Goal: Task Accomplishment & Management: Manage account settings

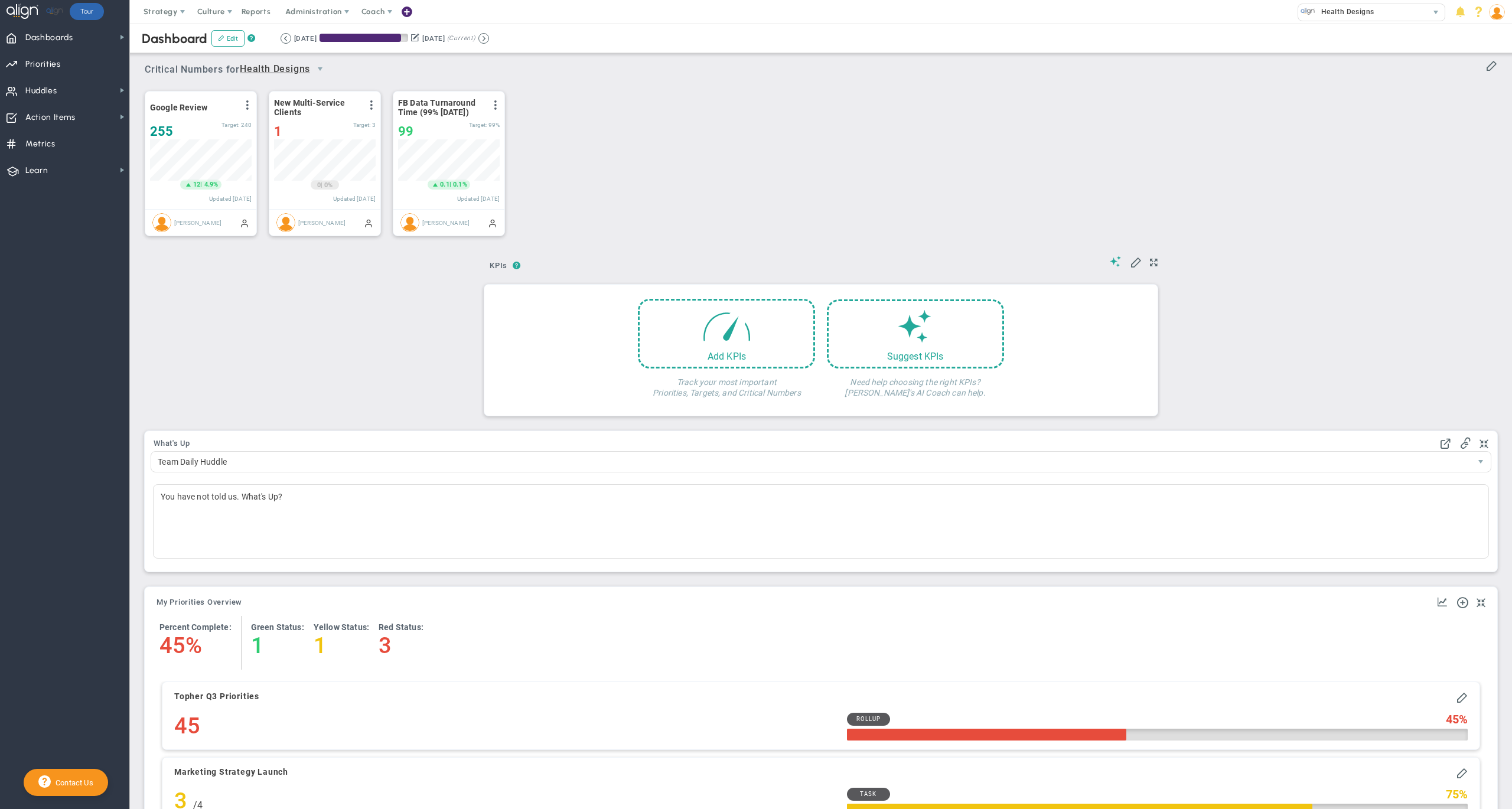
scroll to position [40, 101]
click at [71, 88] on span "Huddles Huddles" at bounding box center [65, 91] width 129 height 27
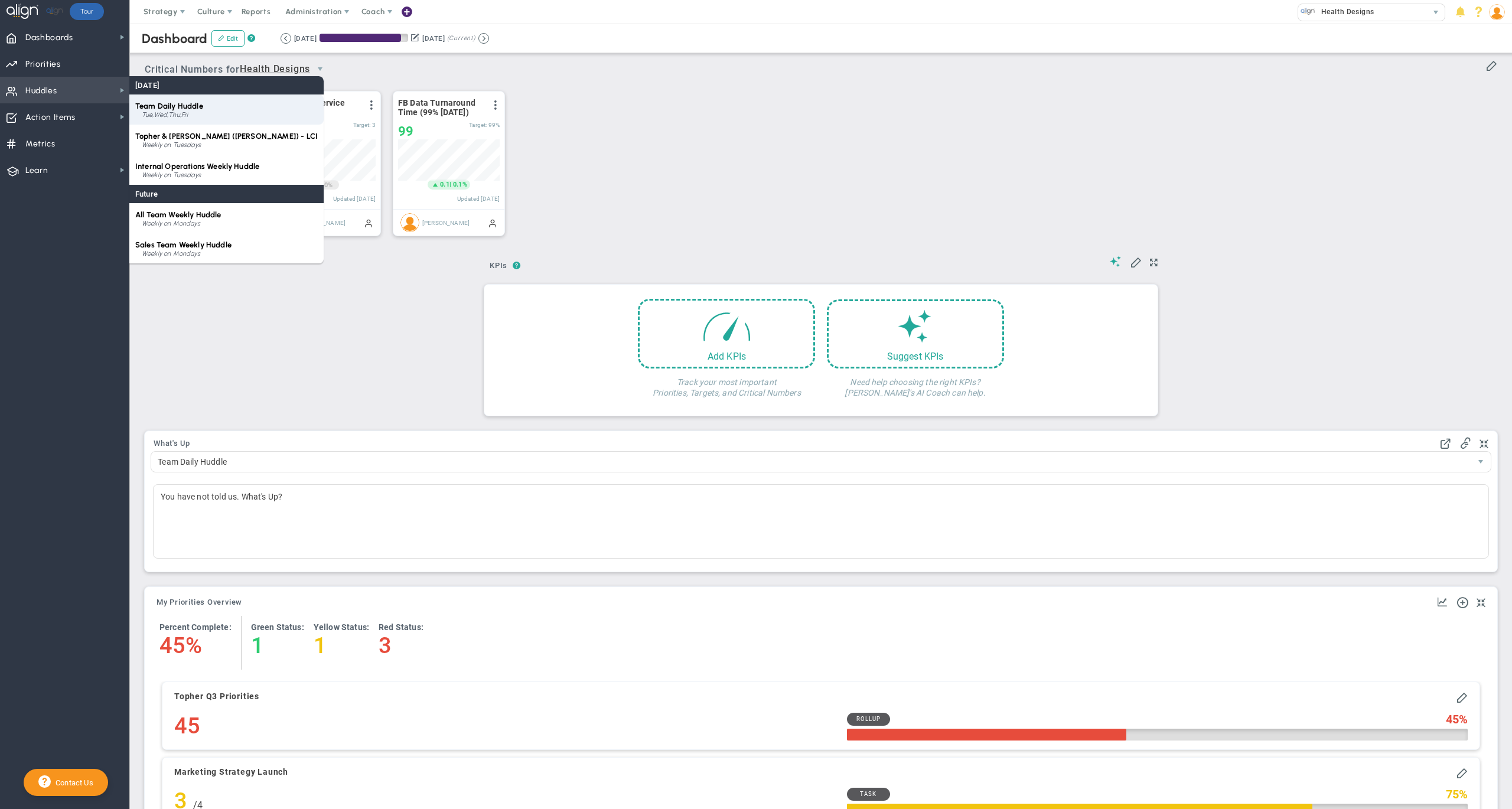
click at [165, 109] on span "Team Daily Huddle" at bounding box center [170, 106] width 68 height 9
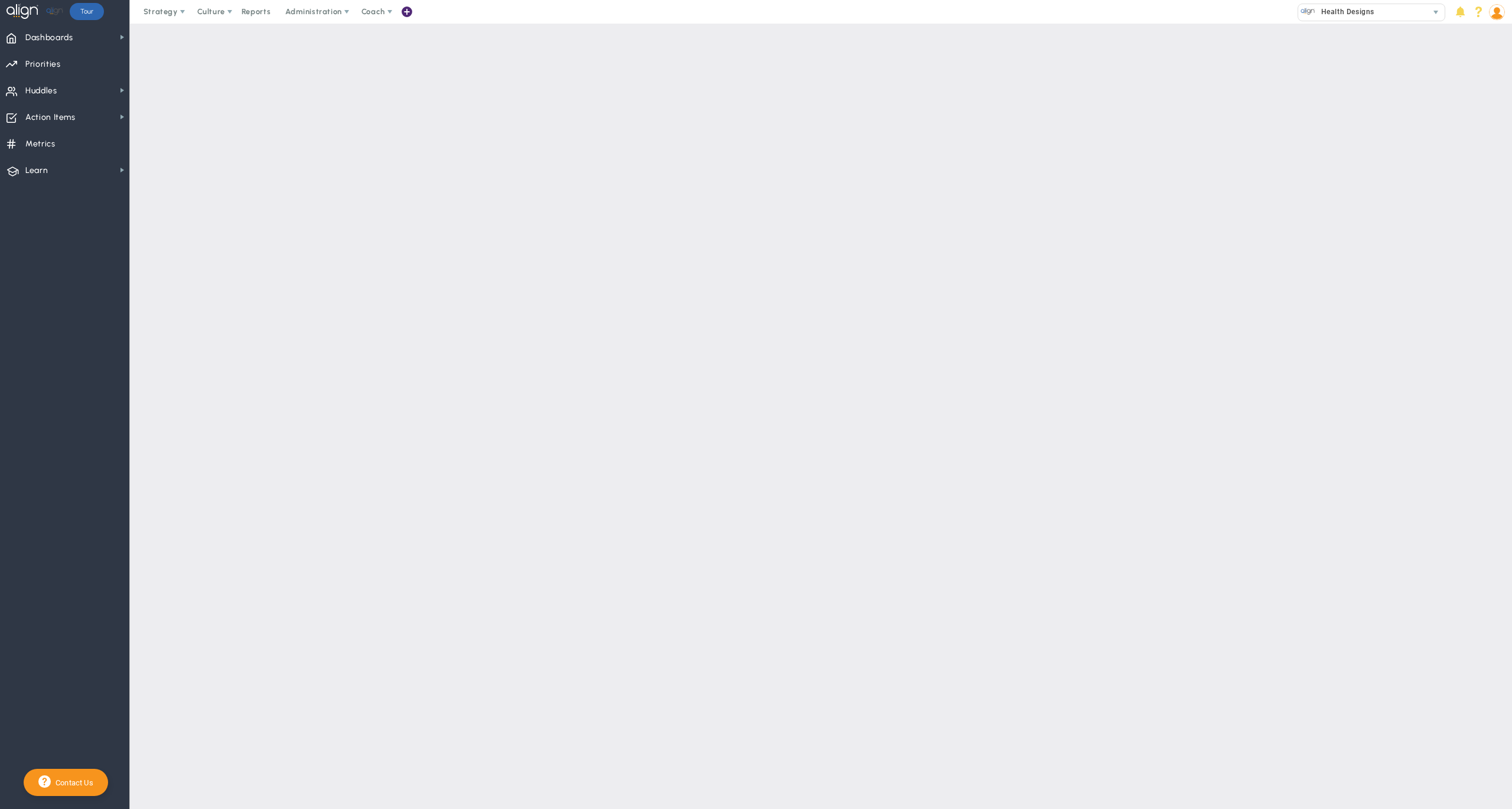
type input "true"
type input "[DATE]"
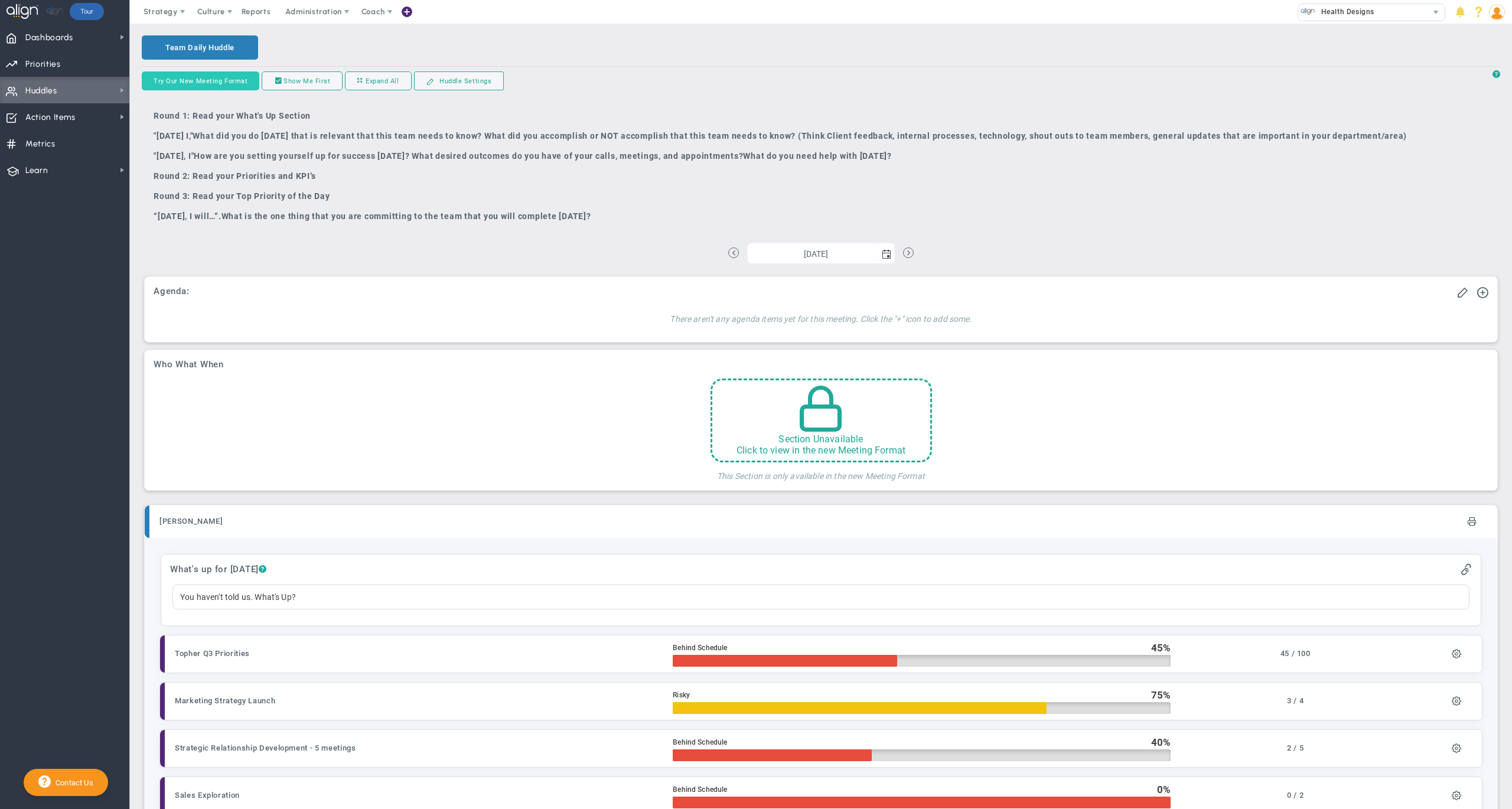
click at [220, 80] on button "Try Our New Meeting Format" at bounding box center [200, 81] width 118 height 19
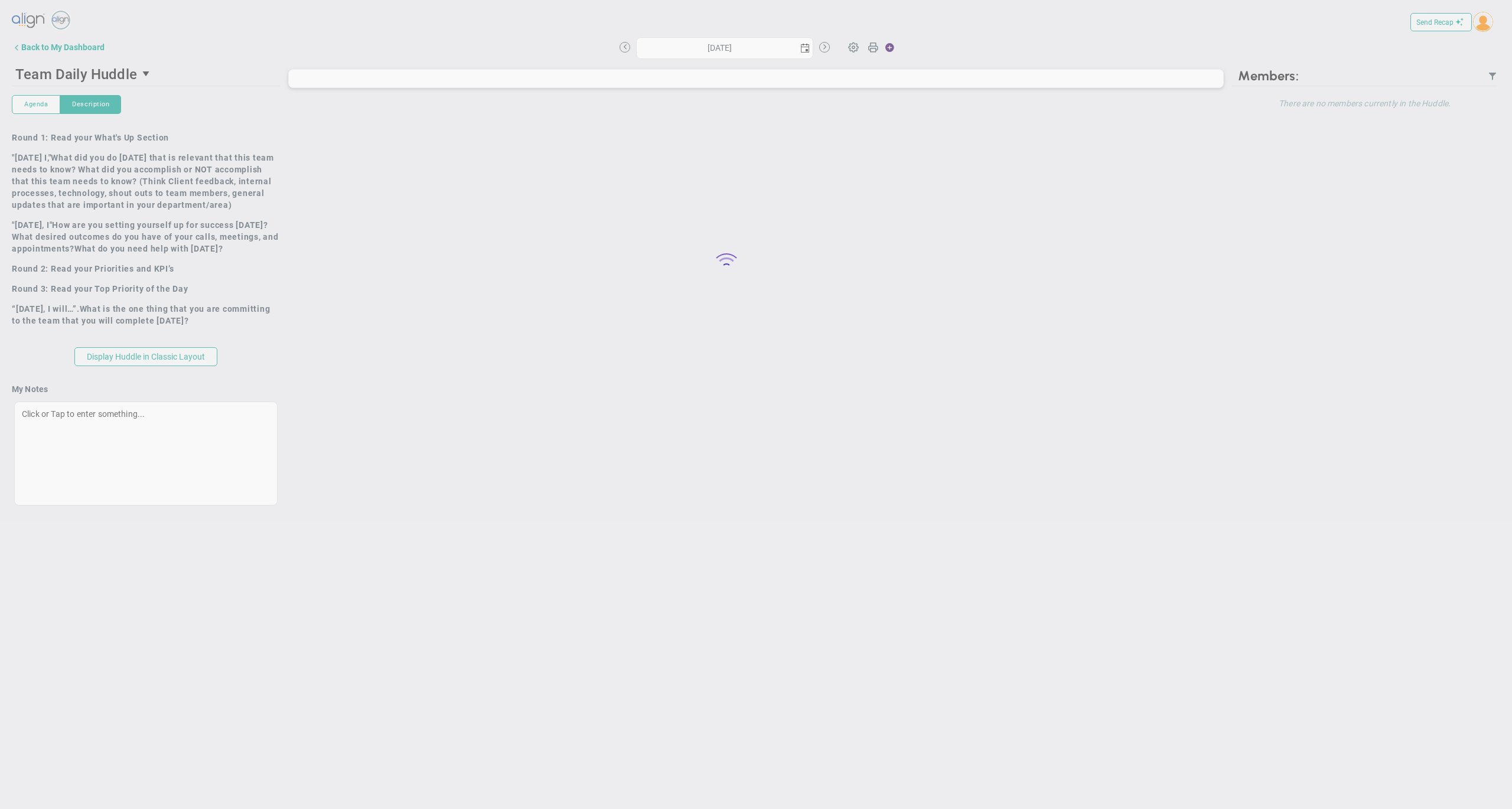
type input "[DATE]"
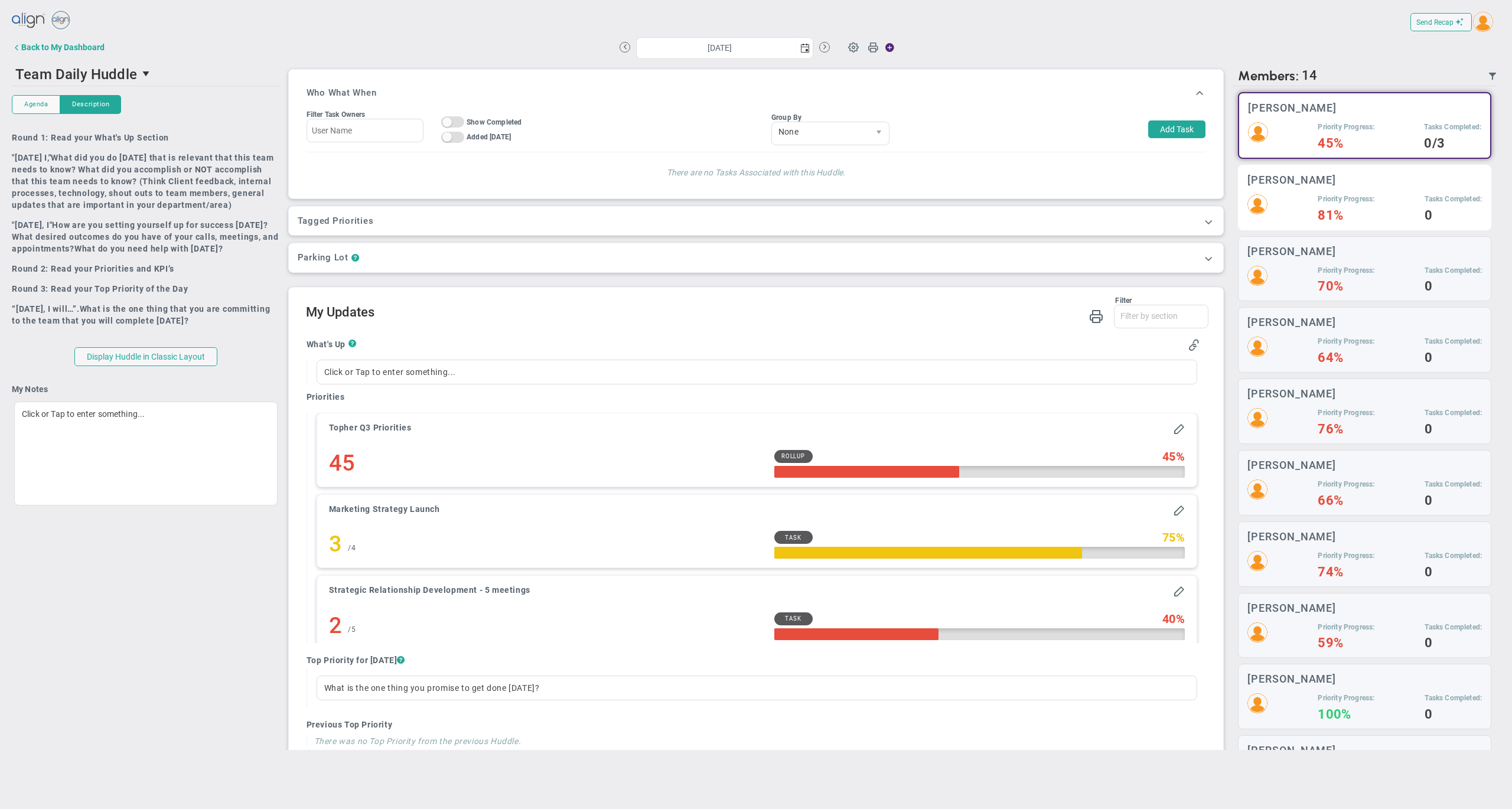
click at [1282, 182] on h3 "[PERSON_NAME]" at bounding box center [1292, 180] width 89 height 12
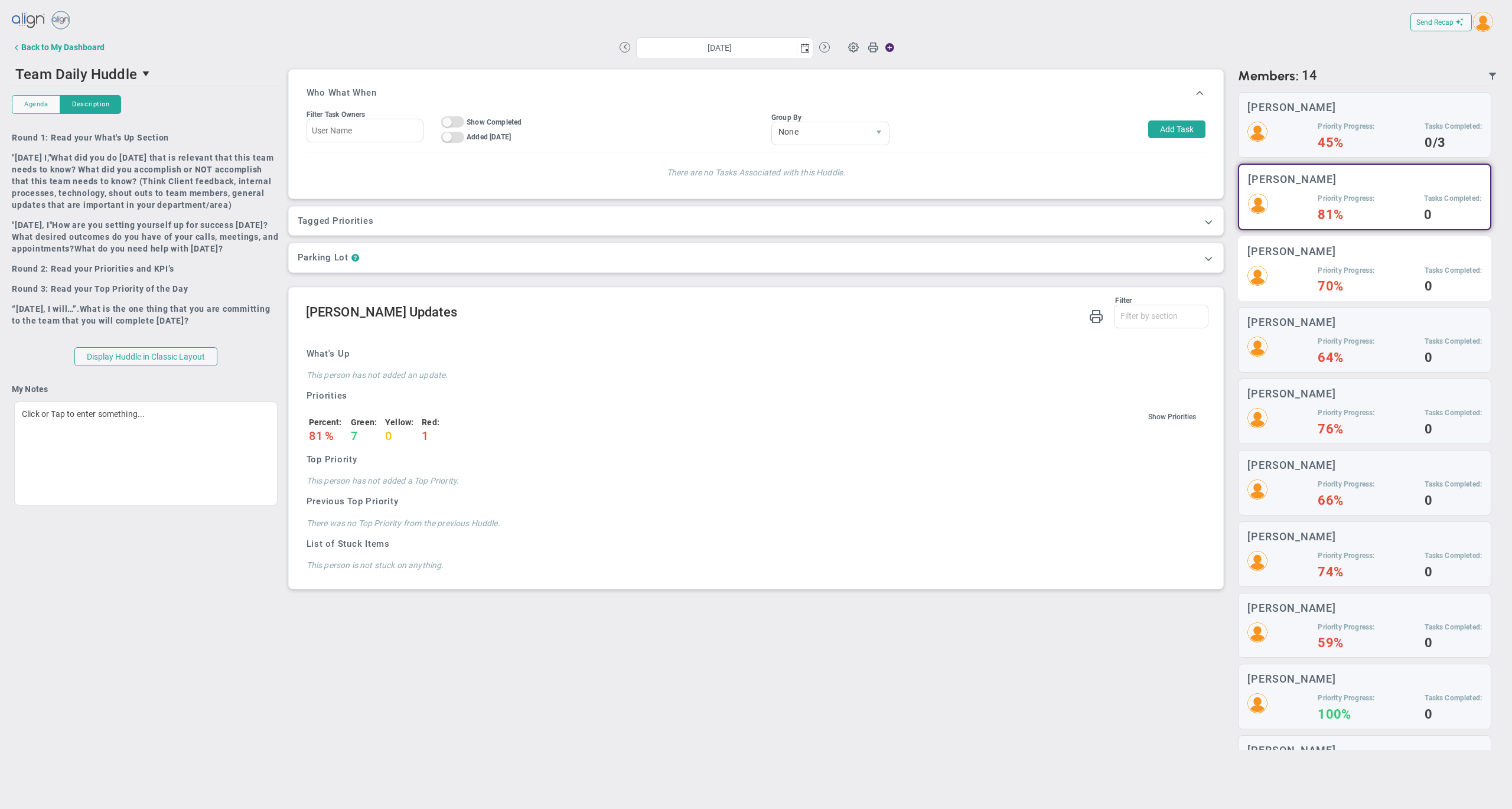
click at [1282, 253] on h3 "[PERSON_NAME]" at bounding box center [1292, 251] width 89 height 12
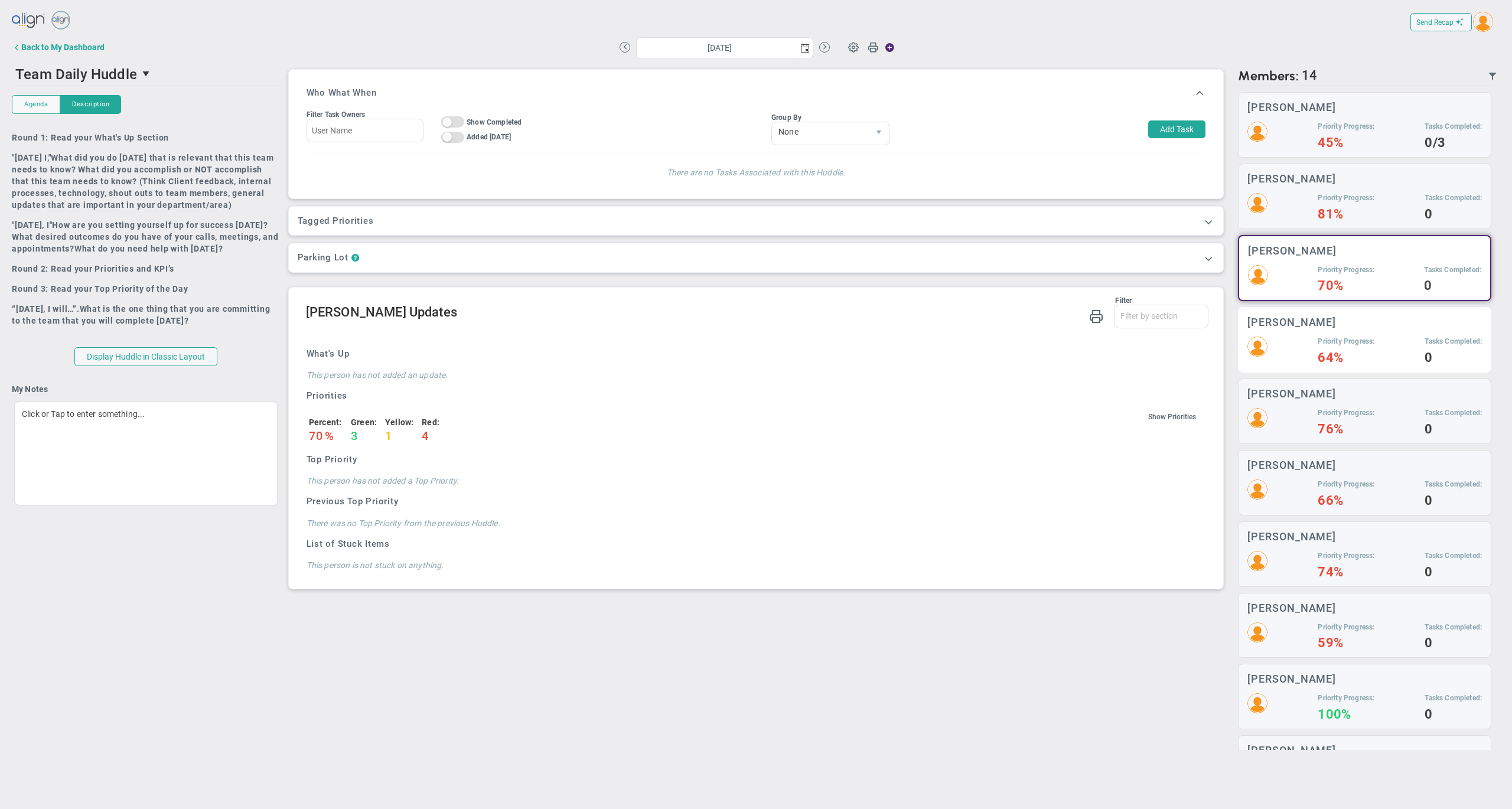
click at [1305, 344] on div "Priority Progress: 64% Tasks Completed: 0" at bounding box center [1365, 350] width 234 height 27
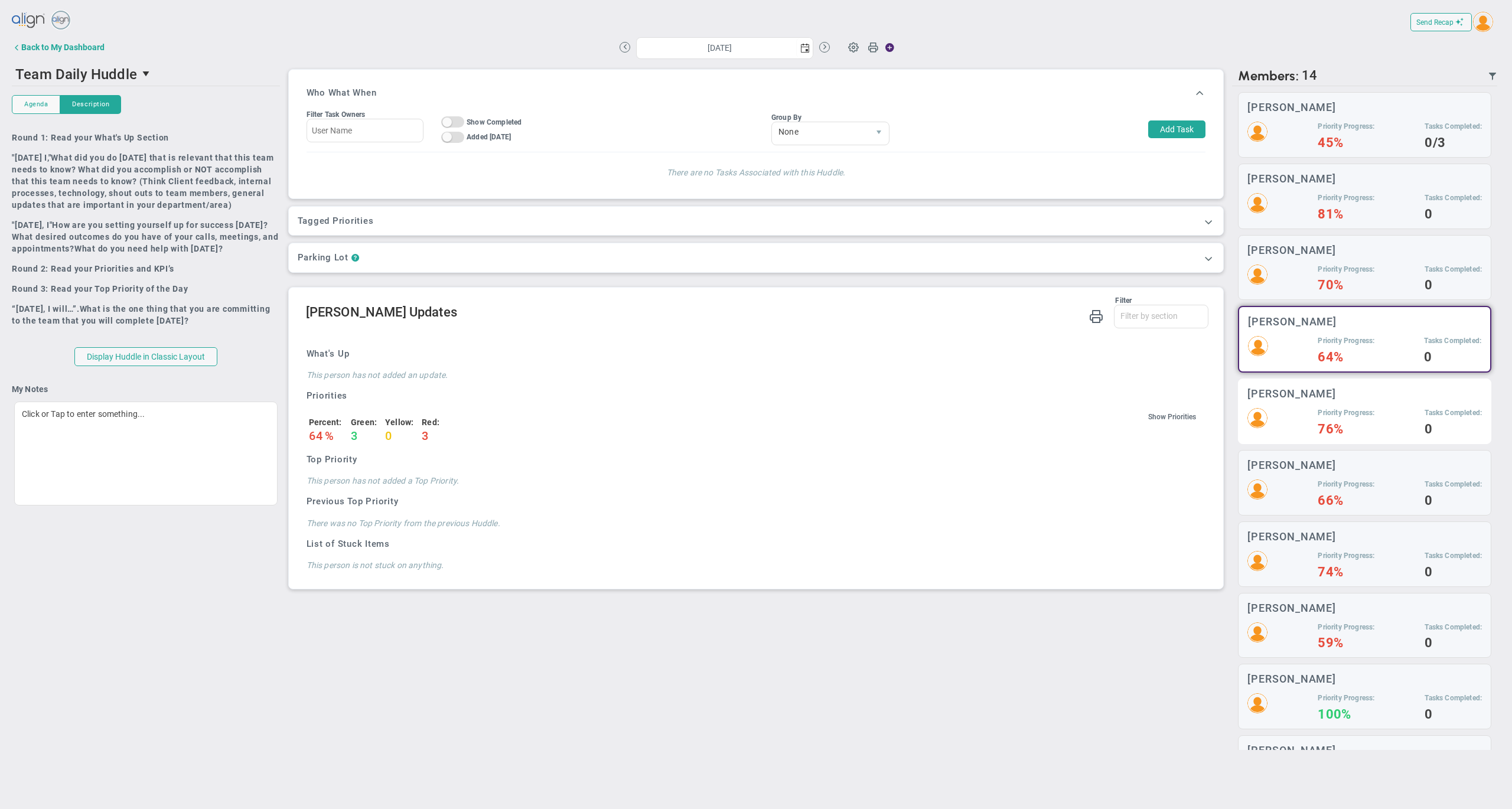
click at [1338, 410] on h5 "Priority Progress:" at bounding box center [1346, 413] width 57 height 10
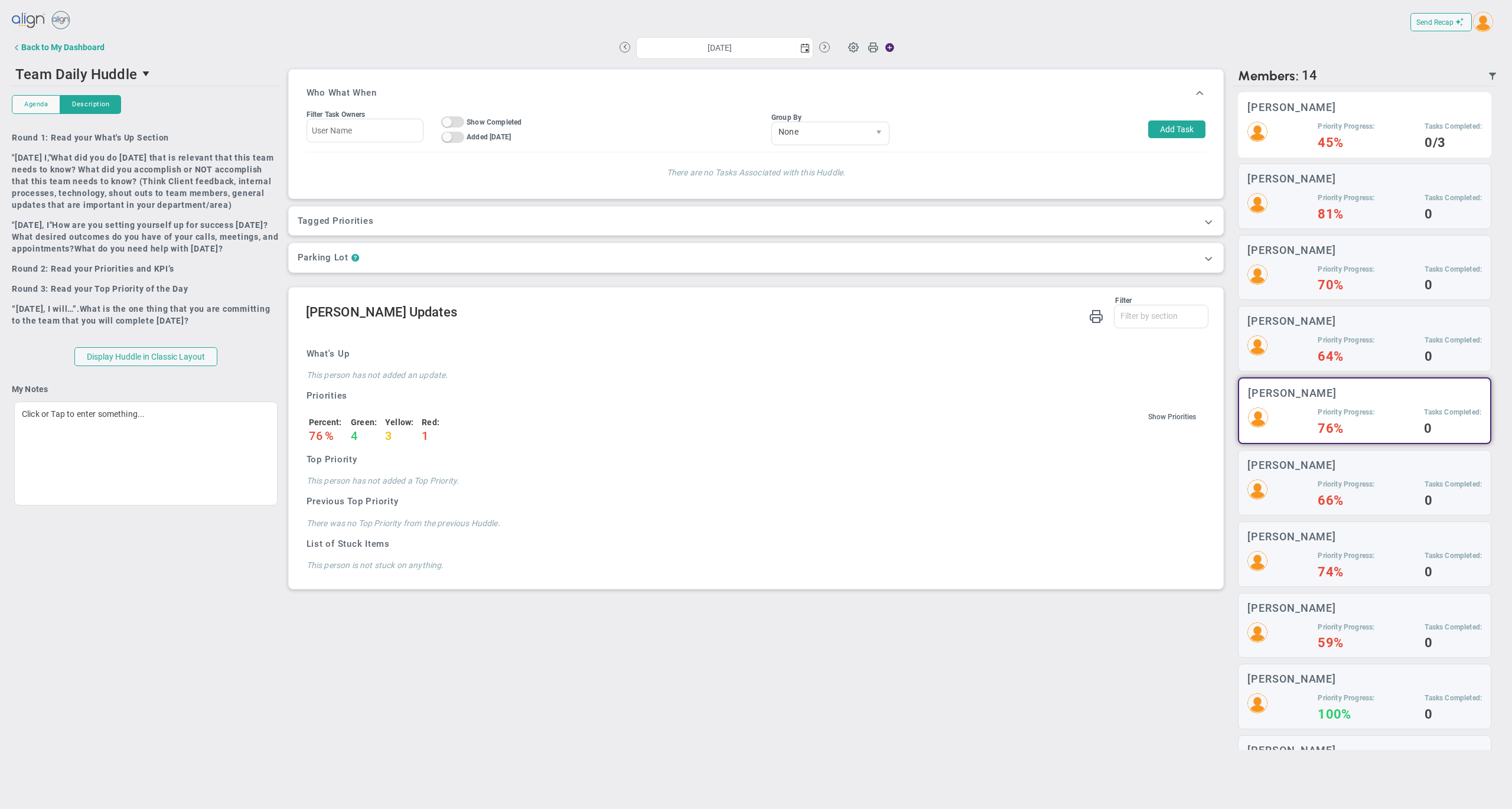
click at [1275, 127] on div "Priority Progress: 45% Tasks Completed: 0/3" at bounding box center [1365, 136] width 234 height 27
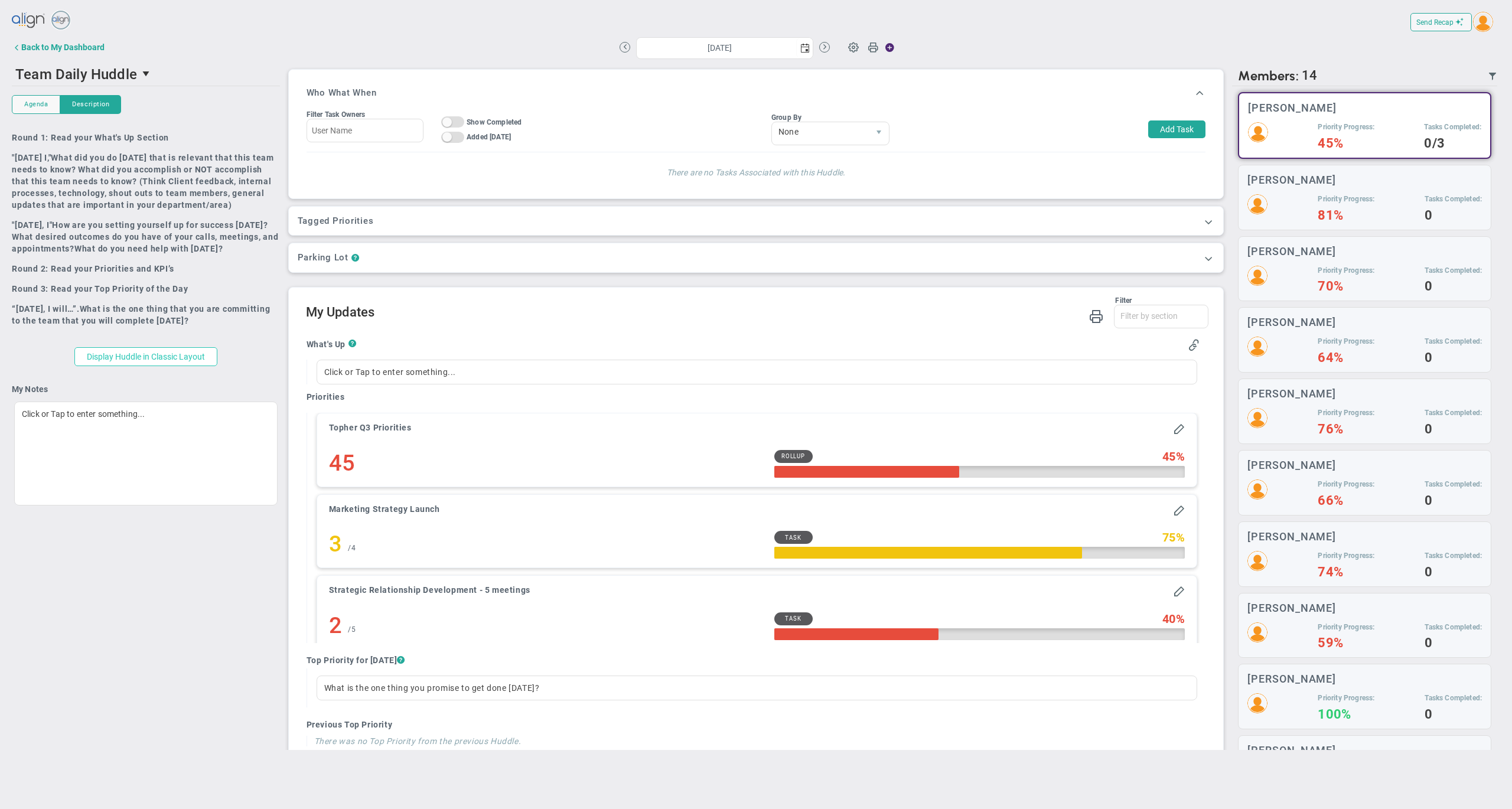
click at [143, 366] on button "Display Huddle in Classic Layout" at bounding box center [145, 356] width 143 height 19
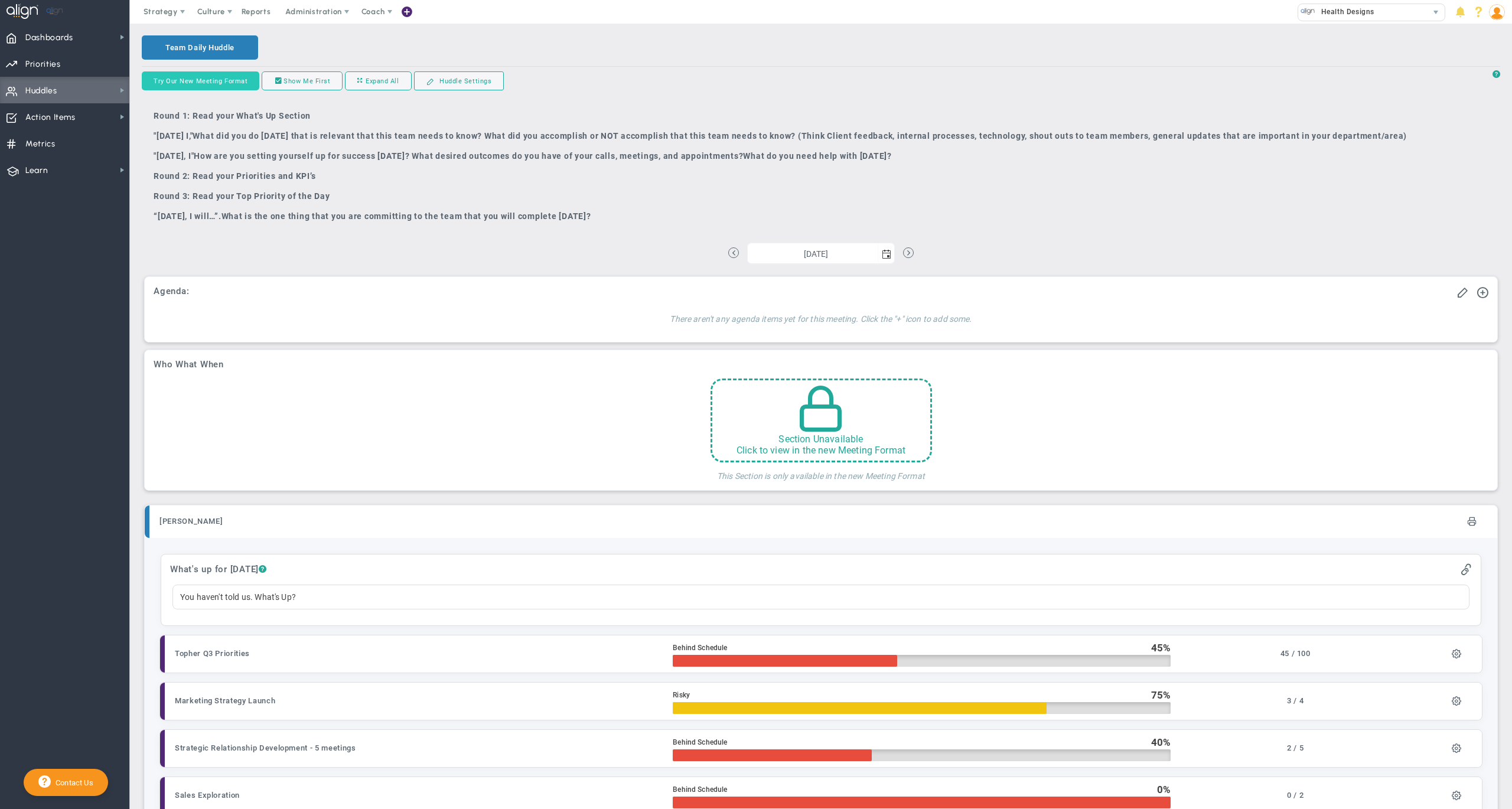
click at [215, 76] on button "Try Our New Meeting Format" at bounding box center [200, 81] width 118 height 19
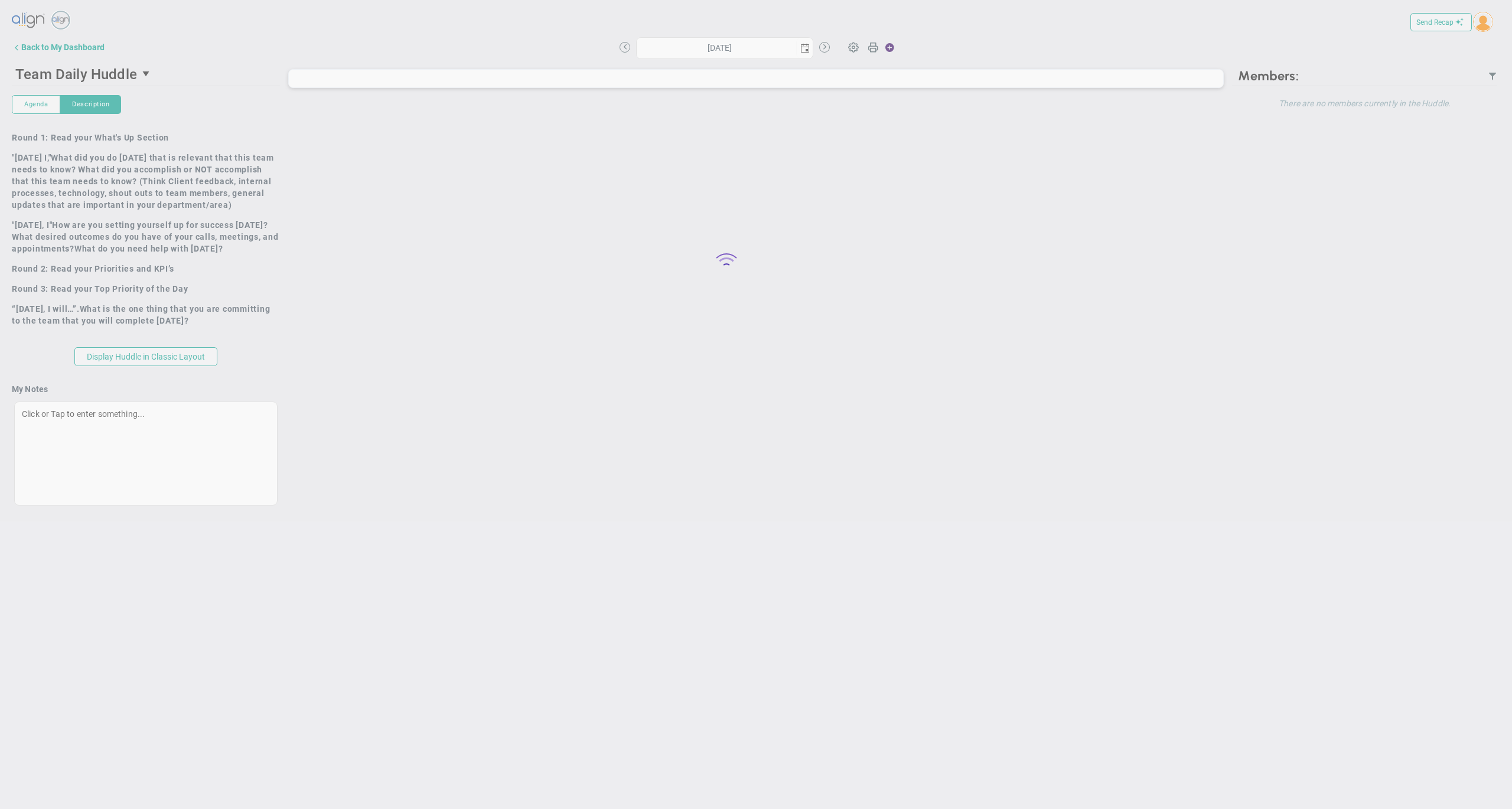
type input "[DATE]"
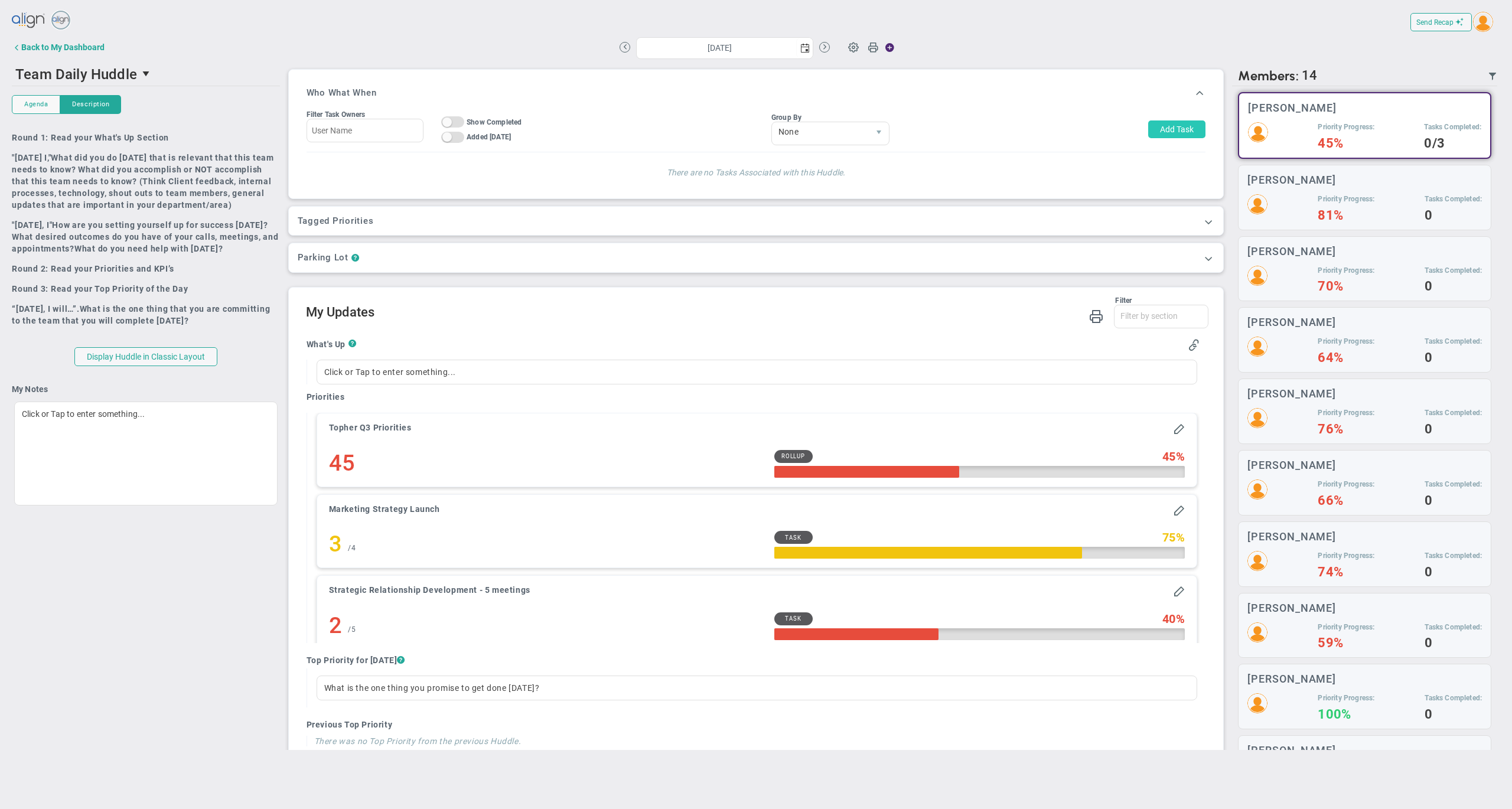
click at [1170, 128] on button "Add Task" at bounding box center [1177, 129] width 57 height 18
type input "[PERSON_NAME]"
type input "[DATE]"
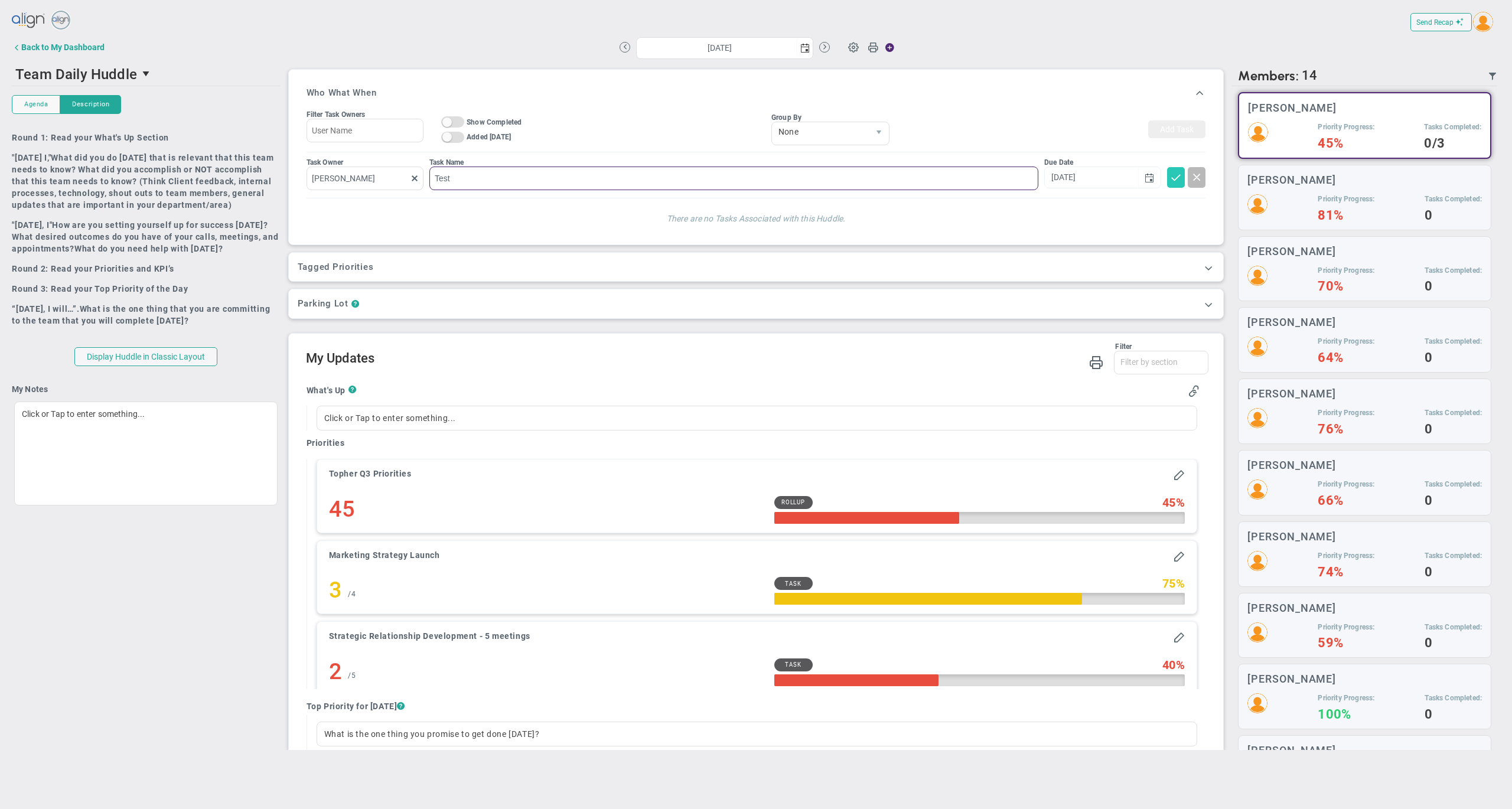
type input "Test"
click at [1170, 182] on span at bounding box center [1175, 176] width 12 height 12
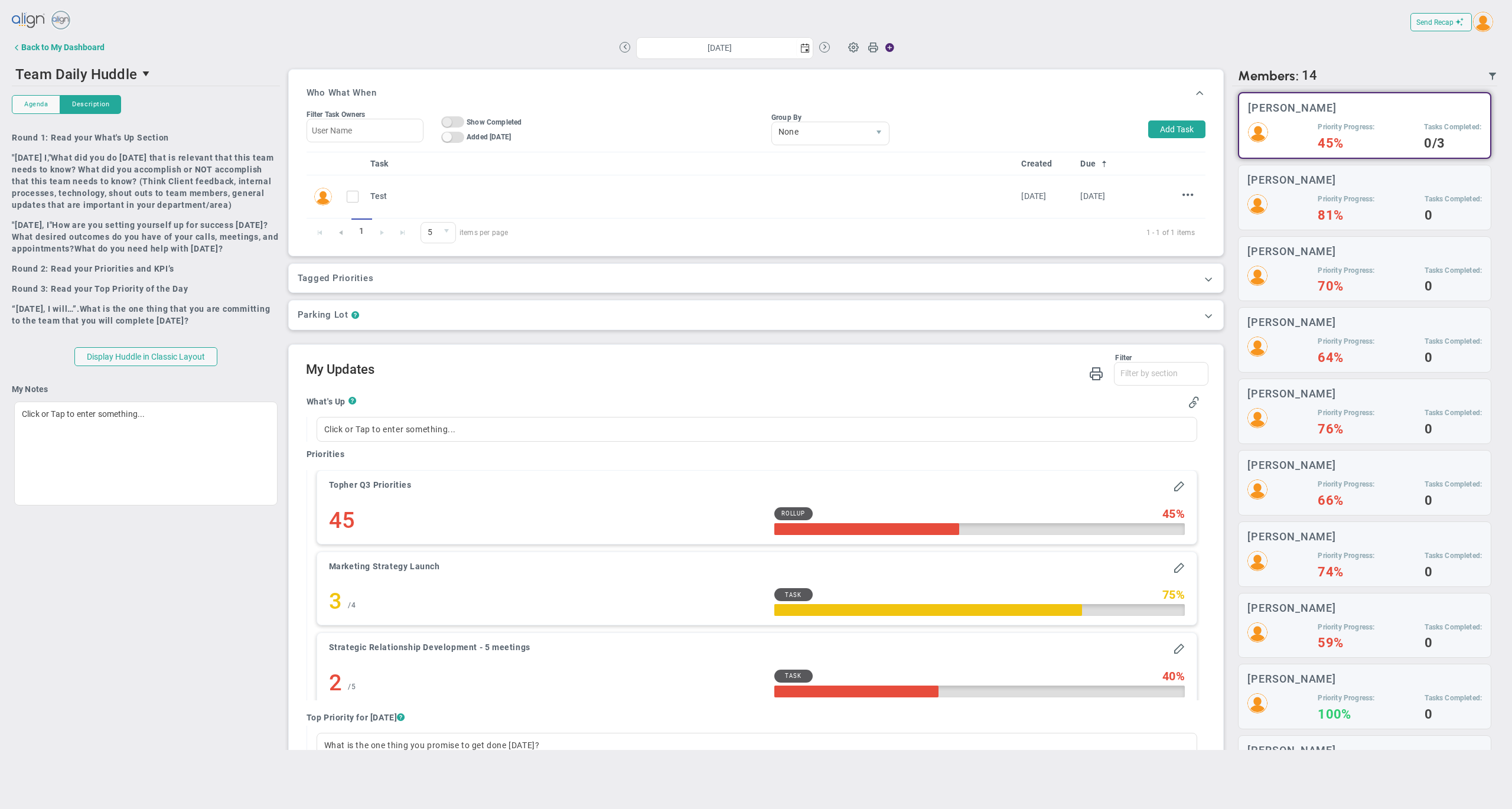
click at [454, 121] on span "On Off" at bounding box center [453, 122] width 23 height 12
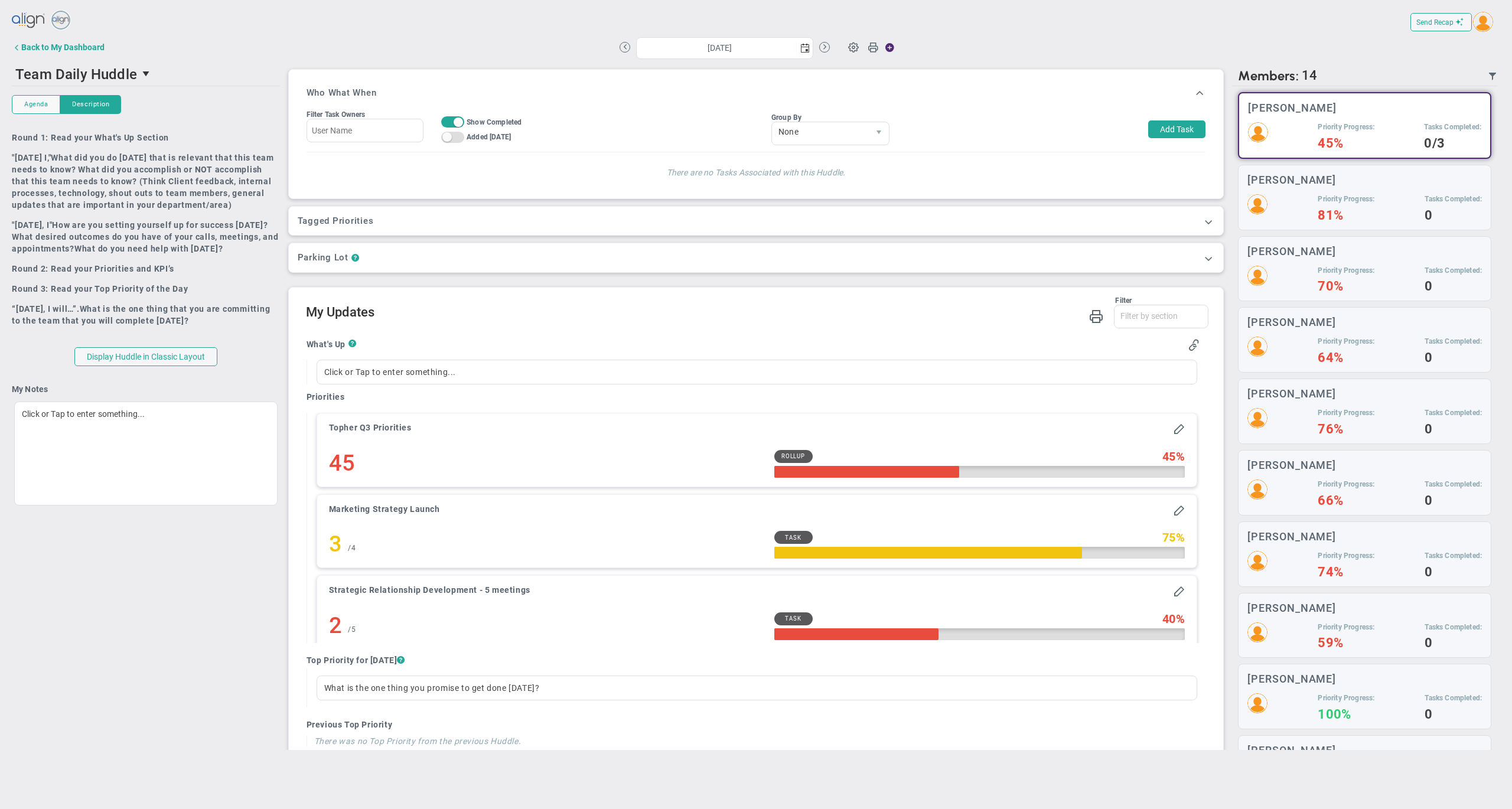
click at [454, 120] on span "On Off" at bounding box center [453, 122] width 23 height 12
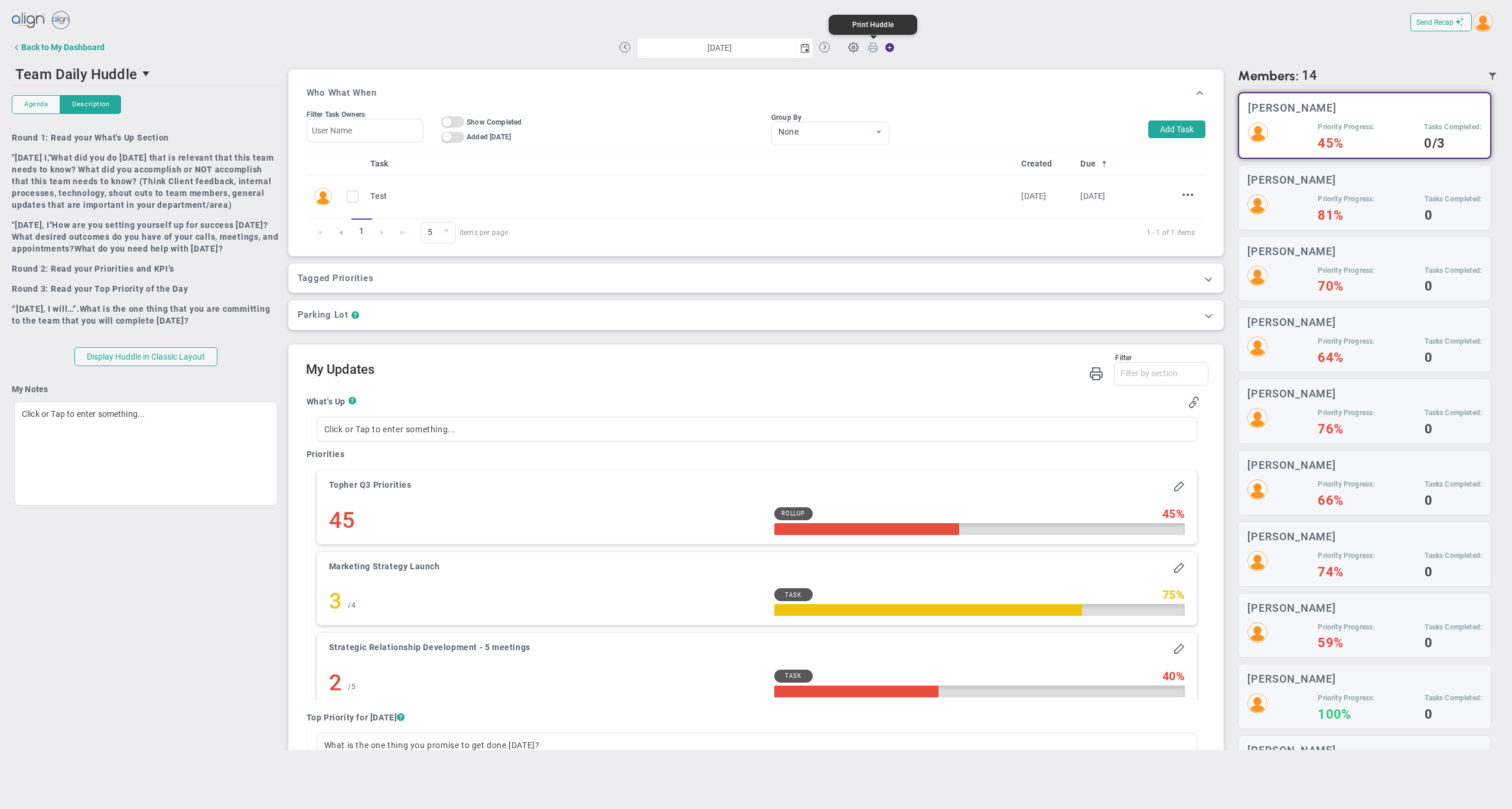
click at [872, 48] on span at bounding box center [874, 49] width 11 height 16
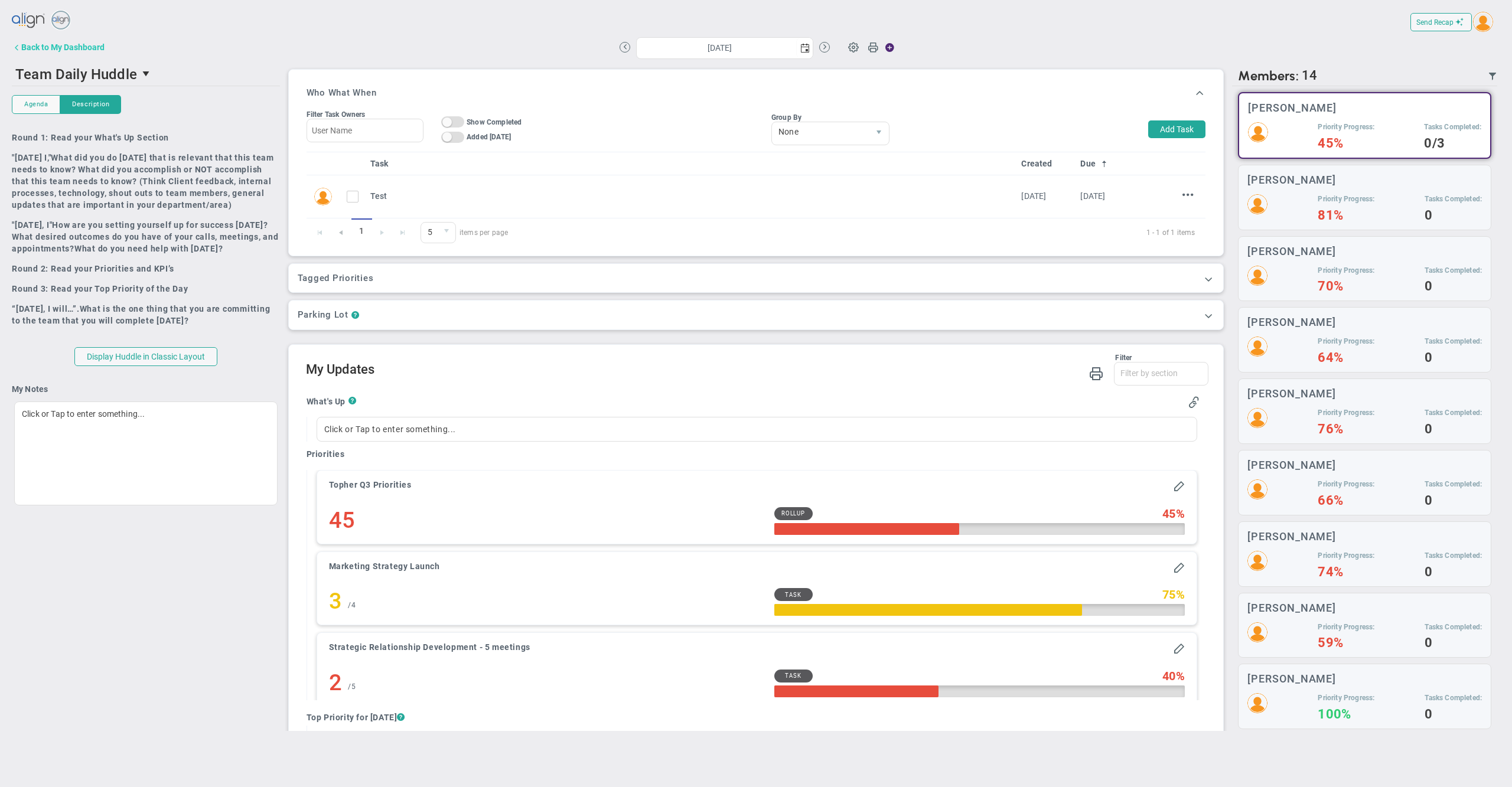
click at [87, 46] on div "Back to My Dashboard" at bounding box center [63, 47] width 84 height 10
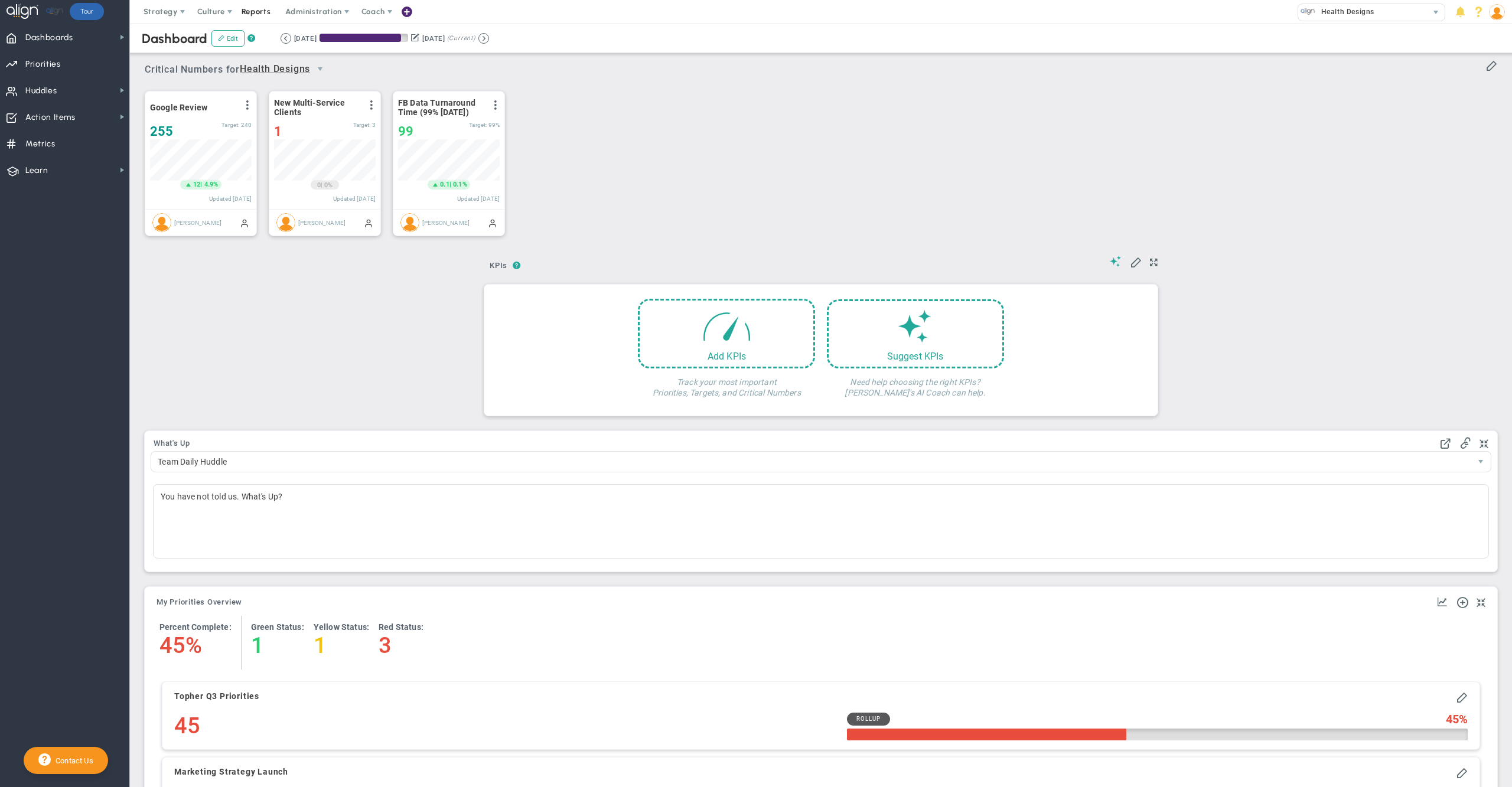
scroll to position [40, 101]
click at [263, 12] on span "Reports" at bounding box center [257, 12] width 41 height 23
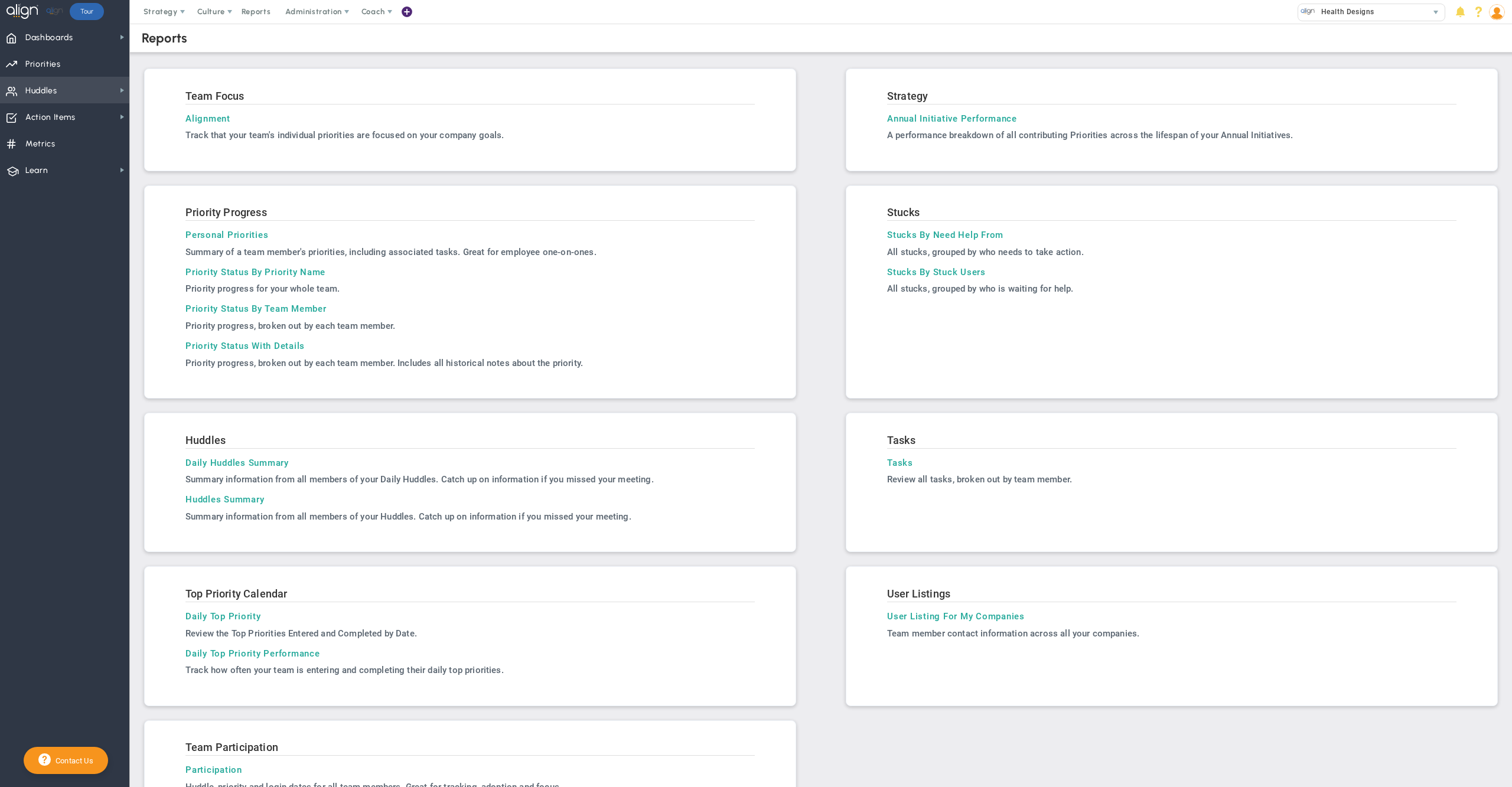
click at [60, 83] on span "Huddles Huddles" at bounding box center [65, 91] width 129 height 27
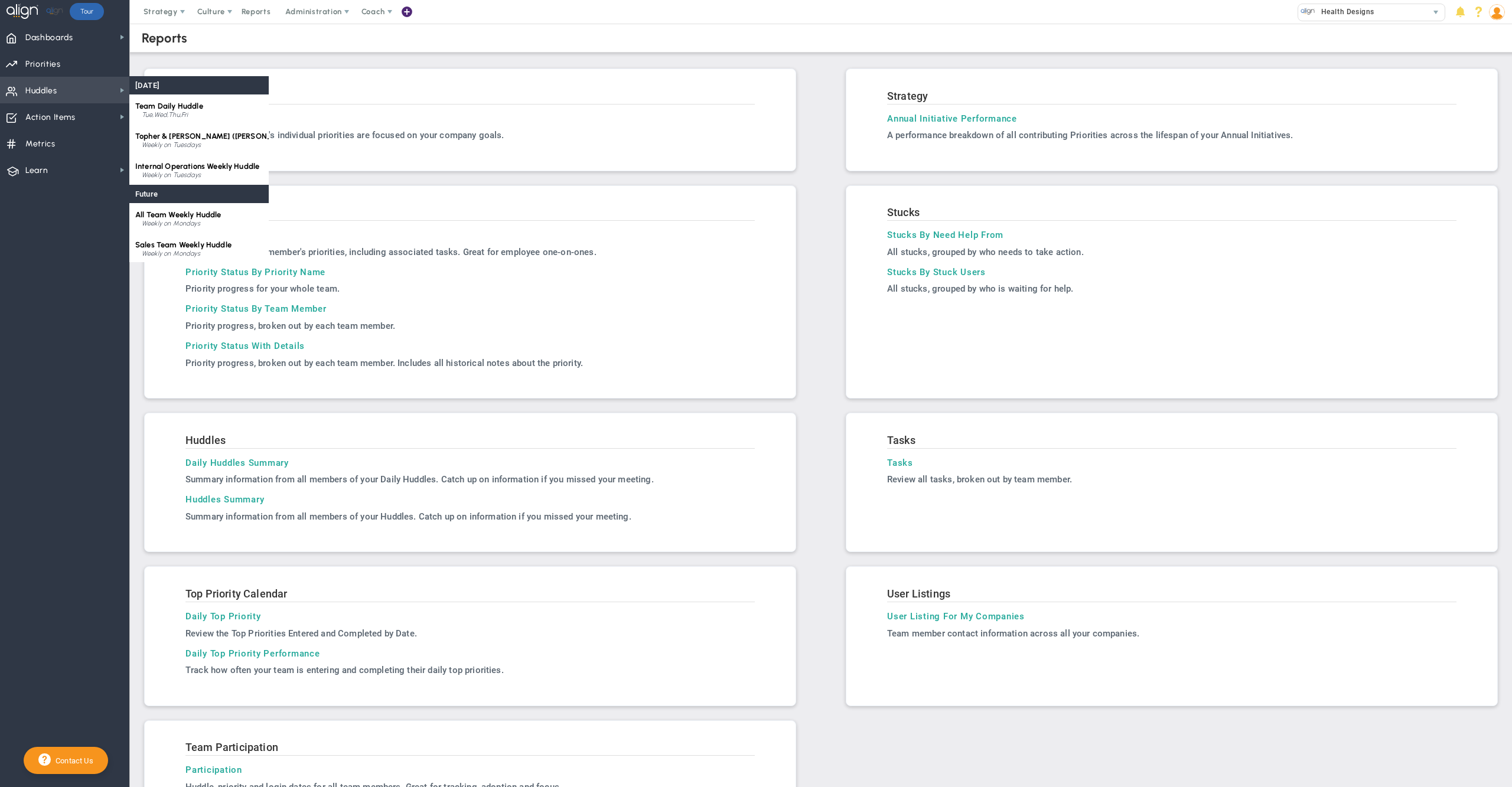
click at [66, 91] on span "Huddles Huddles" at bounding box center [65, 91] width 129 height 27
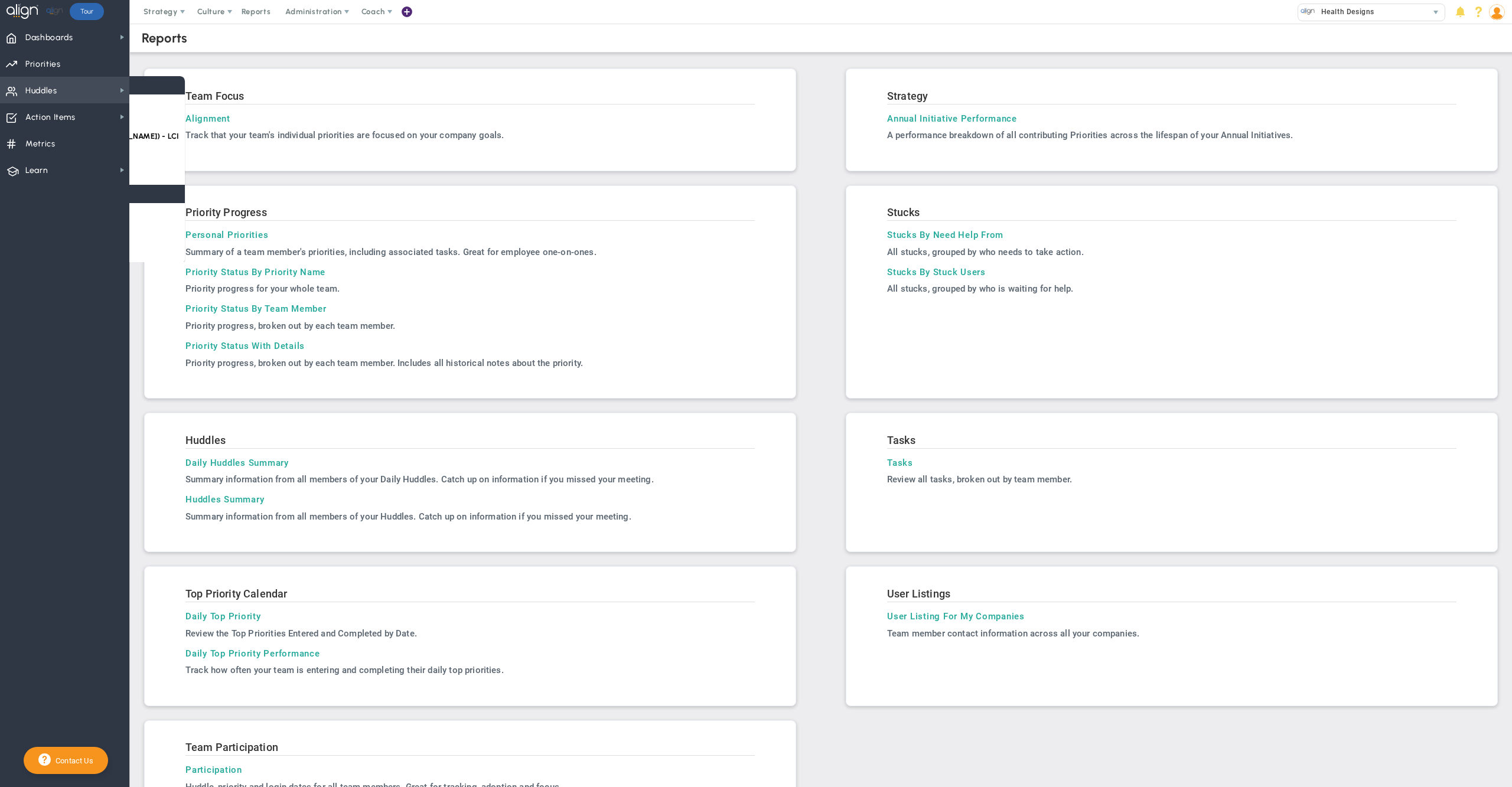
click at [66, 91] on span "Huddles Huddles" at bounding box center [65, 91] width 129 height 27
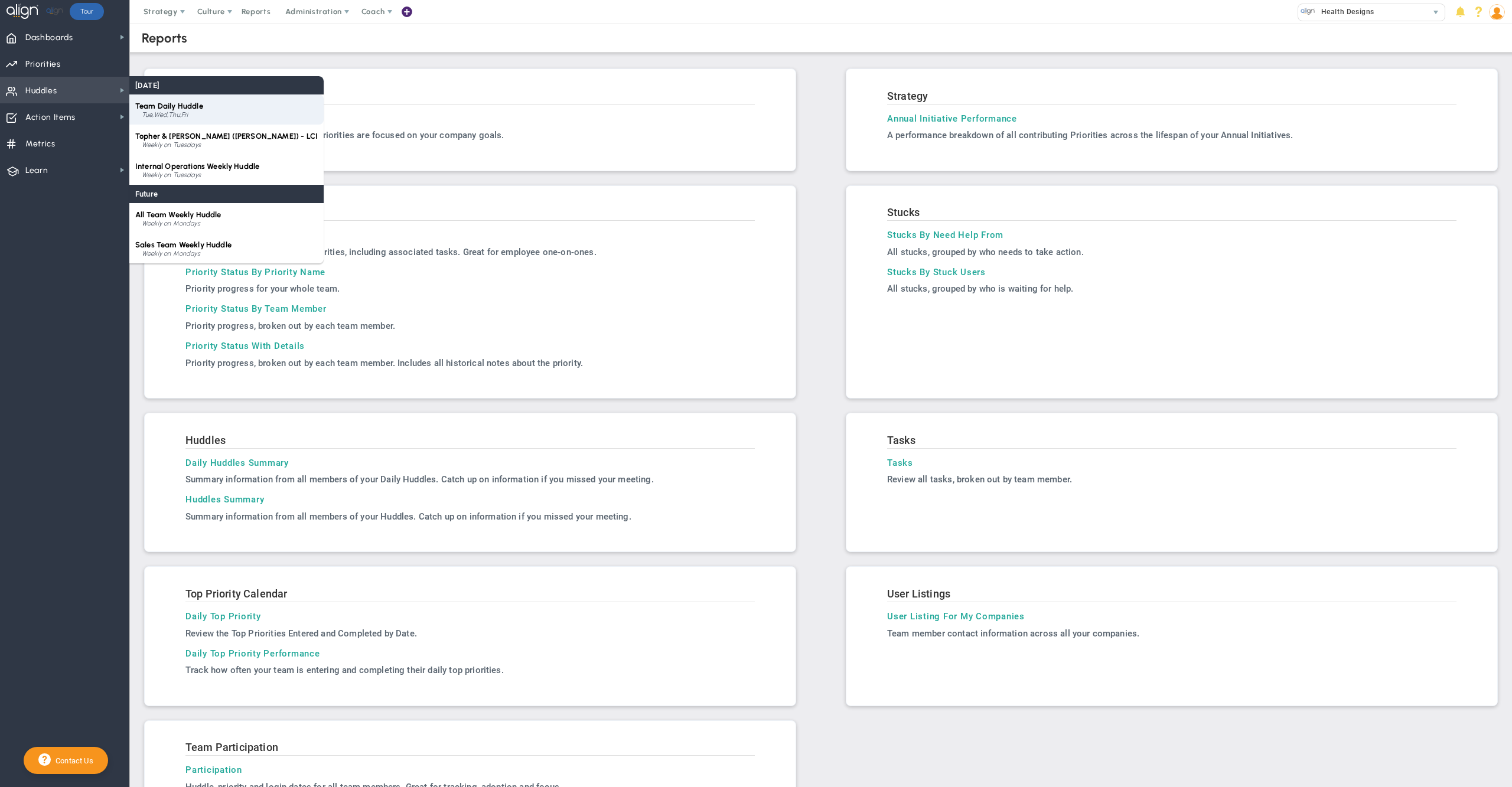
click at [184, 104] on span "Team Daily Huddle" at bounding box center [170, 106] width 68 height 9
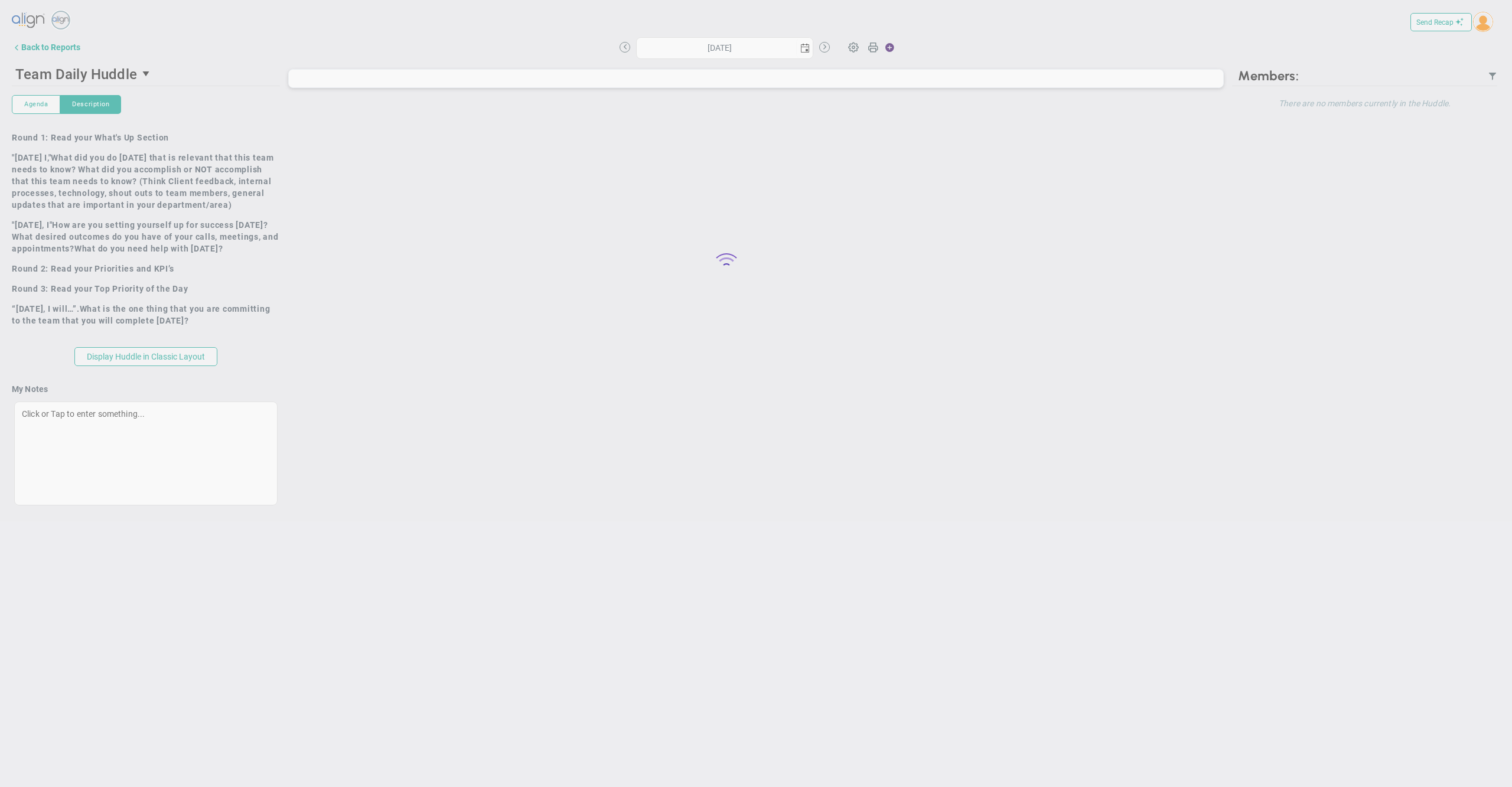
type input "[DATE]"
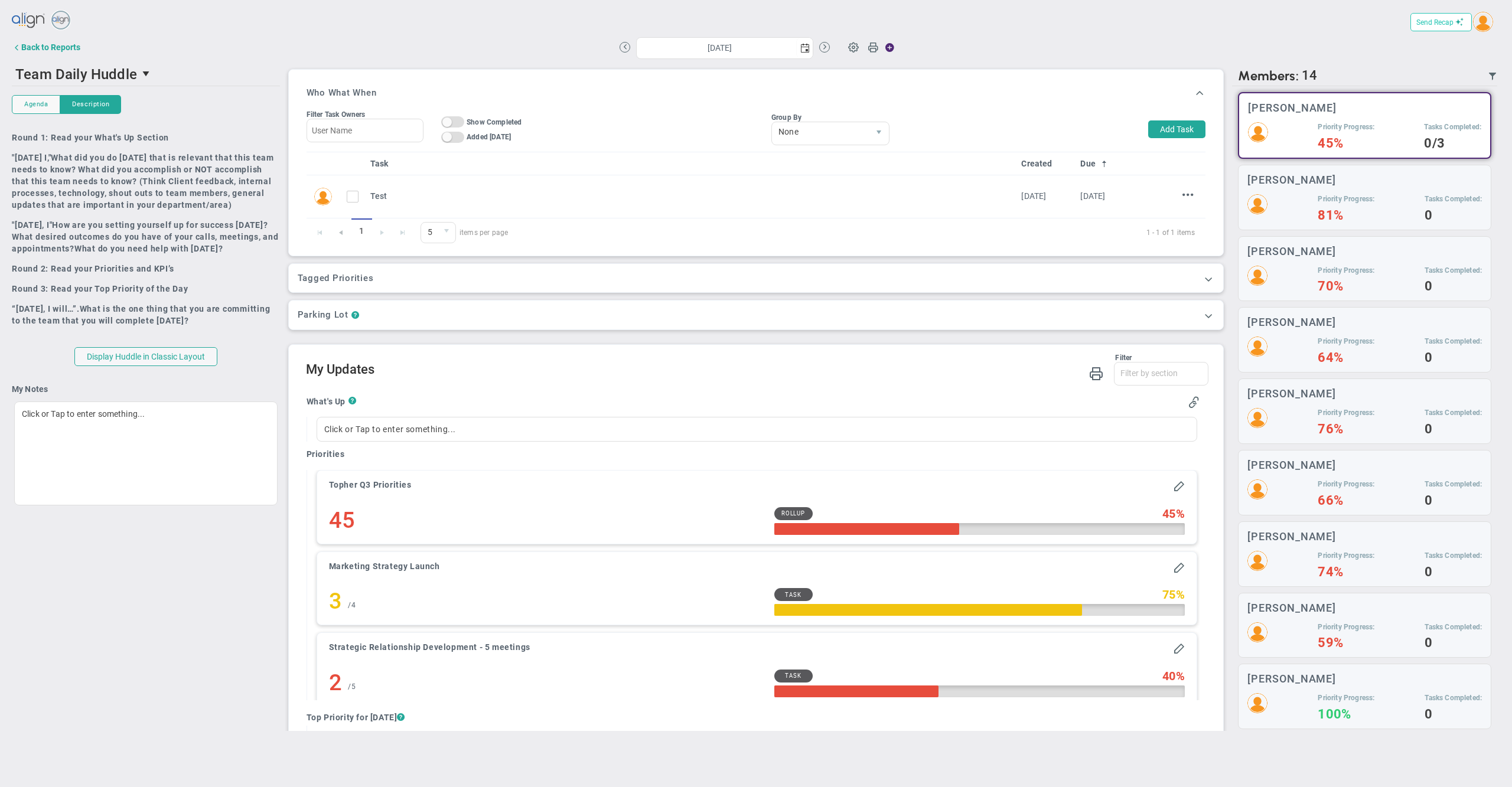
click at [1437, 22] on span "Send Recap" at bounding box center [1435, 22] width 37 height 8
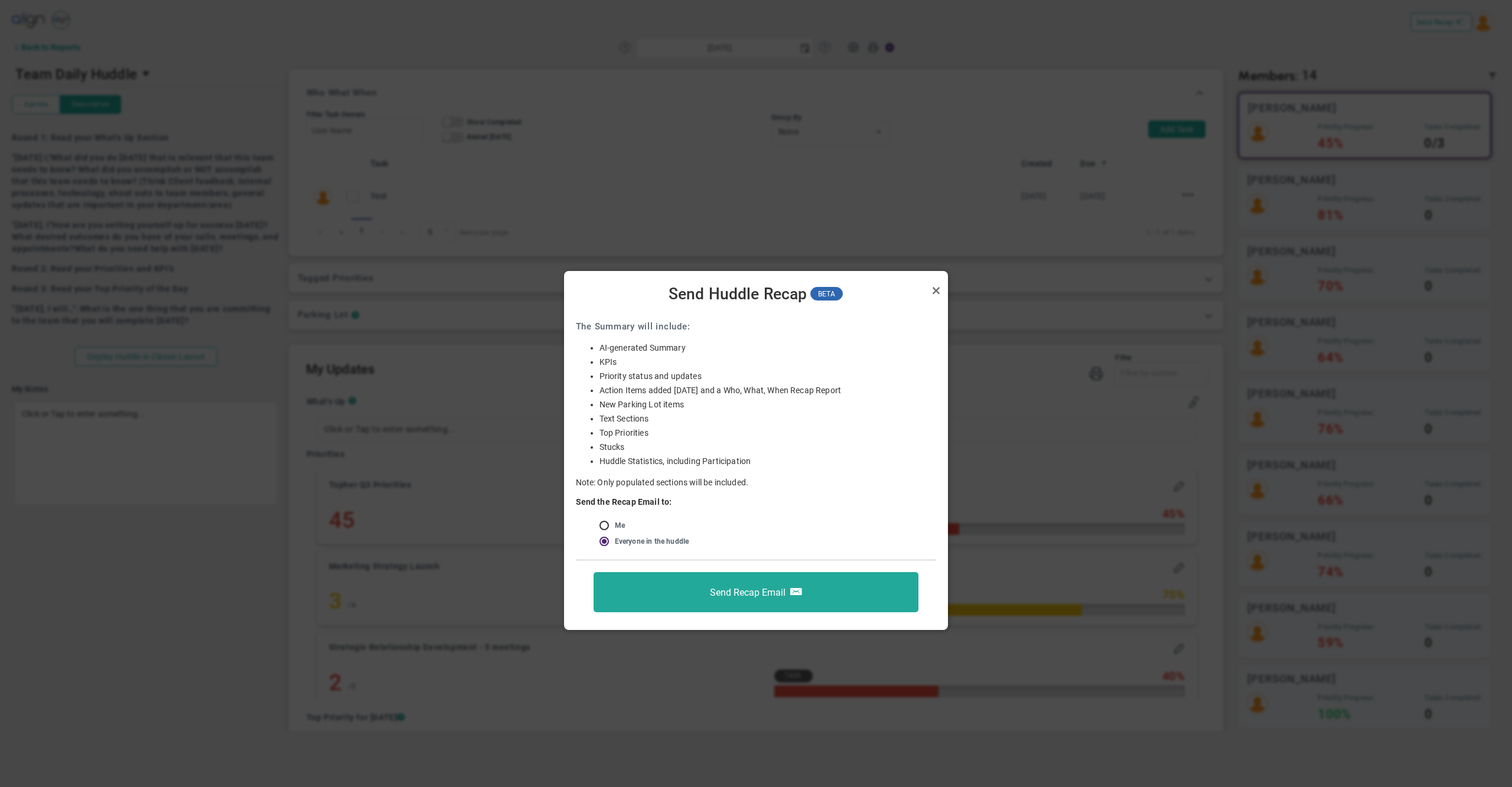
click at [605, 524] on input "radio" at bounding box center [608, 526] width 12 height 10
radio input "true"
click at [708, 586] on button "Send Recap Email" at bounding box center [756, 592] width 325 height 40
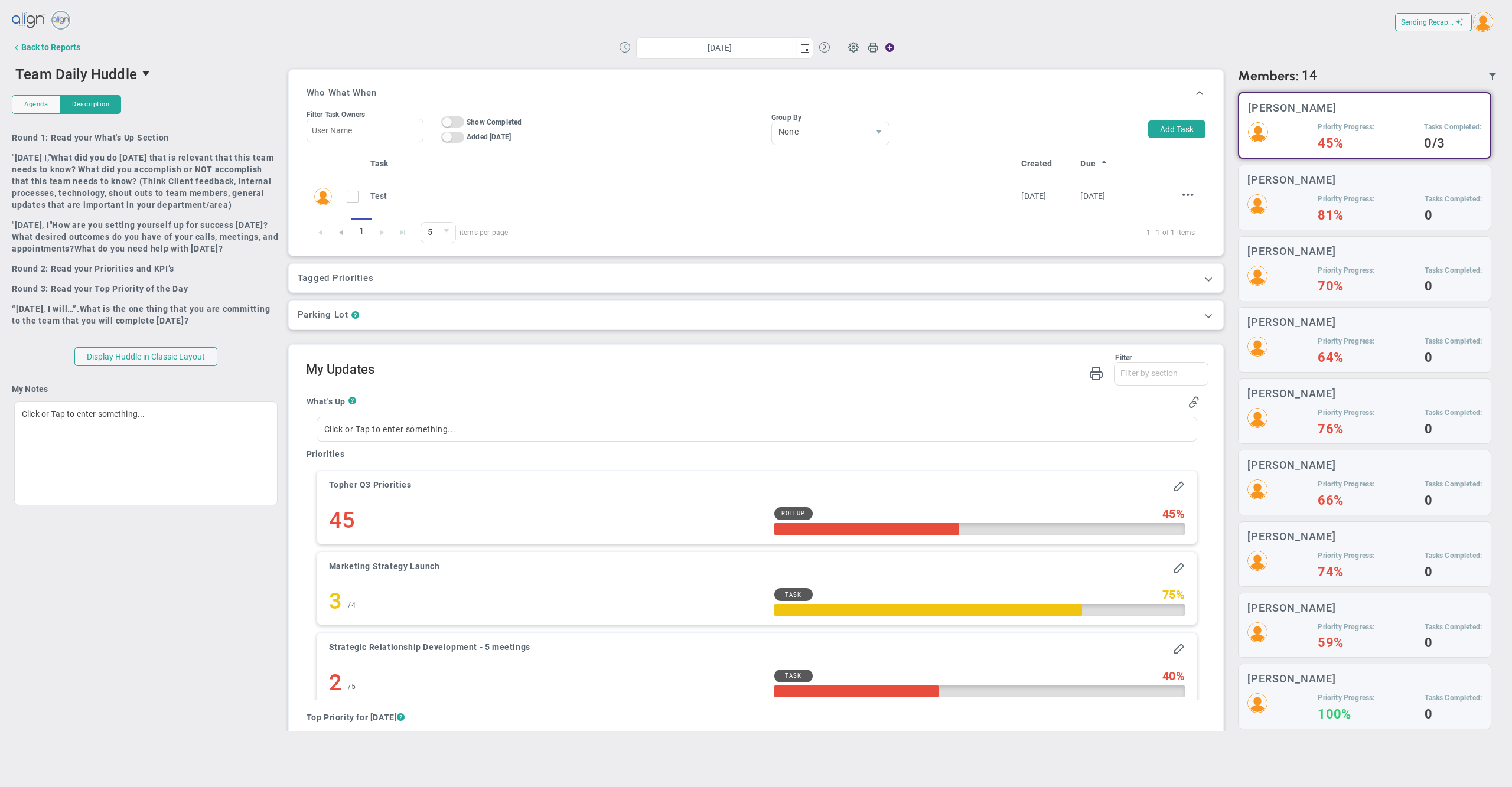
click at [625, 48] on button at bounding box center [625, 48] width 11 height 11
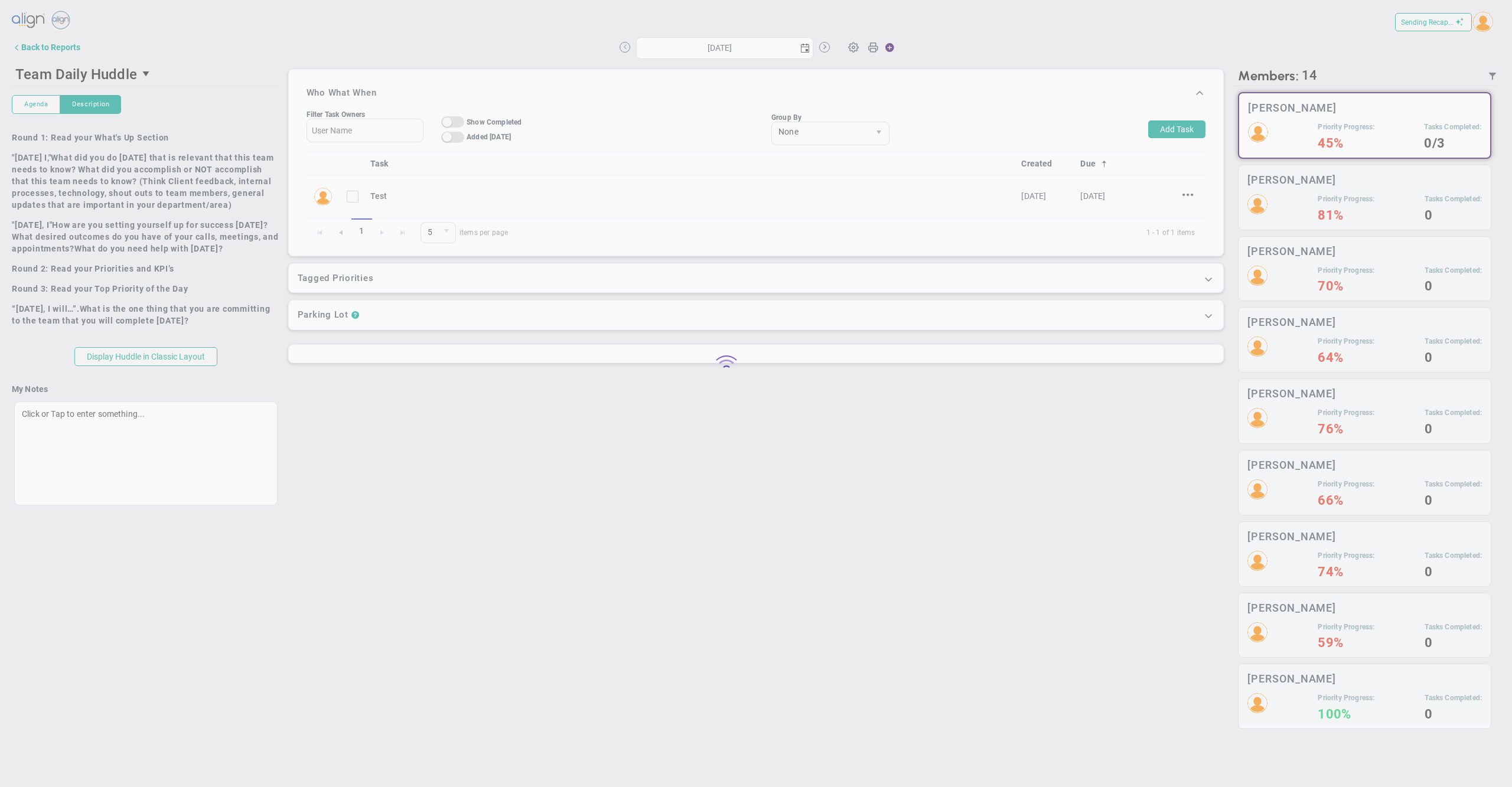
type input "[DATE]"
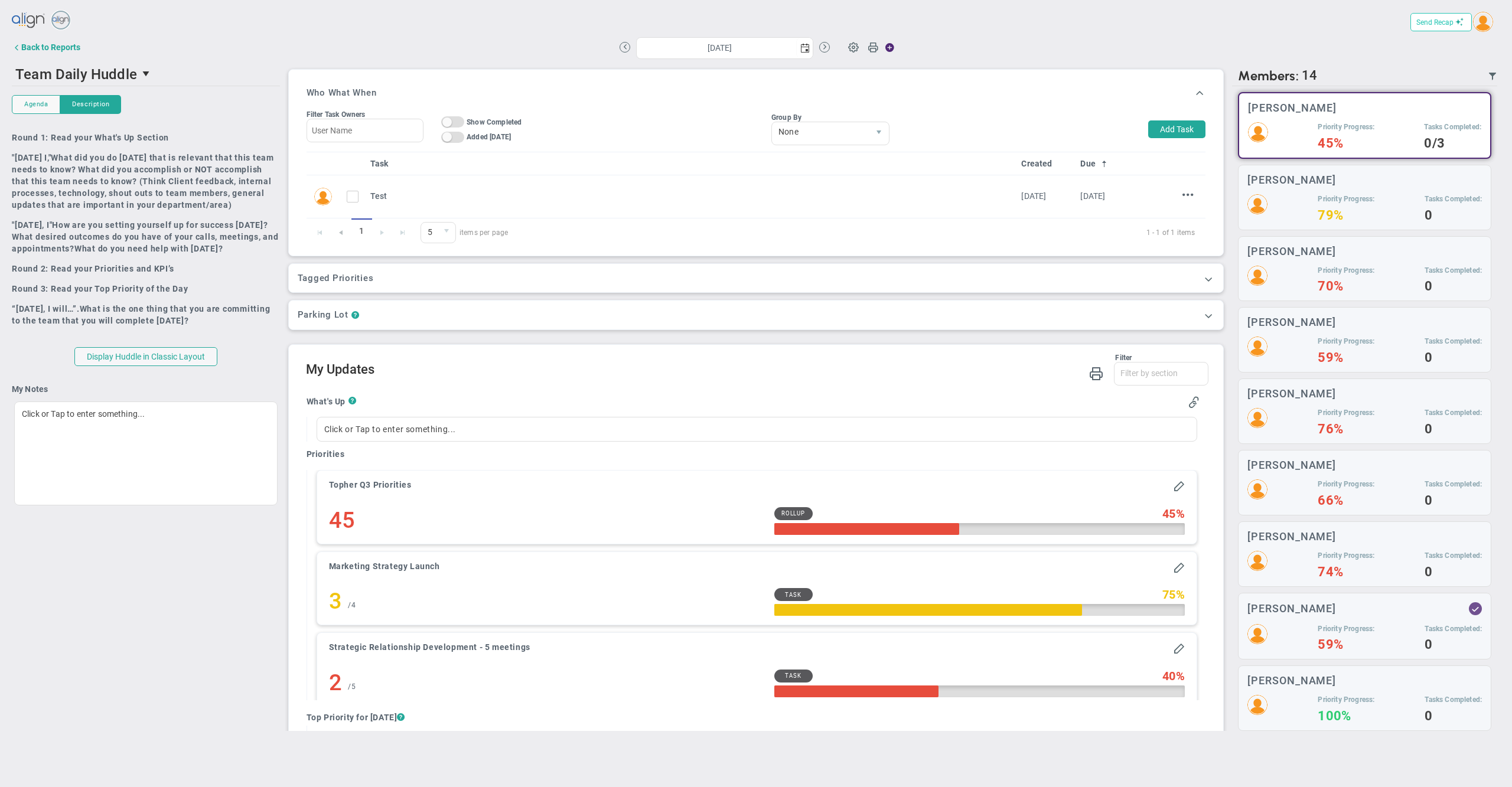
click at [1440, 25] on span "Send Recap" at bounding box center [1435, 22] width 37 height 8
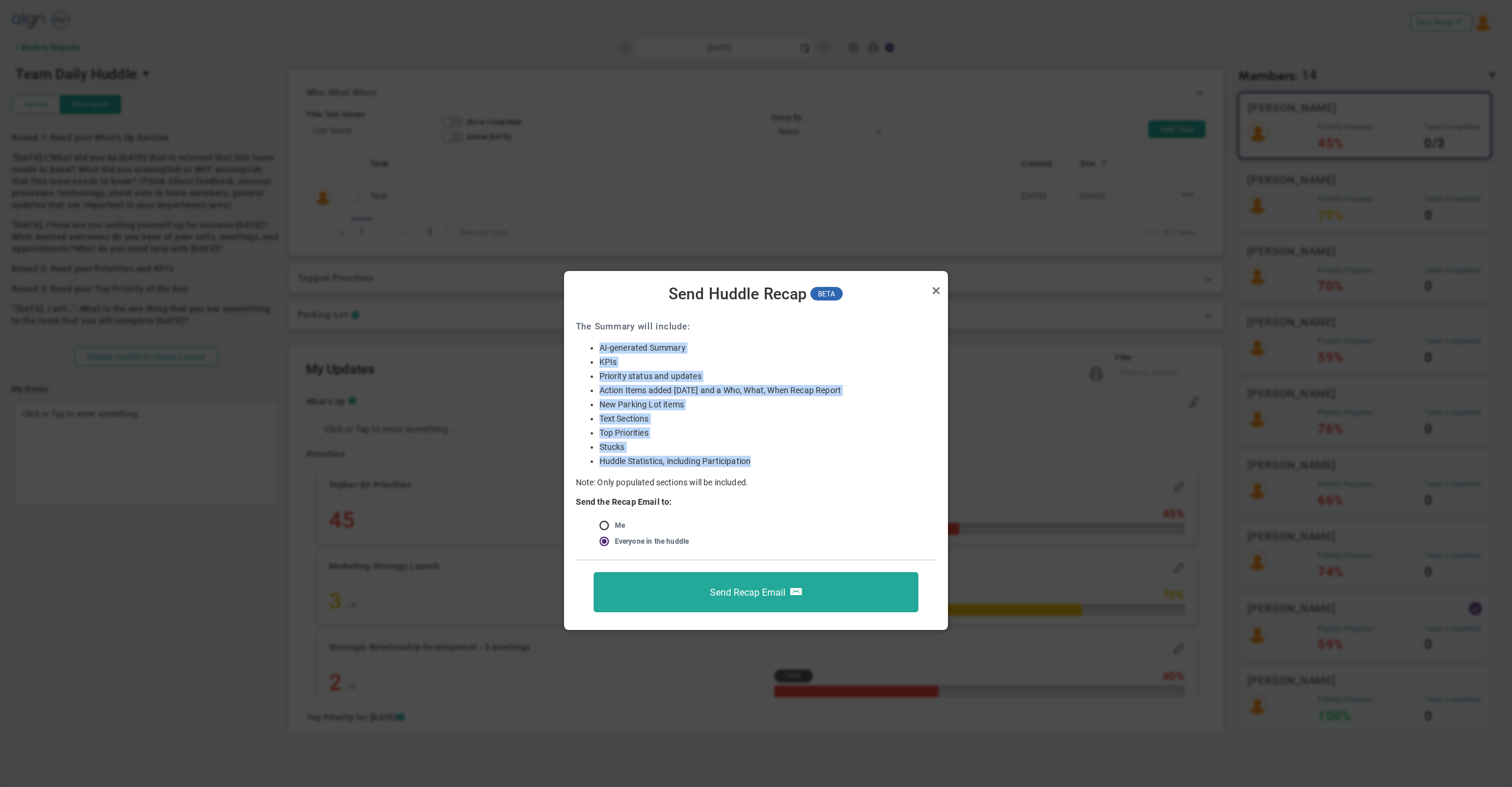
drag, startPoint x: 737, startPoint y: 456, endPoint x: 581, endPoint y: 344, distance: 192.0
click at [581, 344] on ul "AI-generated Summary Critical Numbers KPIs Critical Numbers and KPIs Priority s…" at bounding box center [756, 405] width 360 height 125
click at [750, 320] on h3 "The Summary will include:" at bounding box center [756, 327] width 360 height 13
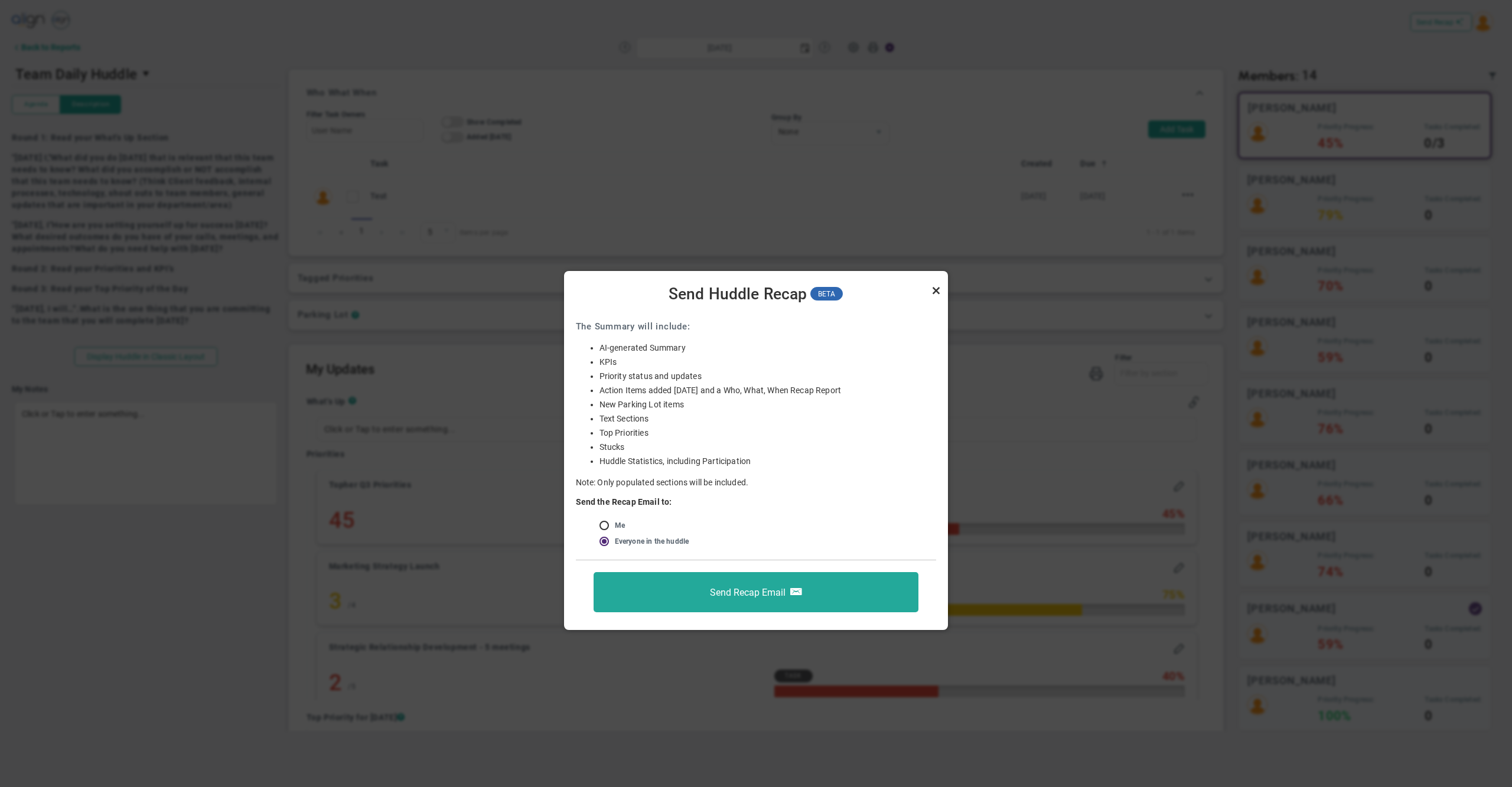
click at [937, 289] on link "Close" at bounding box center [936, 291] width 14 height 14
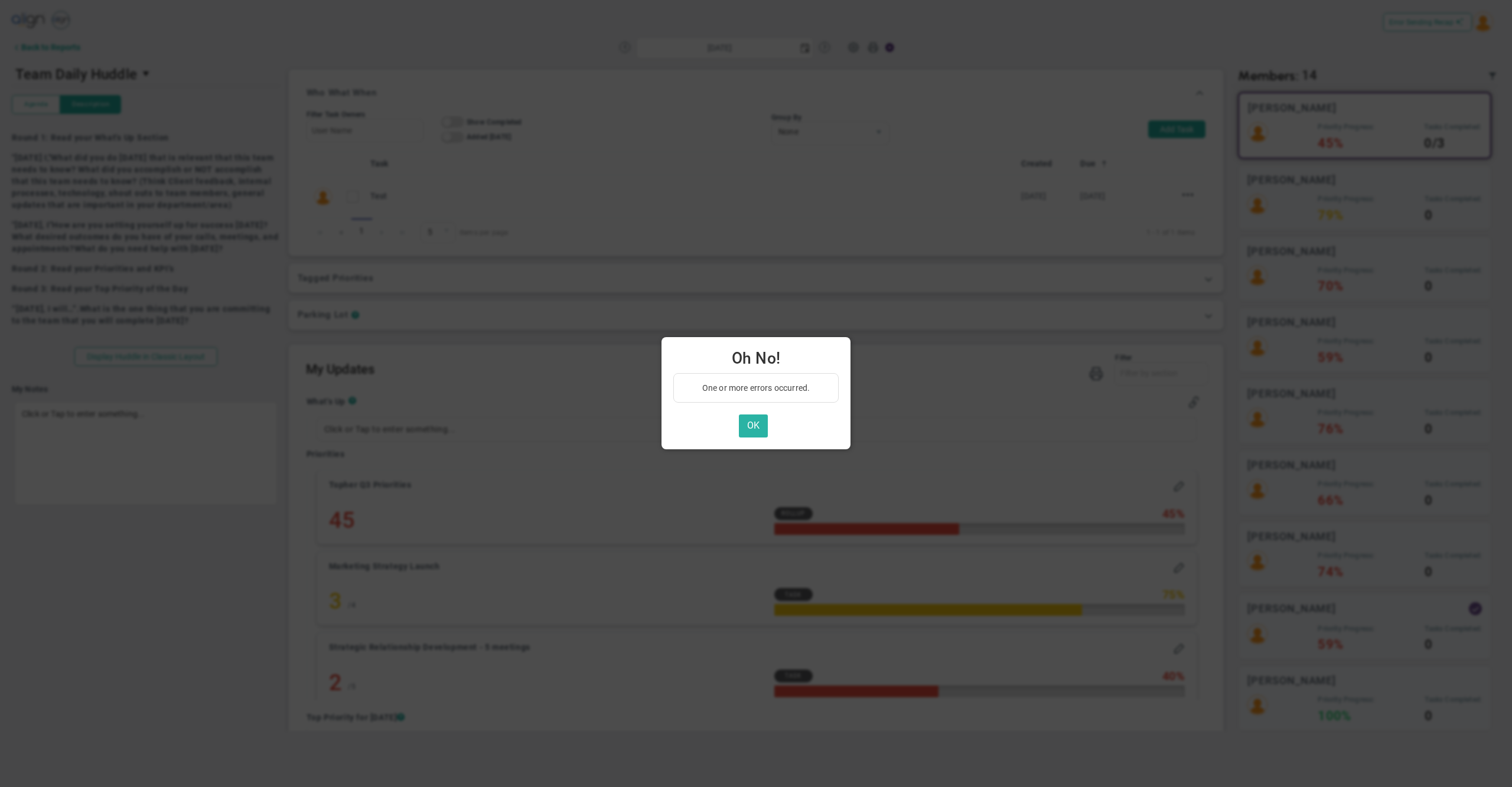
click at [752, 427] on button "OK" at bounding box center [753, 426] width 29 height 23
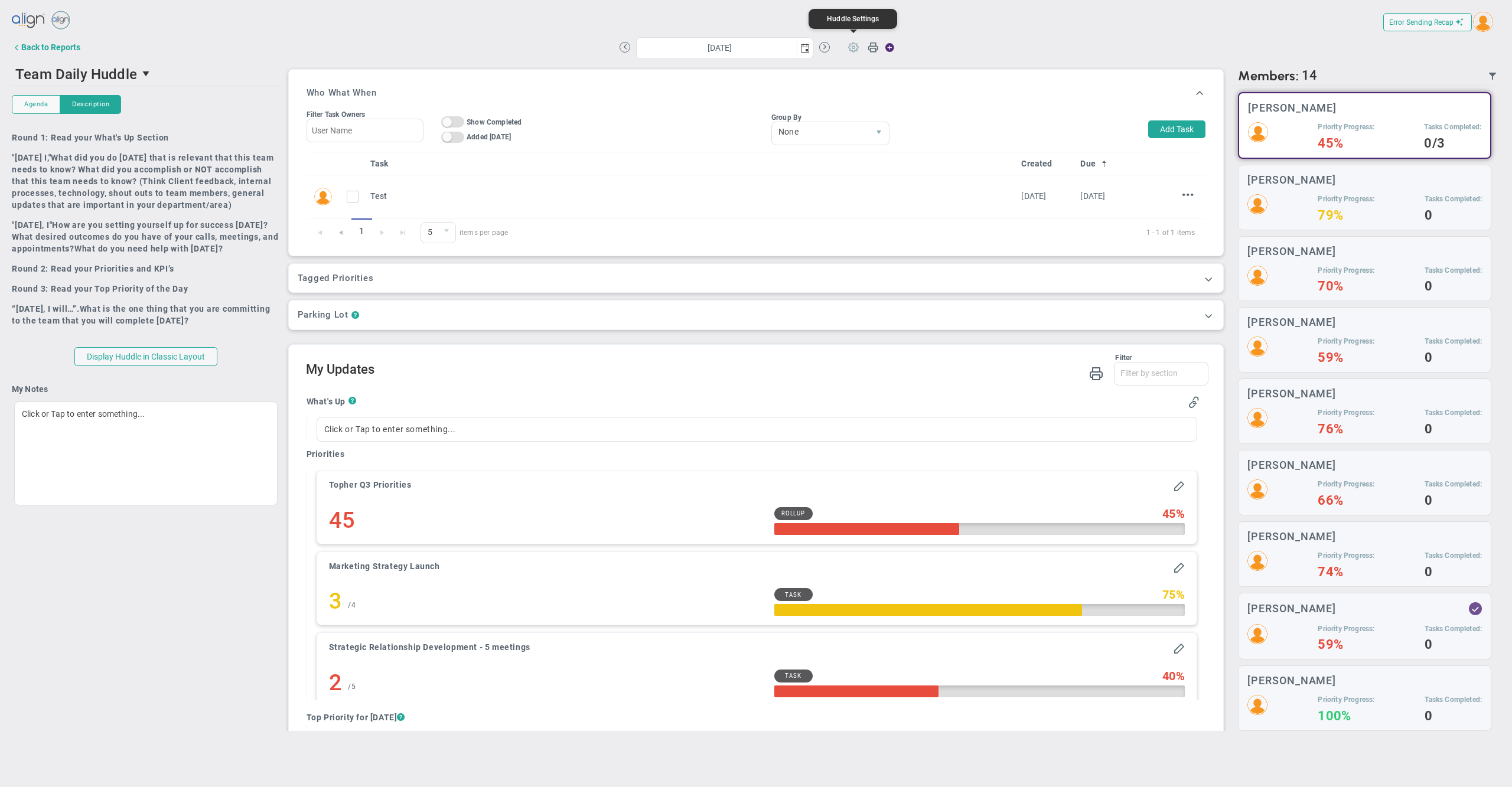
click at [854, 48] on span at bounding box center [853, 46] width 22 height 22
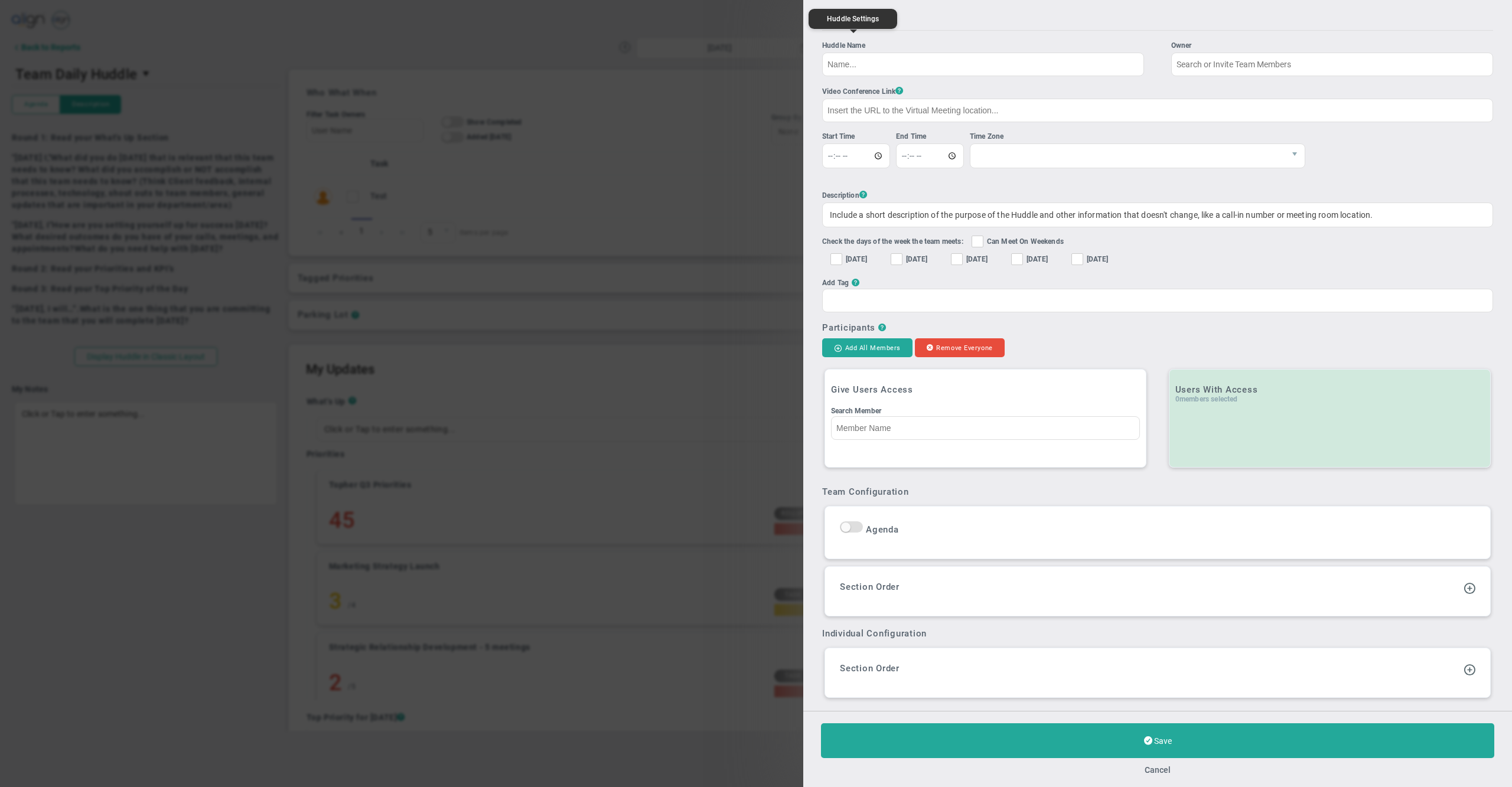
type input "Team Daily Huddle"
type input "09:15:00"
type input "09:30:00"
checkbox input "true"
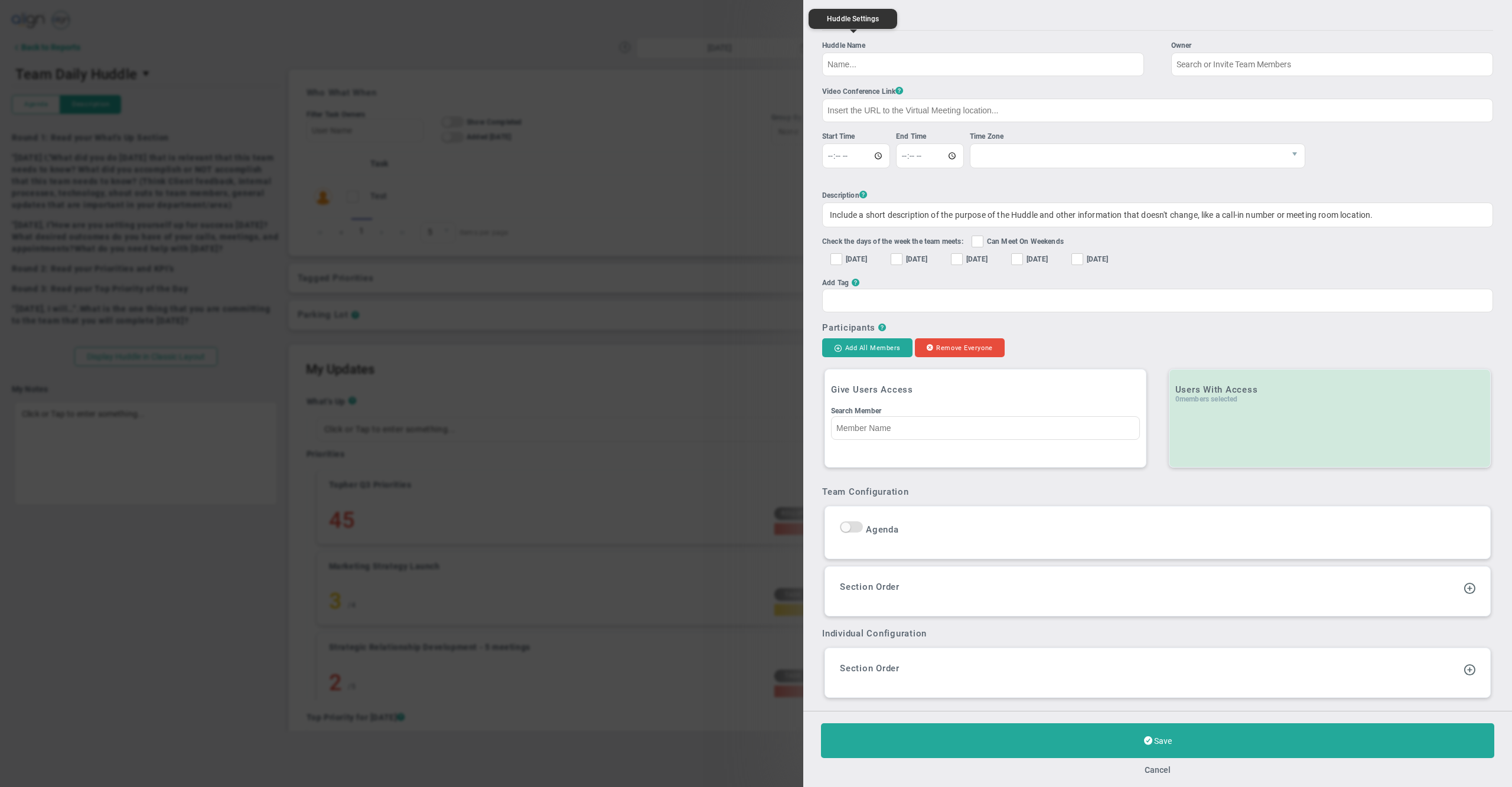
checkbox input "true"
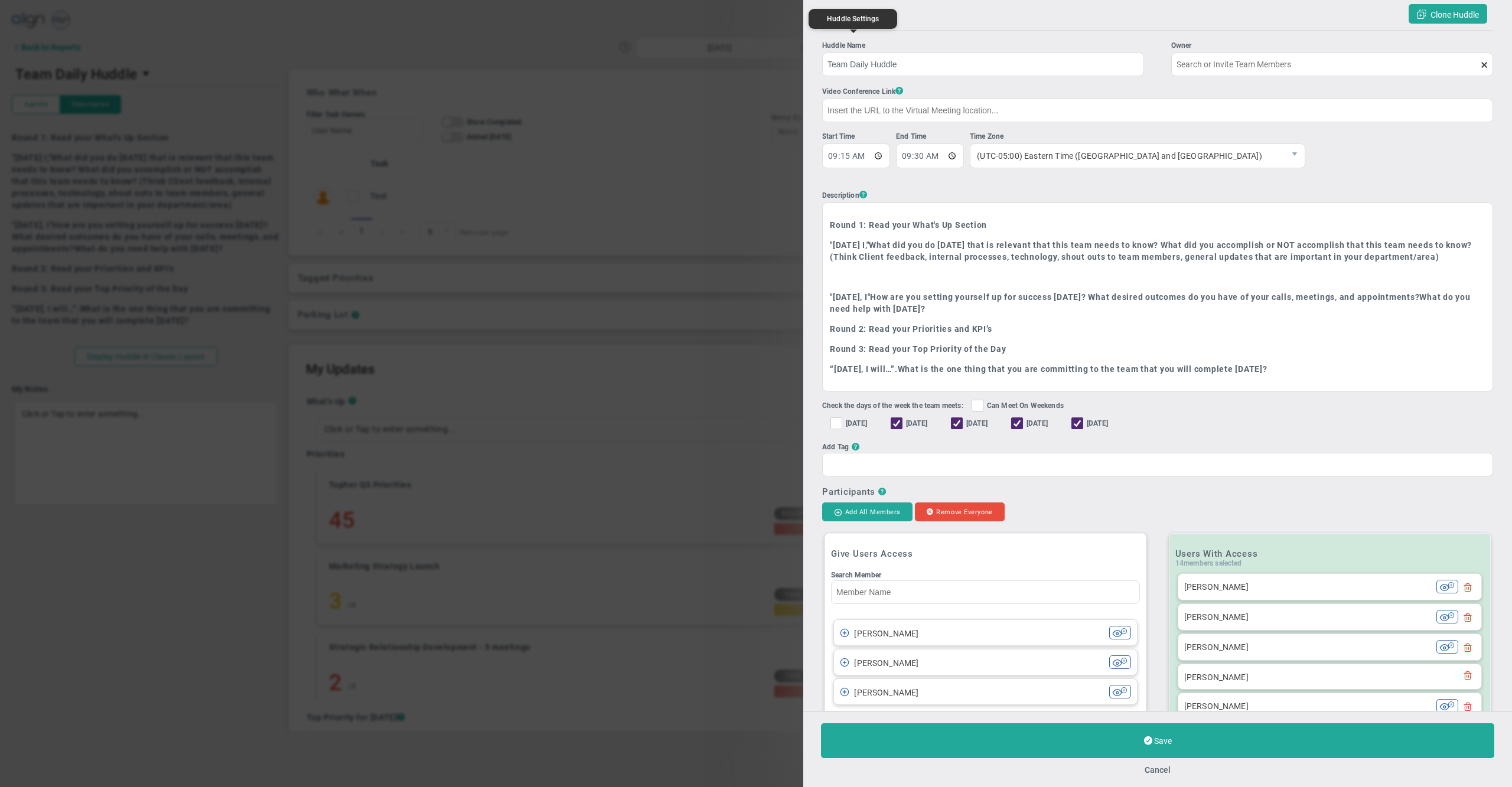
type input "[PERSON_NAME]"
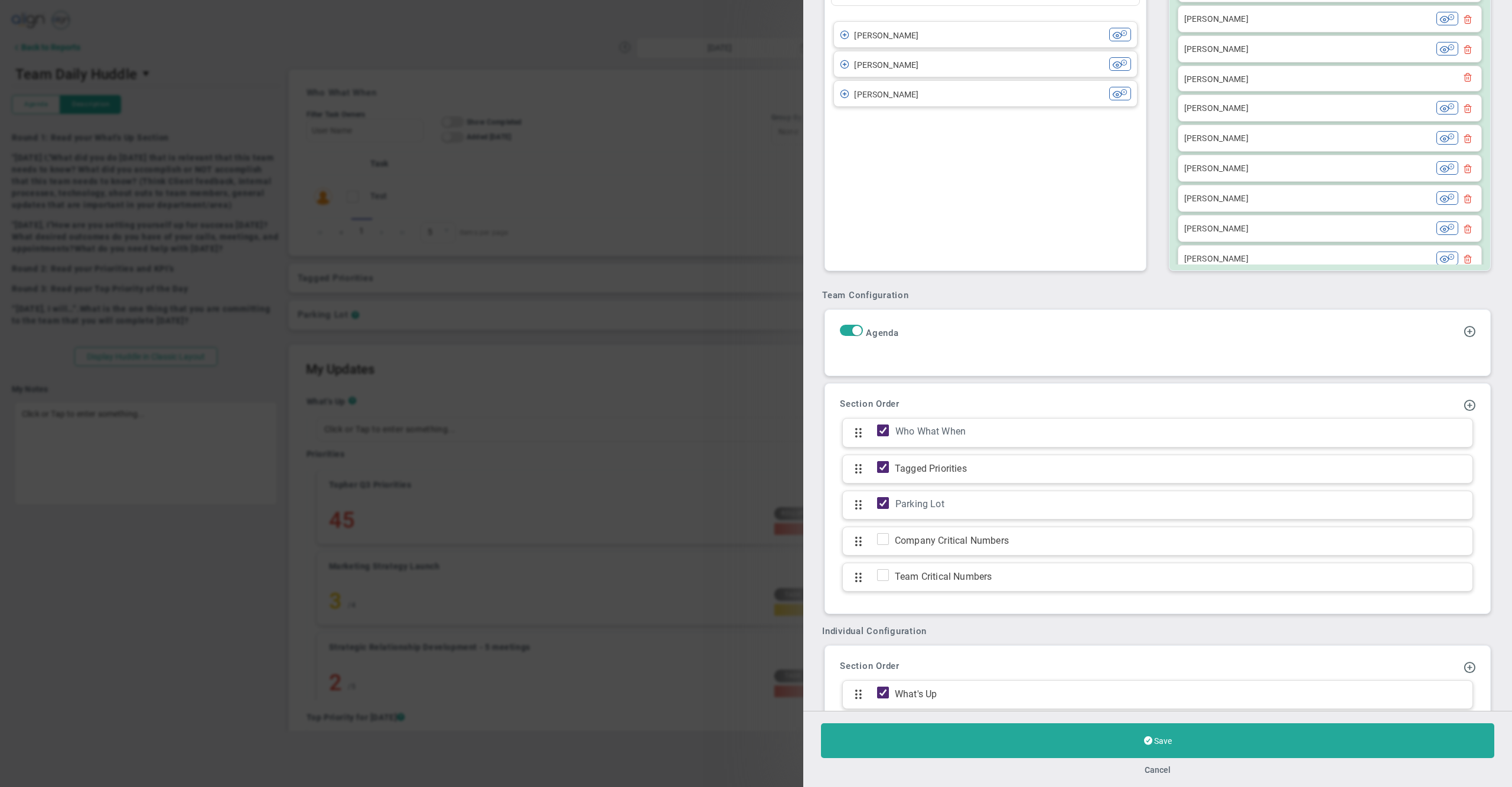
scroll to position [600, 0]
click at [1464, 408] on span at bounding box center [1470, 402] width 12 height 12
click at [1433, 448] on span "Add KPI Section" at bounding box center [1434, 442] width 59 height 10
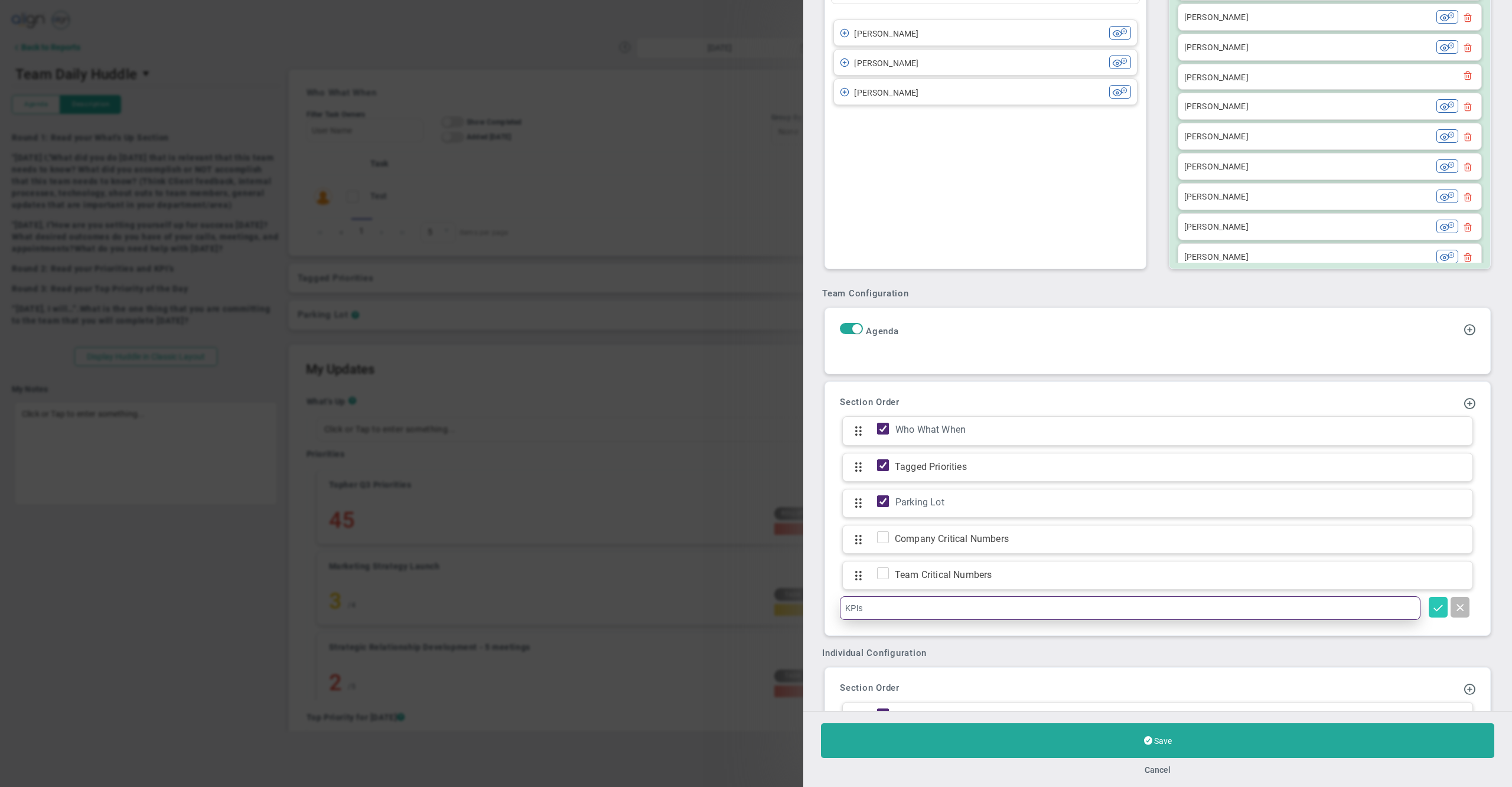
type input "KPIs"
click at [1433, 613] on span at bounding box center [1438, 607] width 12 height 12
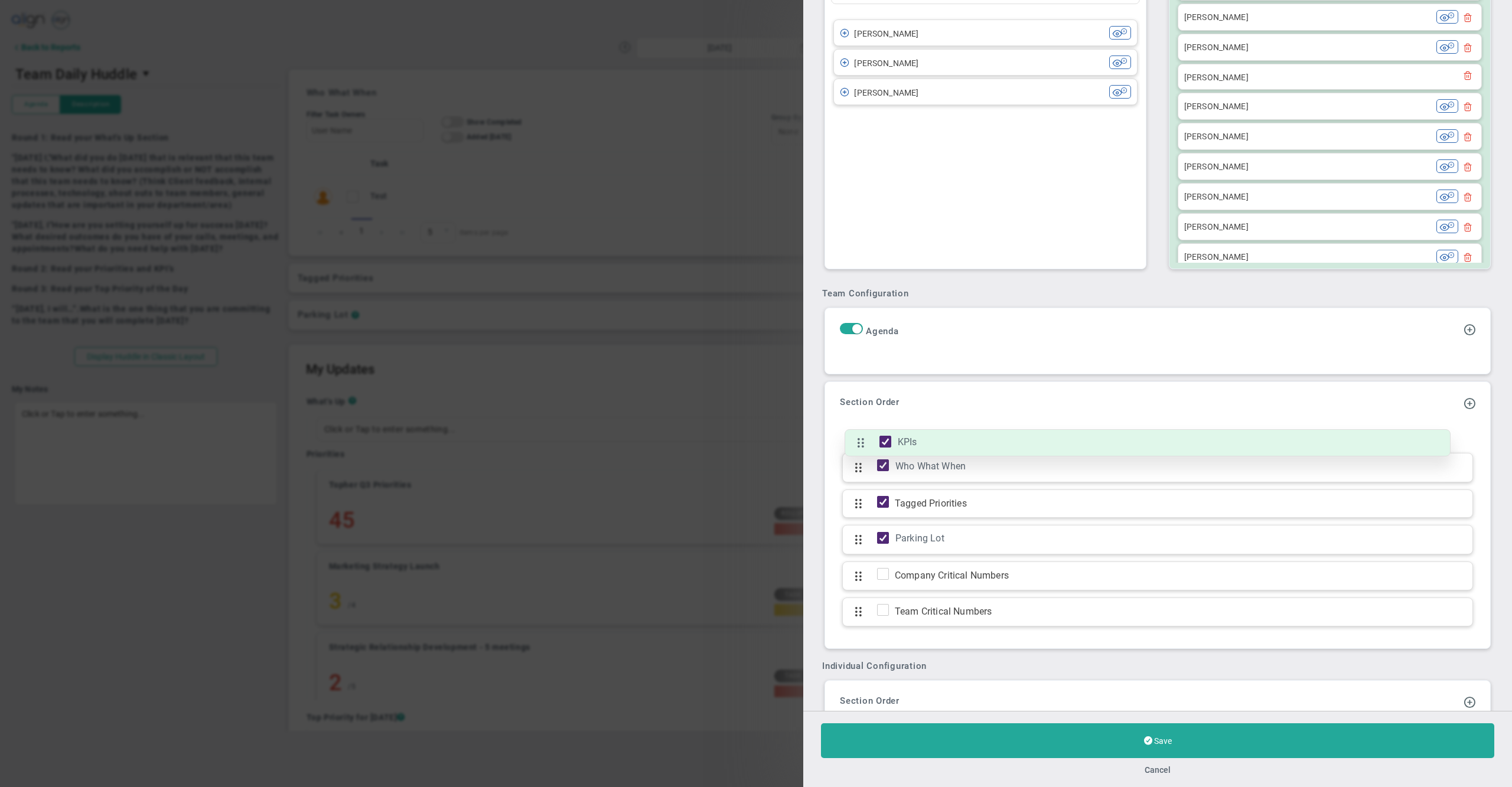
drag, startPoint x: 856, startPoint y: 629, endPoint x: 876, endPoint y: 445, distance: 185.1
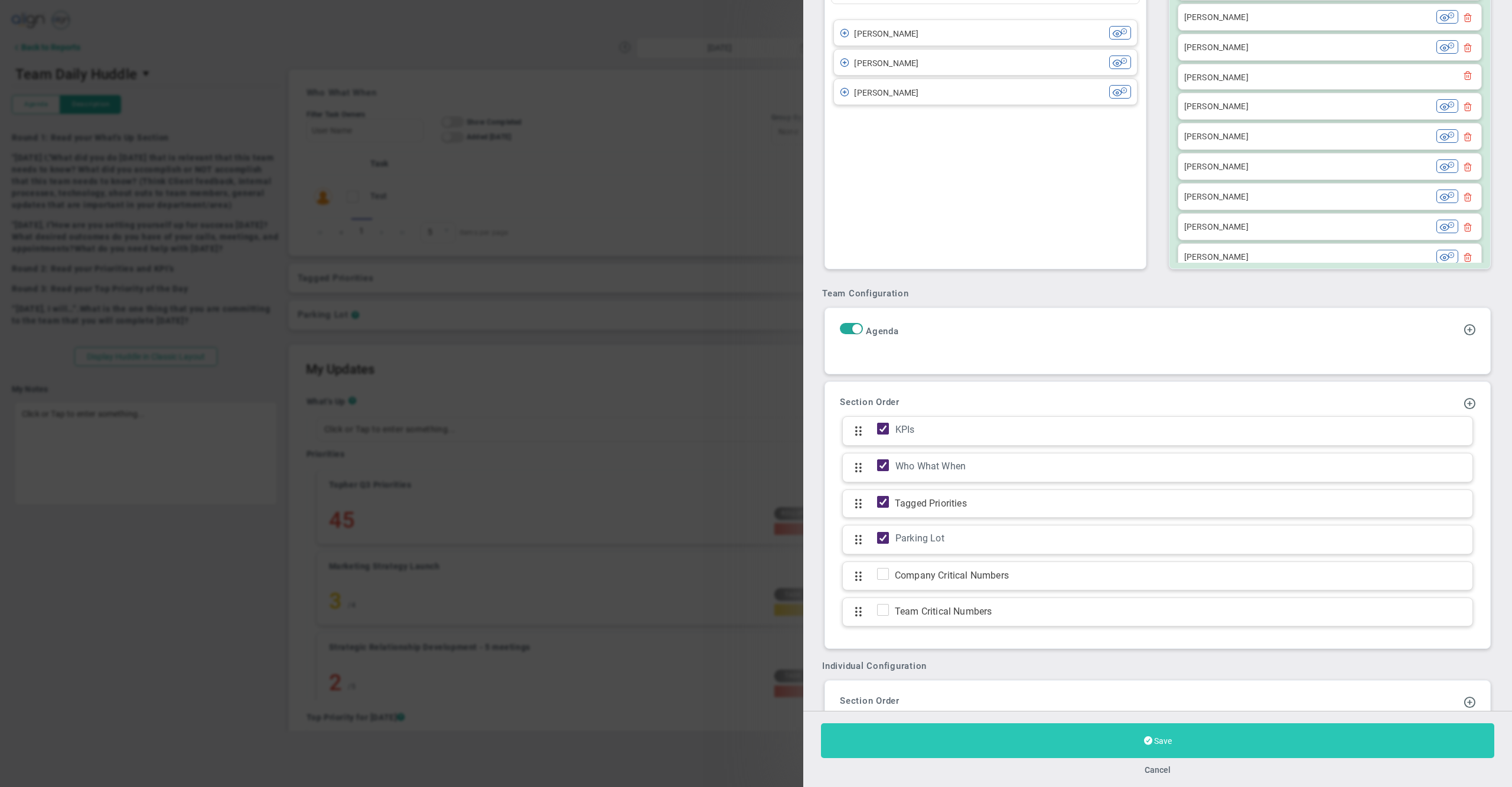
click at [1003, 732] on button "Save" at bounding box center [1158, 740] width 673 height 35
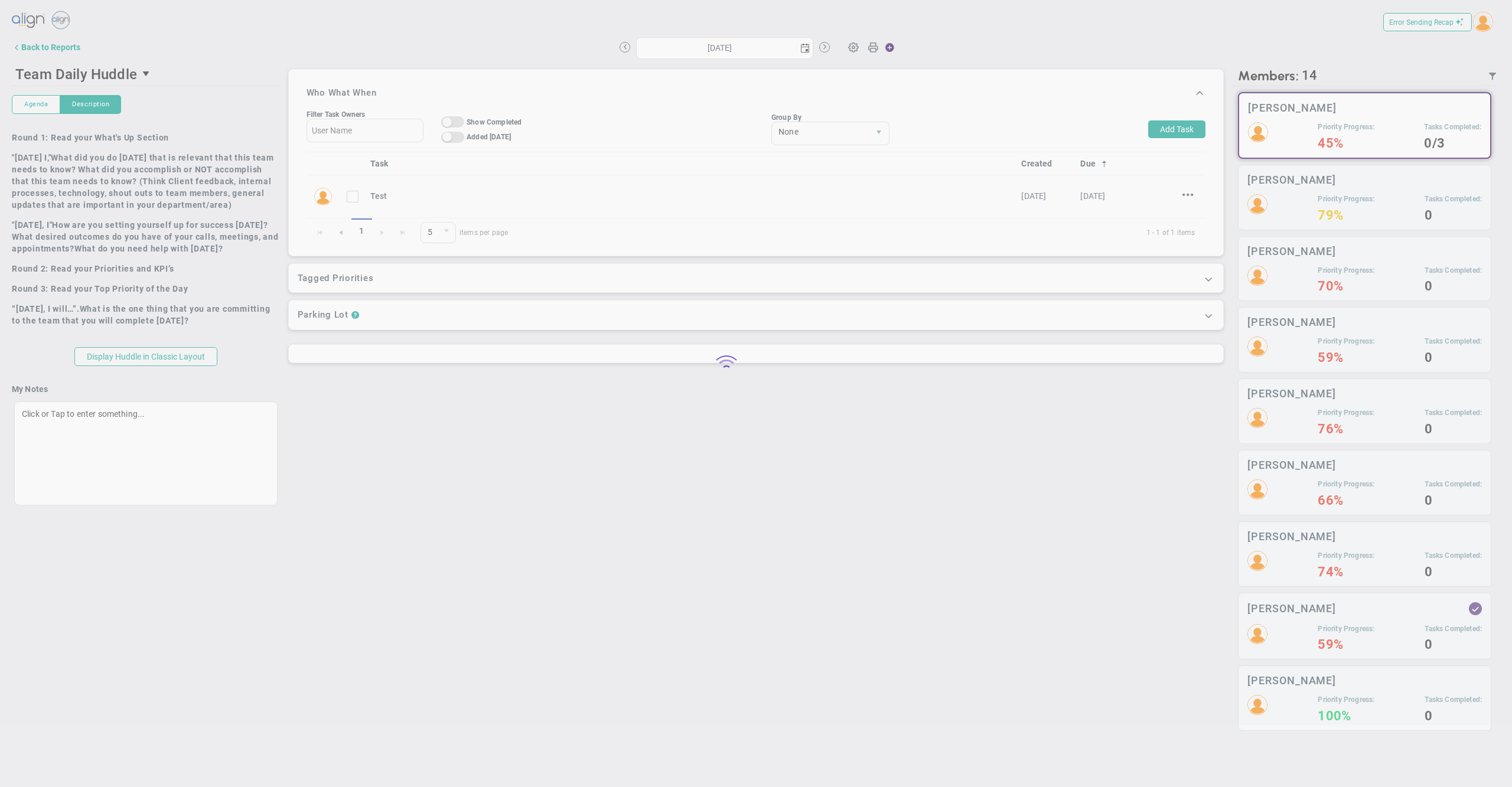
type input "[DATE]"
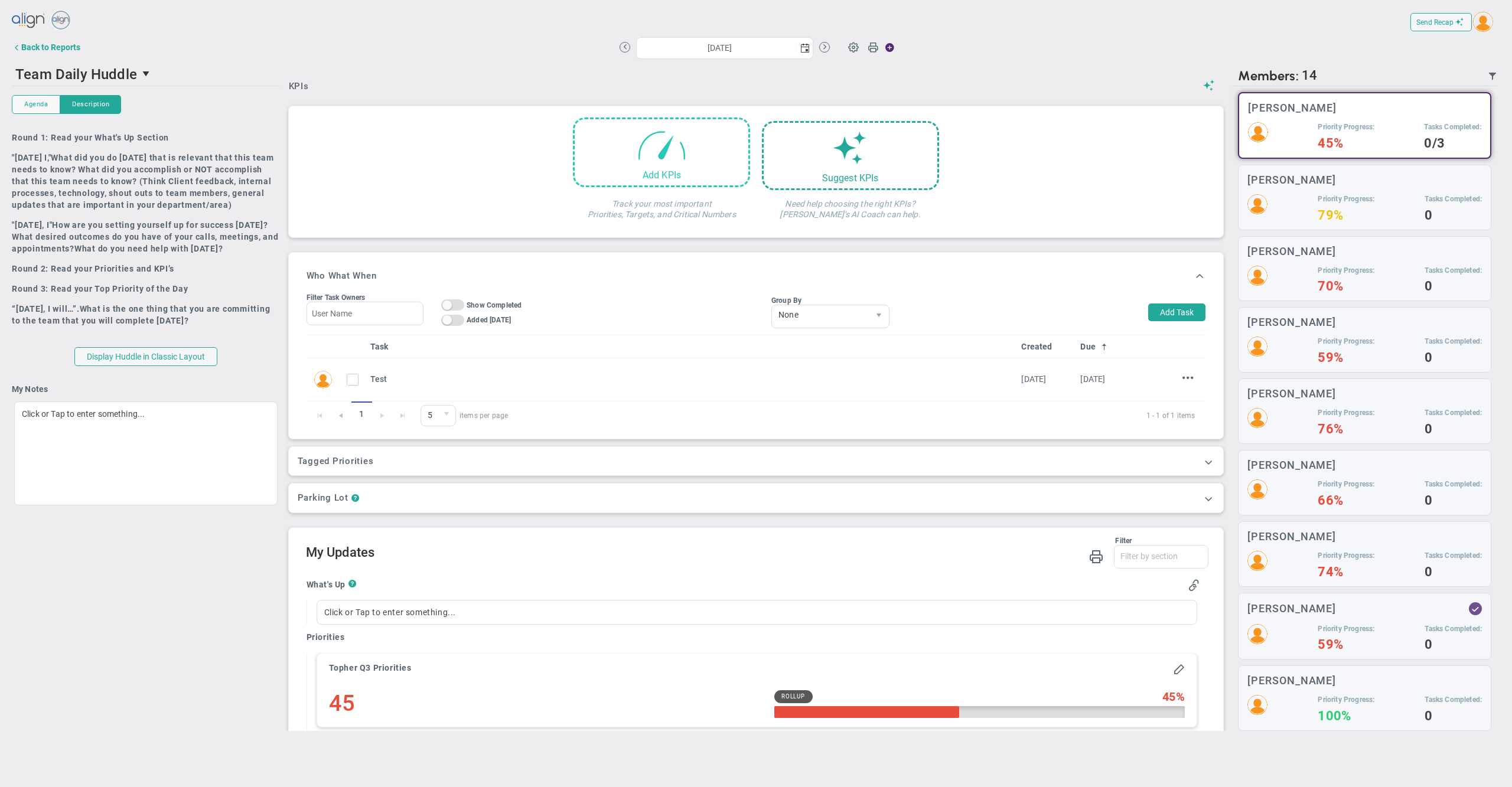
click at [674, 144] on span at bounding box center [662, 144] width 50 height 50
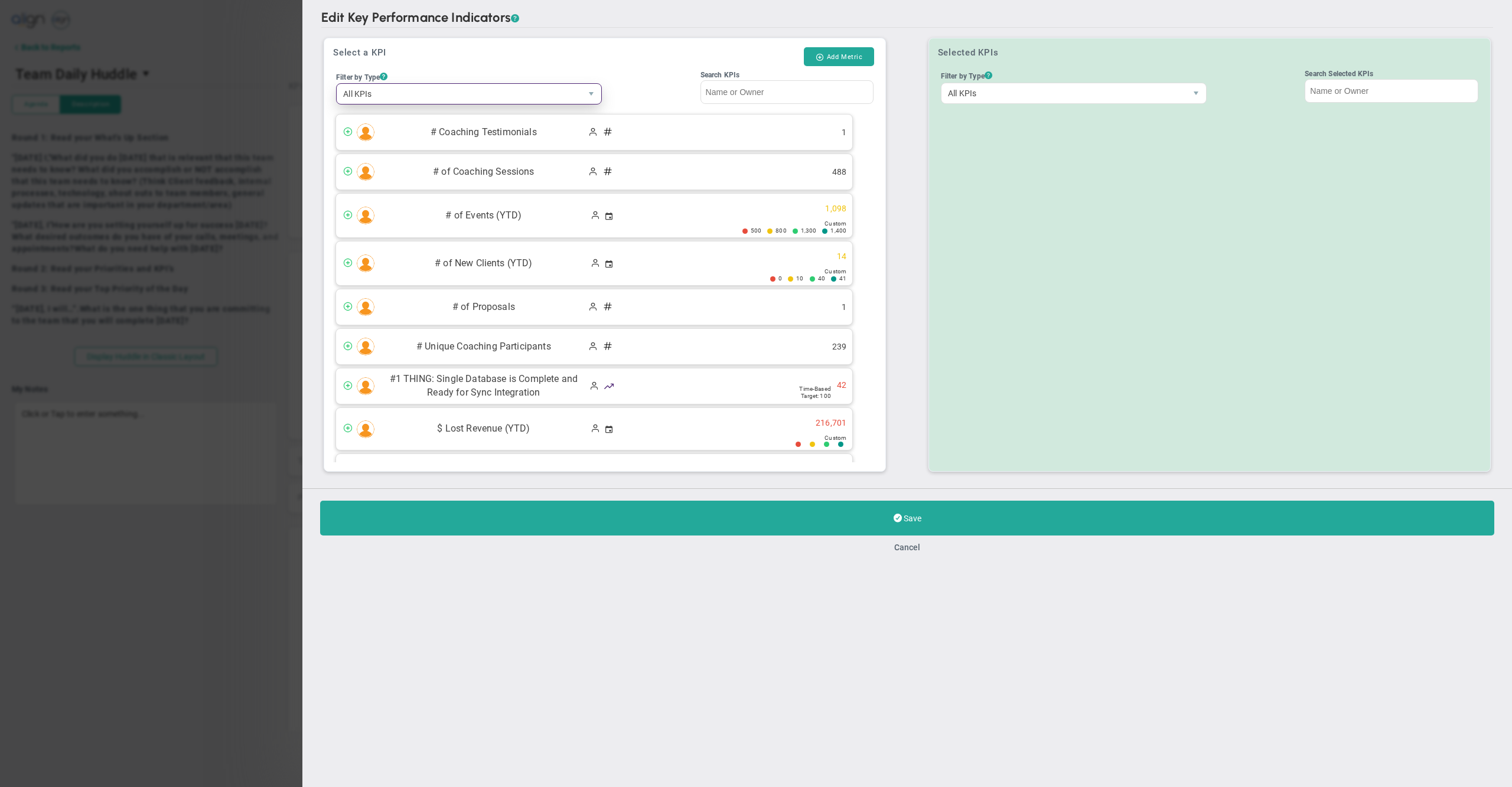
click at [470, 101] on span "All KPIs" at bounding box center [459, 93] width 244 height 20
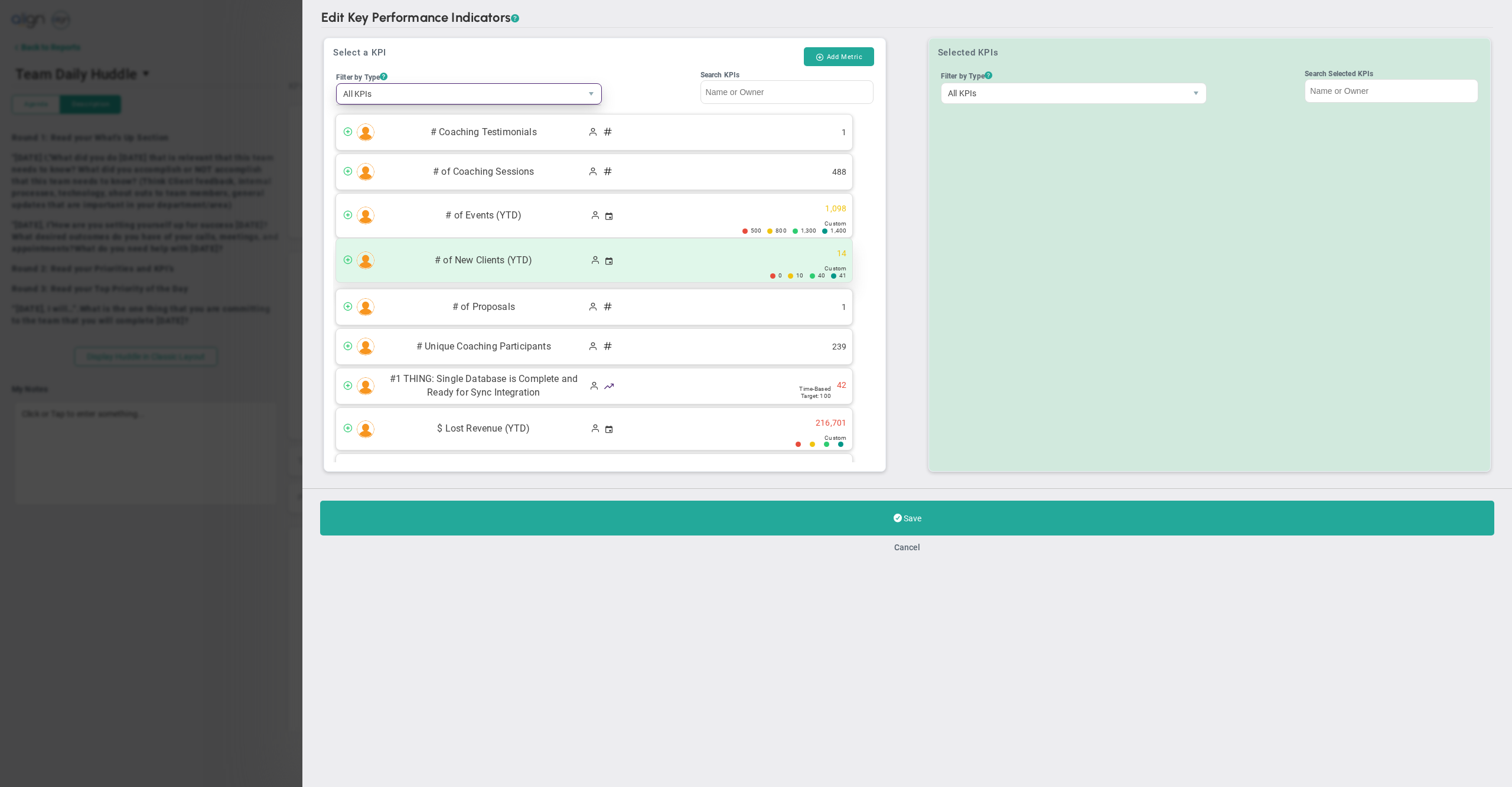
click at [681, 256] on div "# of New Clients (YTD) 14 0 10" at bounding box center [593, 260] width 516 height 44
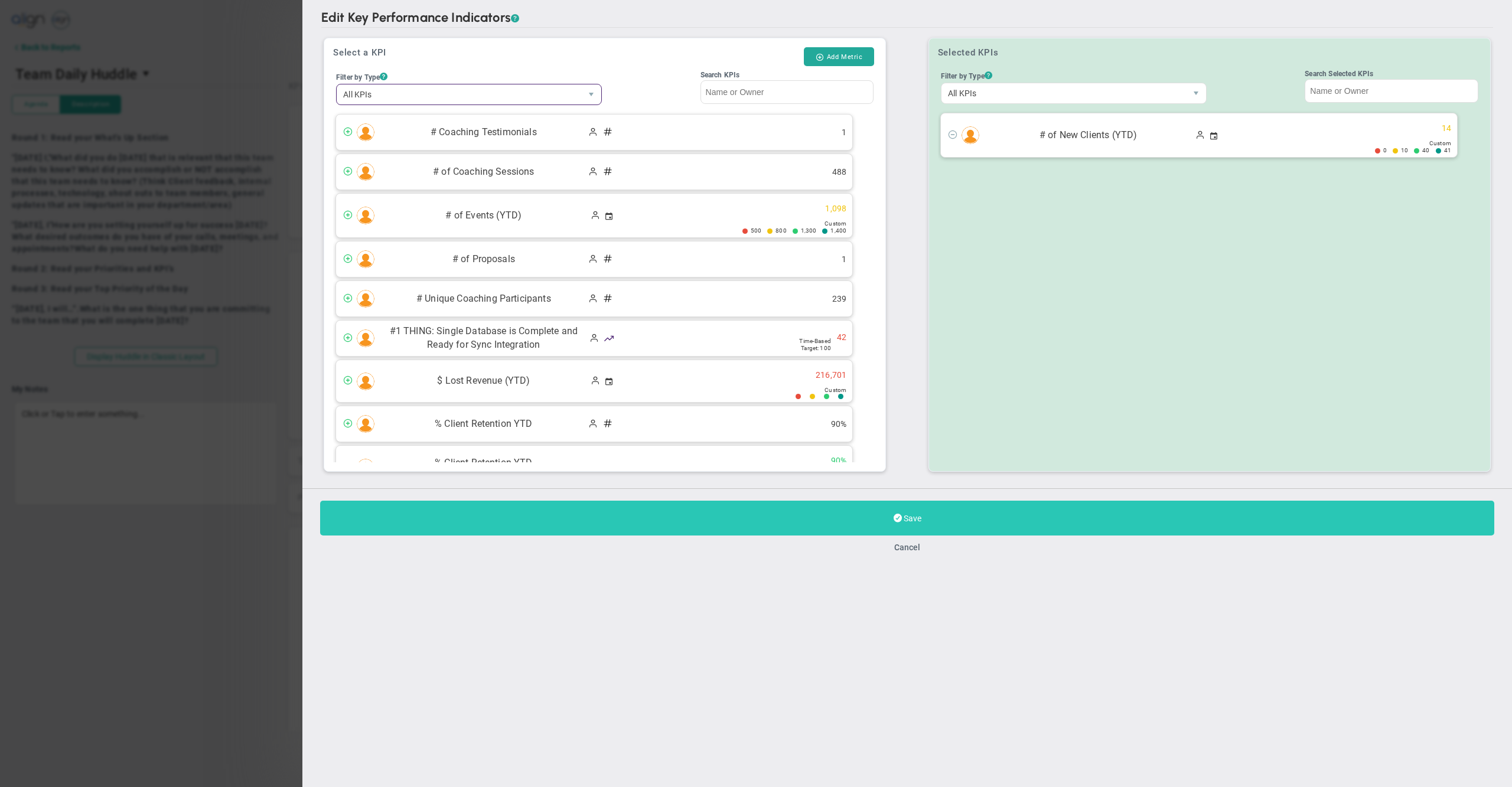
click at [861, 519] on button "Save" at bounding box center [908, 518] width 1174 height 35
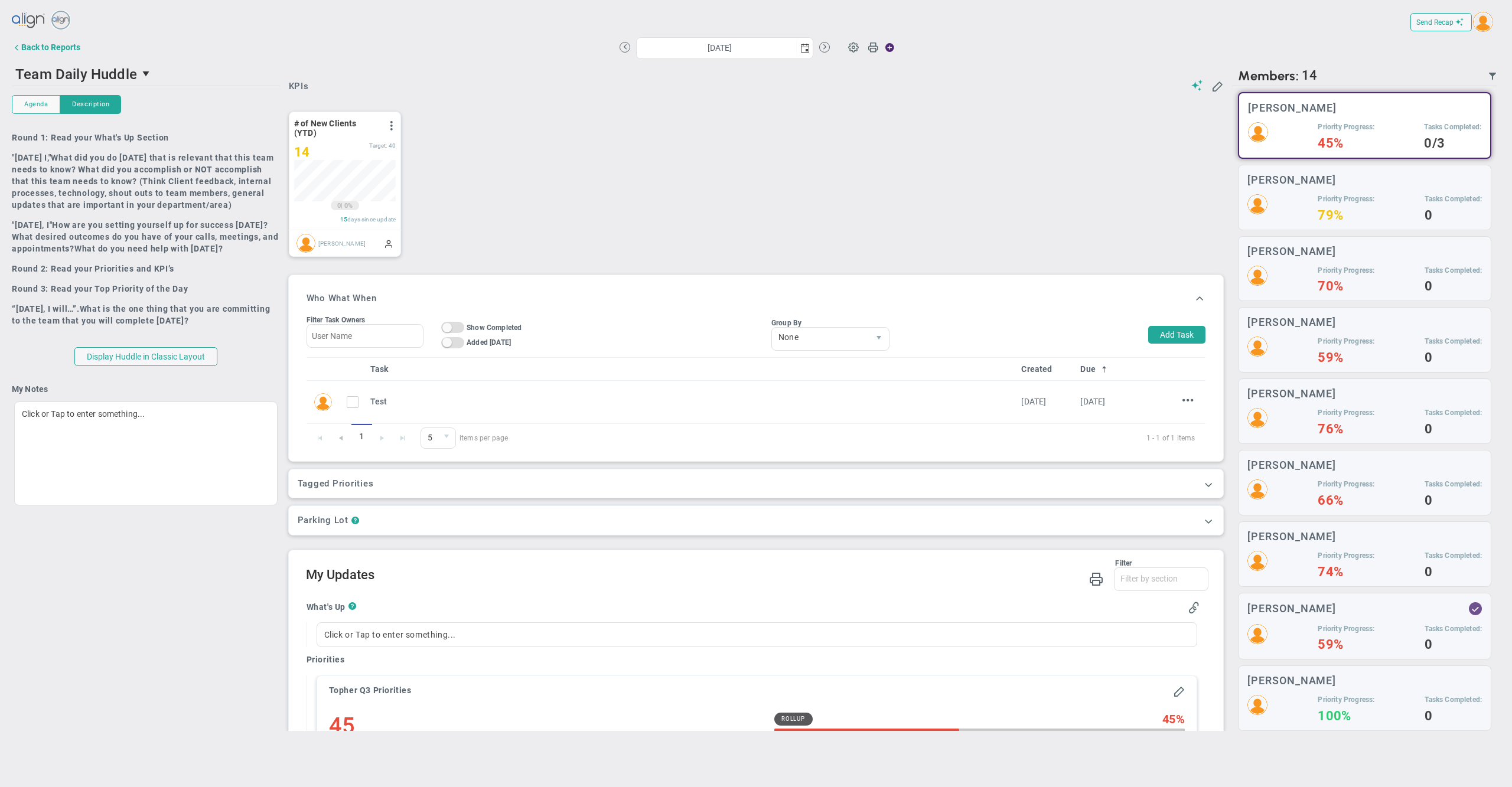
scroll to position [40, 101]
click at [1212, 86] on span at bounding box center [1218, 85] width 12 height 12
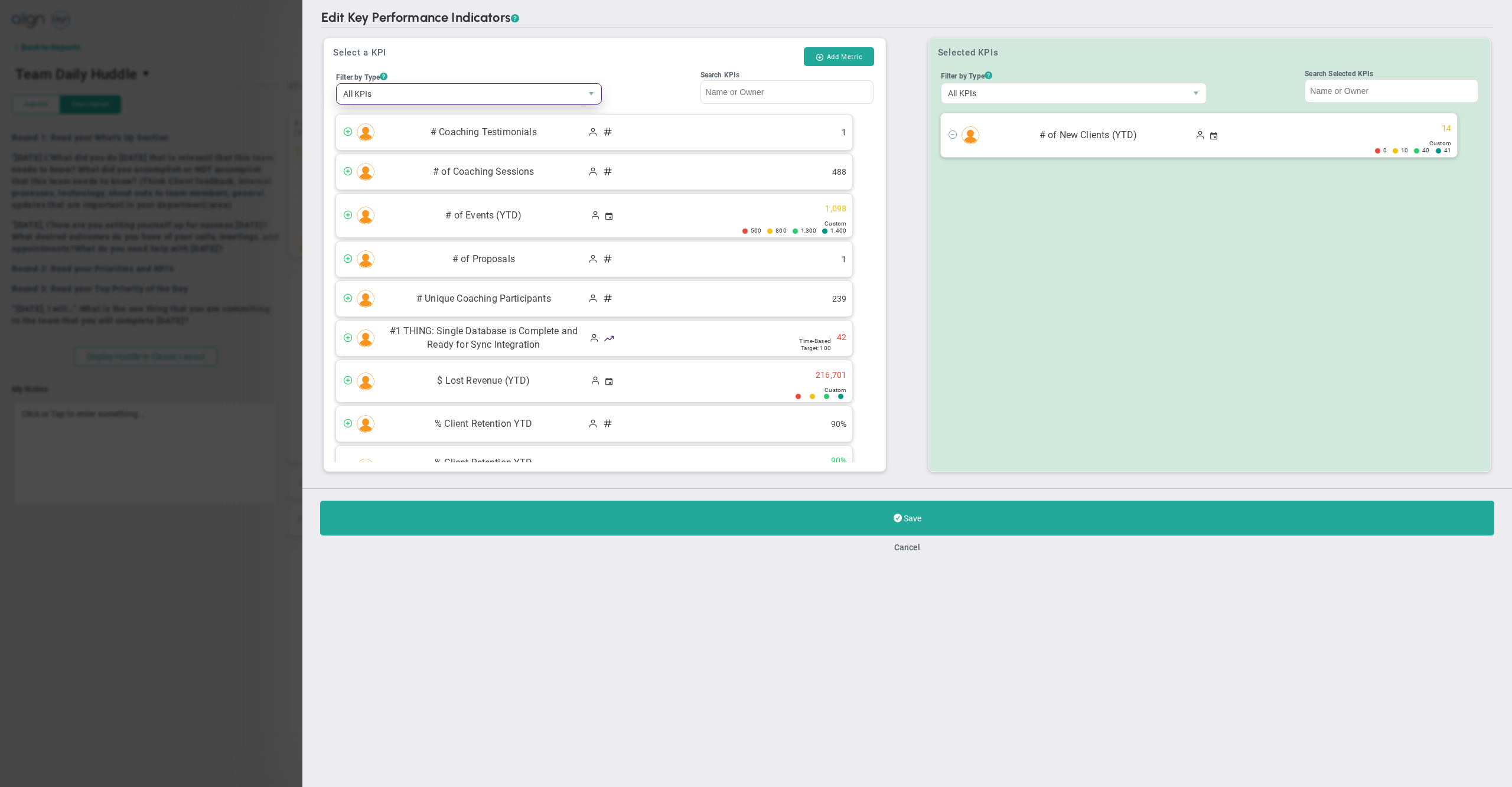
click at [466, 98] on span "All KPIs" at bounding box center [459, 93] width 244 height 20
click at [400, 147] on li "Critical Numbers" at bounding box center [469, 139] width 264 height 25
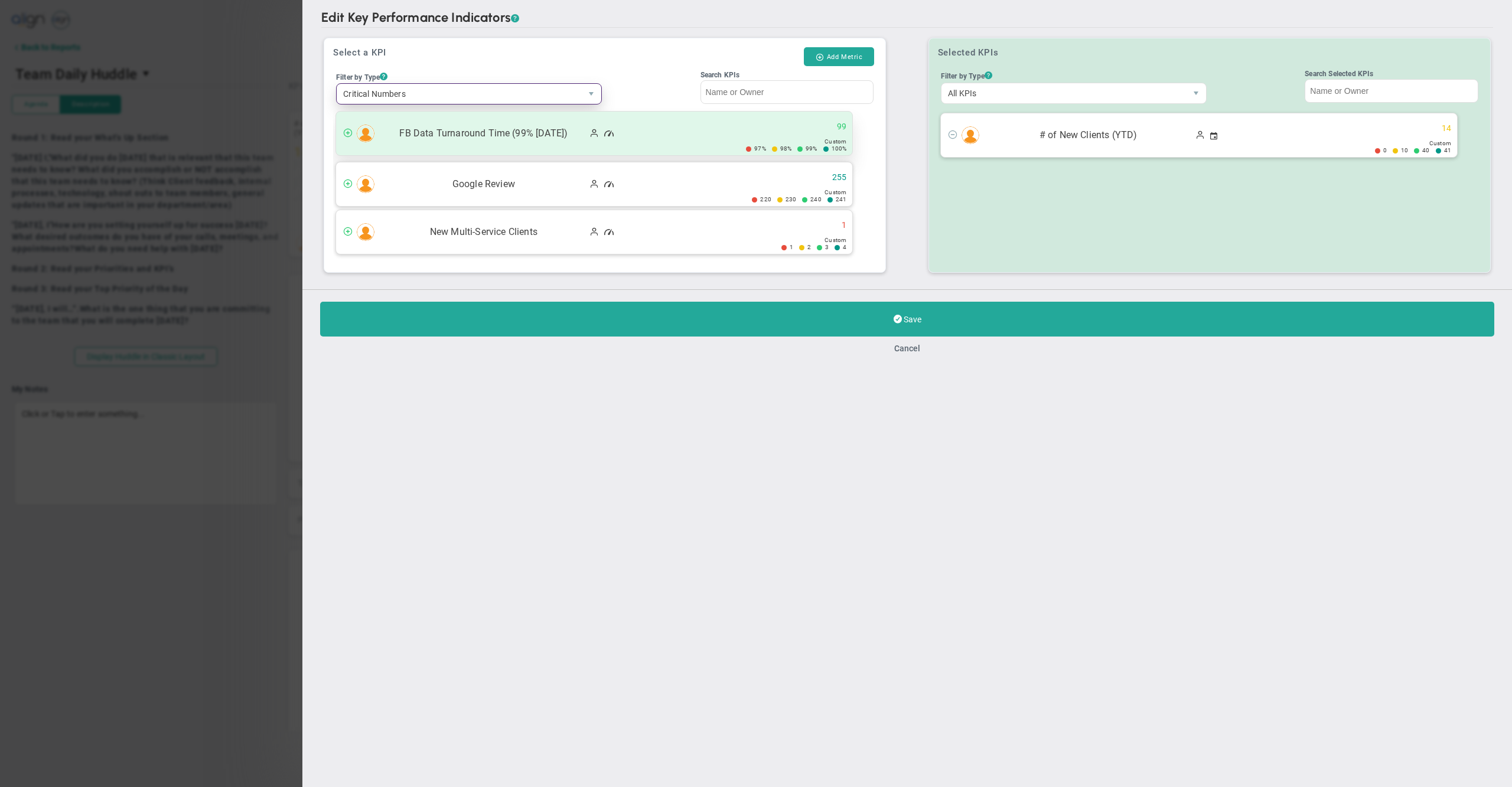
click at [440, 136] on span "FB Data Turnaround Time (99% [DATE])" at bounding box center [484, 133] width 207 height 13
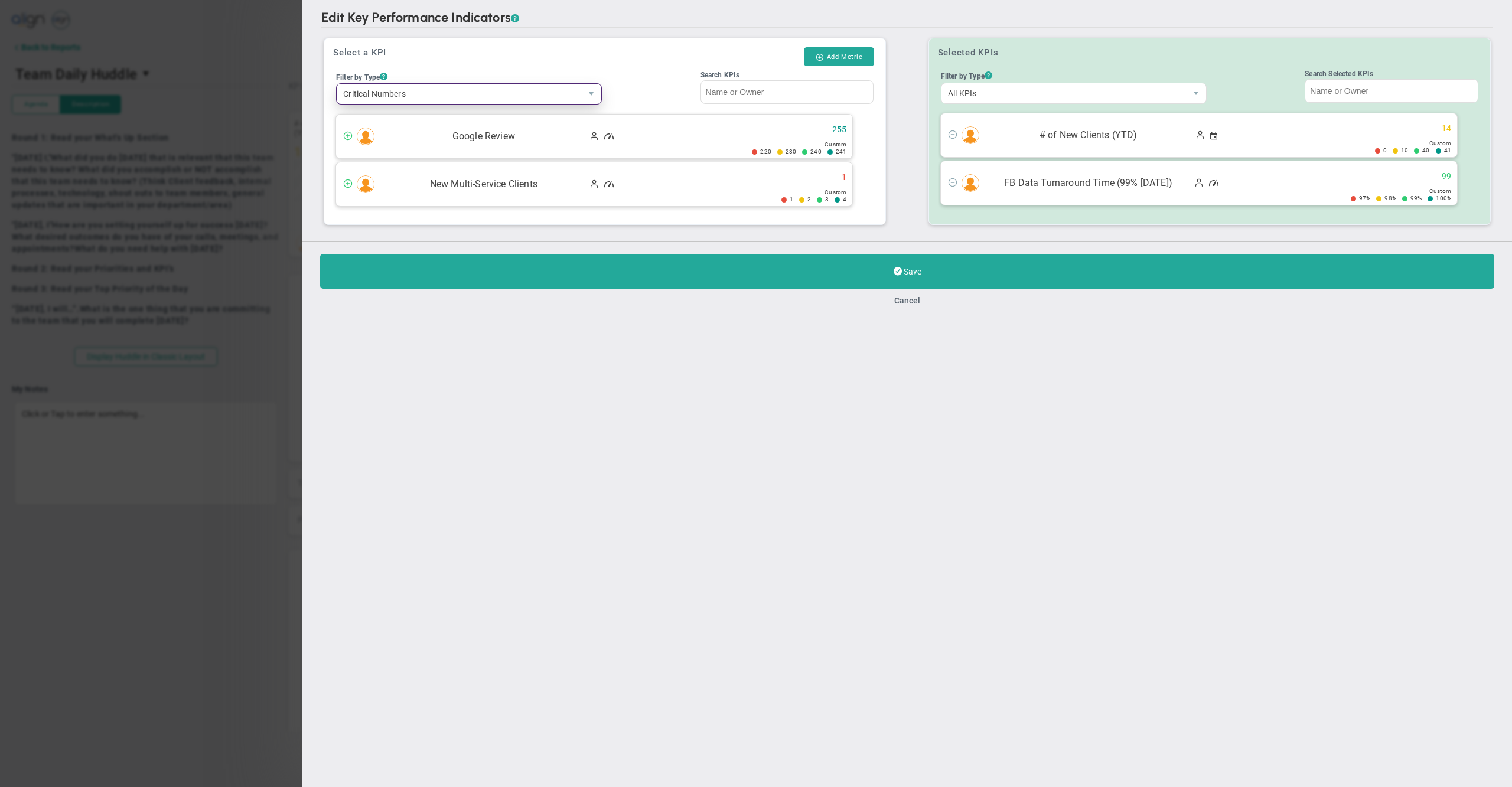
click at [440, 136] on span "Google Review" at bounding box center [484, 136] width 207 height 13
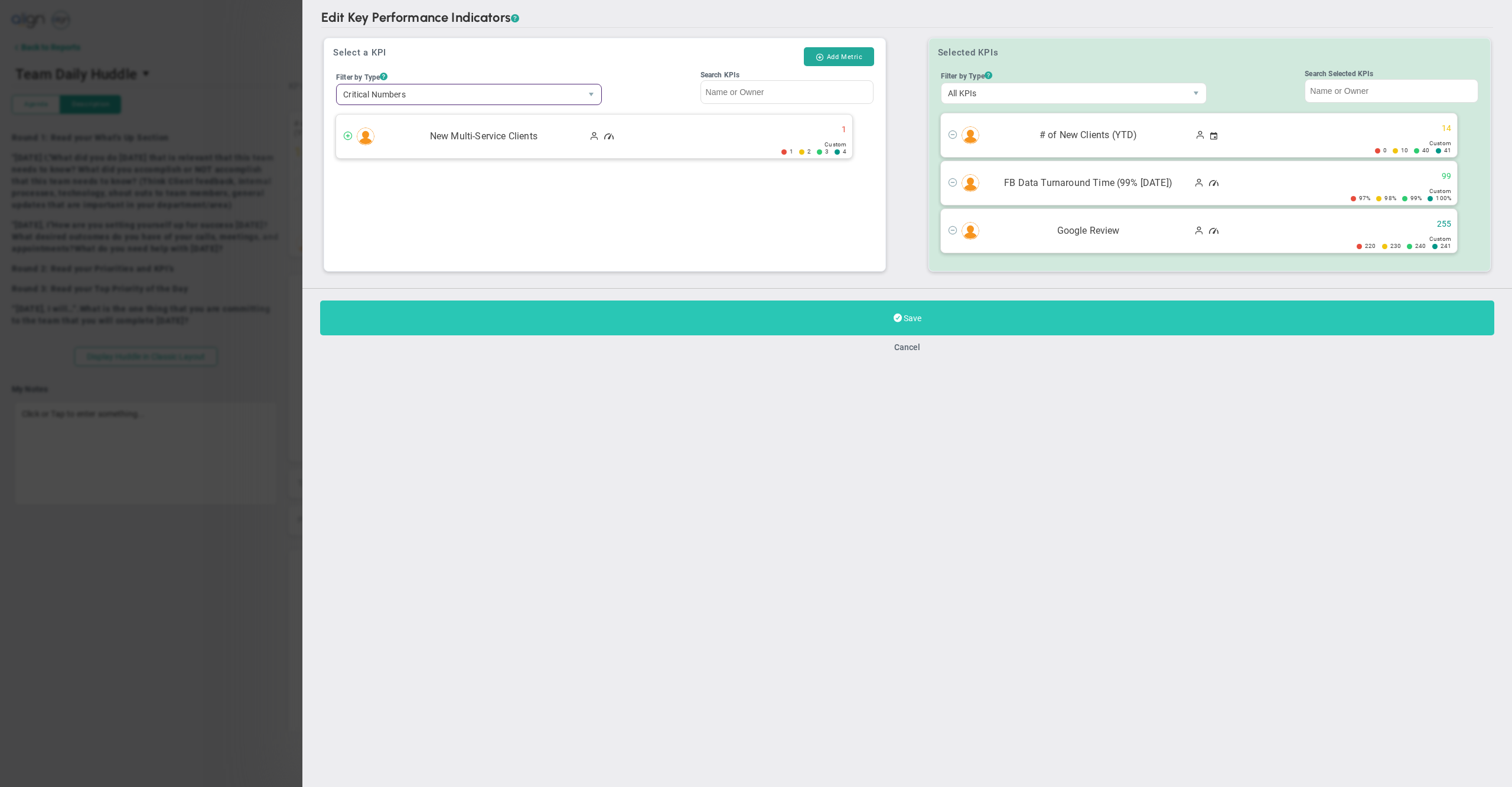
click at [677, 327] on button "Save" at bounding box center [908, 318] width 1174 height 35
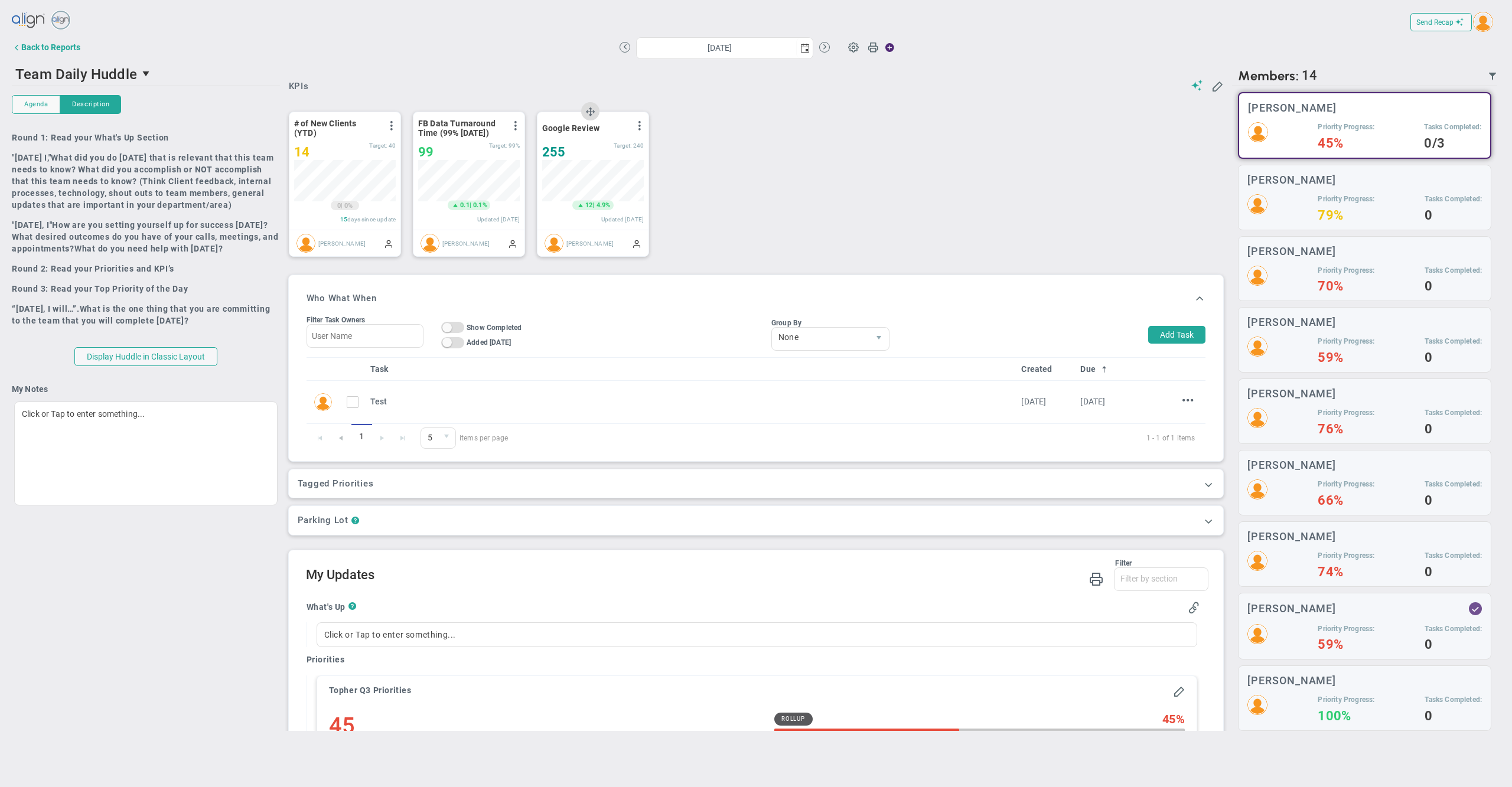
scroll to position [40, 101]
click at [72, 48] on div "Back to Reports" at bounding box center [51, 47] width 59 height 10
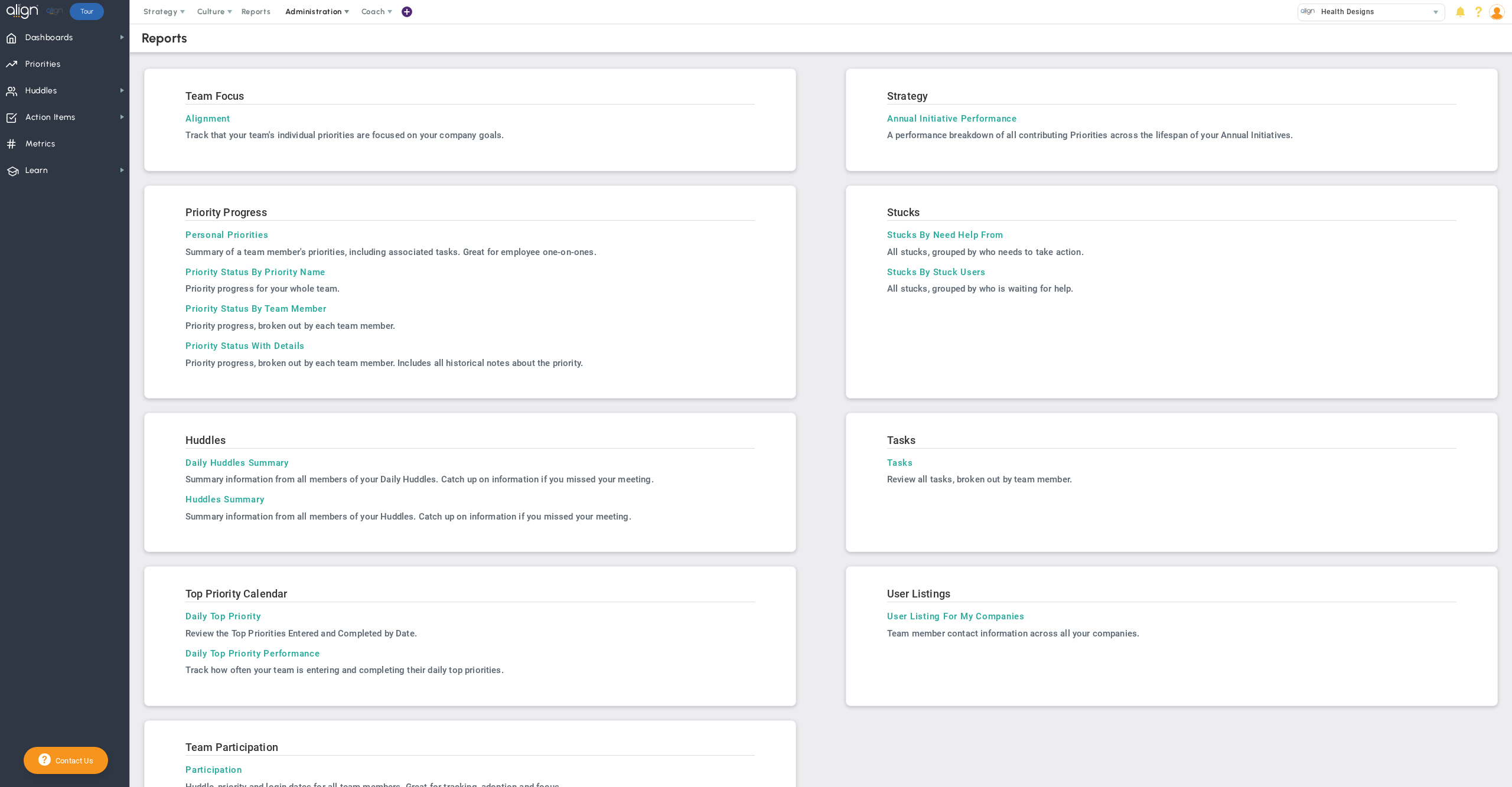
click at [320, 10] on span "Administration" at bounding box center [313, 12] width 57 height 9
click at [321, 31] on span "Manage Users" at bounding box center [326, 35] width 97 height 23
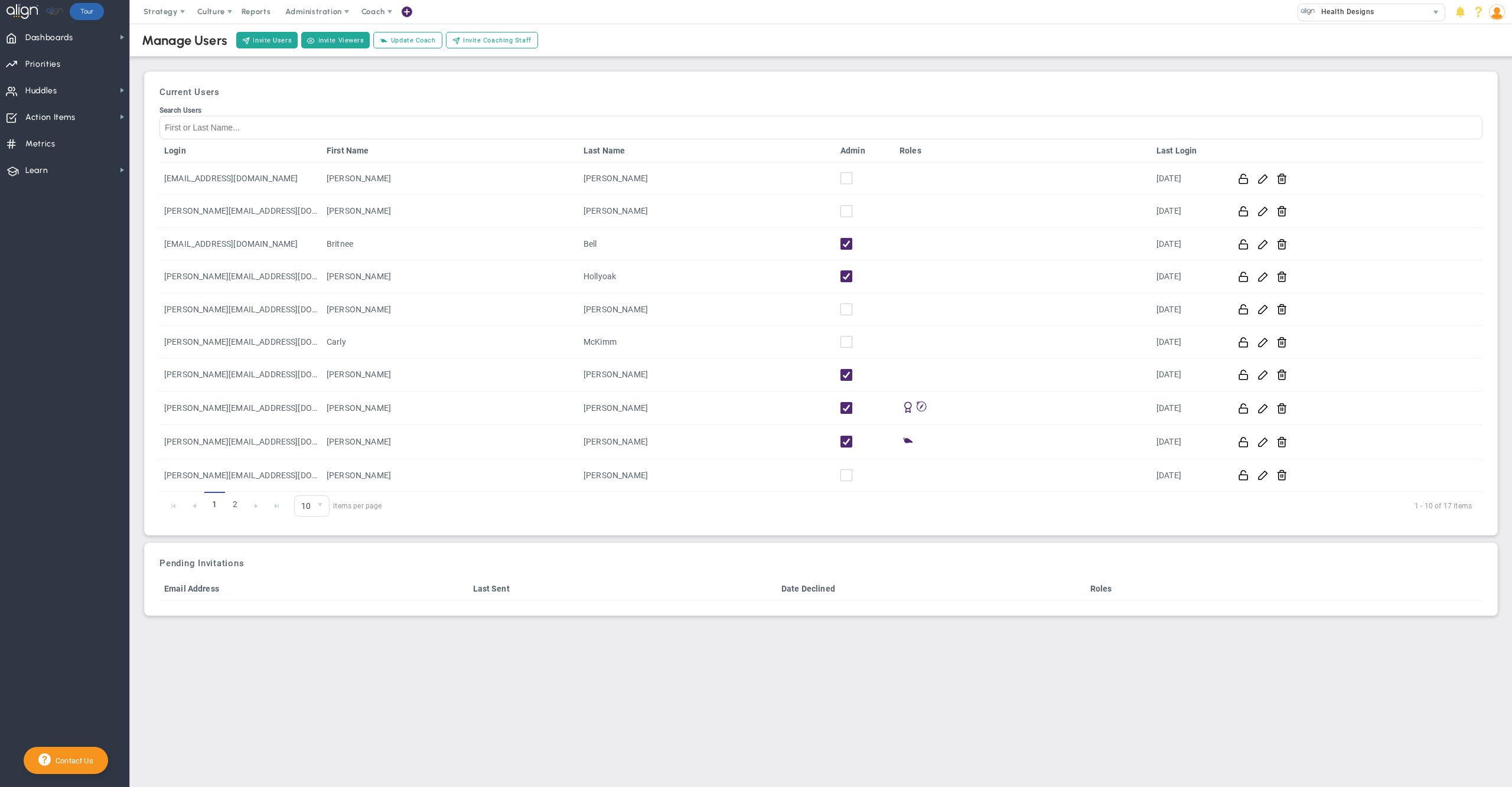
click at [1493, 16] on img at bounding box center [1498, 13] width 16 height 16
click at [1488, 33] on span "Profile" at bounding box center [1461, 35] width 96 height 23
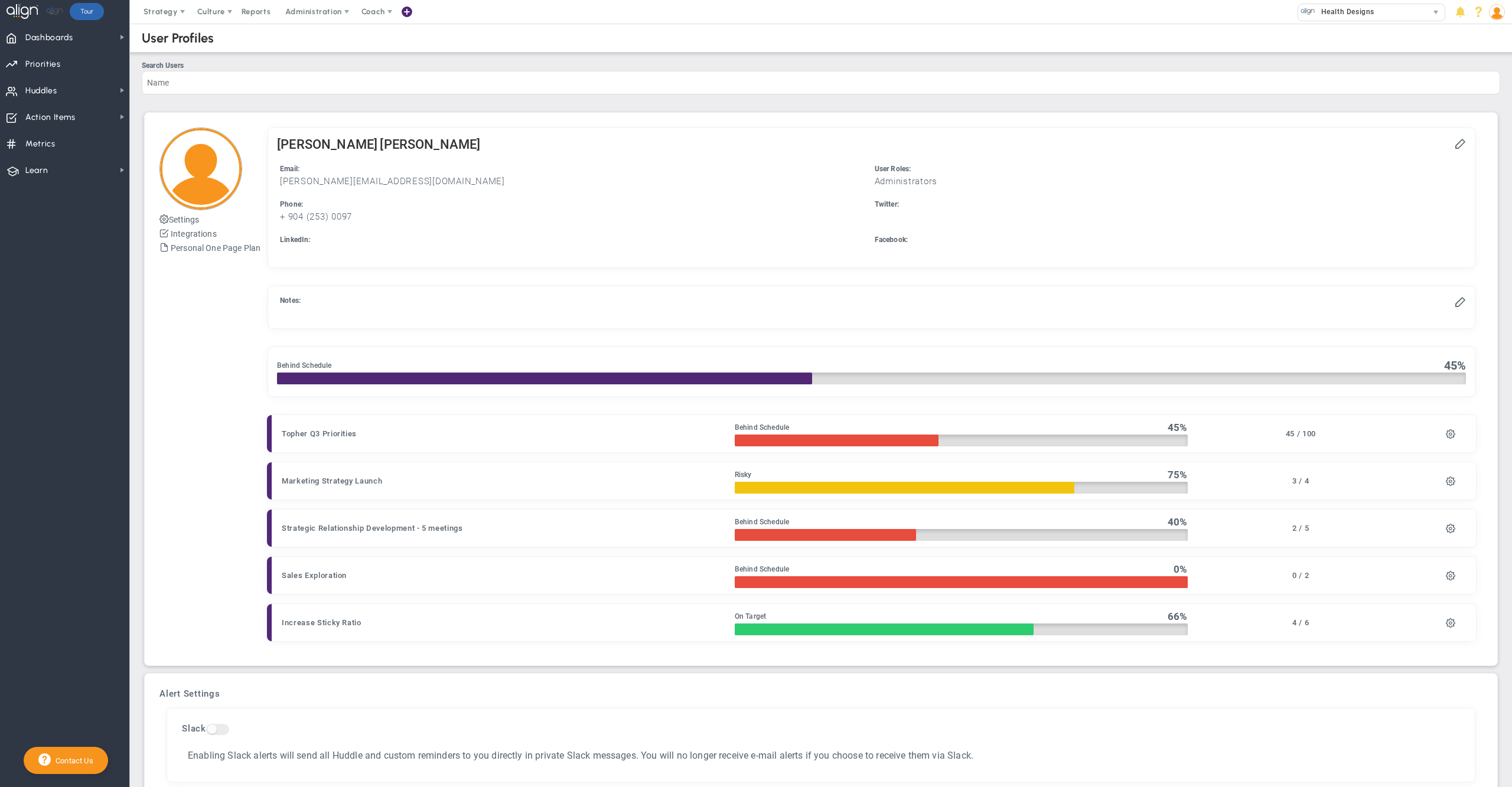
checkbox input "true"
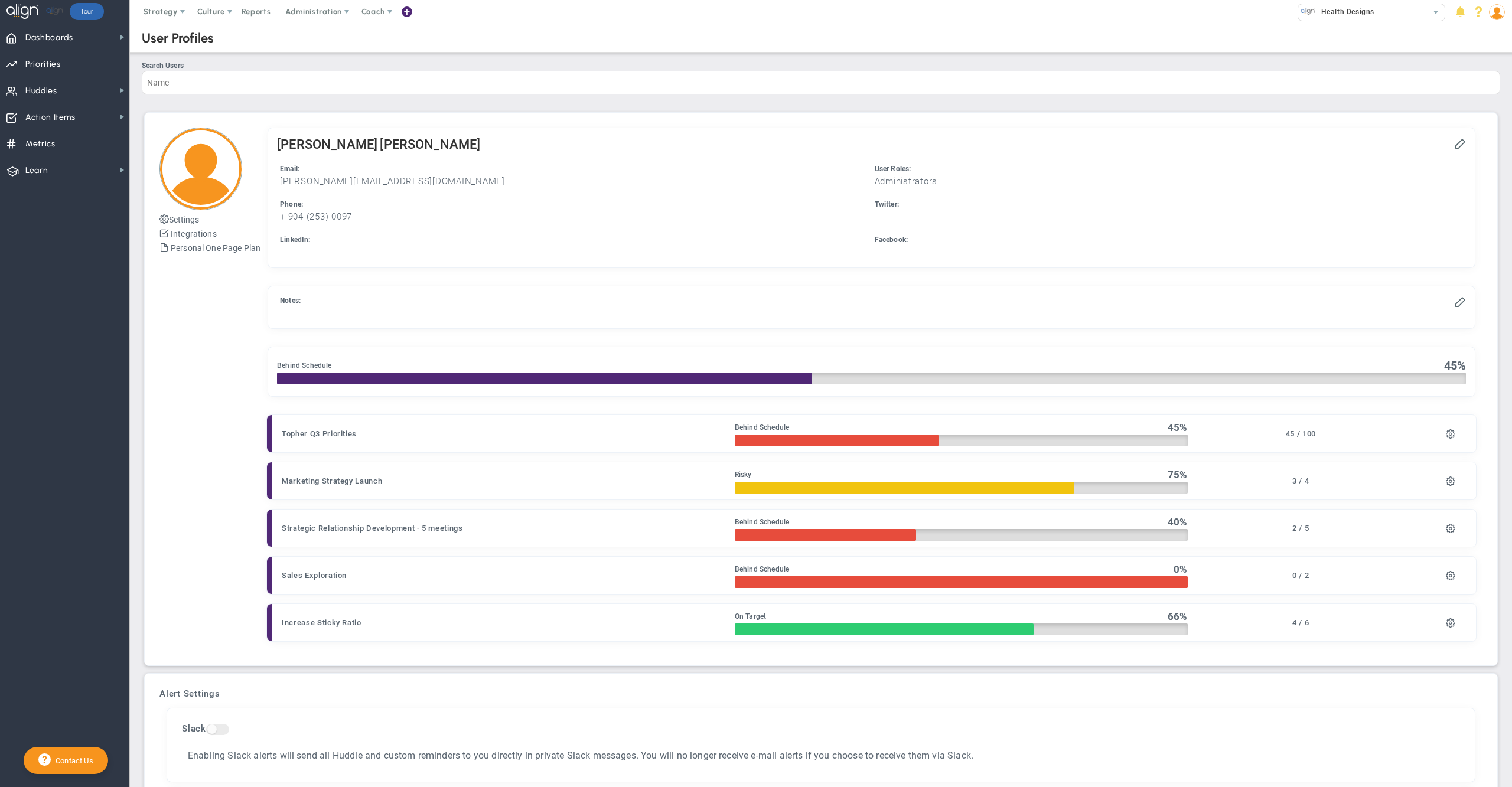
checkbox input "true"
click at [393, 154] on div "[PERSON_NAME]" at bounding box center [872, 146] width 1190 height 18
click at [78, 89] on span "Huddles Huddles" at bounding box center [65, 91] width 129 height 27
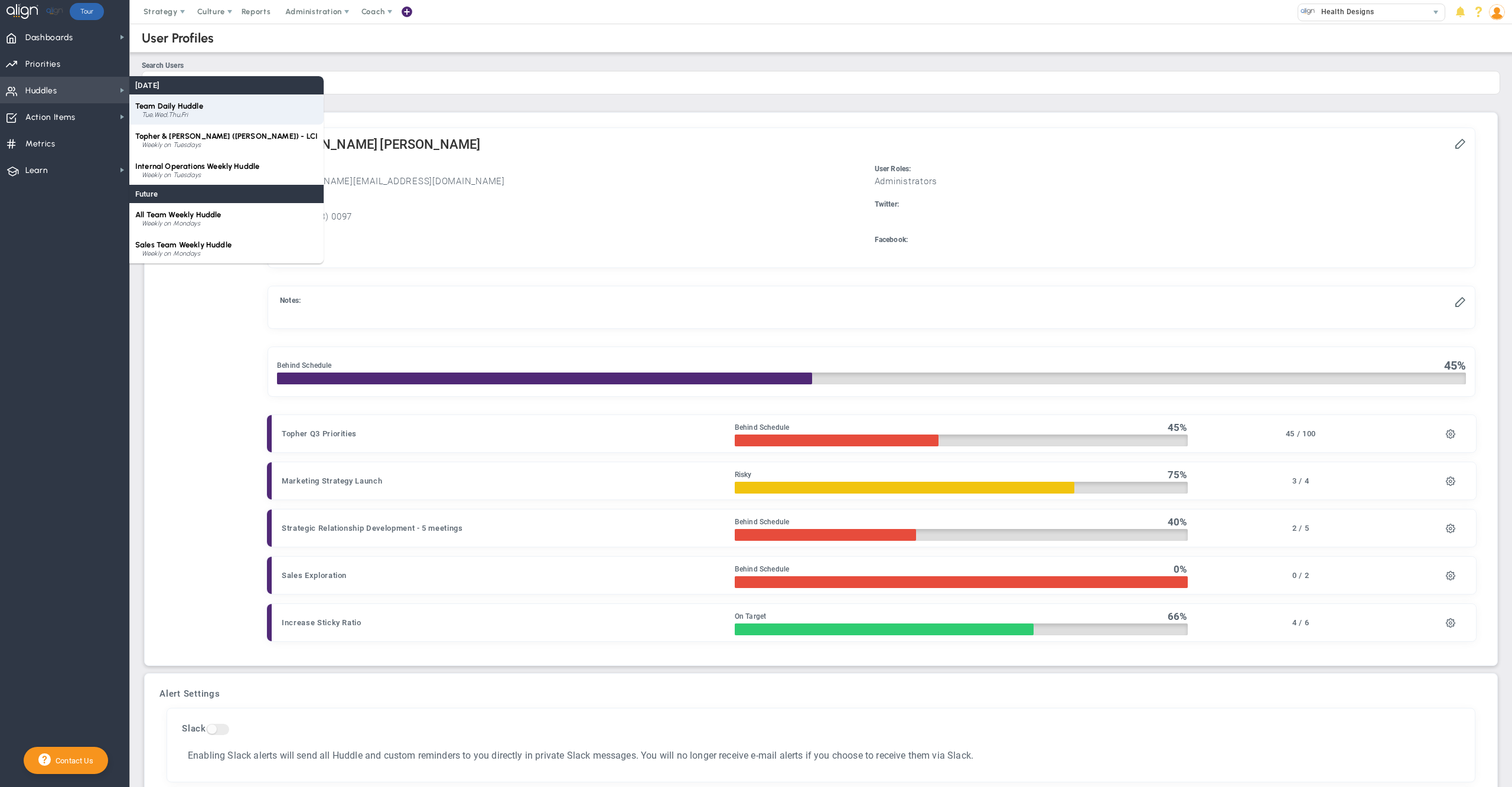
click at [179, 101] on span "Team Daily Huddle" at bounding box center [170, 106] width 68 height 9
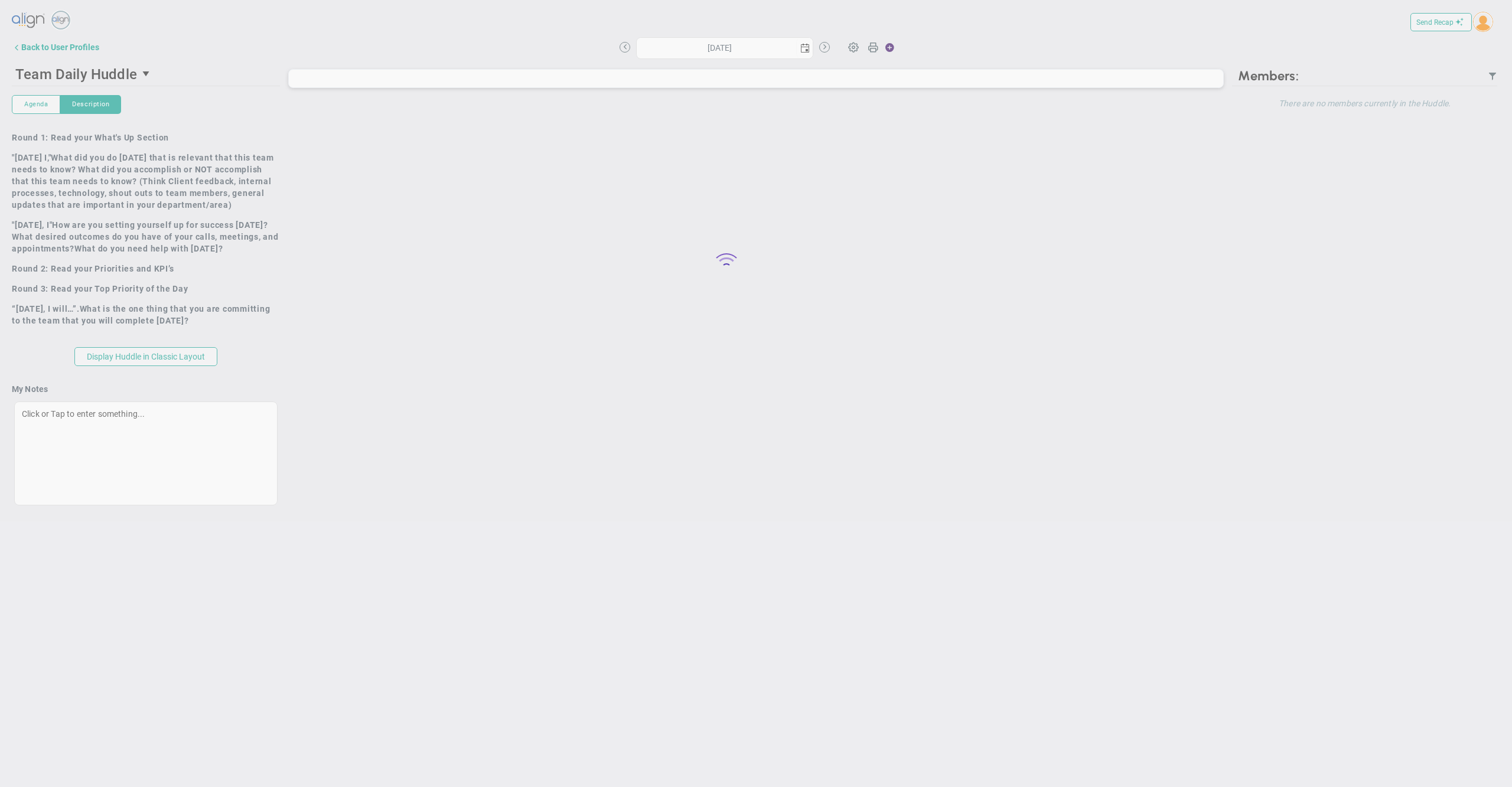
type input "[DATE]"
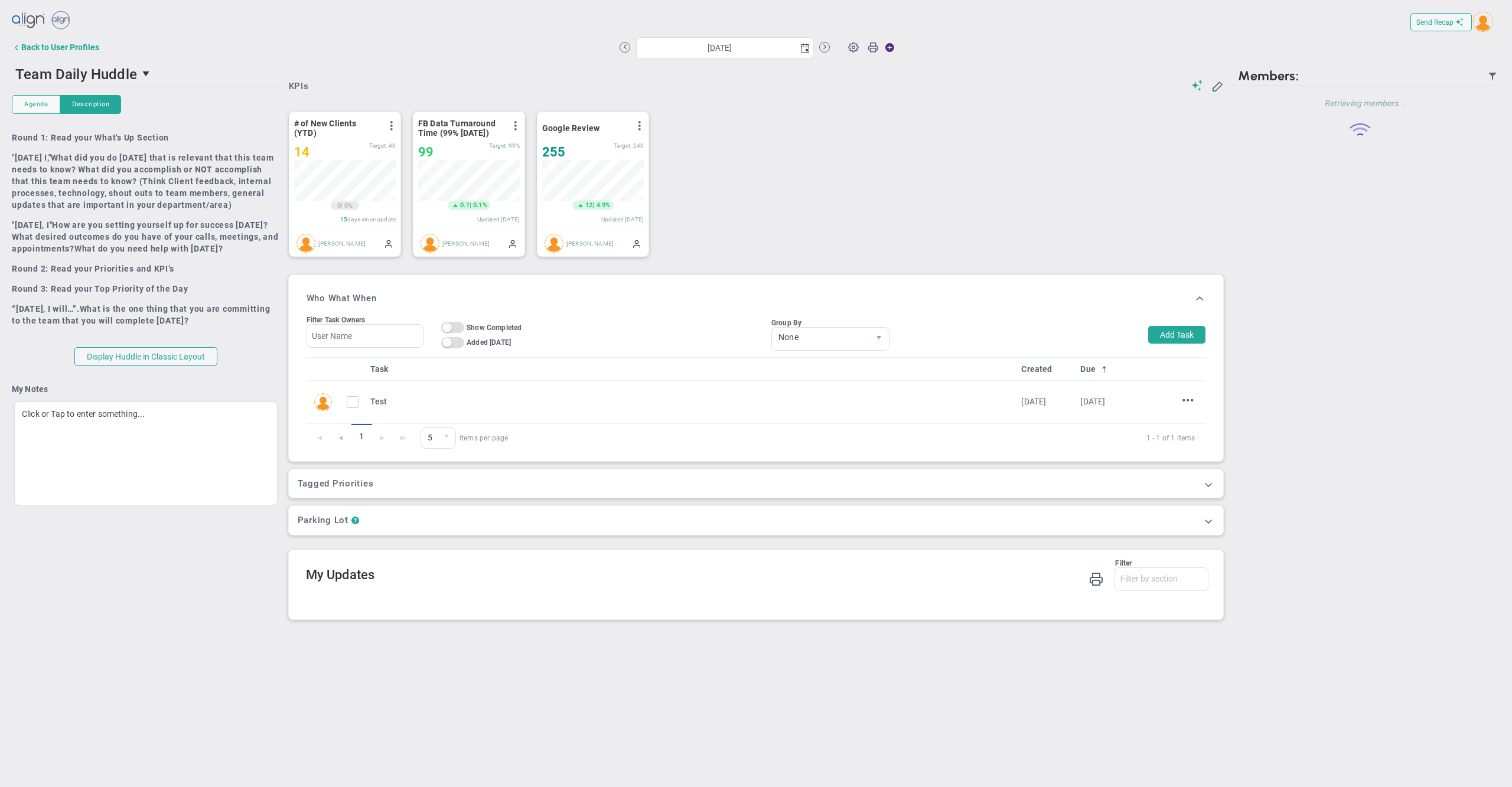
scroll to position [40, 101]
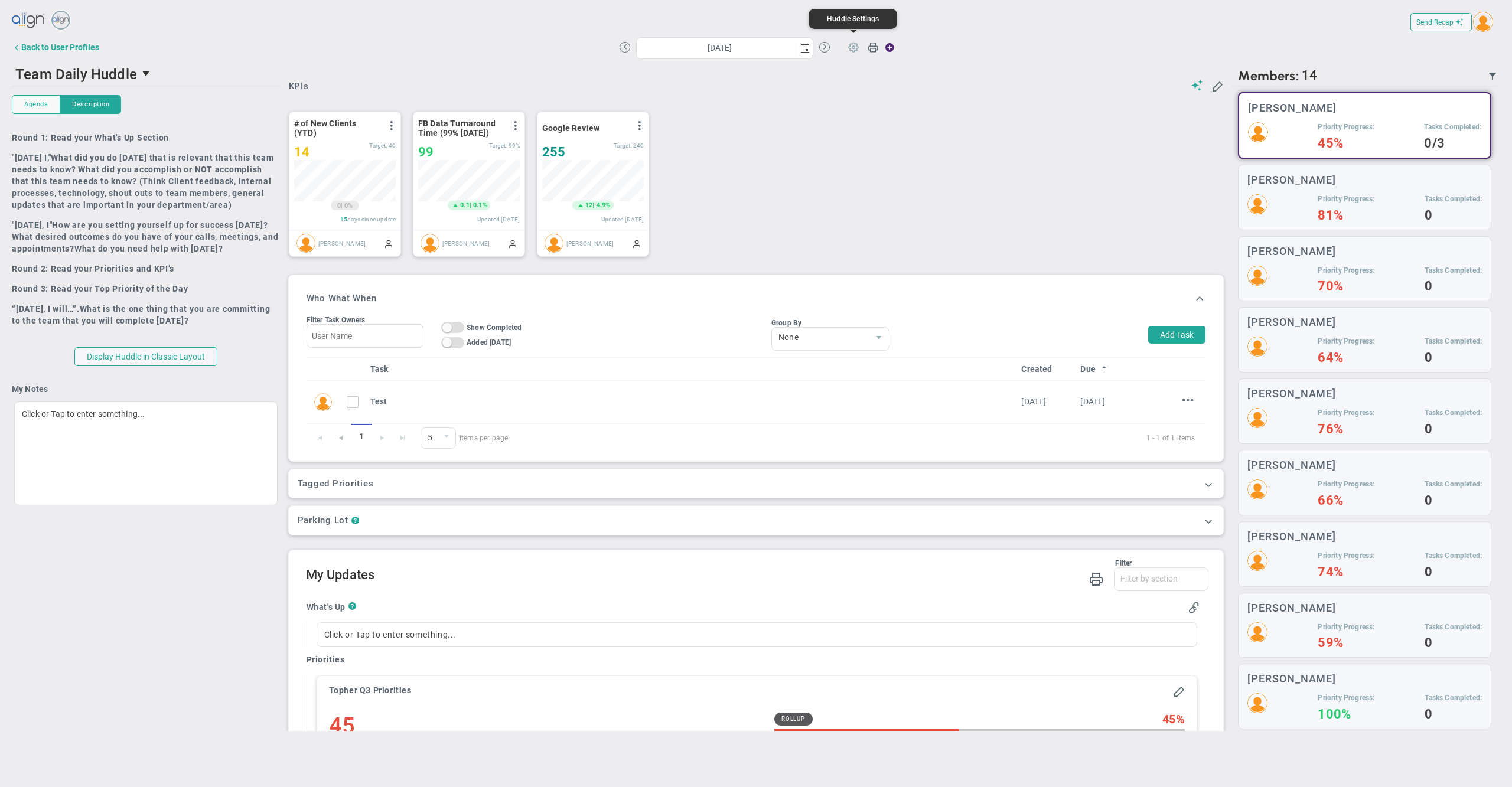
click at [853, 48] on span at bounding box center [853, 46] width 22 height 22
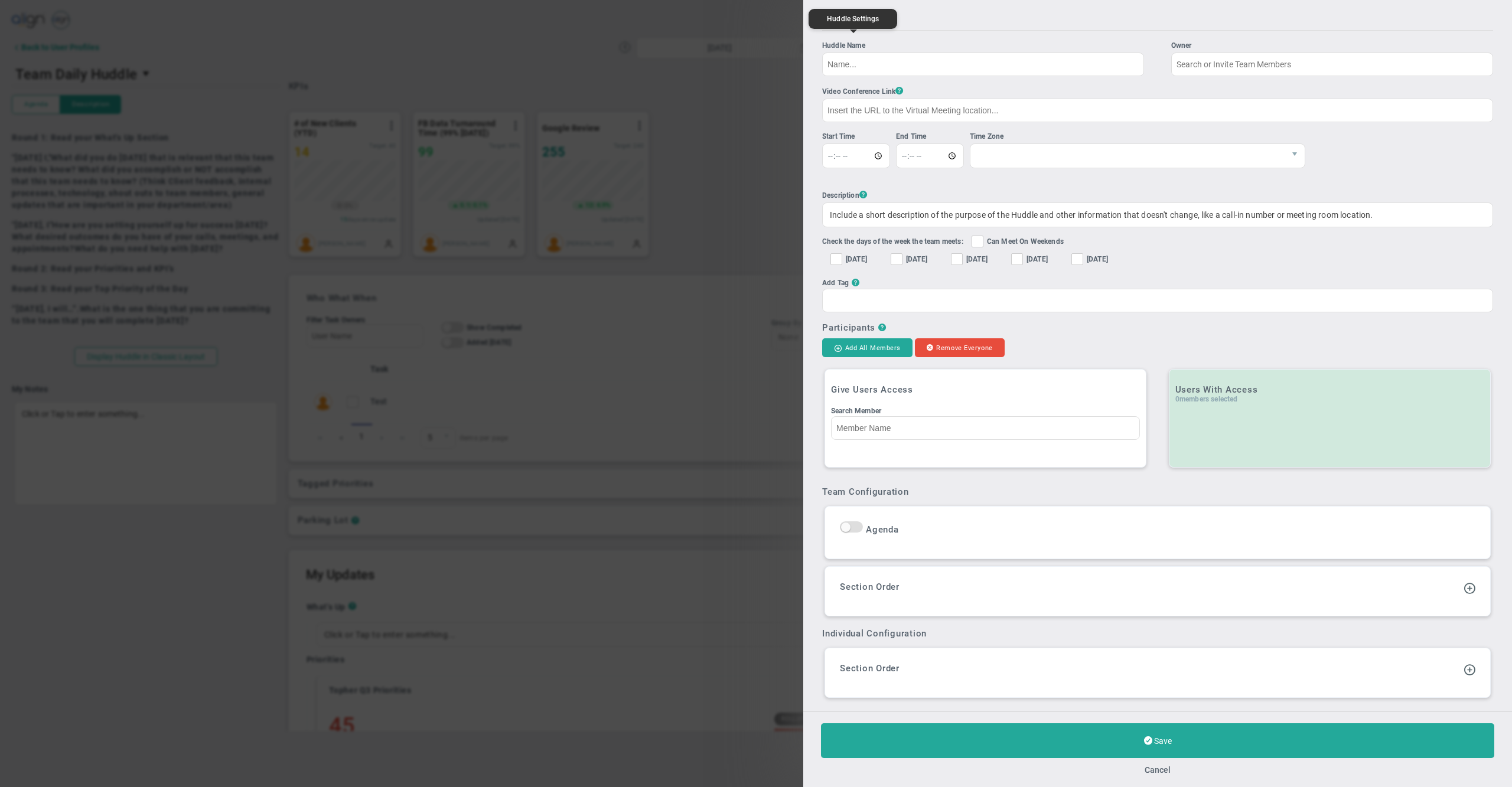
type input "Team Daily Huddle"
type input "09:15:00"
type input "09:30:00"
checkbox input "true"
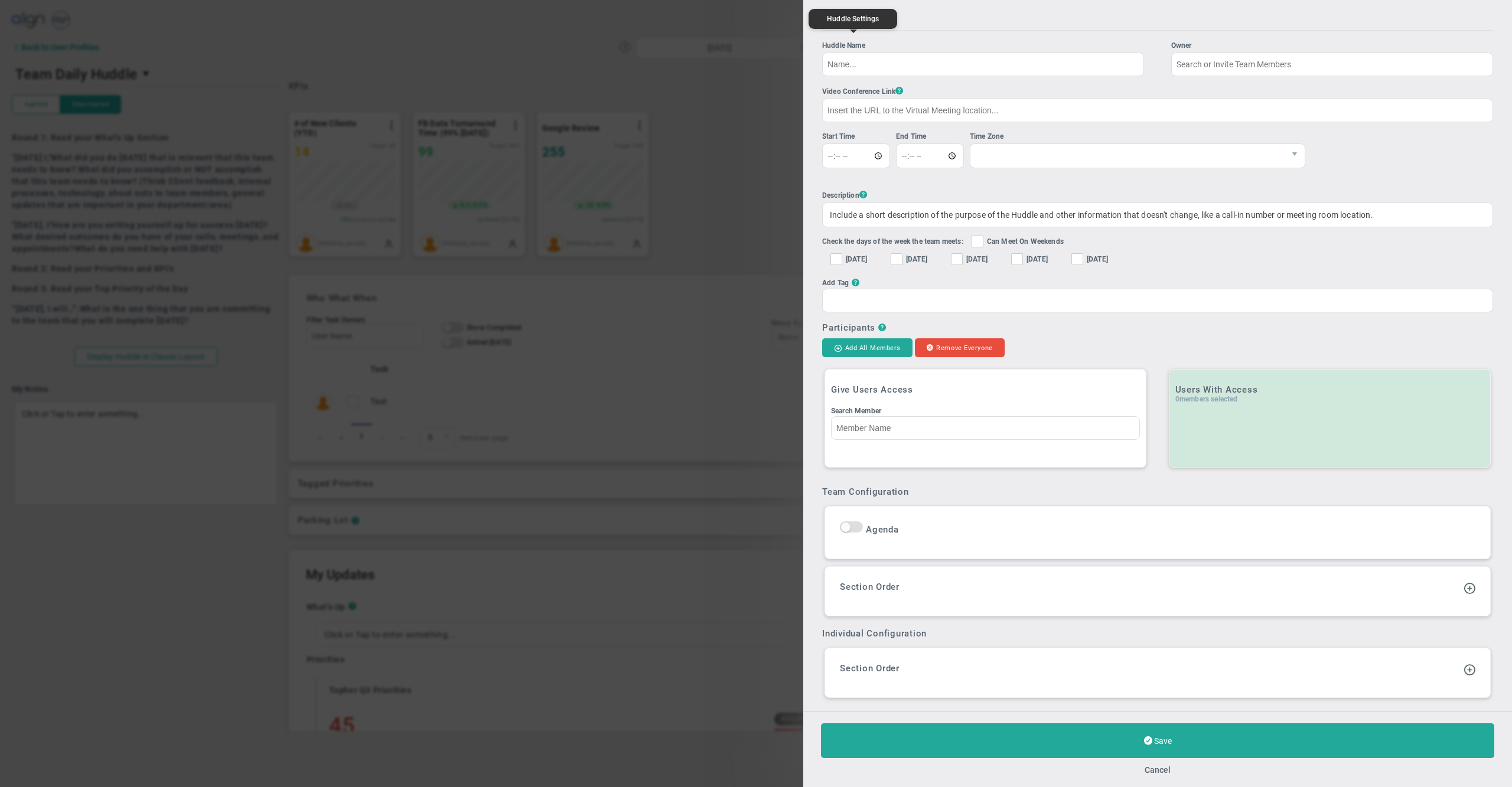
checkbox input "true"
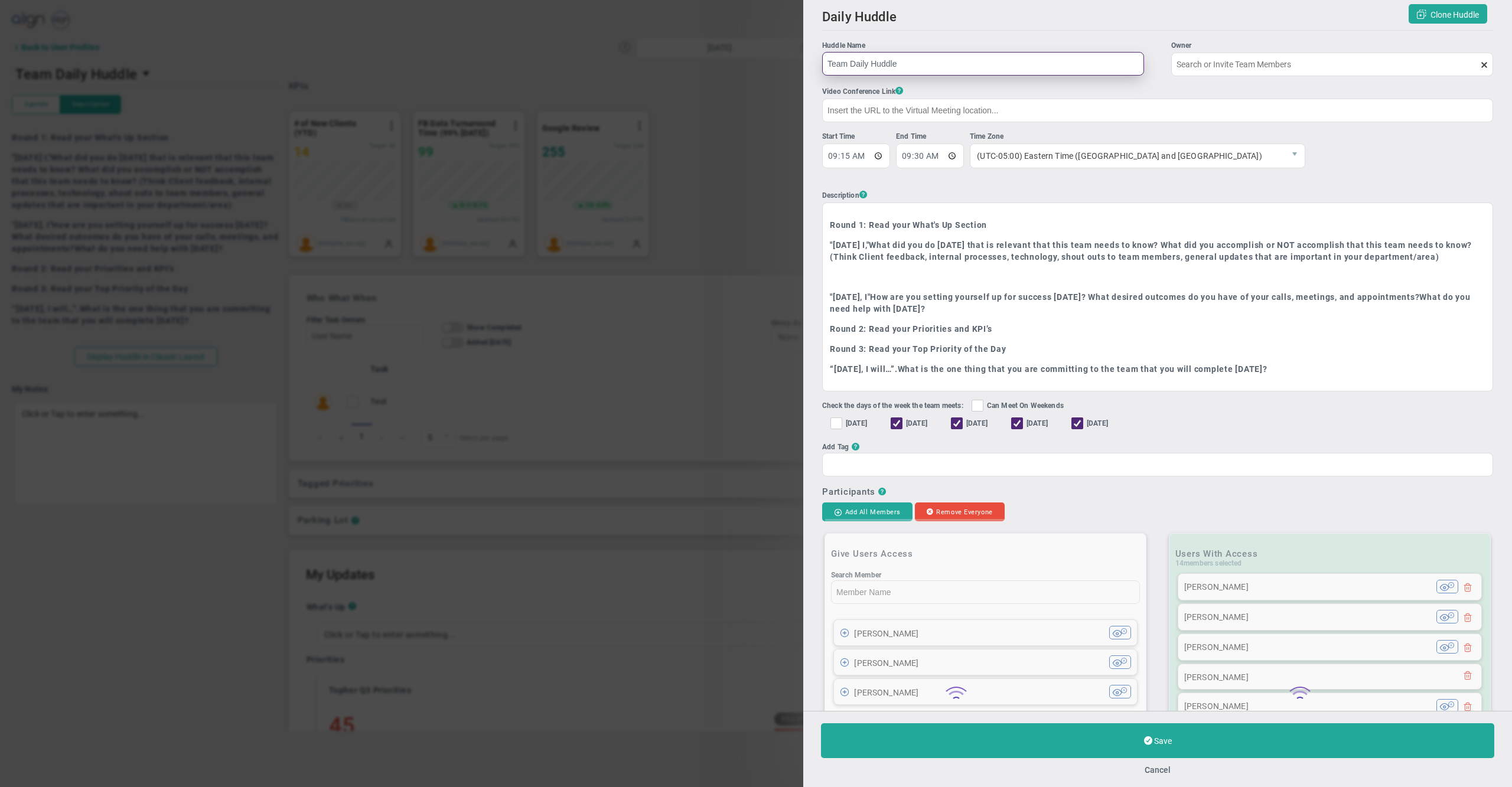
type input "[PERSON_NAME]"
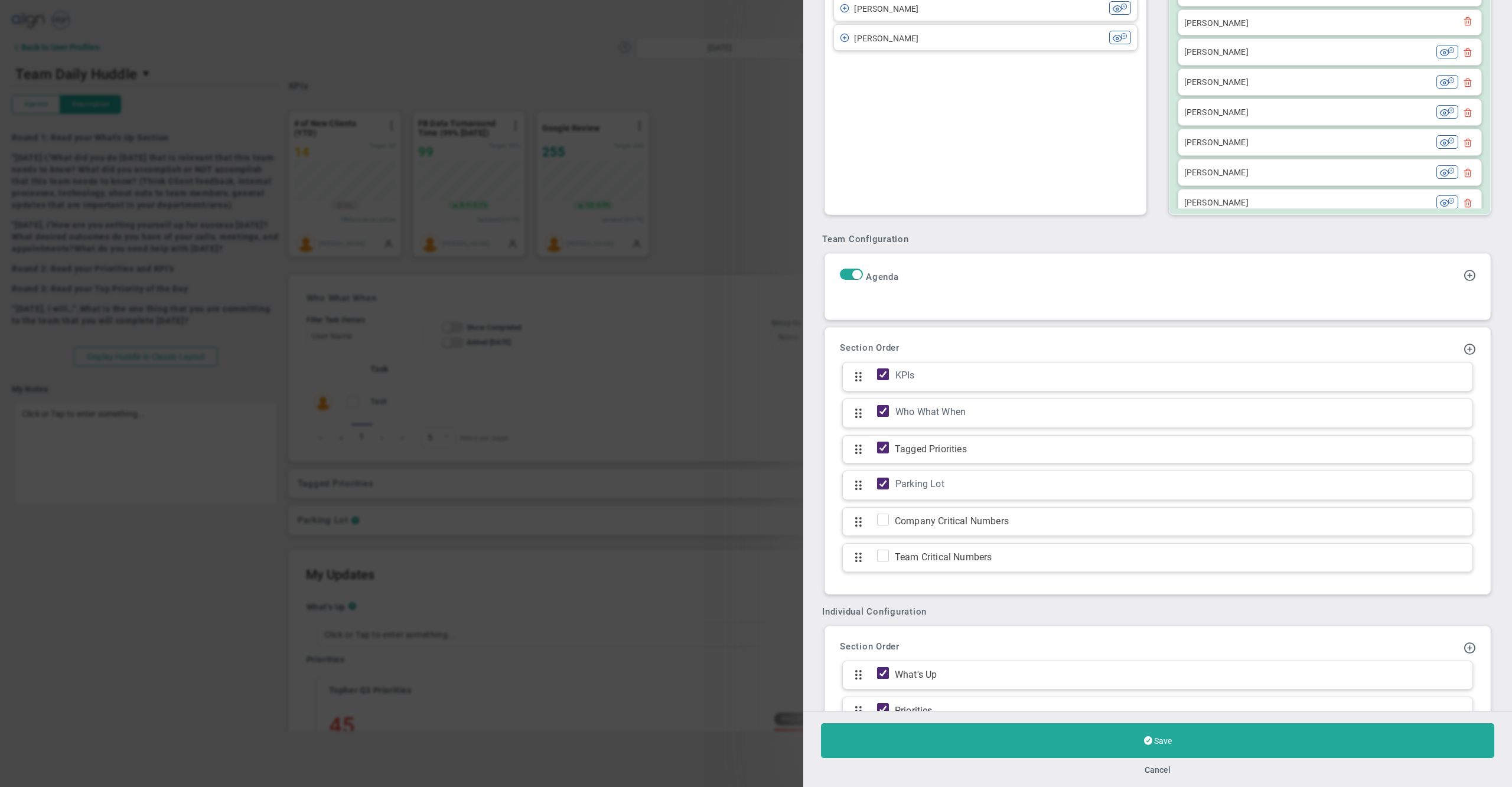
scroll to position [667, 0]
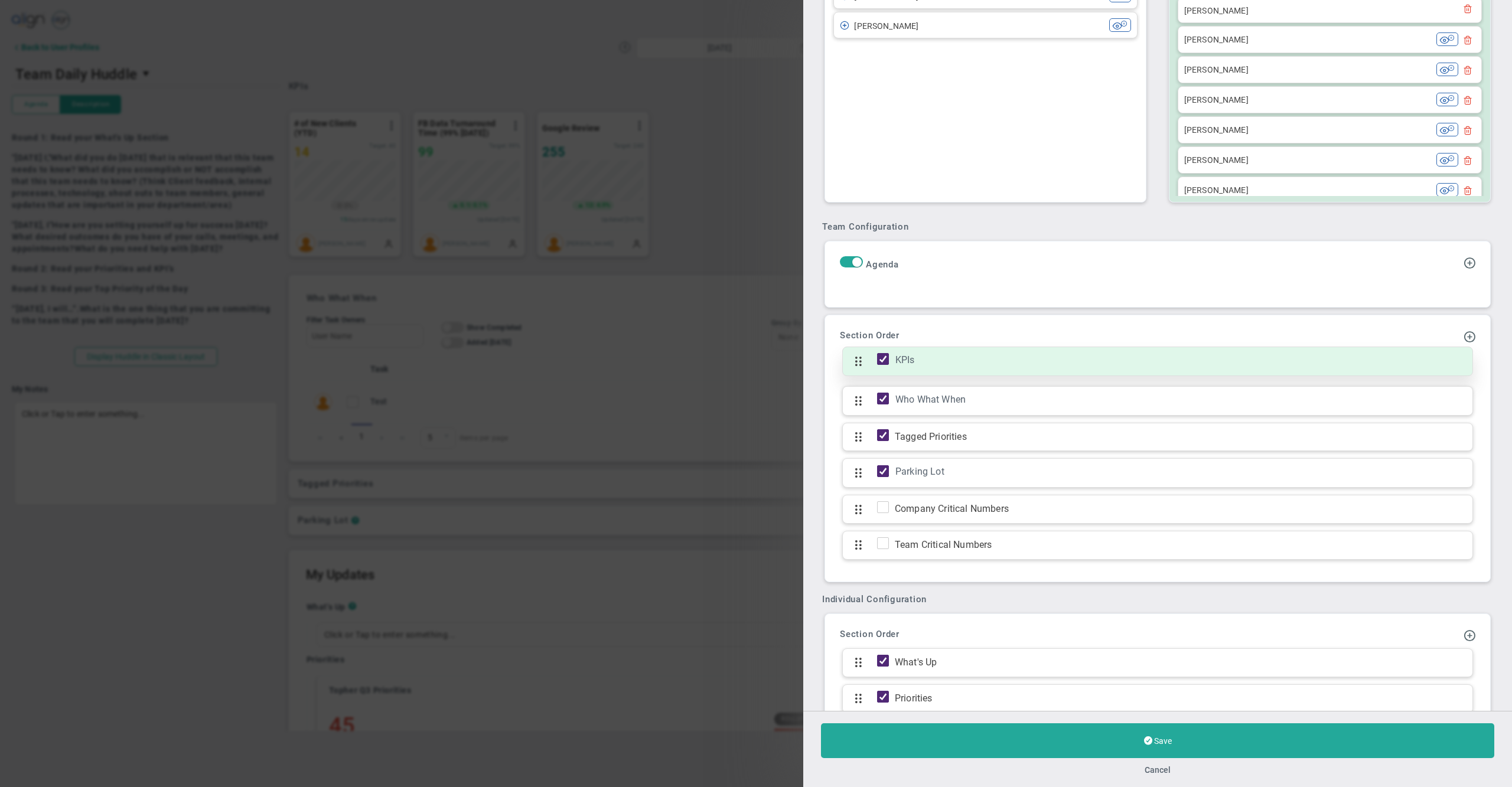
click at [883, 367] on input "checkbox" at bounding box center [885, 361] width 12 height 12
checkbox input "false"
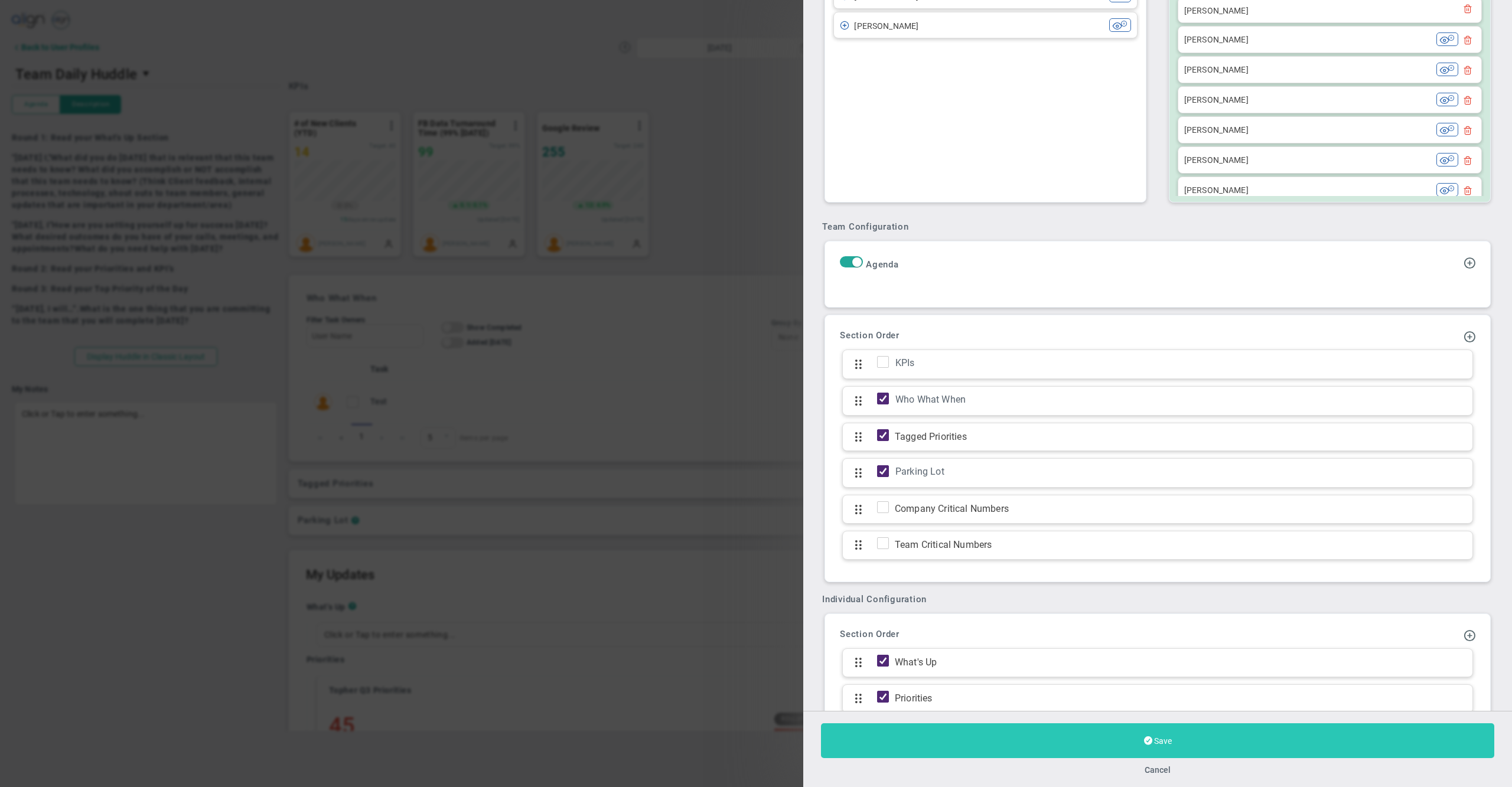
click at [911, 742] on button "Save" at bounding box center [1158, 740] width 673 height 35
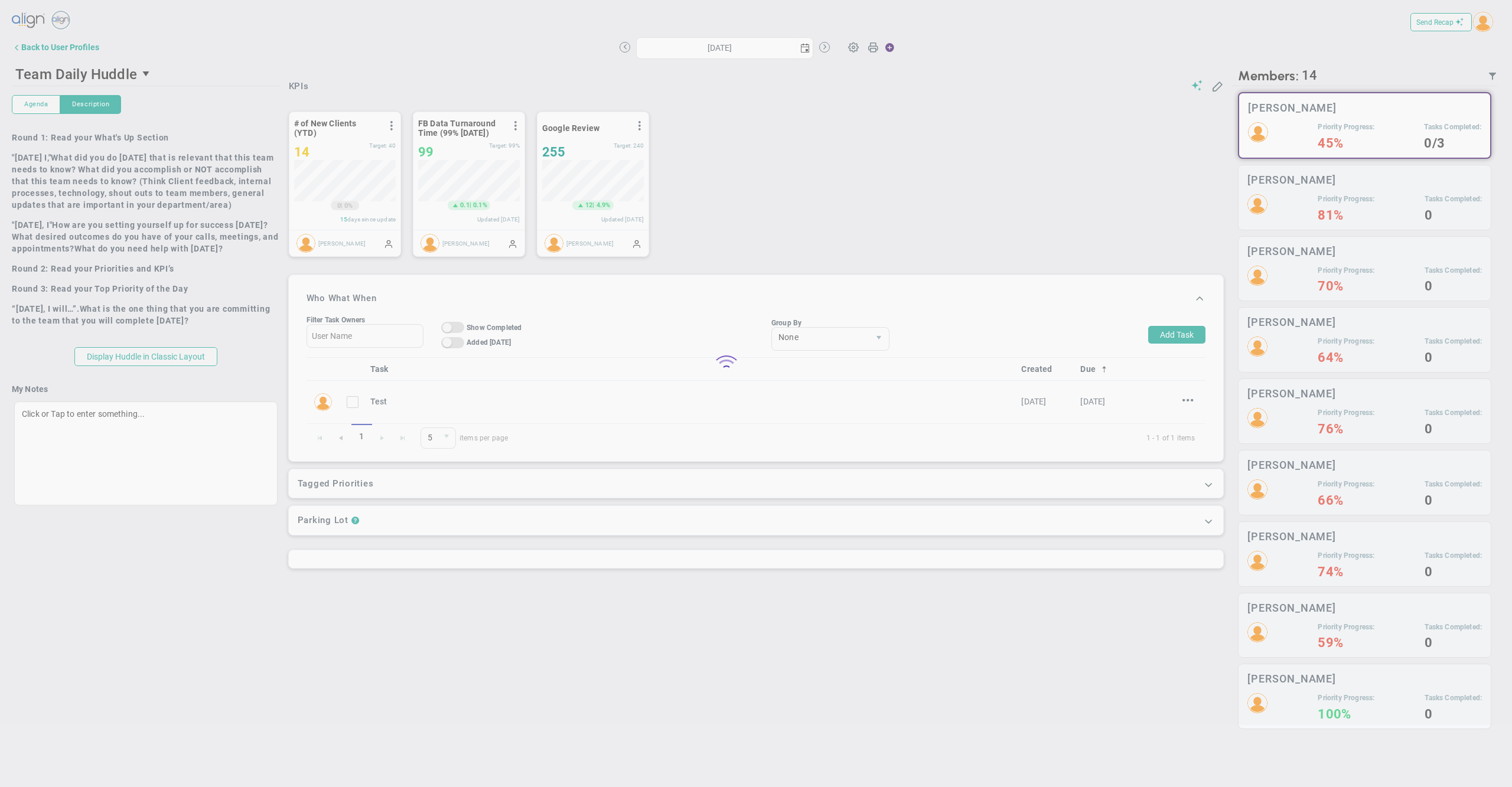
type input "[DATE]"
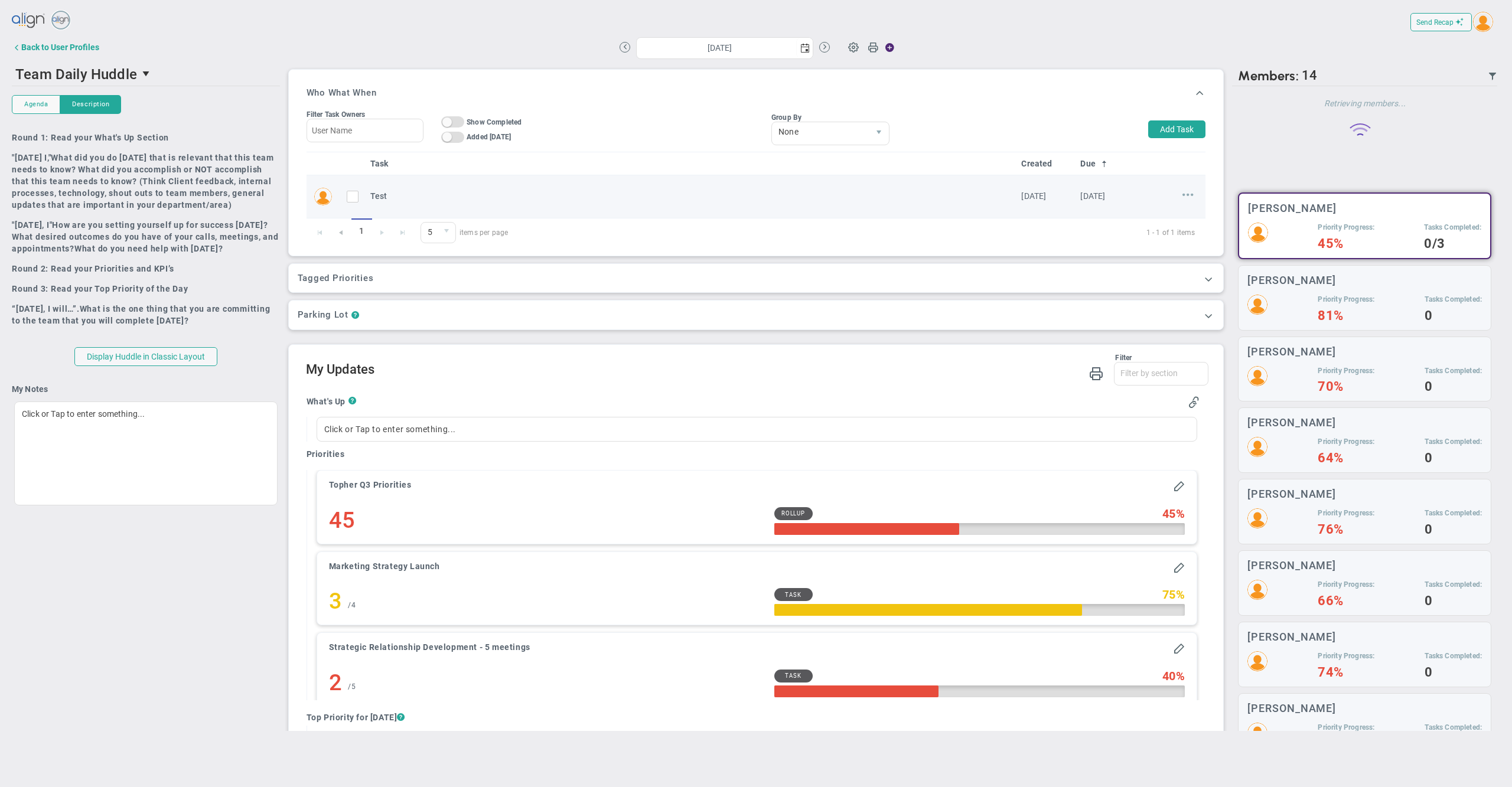
click at [1182, 198] on span at bounding box center [1188, 195] width 12 height 12
click at [1154, 234] on span "Delete" at bounding box center [1161, 232] width 22 height 8
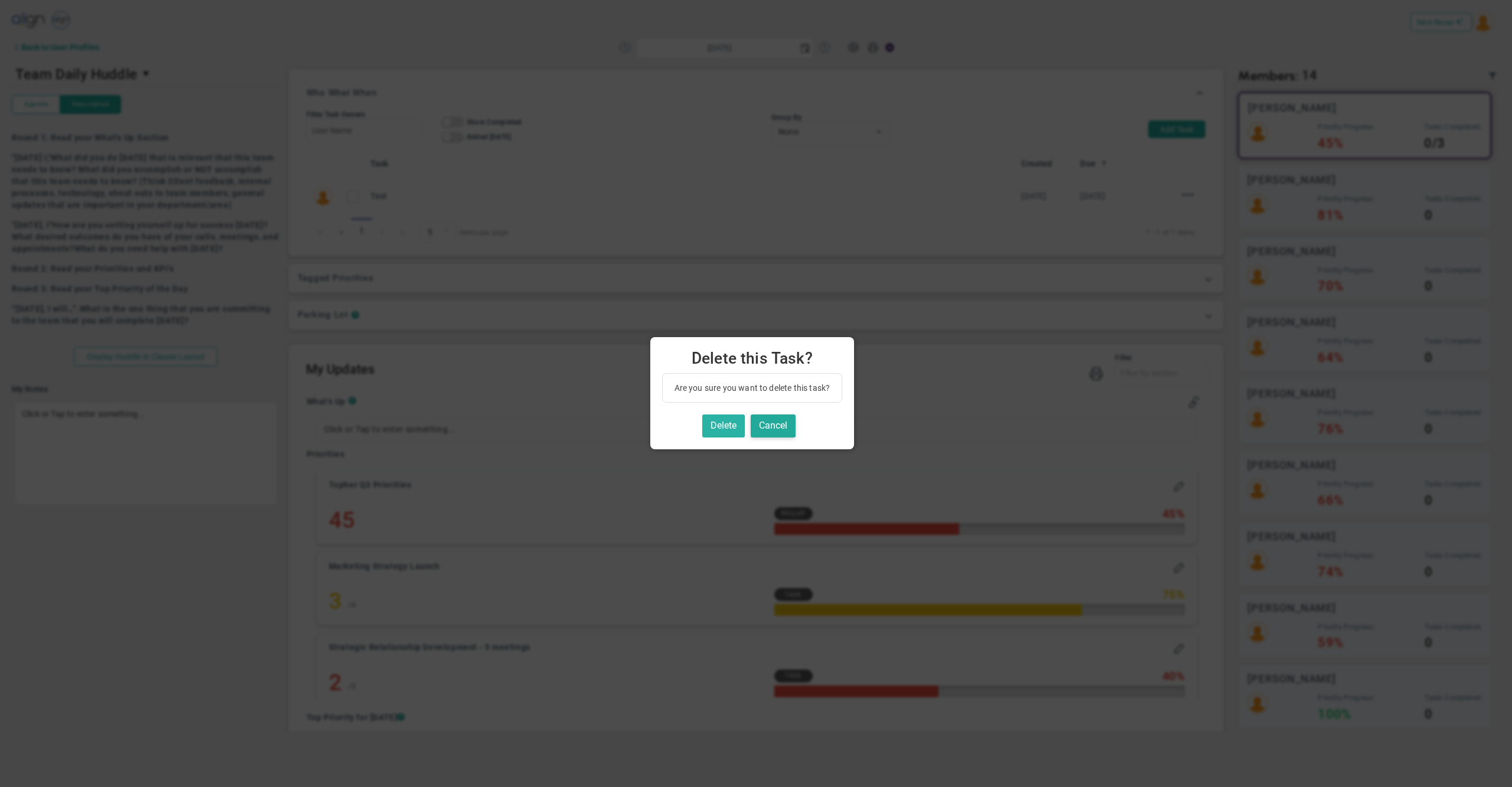
click at [724, 427] on button "Delete" at bounding box center [723, 426] width 42 height 23
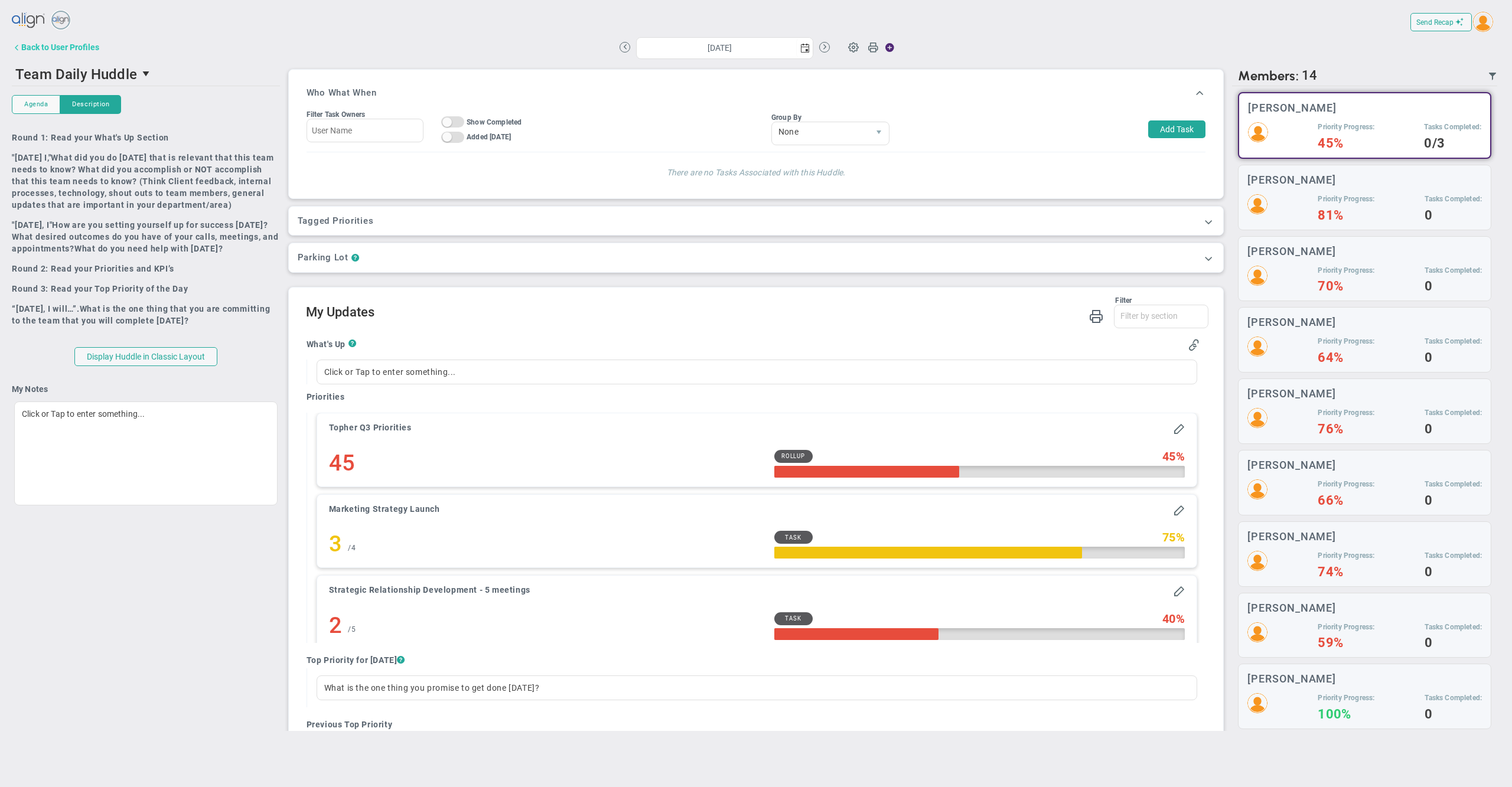
click at [90, 48] on div "Back to User Profiles" at bounding box center [60, 47] width 78 height 10
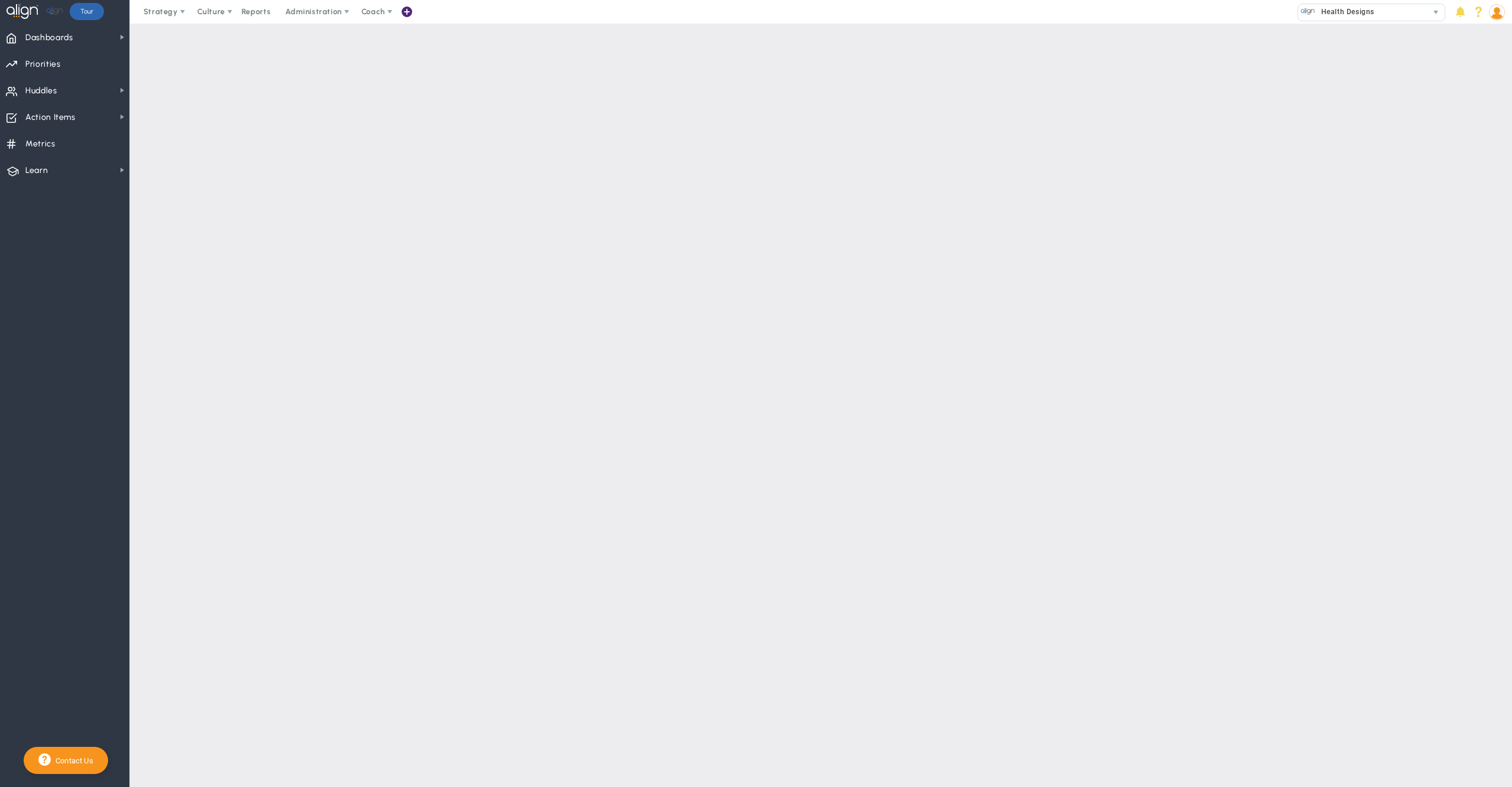
checkbox input "false"
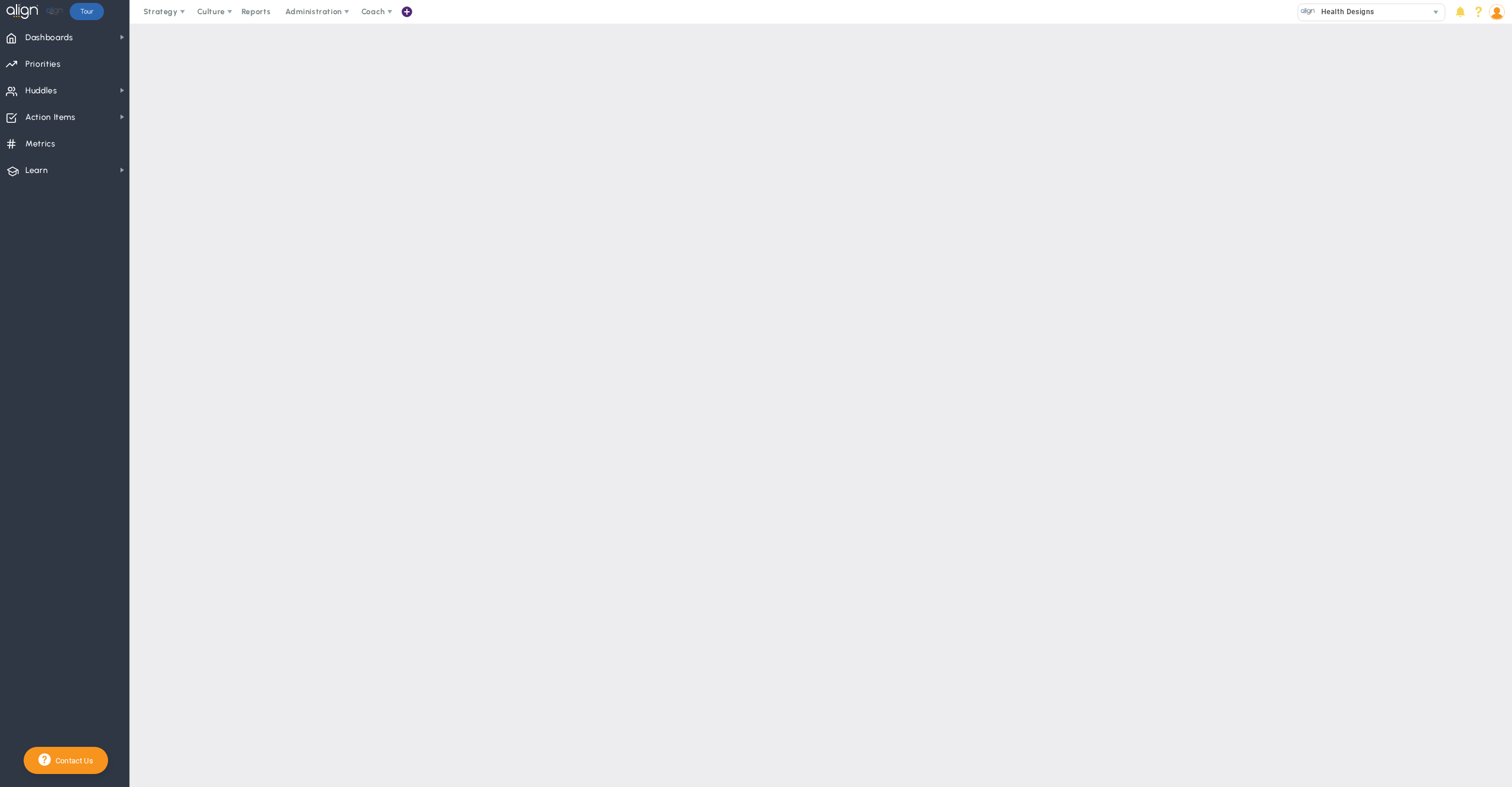
checkbox input "false"
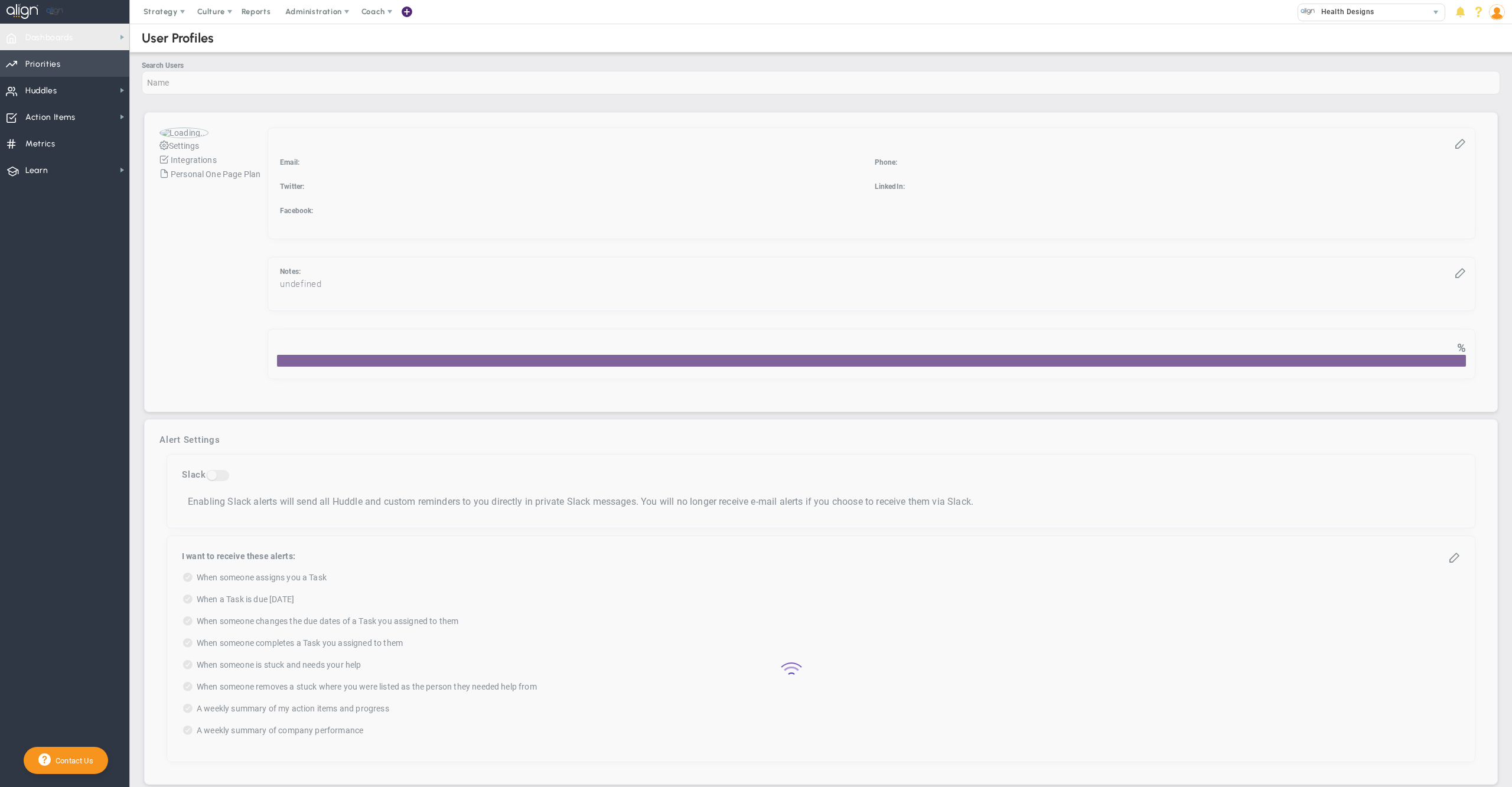
checkbox input "true"
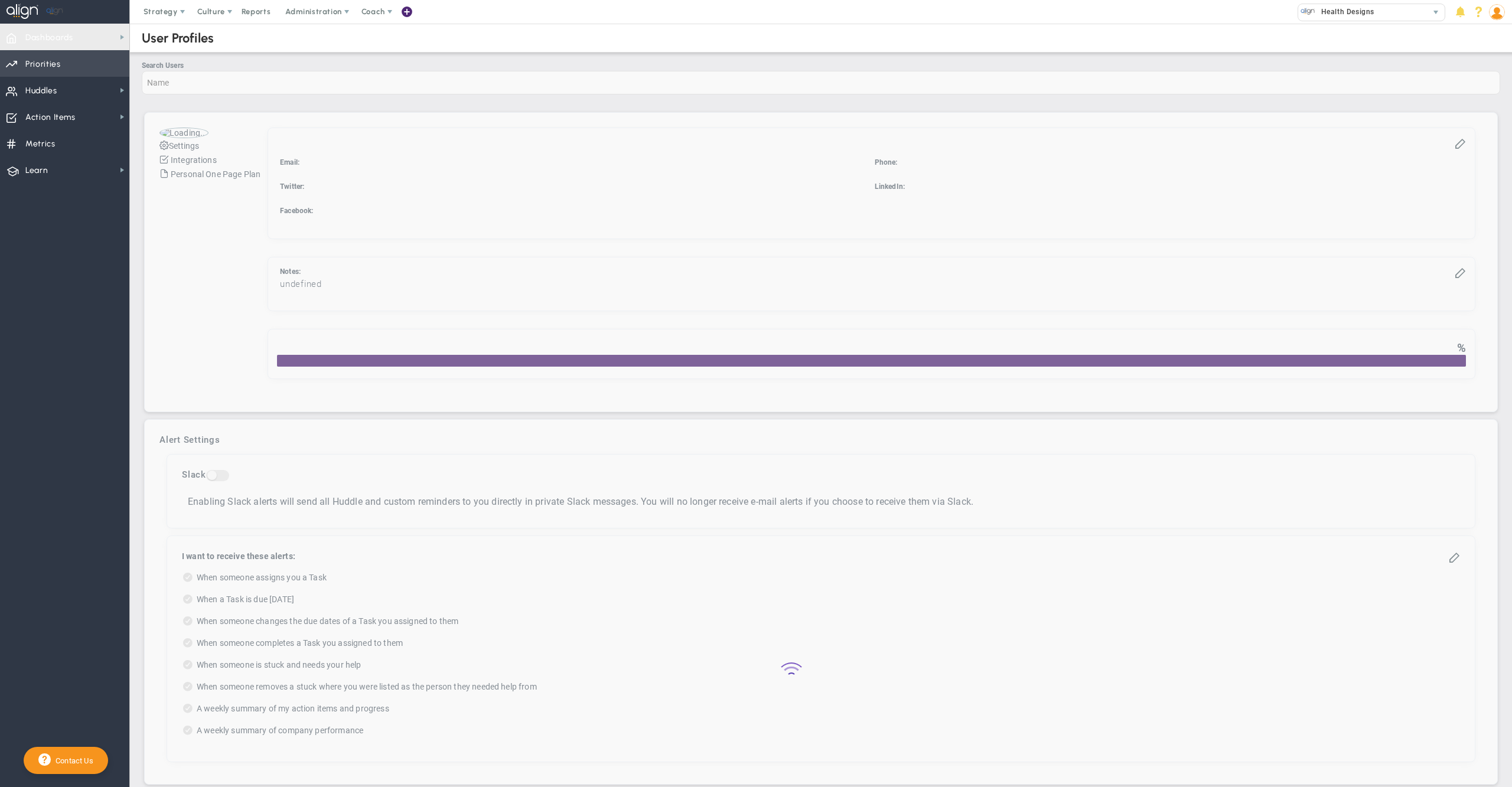
checkbox input "true"
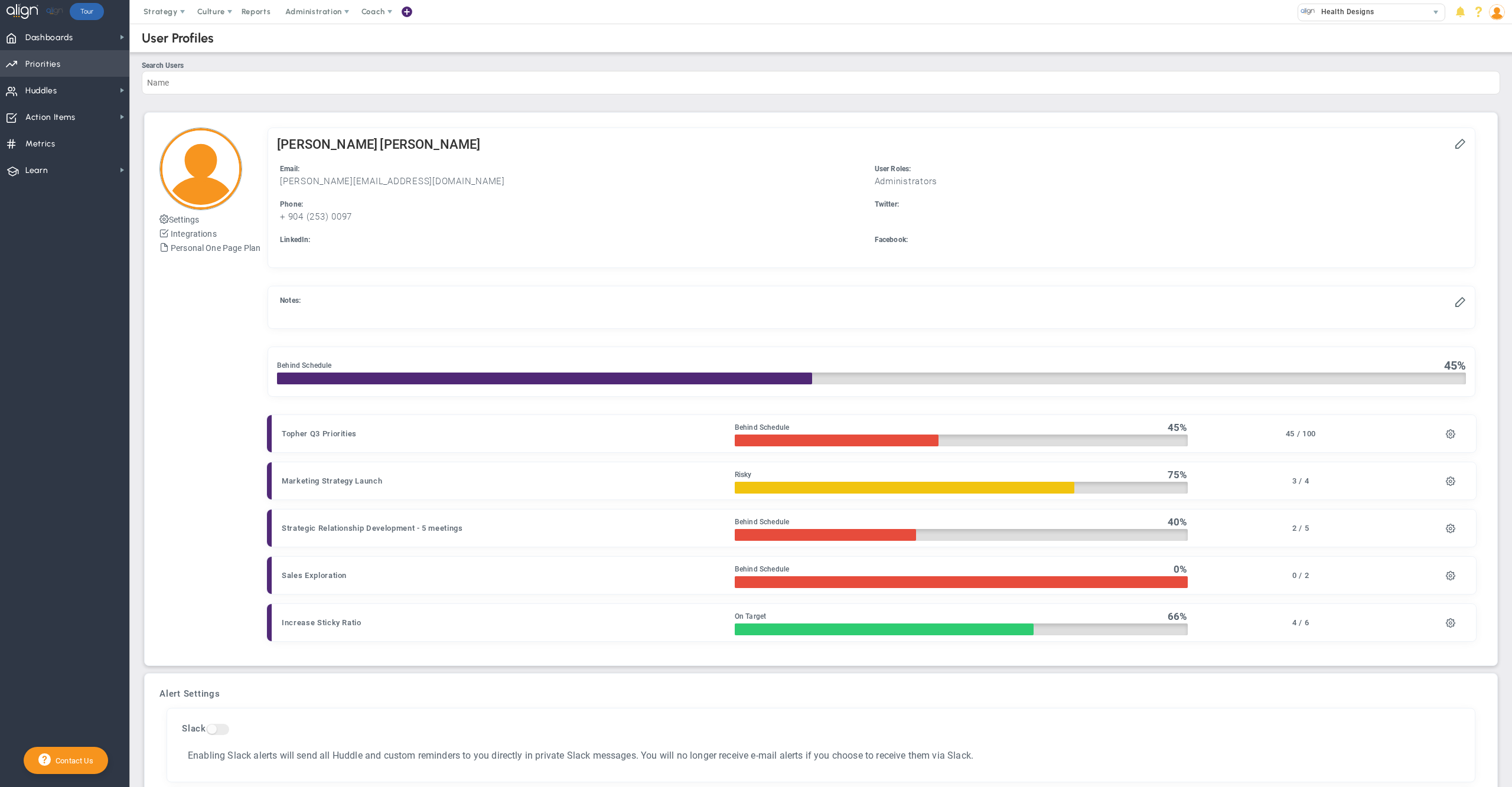
click at [83, 64] on span "Priorities Projects OKR Tree Priorities Projects OKRs" at bounding box center [65, 64] width 129 height 27
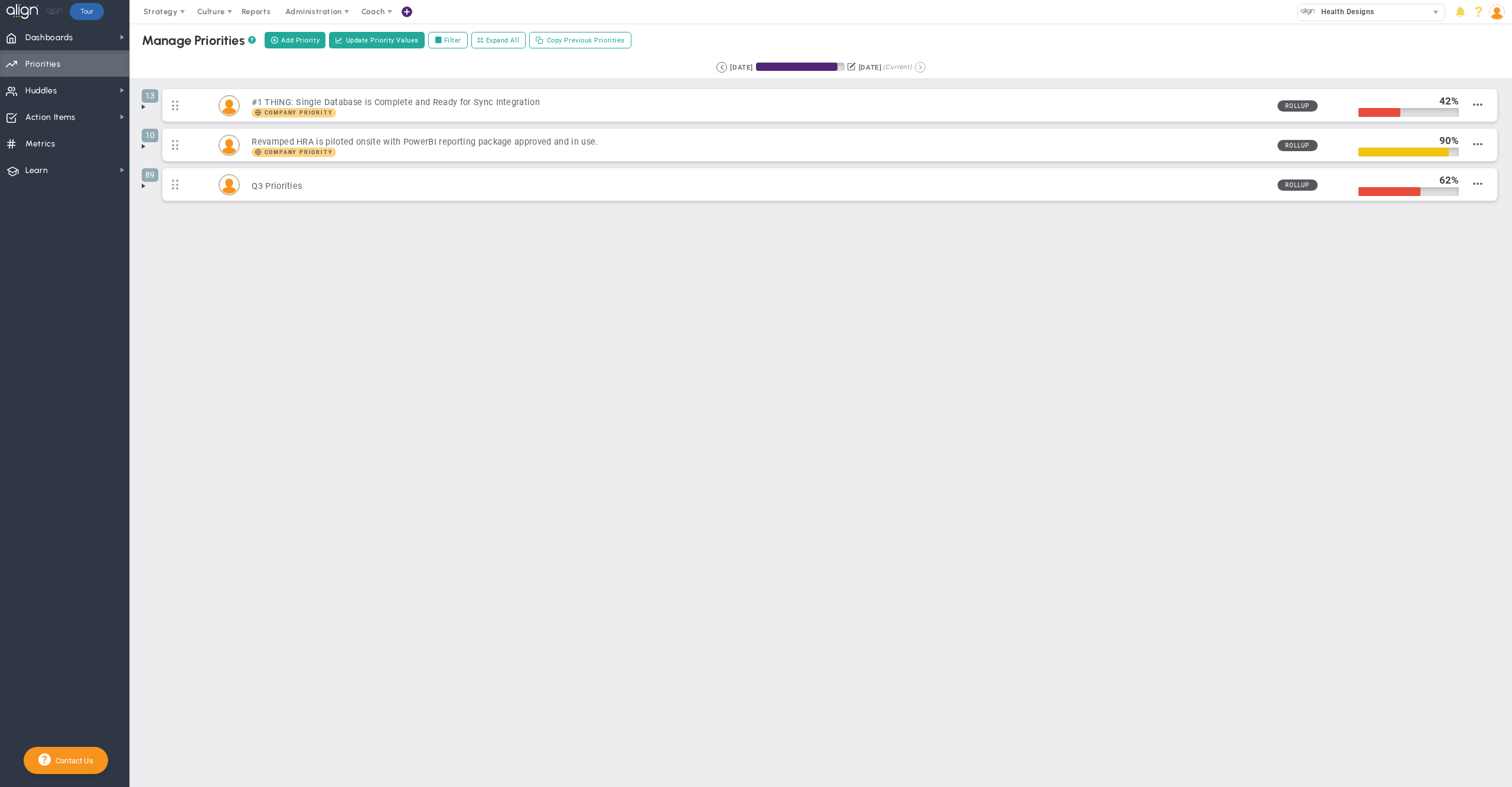
click at [926, 70] on button at bounding box center [920, 67] width 11 height 11
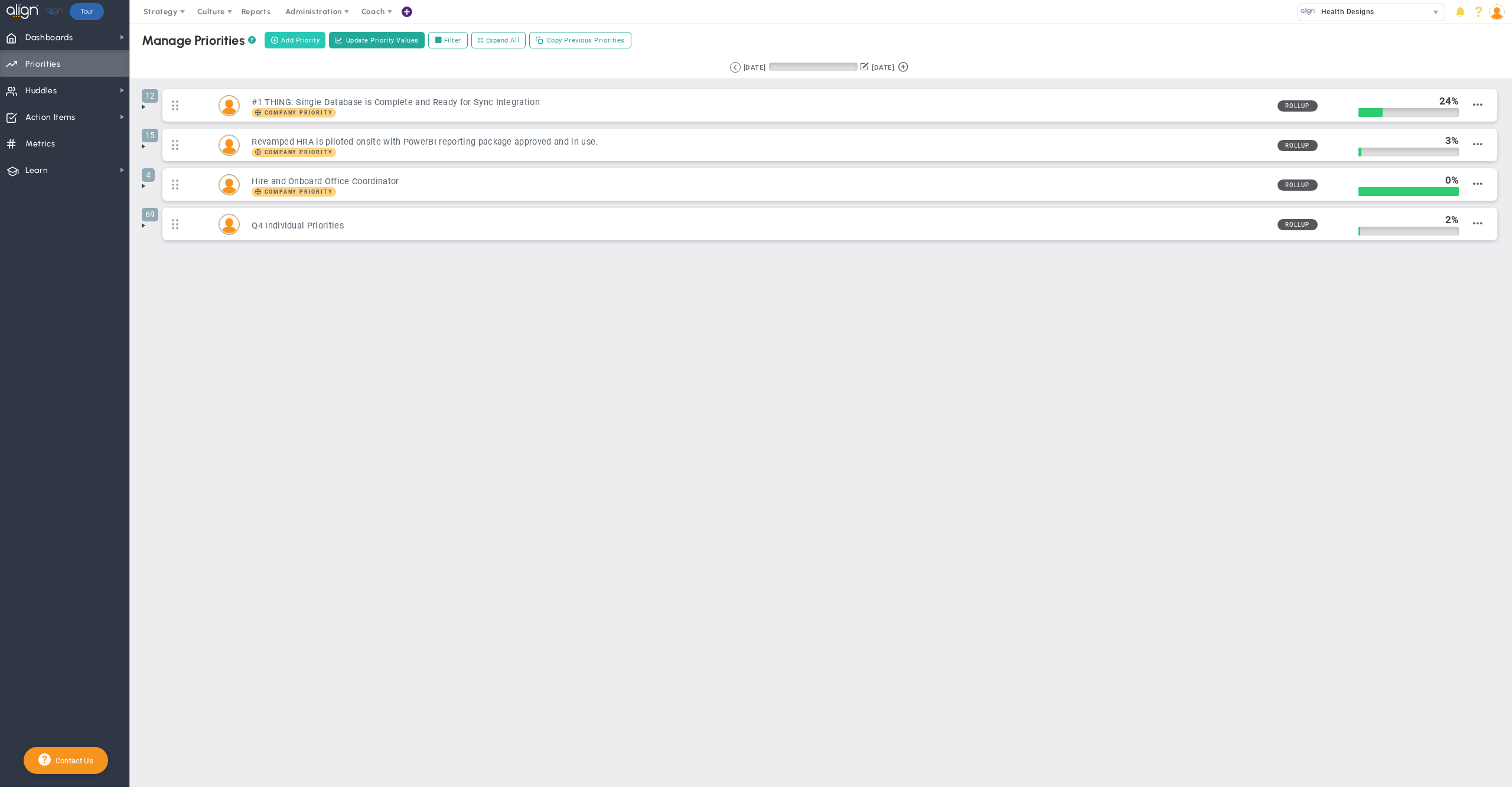
click at [308, 41] on span "Add Priority" at bounding box center [300, 39] width 39 height 10
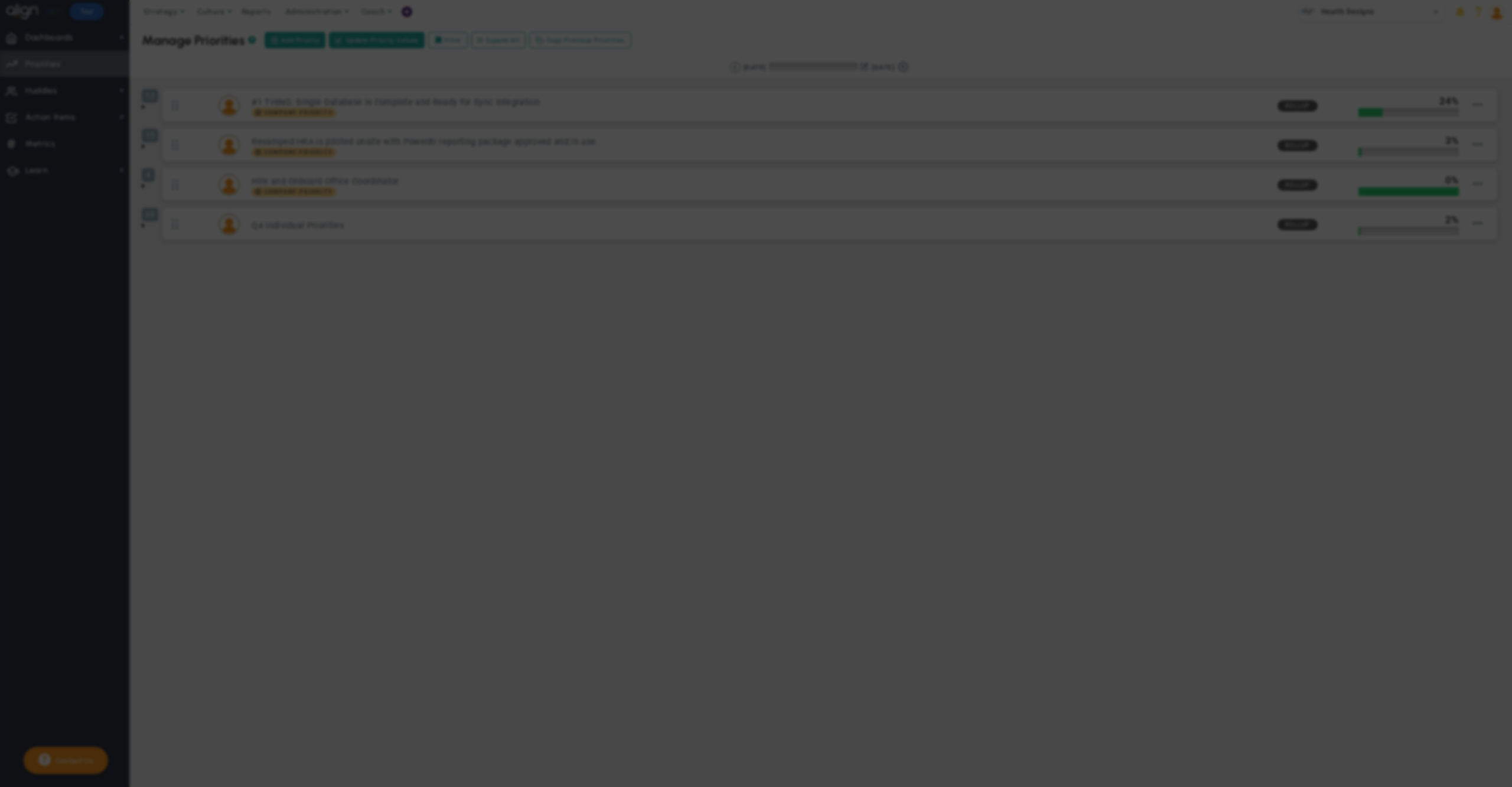
type input "0"
radio input "true"
type input "[PERSON_NAME]"
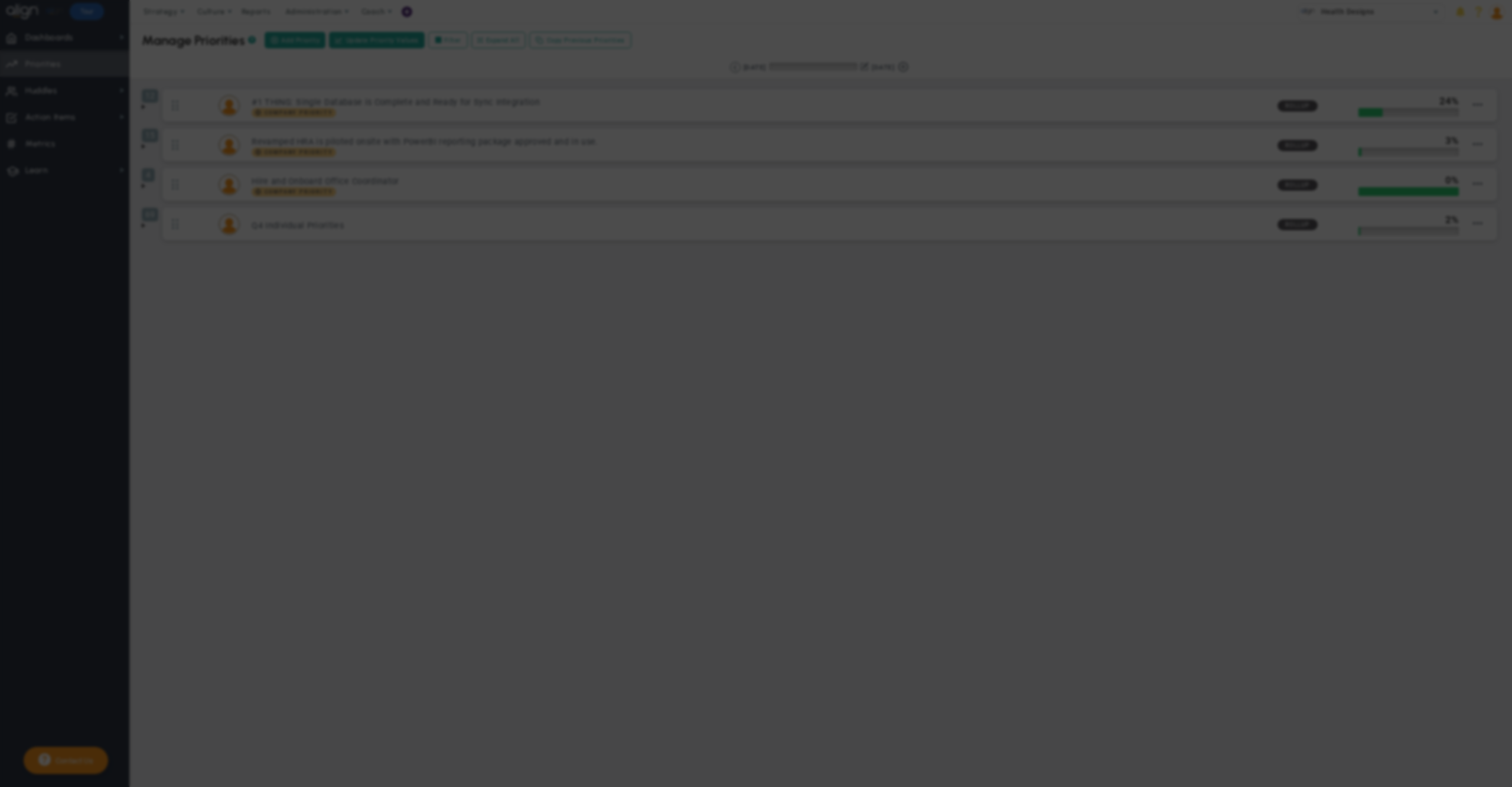
type input "0"
radio input "true"
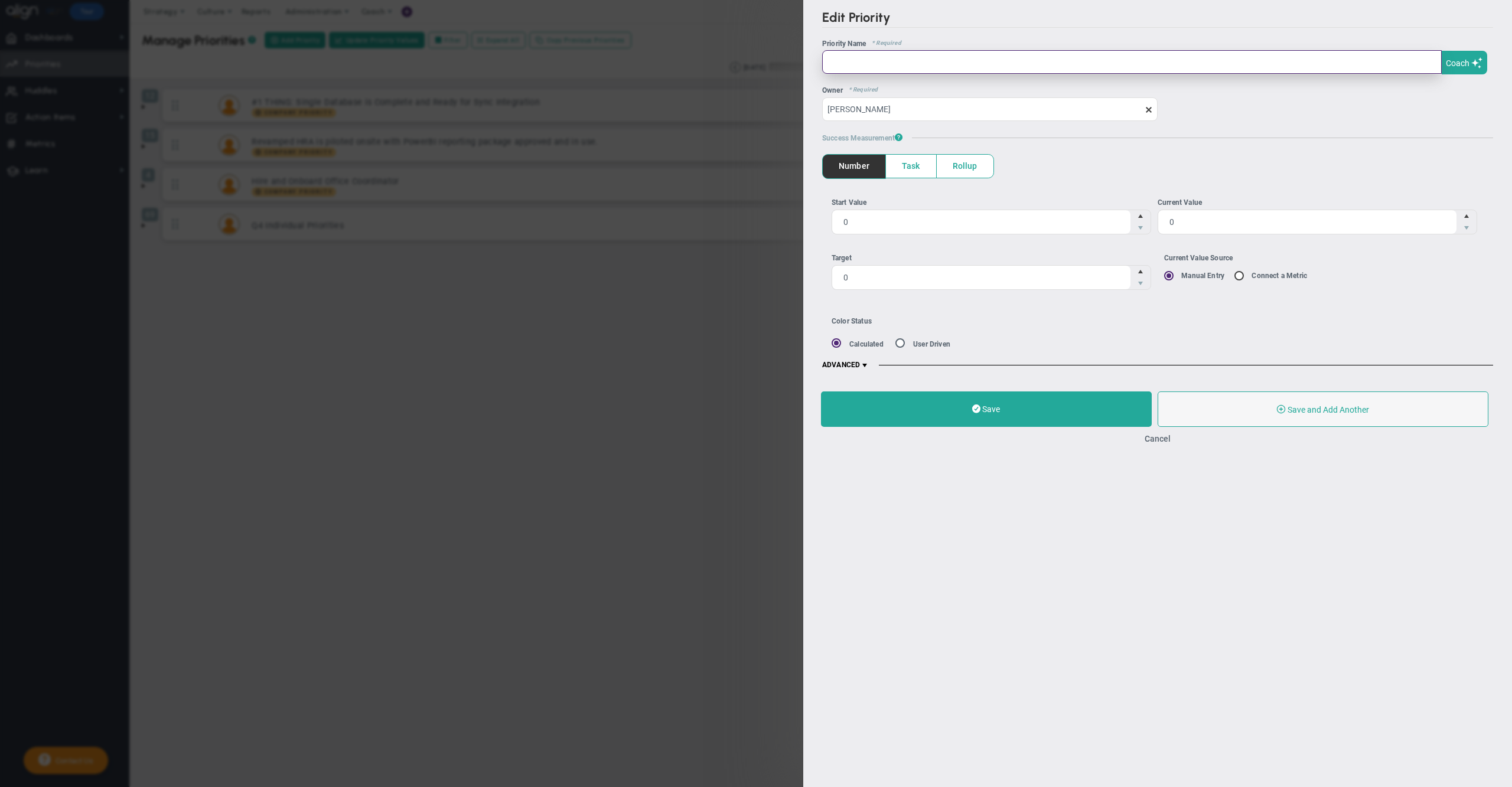
click at [1138, 64] on input "text" at bounding box center [1132, 62] width 620 height 23
type input "Sales Conversion"
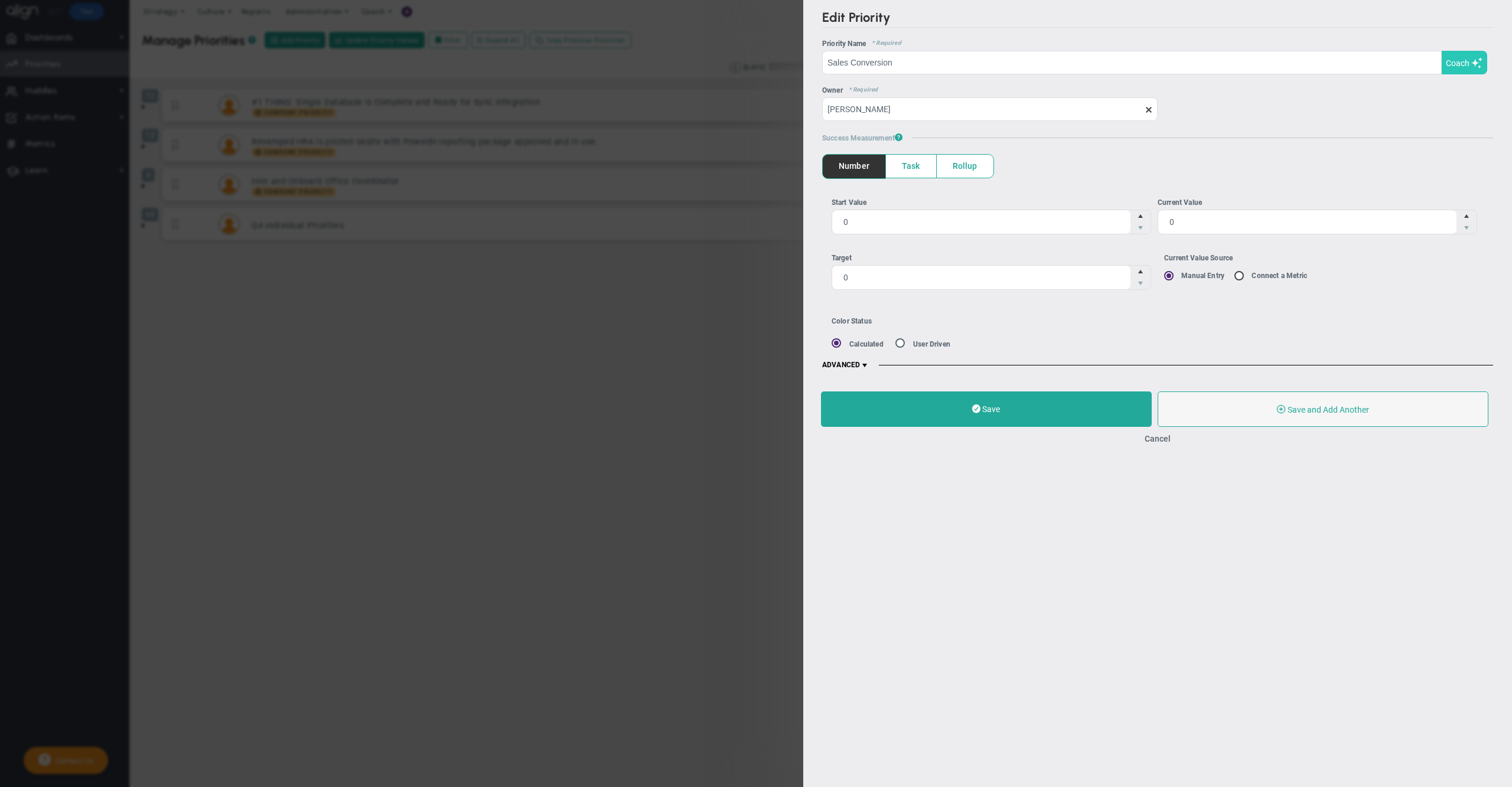
click at [1448, 56] on button "Coach" at bounding box center [1464, 63] width 46 height 23
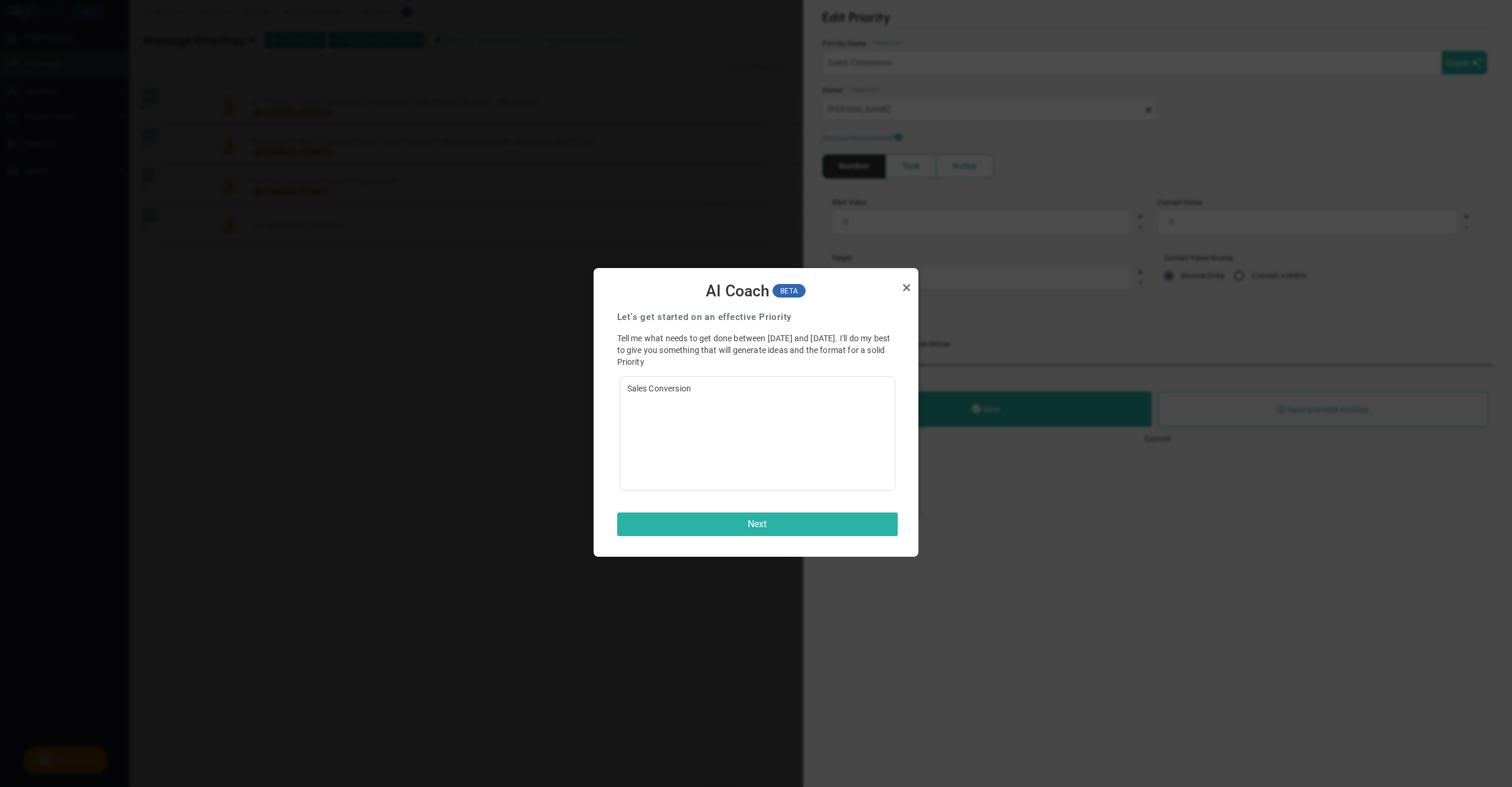
click at [737, 524] on button "Next" at bounding box center [758, 524] width 281 height 23
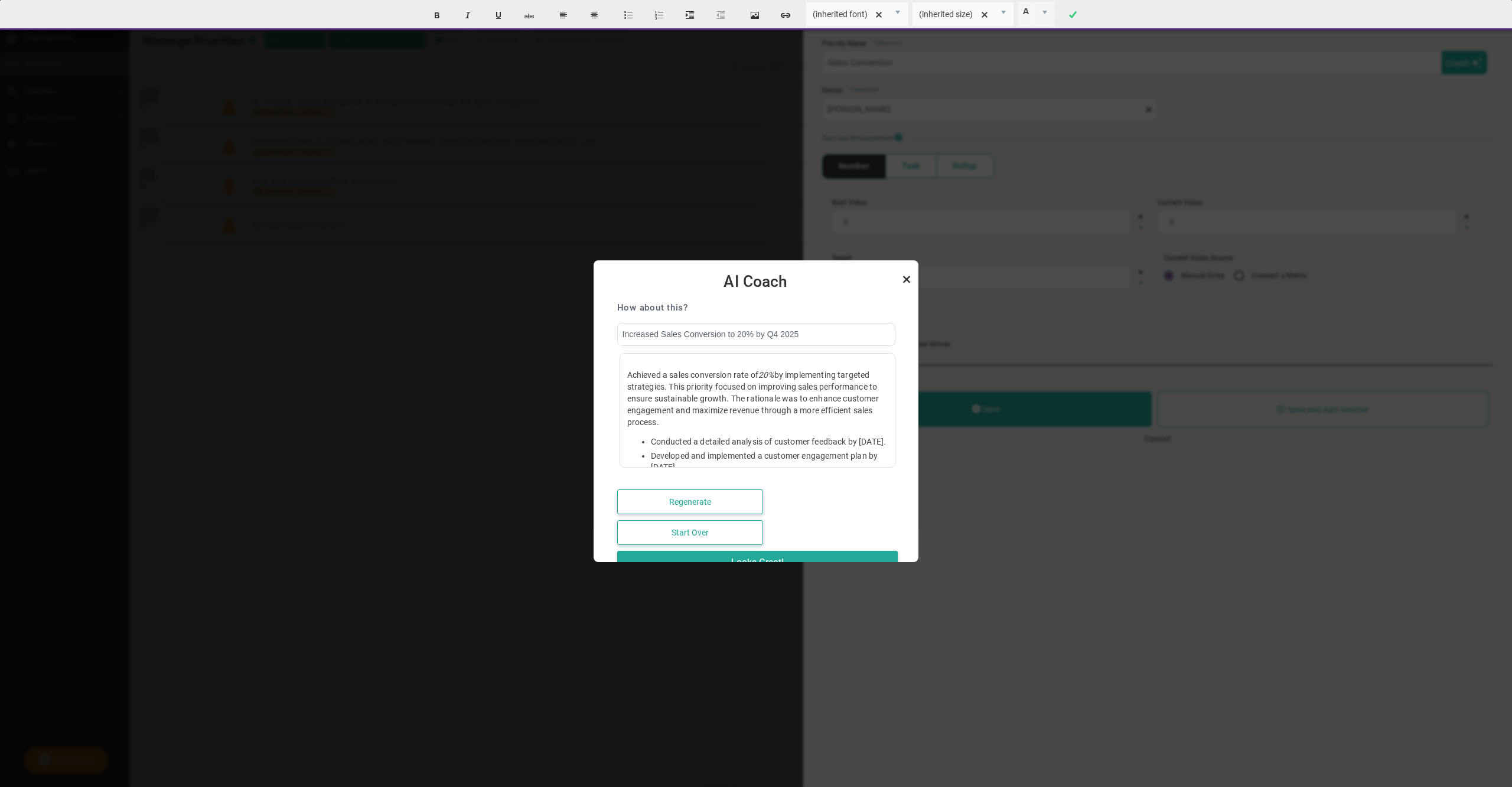
click at [908, 279] on link "Close" at bounding box center [907, 279] width 14 height 14
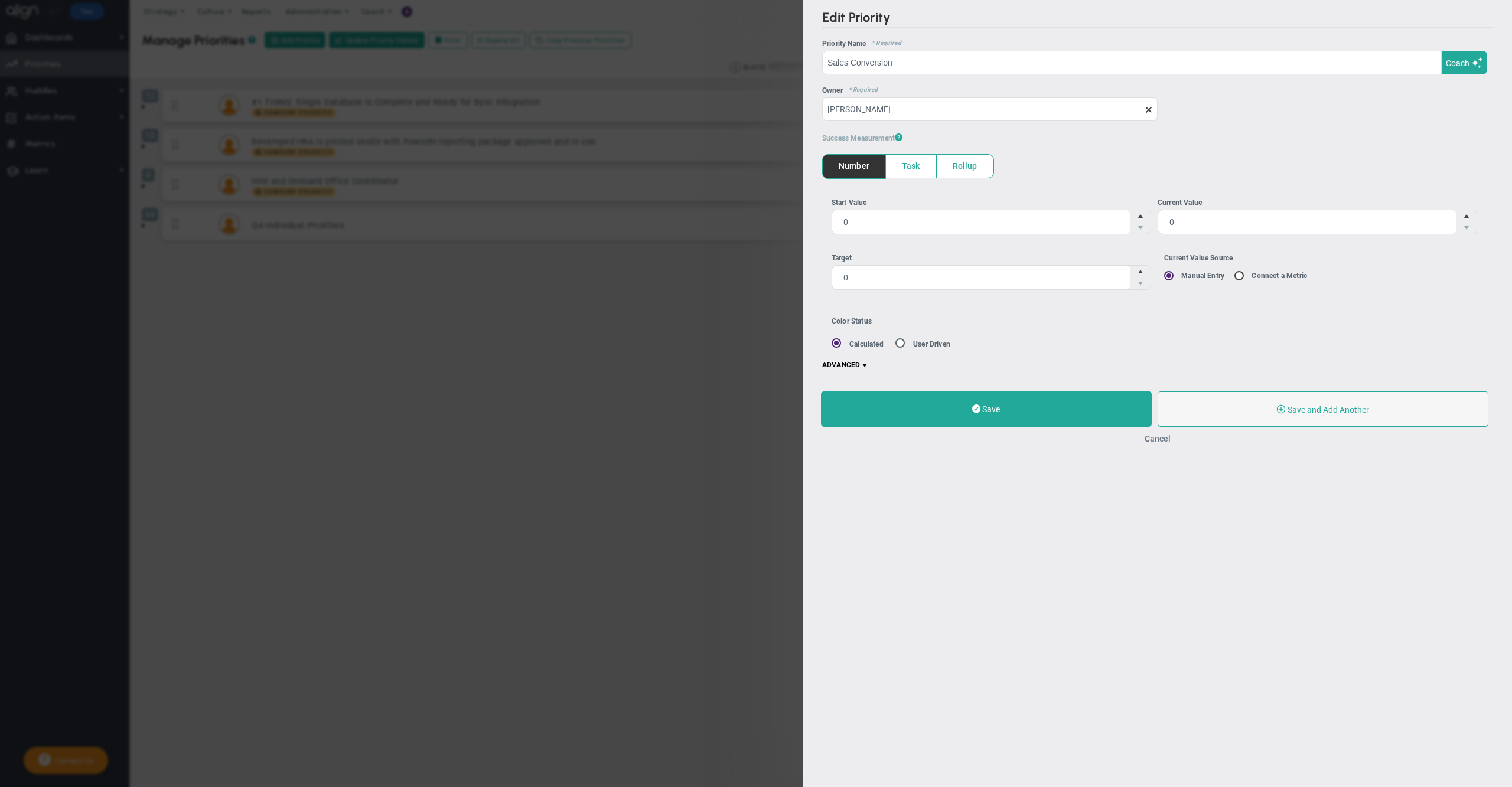
click at [1161, 440] on button "Cancel" at bounding box center [1157, 439] width 26 height 10
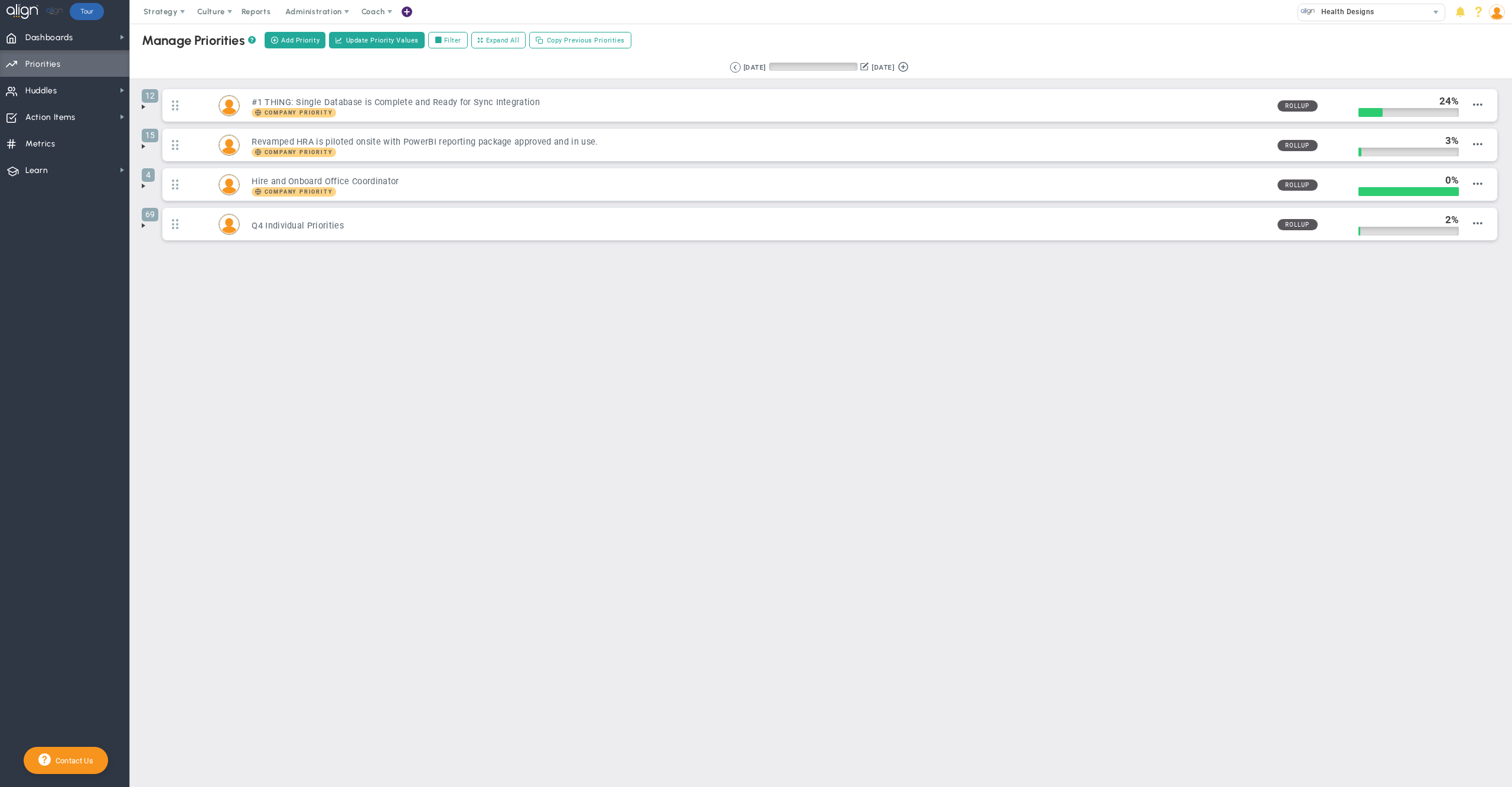
click at [708, 362] on main "Manage OKRs ? Manage Priorities ? Manage Projects ? Create Project Add Priority…" at bounding box center [822, 405] width 1383 height 764
click at [1494, 11] on img at bounding box center [1498, 13] width 16 height 16
click at [1485, 37] on span "Profile" at bounding box center [1461, 35] width 96 height 23
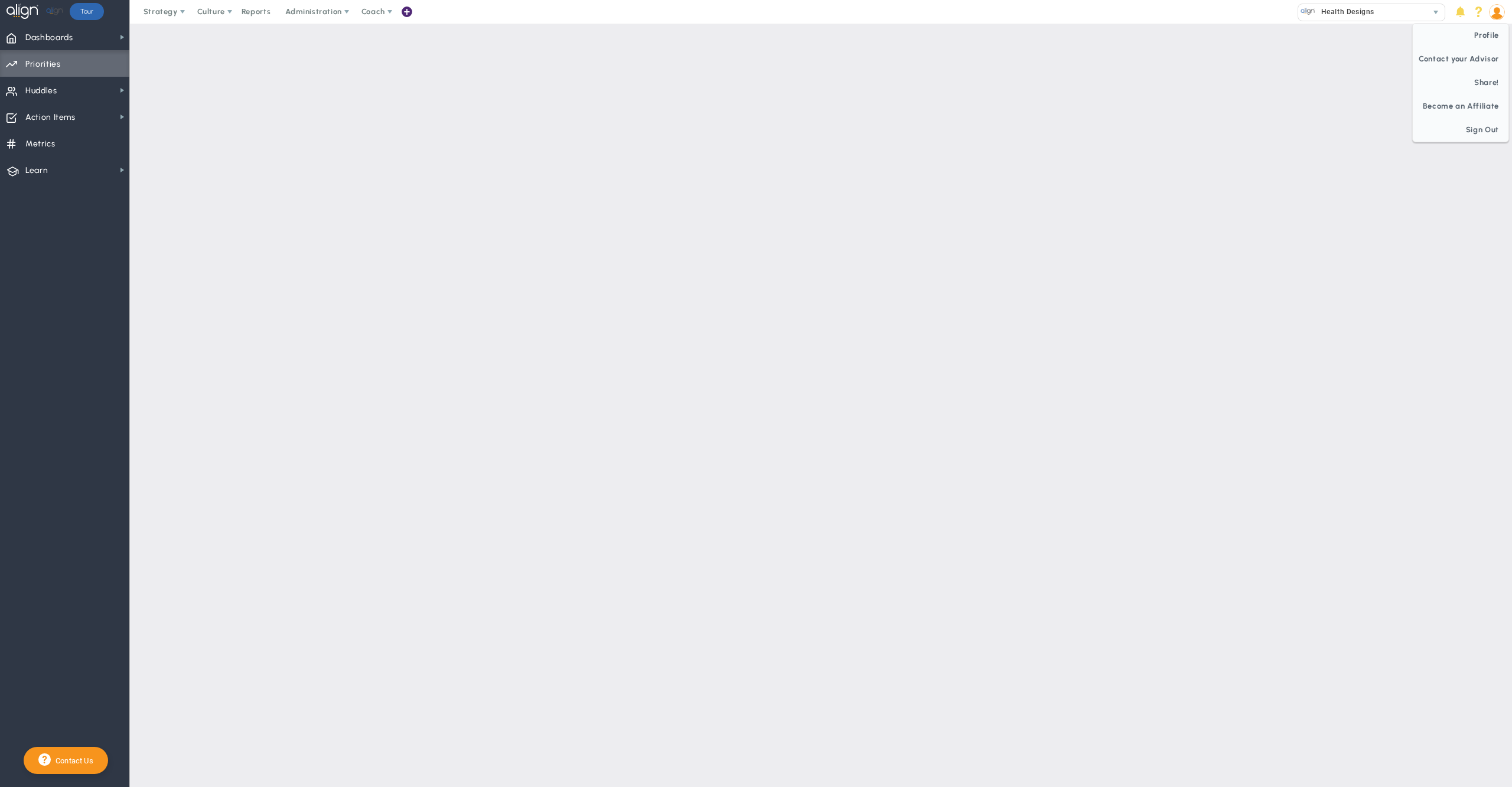
checkbox input "false"
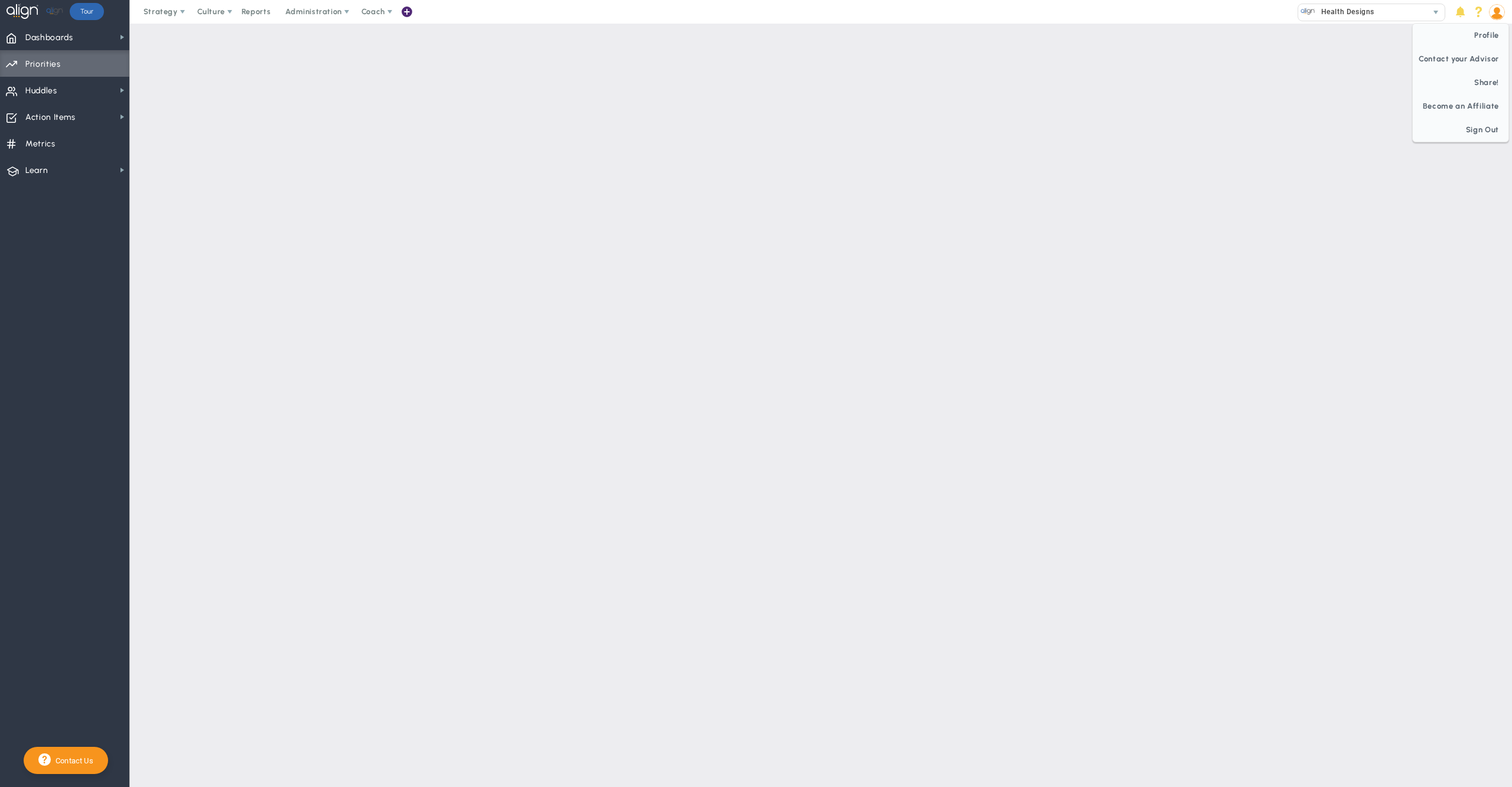
checkbox input "false"
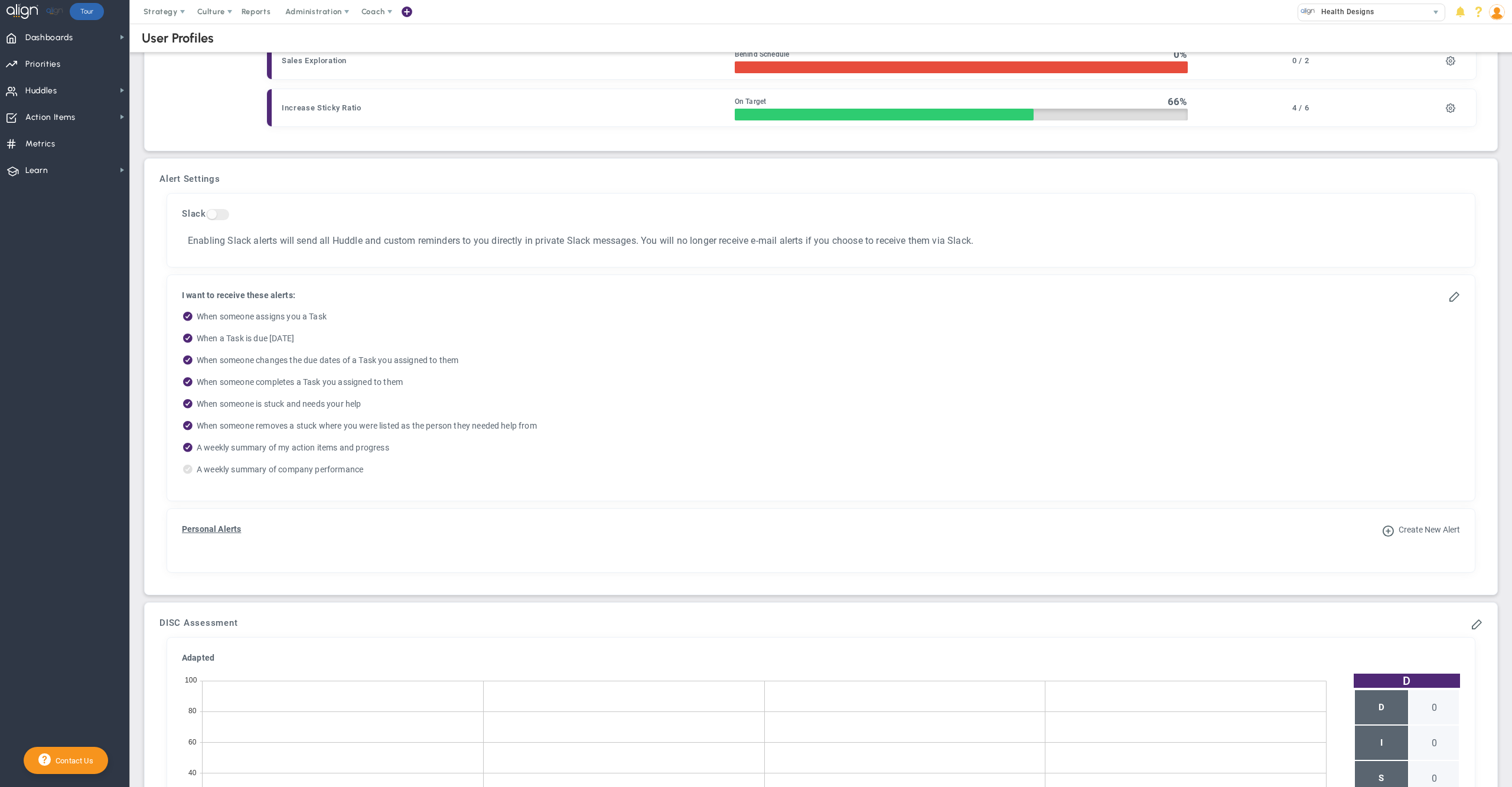
scroll to position [520, 0]
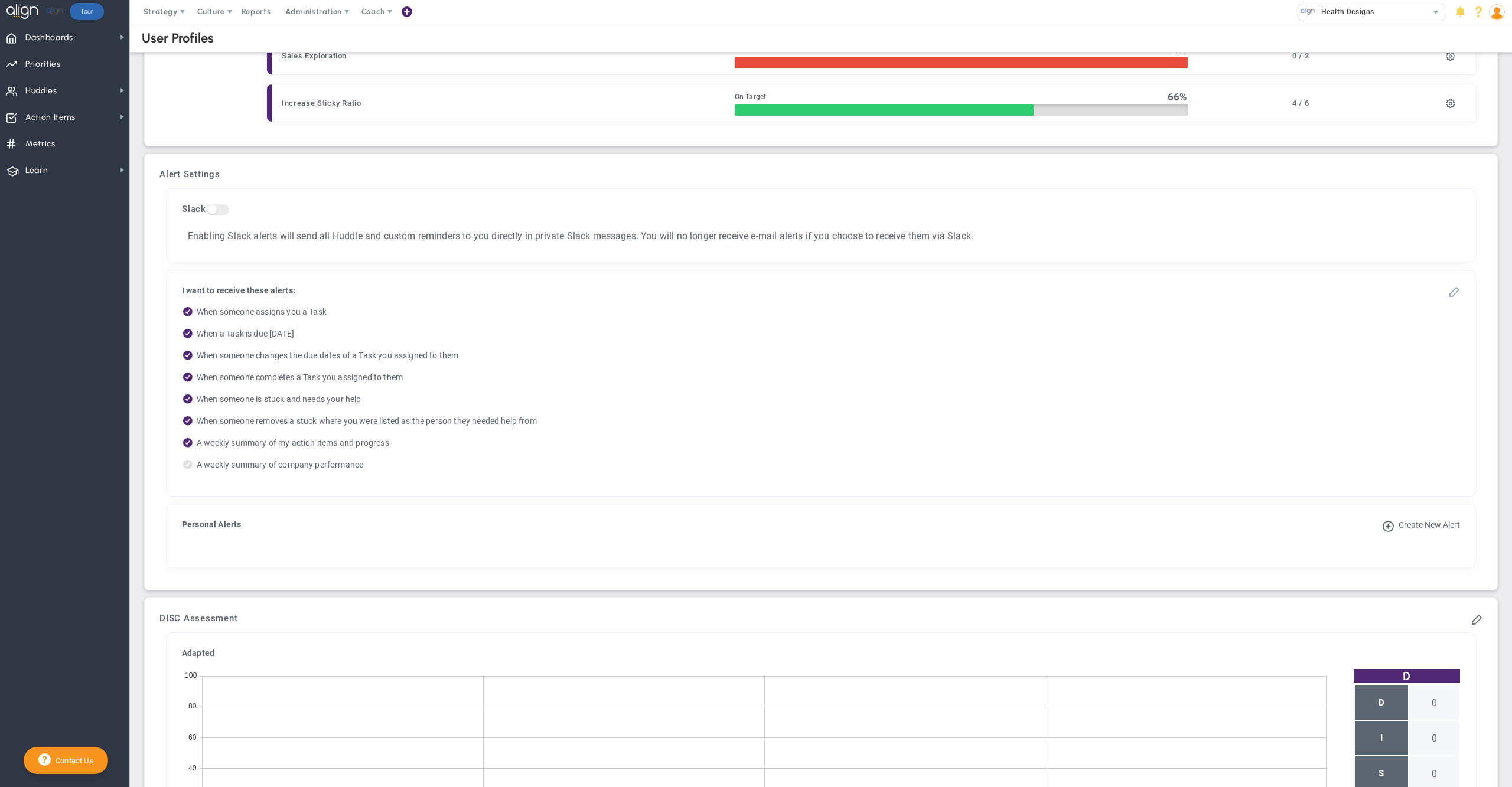
click at [1448, 295] on span at bounding box center [1454, 291] width 12 height 12
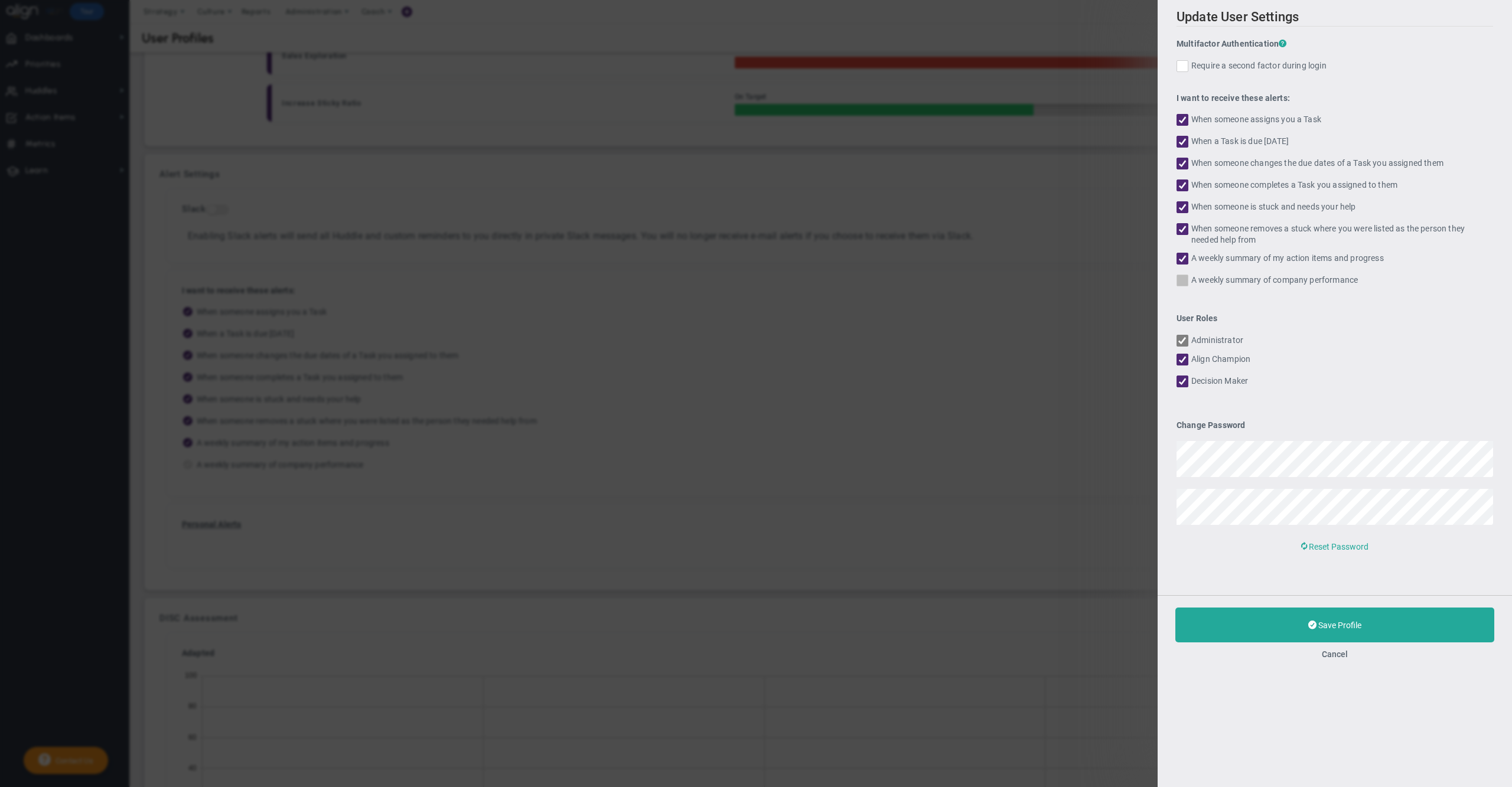
click at [1178, 277] on span at bounding box center [1182, 280] width 12 height 12
click at [1180, 277] on input "A weekly summary of company performance" at bounding box center [1183, 283] width 8 height 12
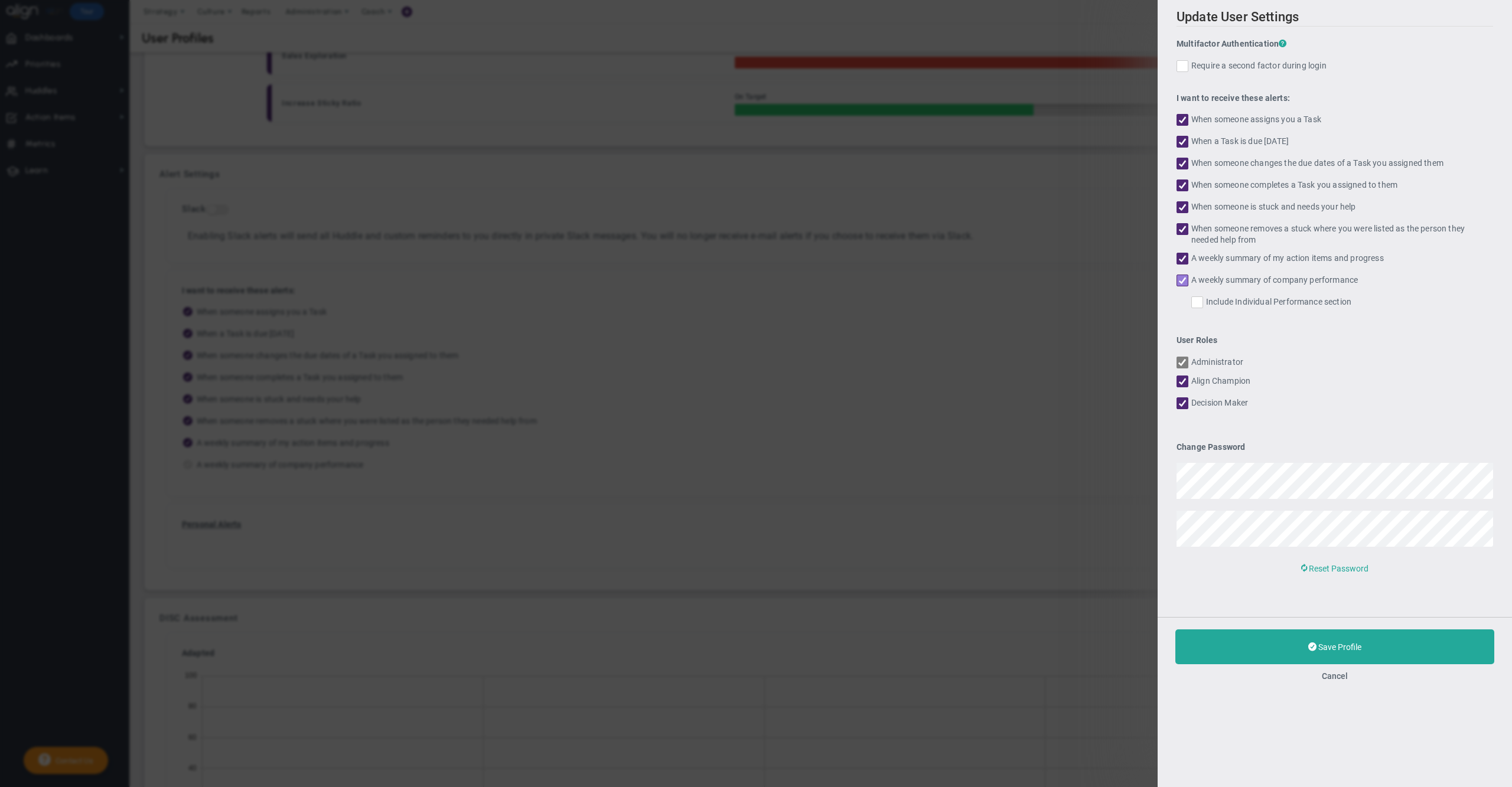
click at [1182, 282] on input "A weekly summary of company performance" at bounding box center [1183, 283] width 8 height 12
checkbox input "false"
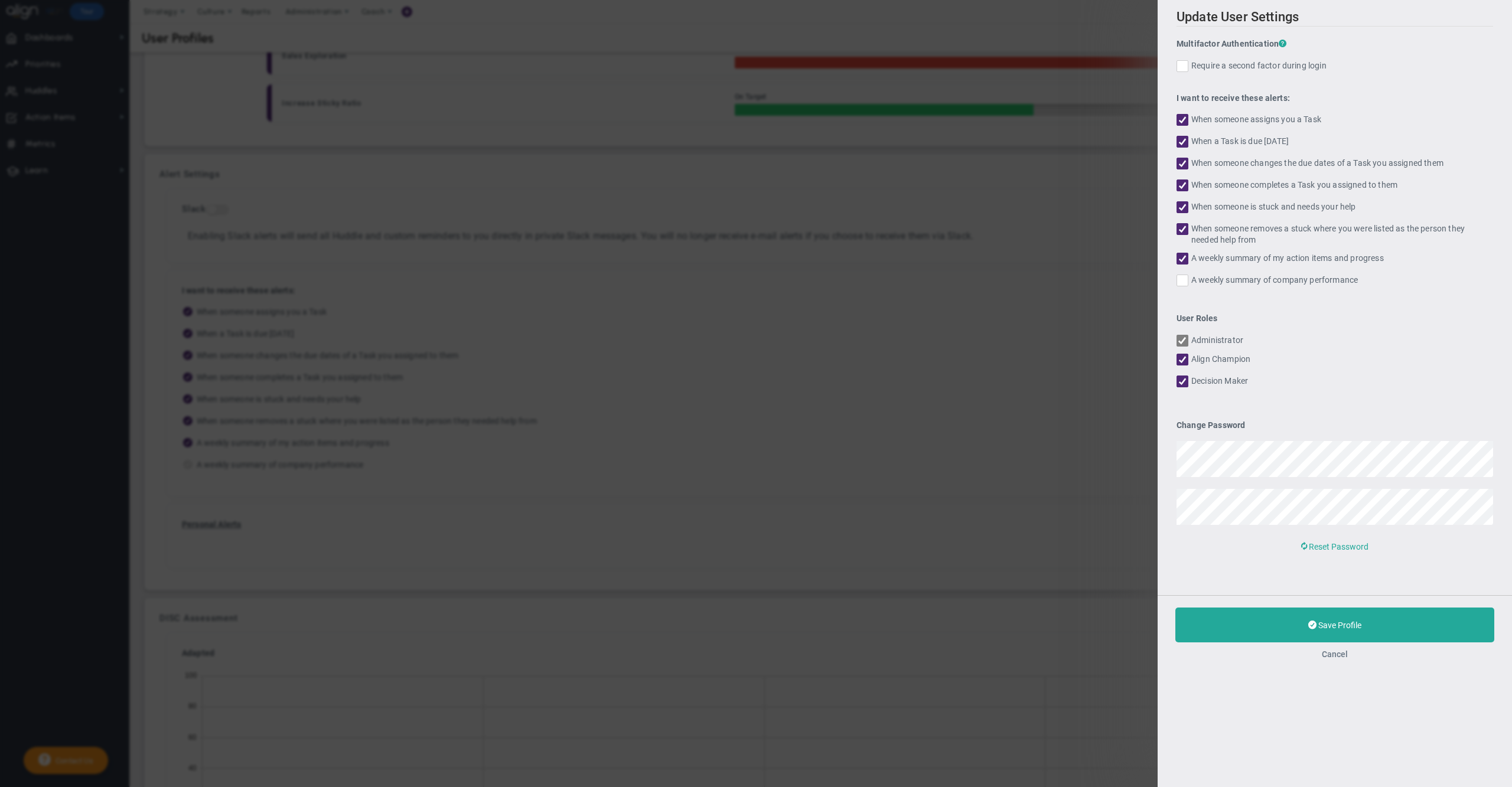
click at [1338, 651] on button "Cancel" at bounding box center [1335, 654] width 26 height 10
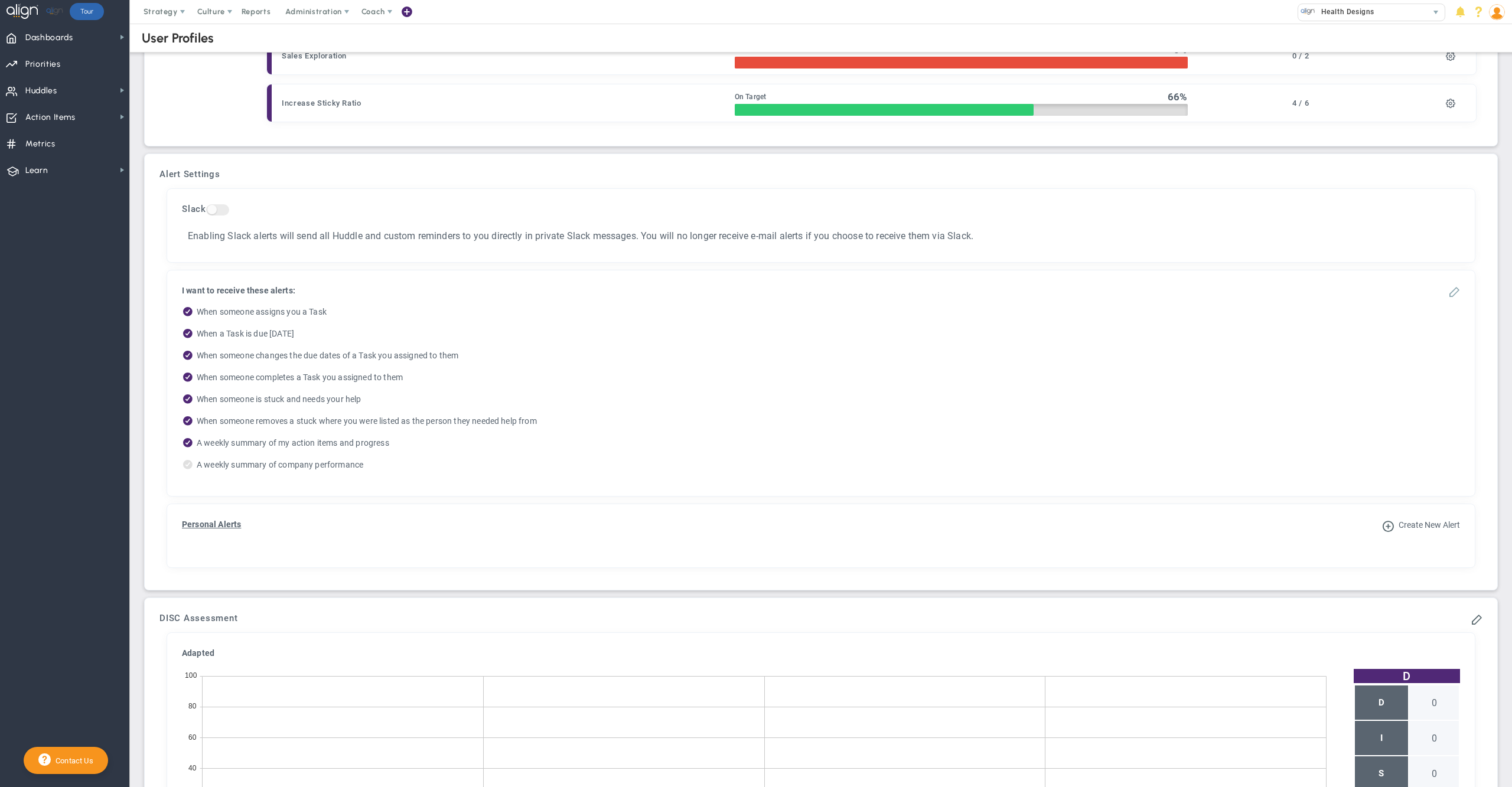
click at [1448, 297] on span at bounding box center [1454, 291] width 12 height 12
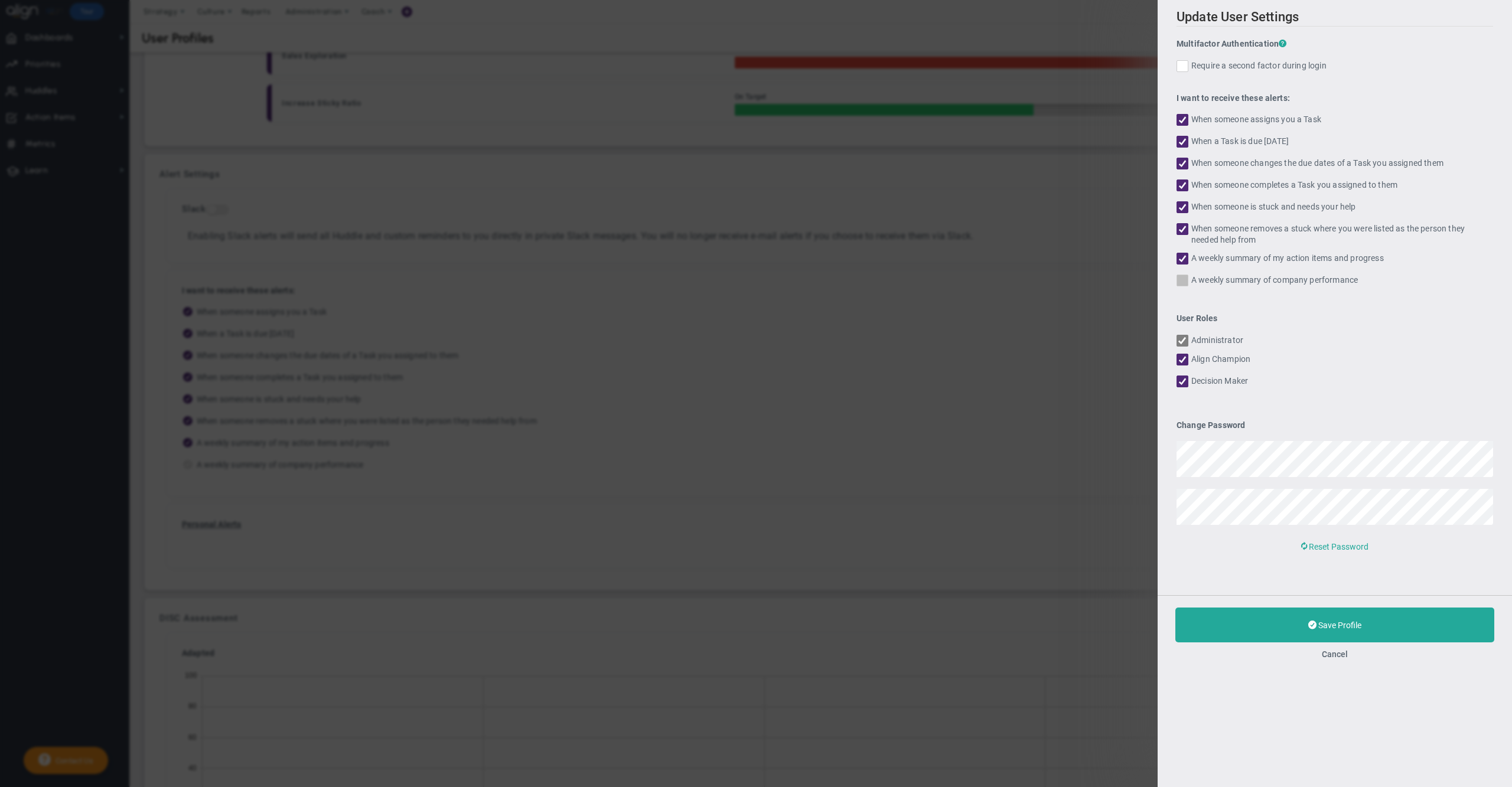
click at [1185, 284] on input "A weekly summary of company performance" at bounding box center [1183, 283] width 8 height 12
checkbox input "true"
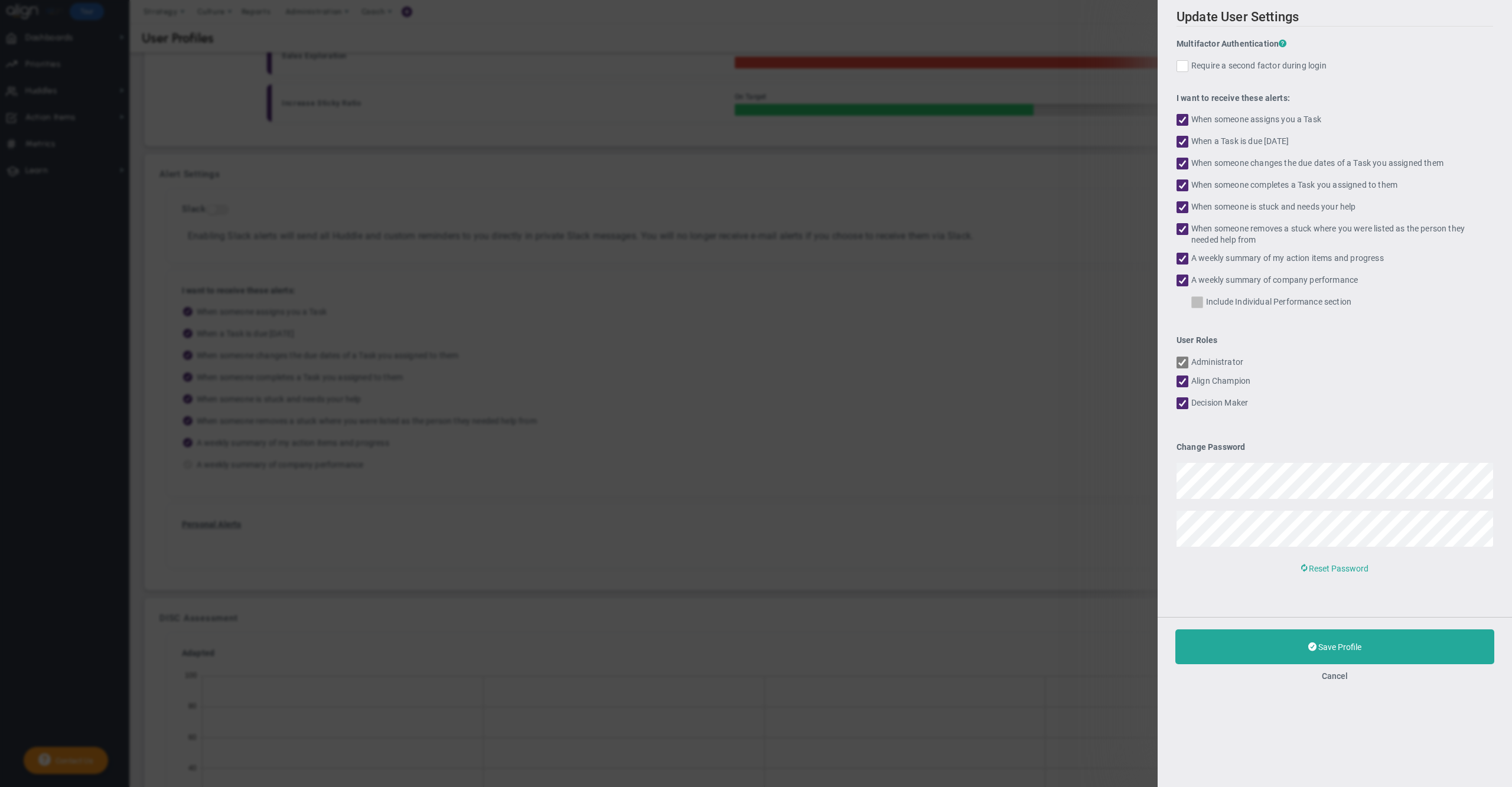
click at [1207, 303] on label "Include Individual Performance section" at bounding box center [1342, 303] width 302 height 14
click at [1202, 303] on input "Include Individual Performance section" at bounding box center [1198, 304] width 8 height 12
checkbox input "true"
click at [1253, 645] on button "Save Profile" at bounding box center [1334, 646] width 319 height 35
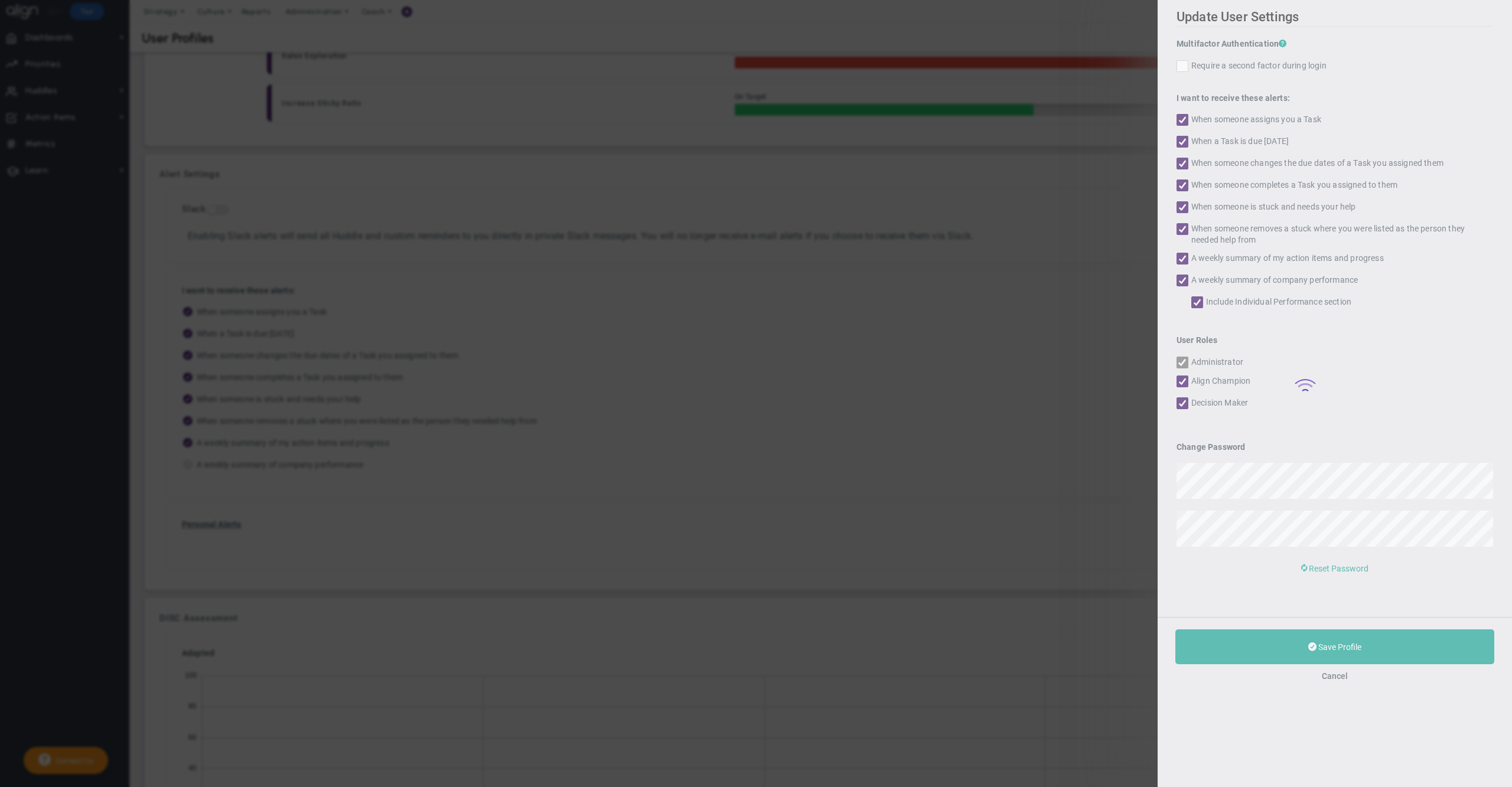
checkbox input "true"
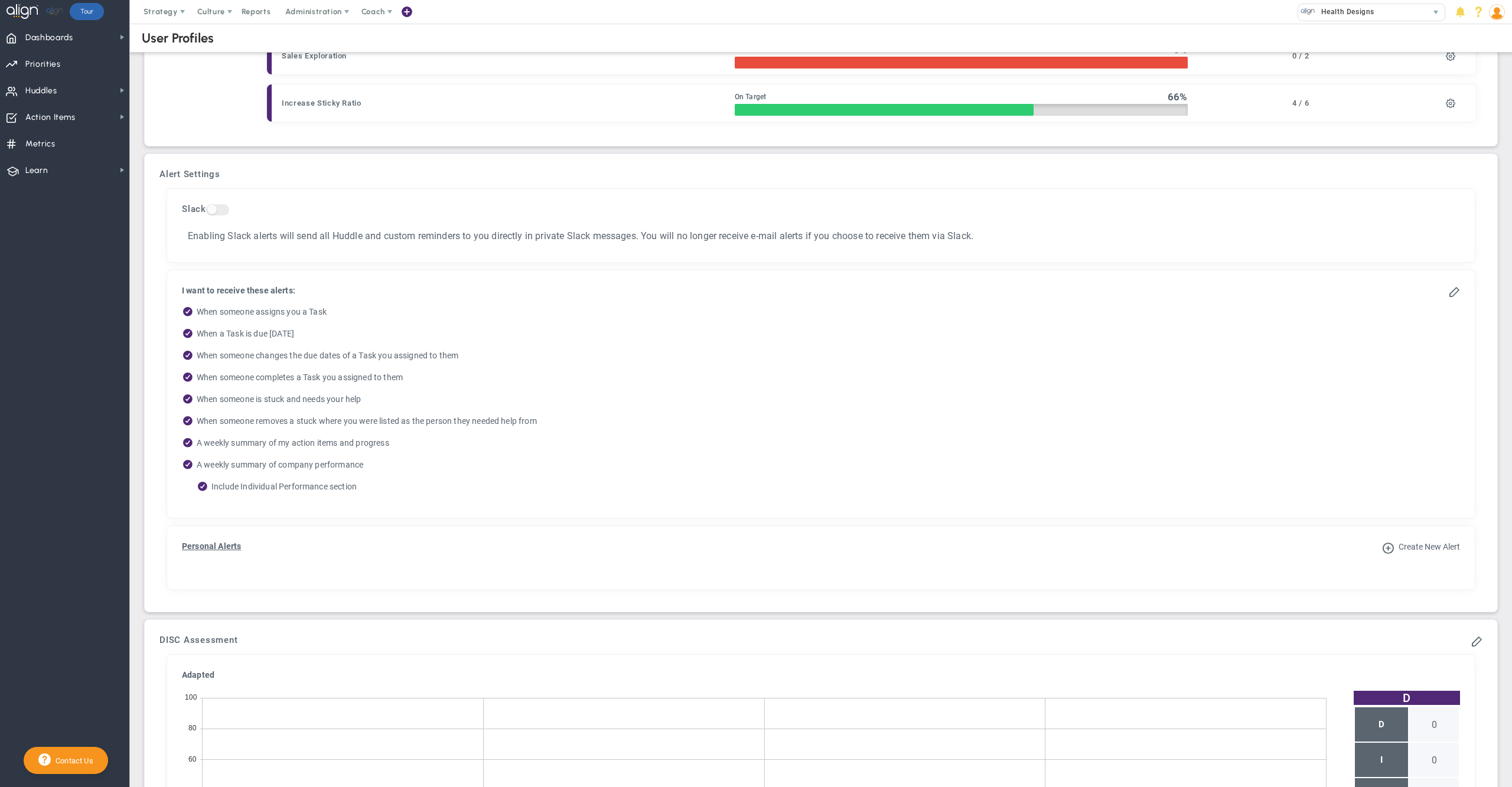
click at [690, 393] on ul "When someone assigns you a Task When a Task is due [DATE] When someone changes …" at bounding box center [822, 401] width 1279 height 189
click at [72, 34] on span "Dashboards" at bounding box center [48, 38] width 48 height 25
click at [171, 101] on span "Data Table" at bounding box center [174, 103] width 40 height 12
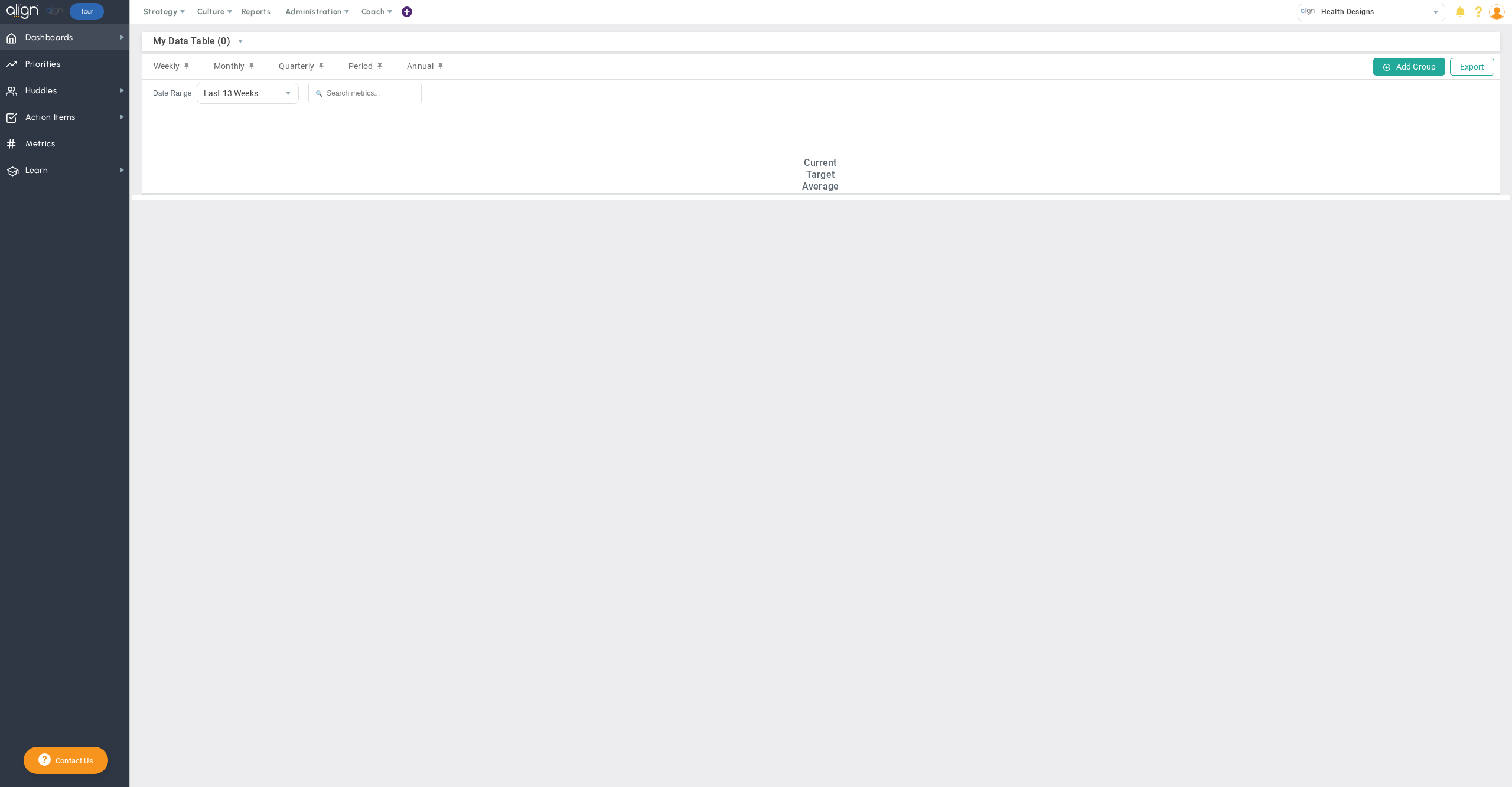
click at [93, 36] on span "Dashboards Dashboards" at bounding box center [65, 37] width 129 height 27
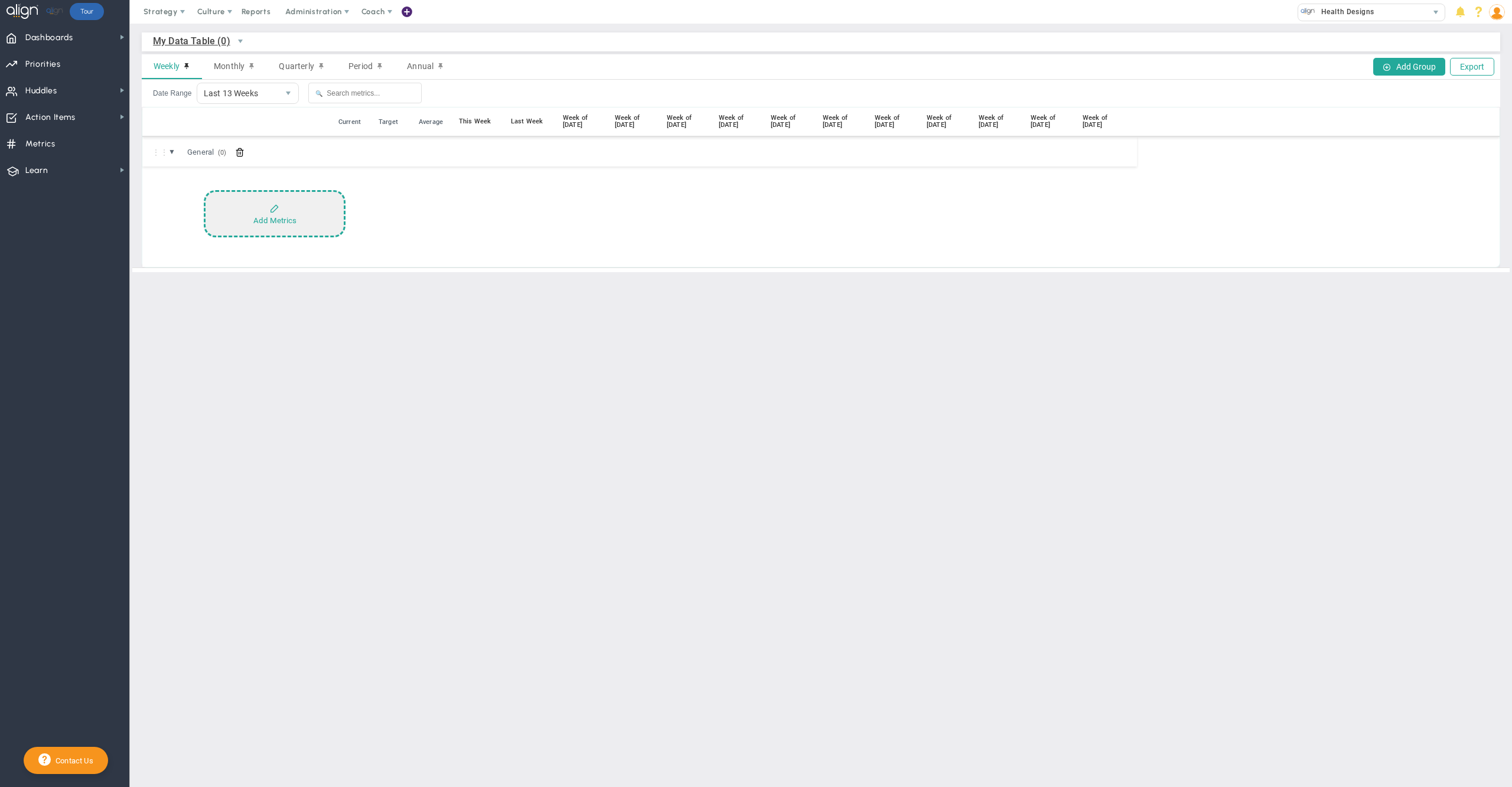
click at [267, 212] on button "Add Metrics" at bounding box center [275, 214] width 142 height 48
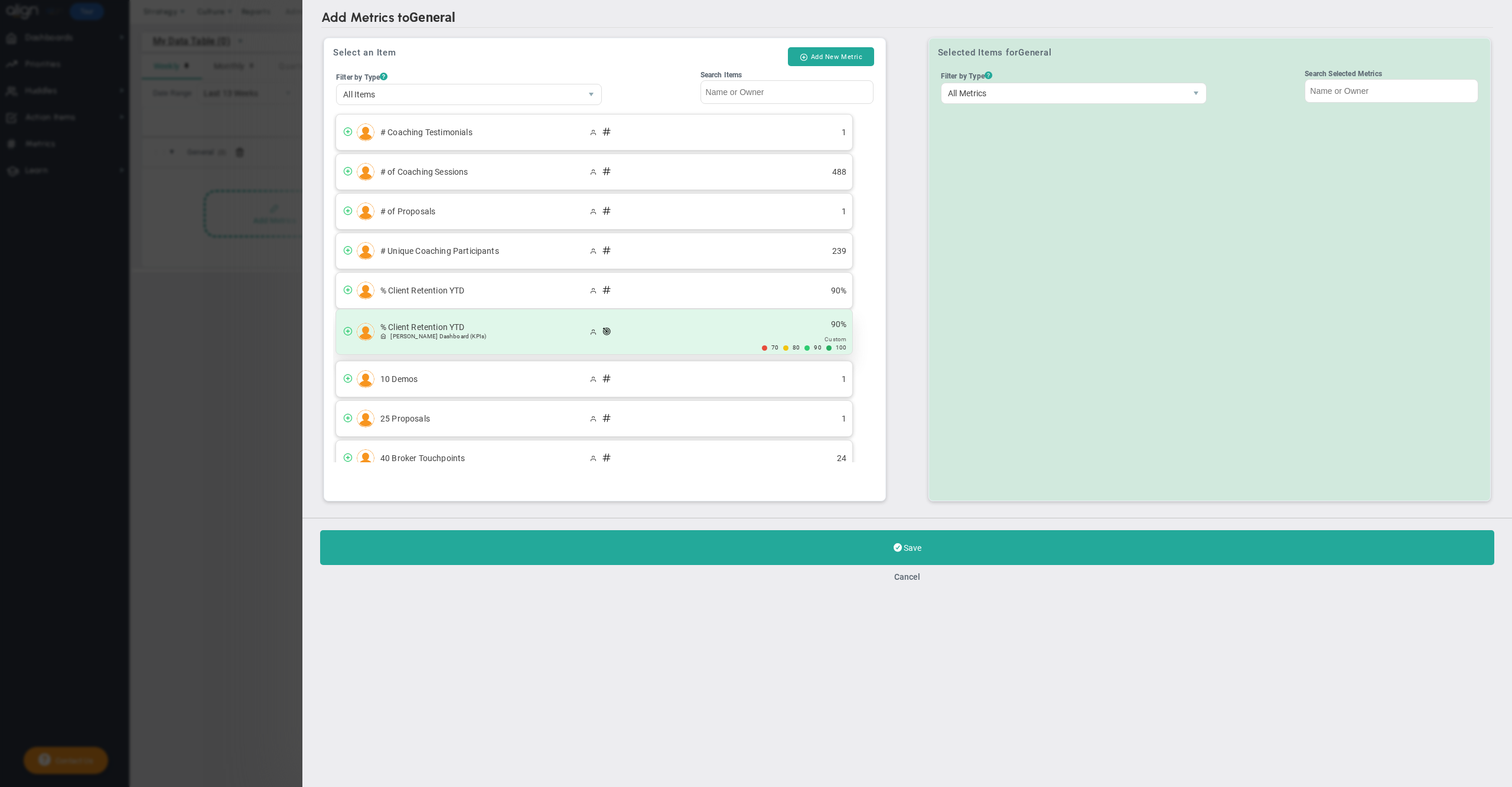
click at [502, 328] on span "% Client Retention YTD" at bounding box center [484, 327] width 207 height 10
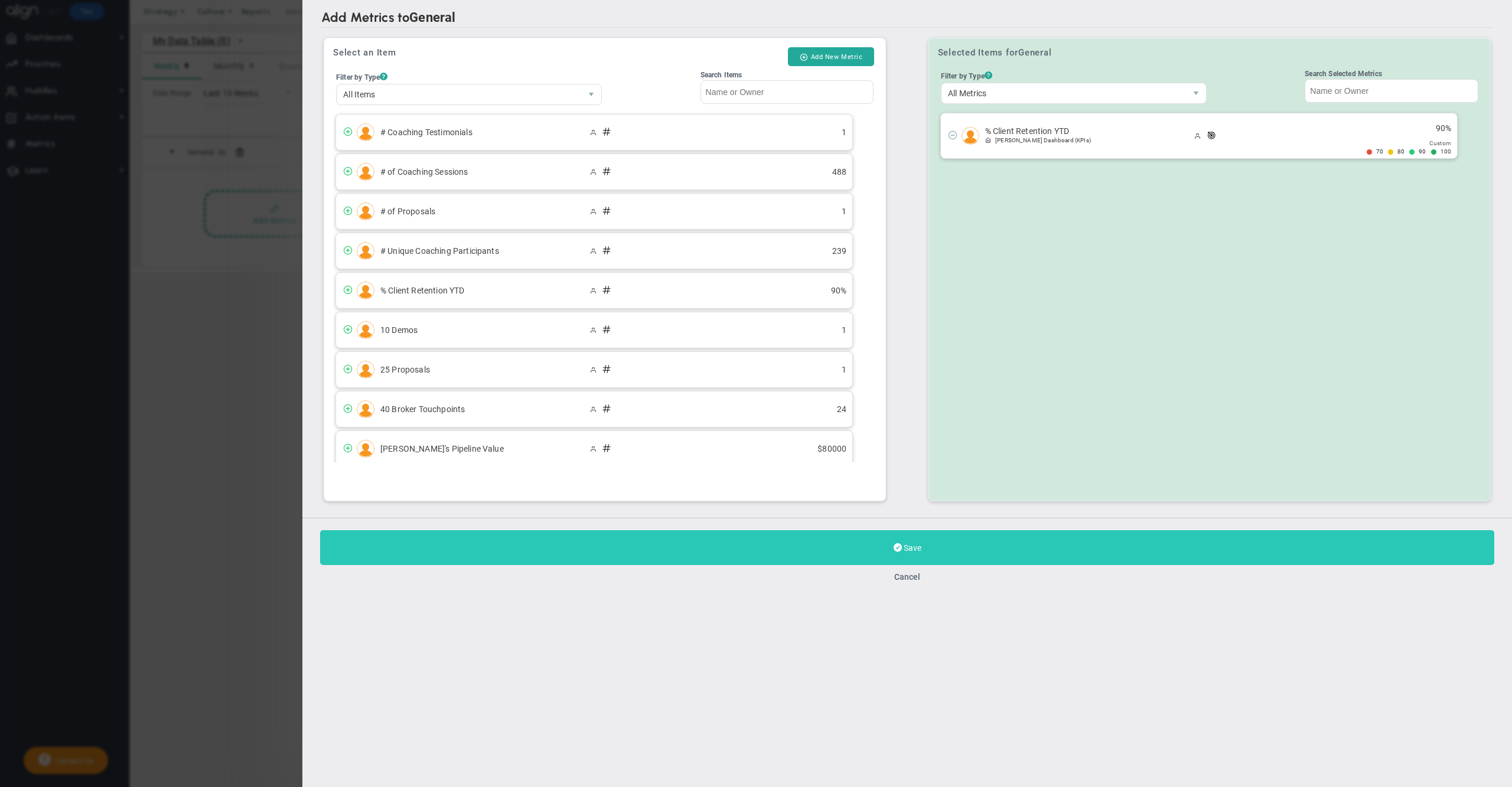
click at [629, 547] on button "Save" at bounding box center [908, 547] width 1174 height 35
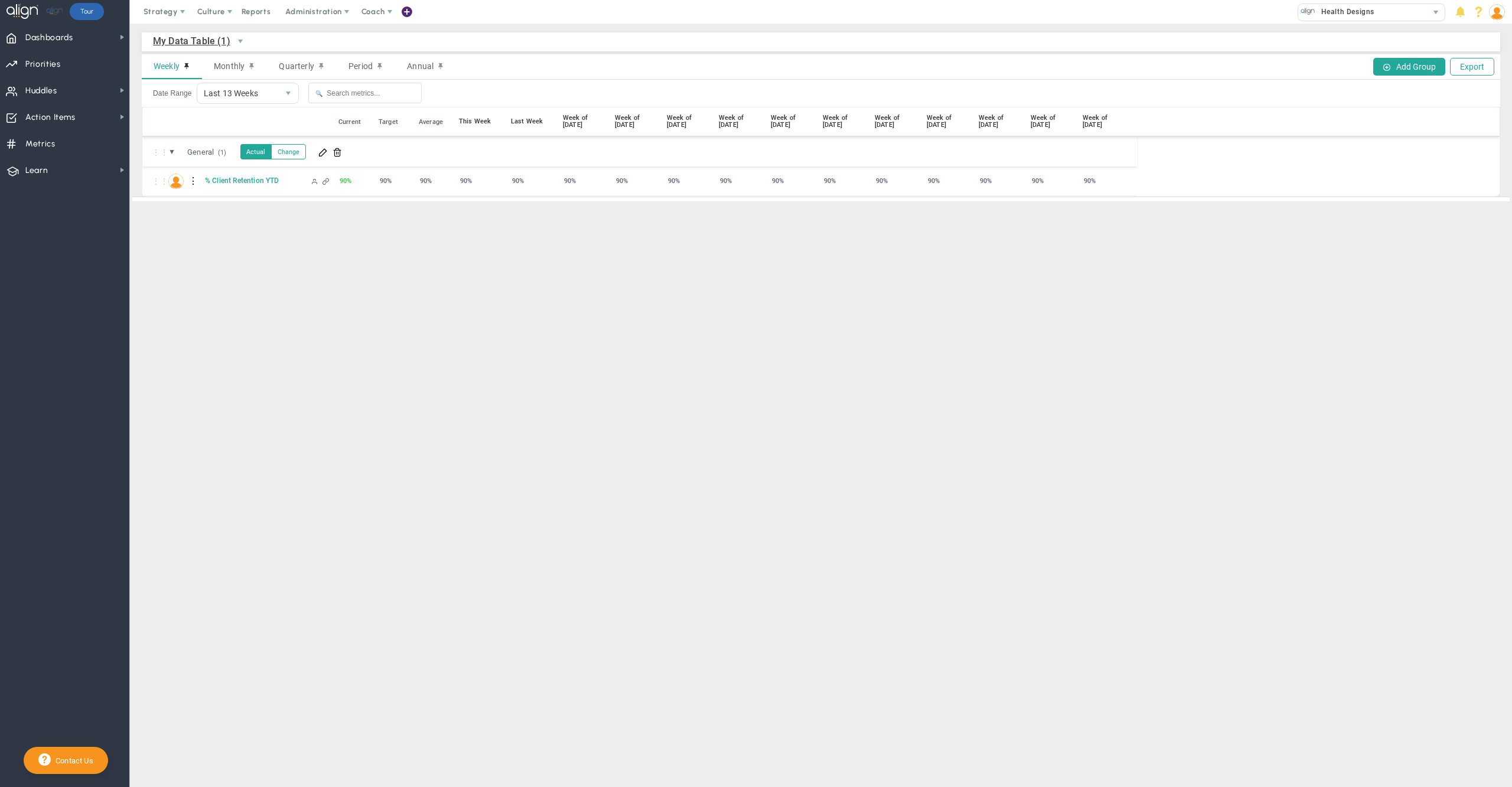
click at [214, 36] on span "My Data Table (1)" at bounding box center [191, 41] width 77 height 14
click at [312, 300] on main "My Data Table (1) My Data Table → My Data Table Weekly Monthly Quarterly Period…" at bounding box center [822, 405] width 1383 height 764
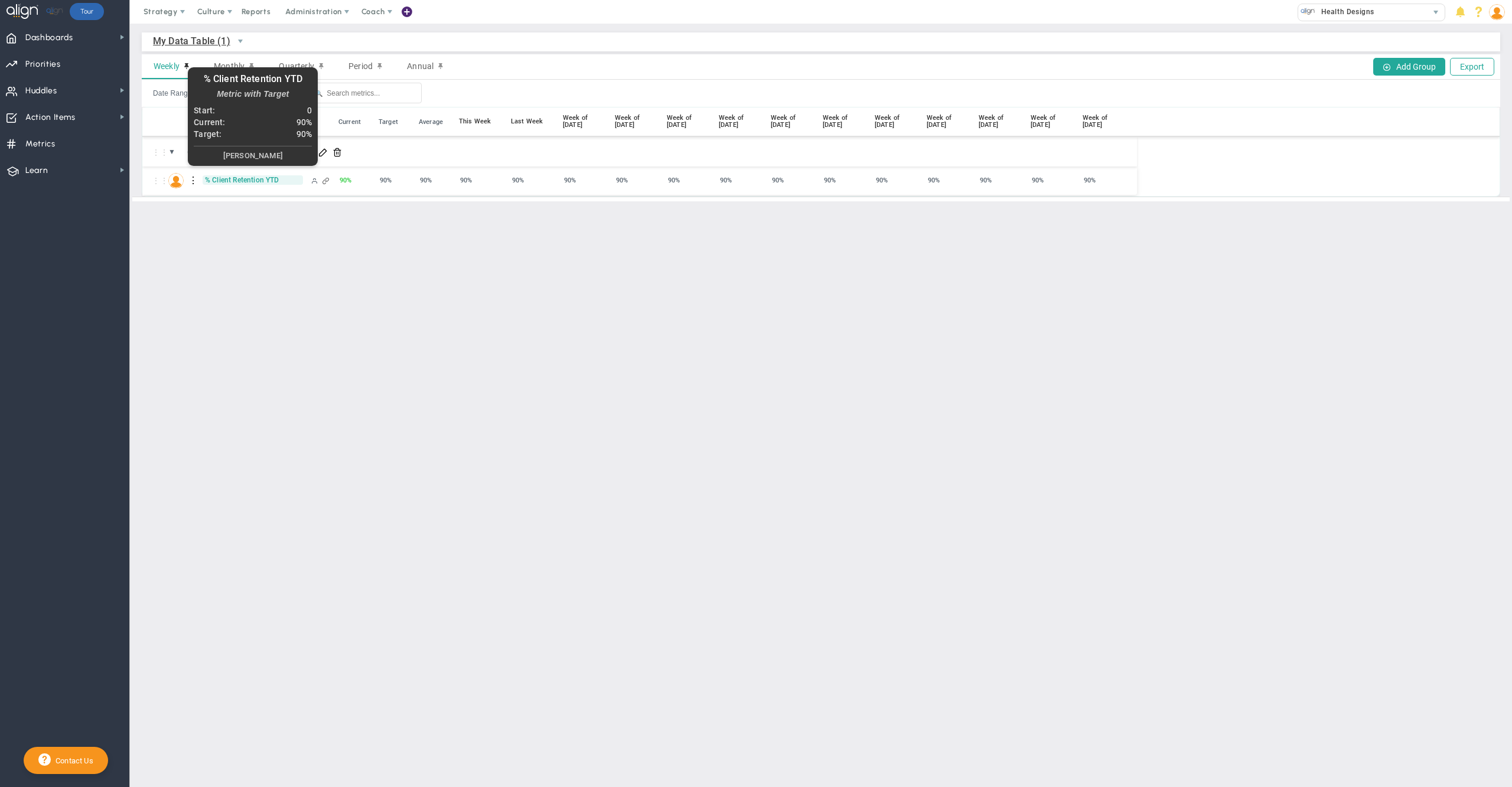
click at [246, 182] on span "% Client Retention YTD" at bounding box center [253, 179] width 101 height 10
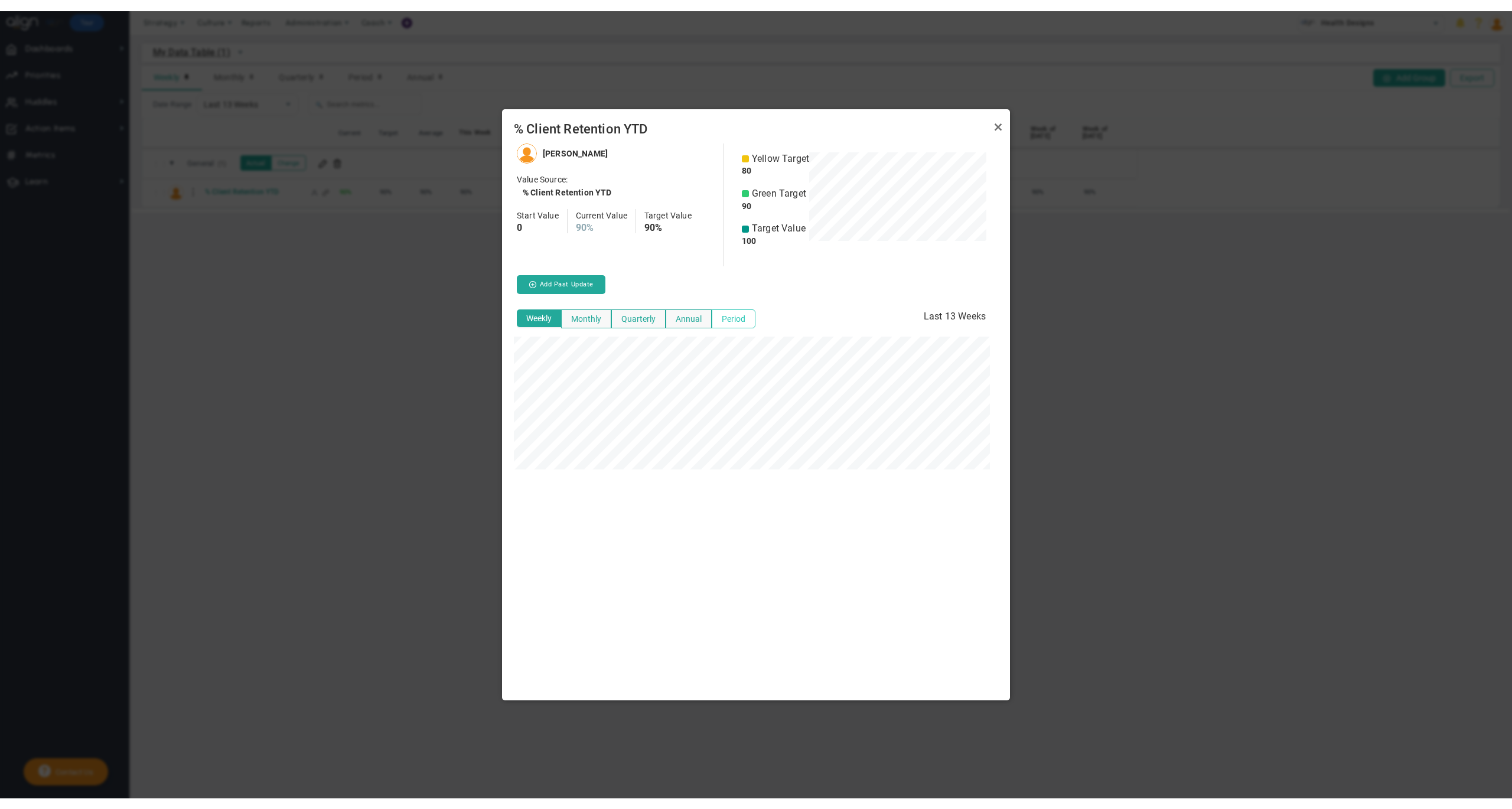
scroll to position [557, 508]
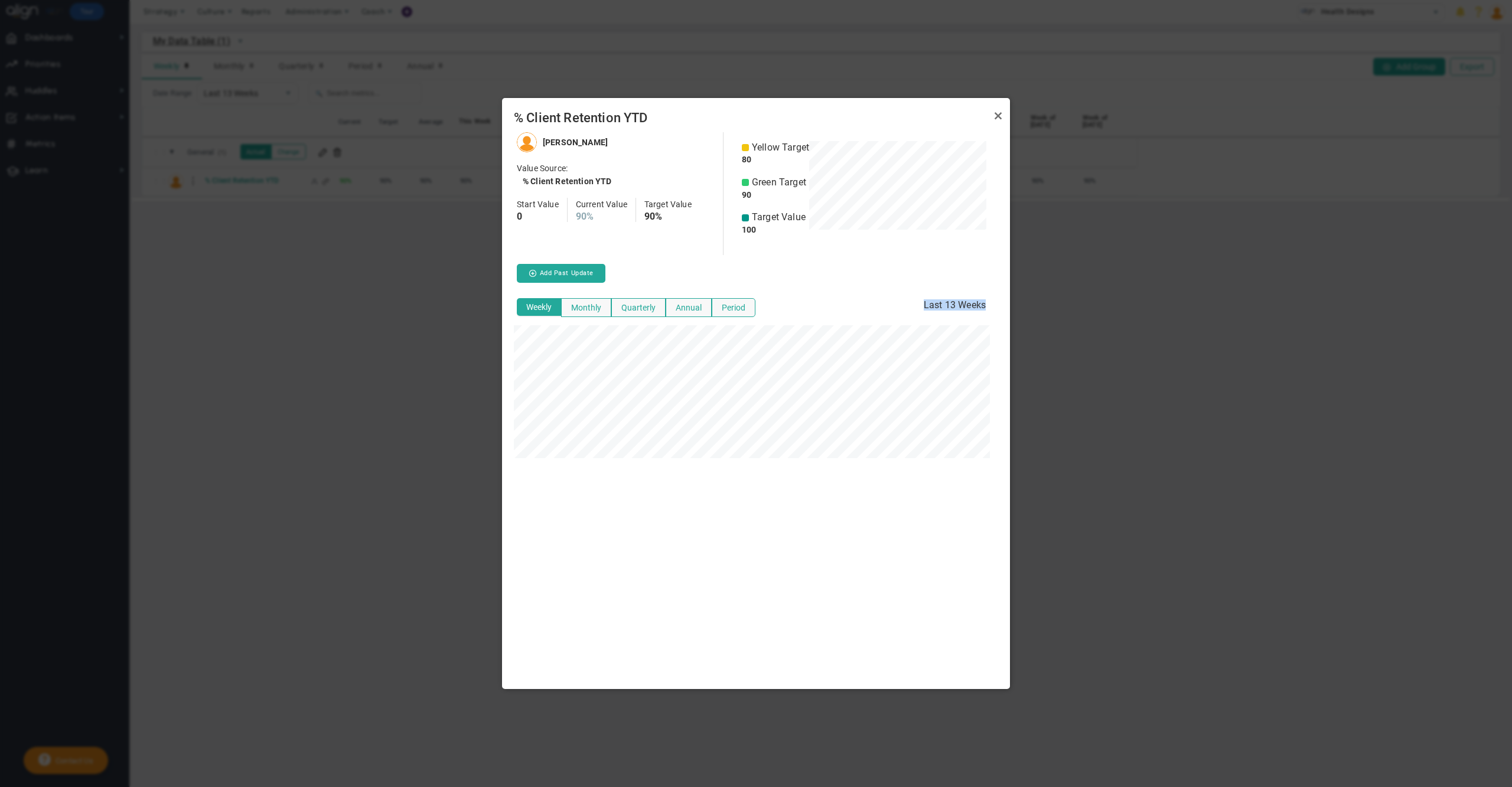
drag, startPoint x: 992, startPoint y: 300, endPoint x: 921, endPoint y: 301, distance: 71.0
click at [921, 301] on h4 "Last 13 Weeks" at bounding box center [955, 309] width 81 height 27
click at [1001, 115] on link "Close" at bounding box center [998, 116] width 14 height 14
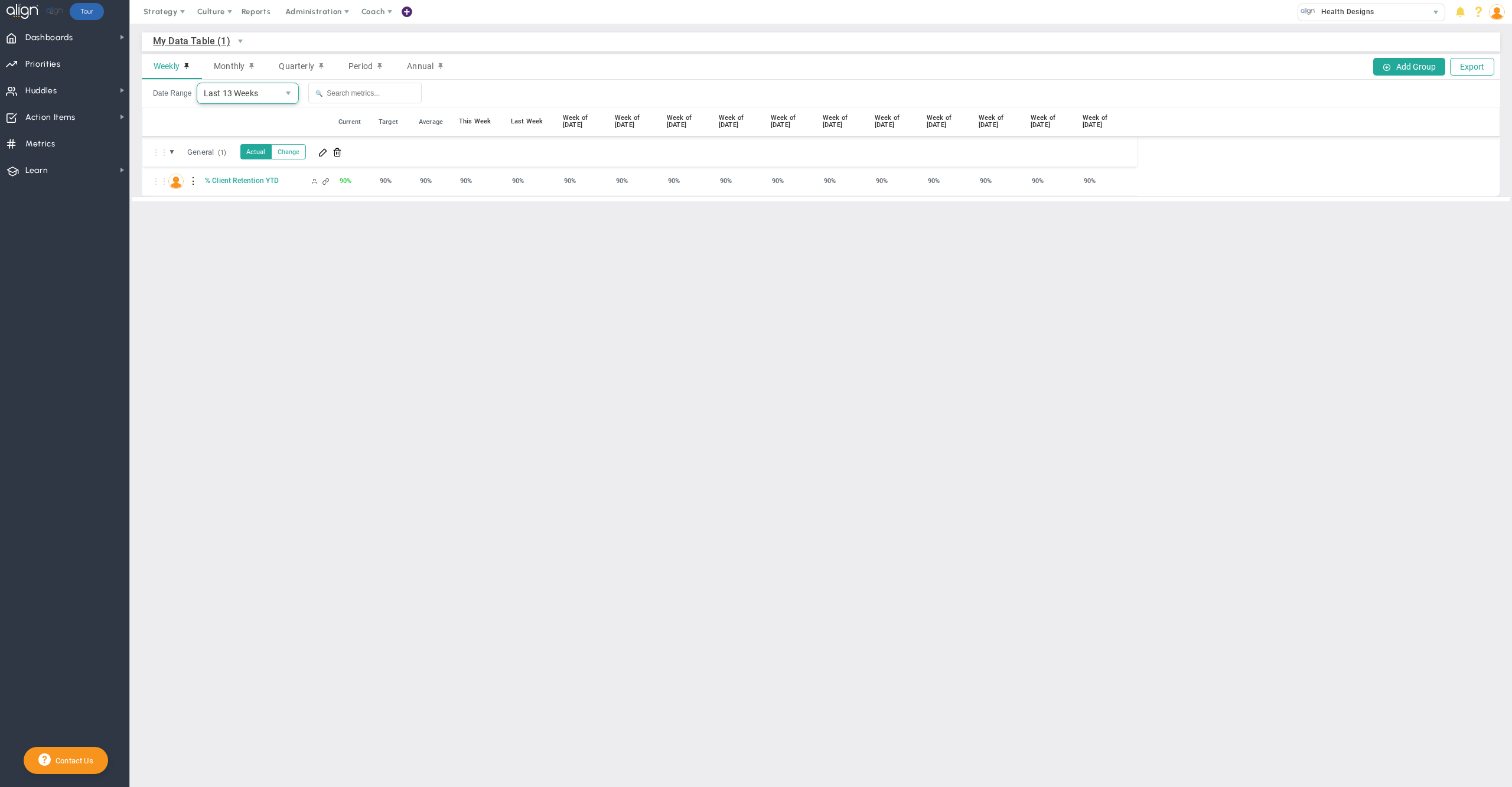
click at [242, 96] on span "Last 13 Weeks" at bounding box center [238, 93] width 82 height 20
click at [362, 276] on main "My Data Table (1) My Data Table → My Data Table Weekly Monthly Quarterly Period…" at bounding box center [822, 405] width 1383 height 764
click at [678, 246] on main "My Data Table (1) My Data Table → My Data Table Weekly Monthly Quarterly Period…" at bounding box center [822, 405] width 1383 height 764
click at [410, 277] on main "My Data Table (1) My Data Table → My Data Table Weekly Monthly Quarterly Period…" at bounding box center [822, 405] width 1383 height 764
click at [328, 154] on span at bounding box center [323, 152] width 10 height 10
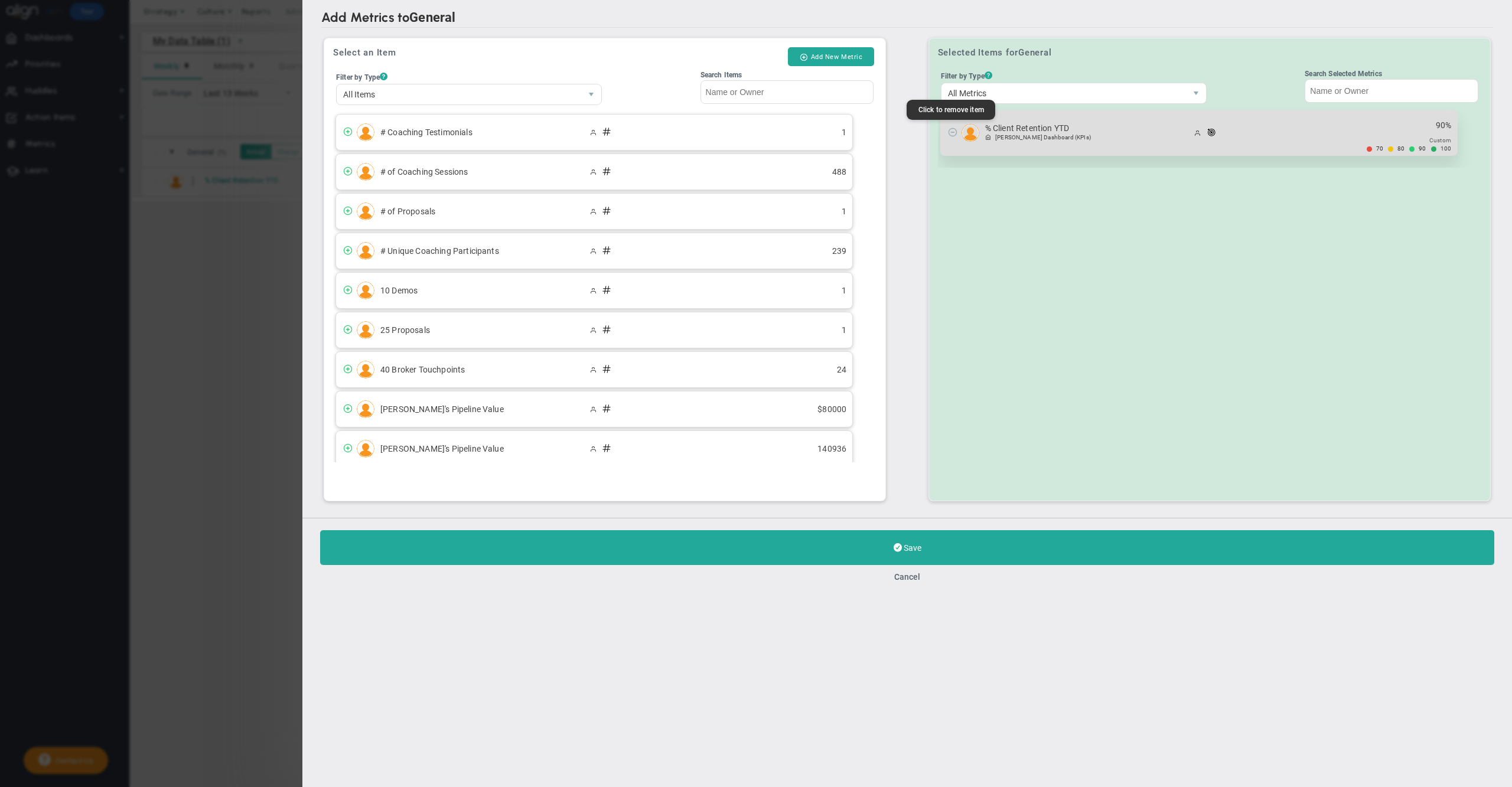
click at [954, 130] on span at bounding box center [953, 131] width 10 height 10
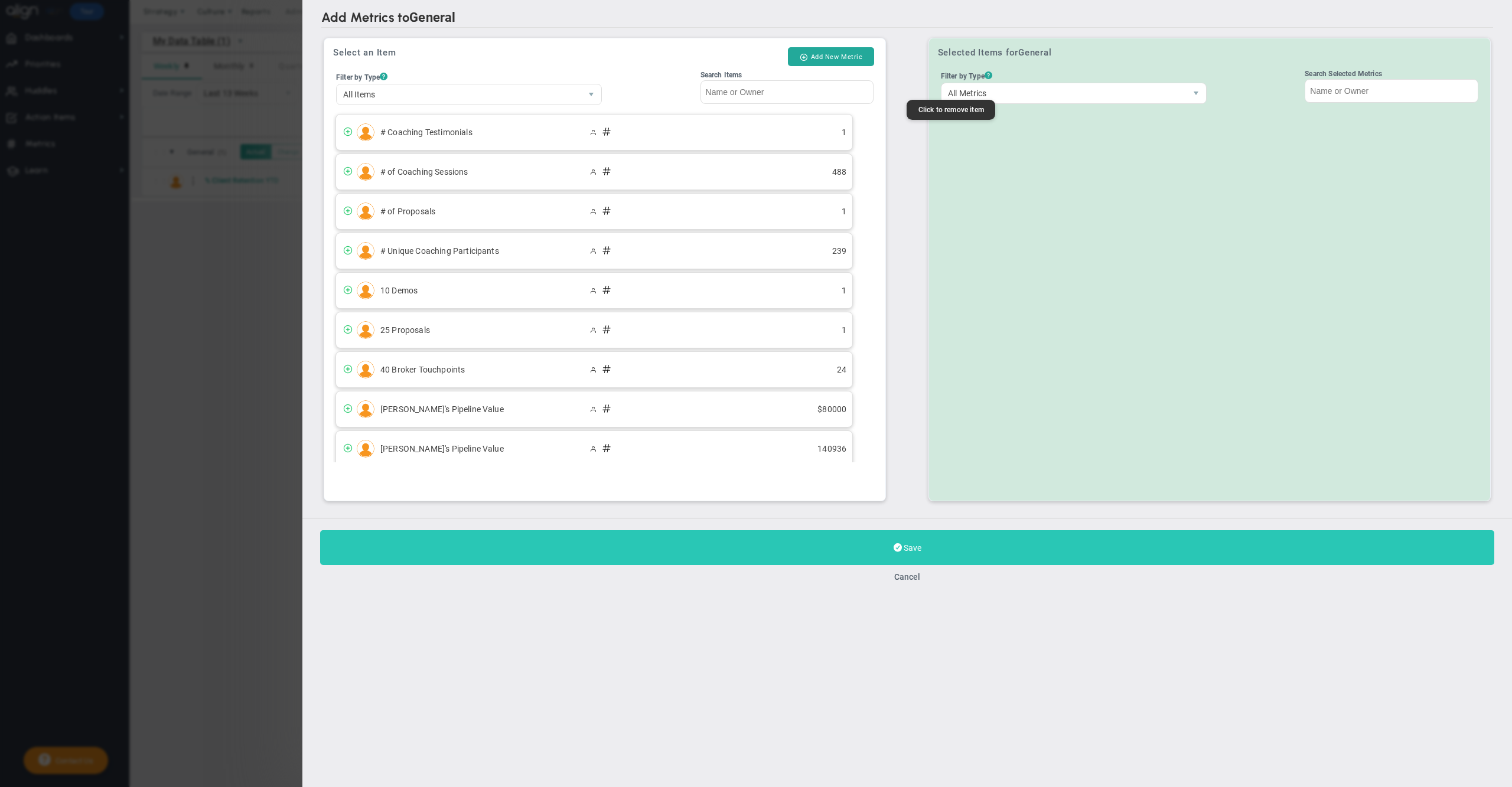
click at [830, 547] on button "Save" at bounding box center [908, 547] width 1174 height 35
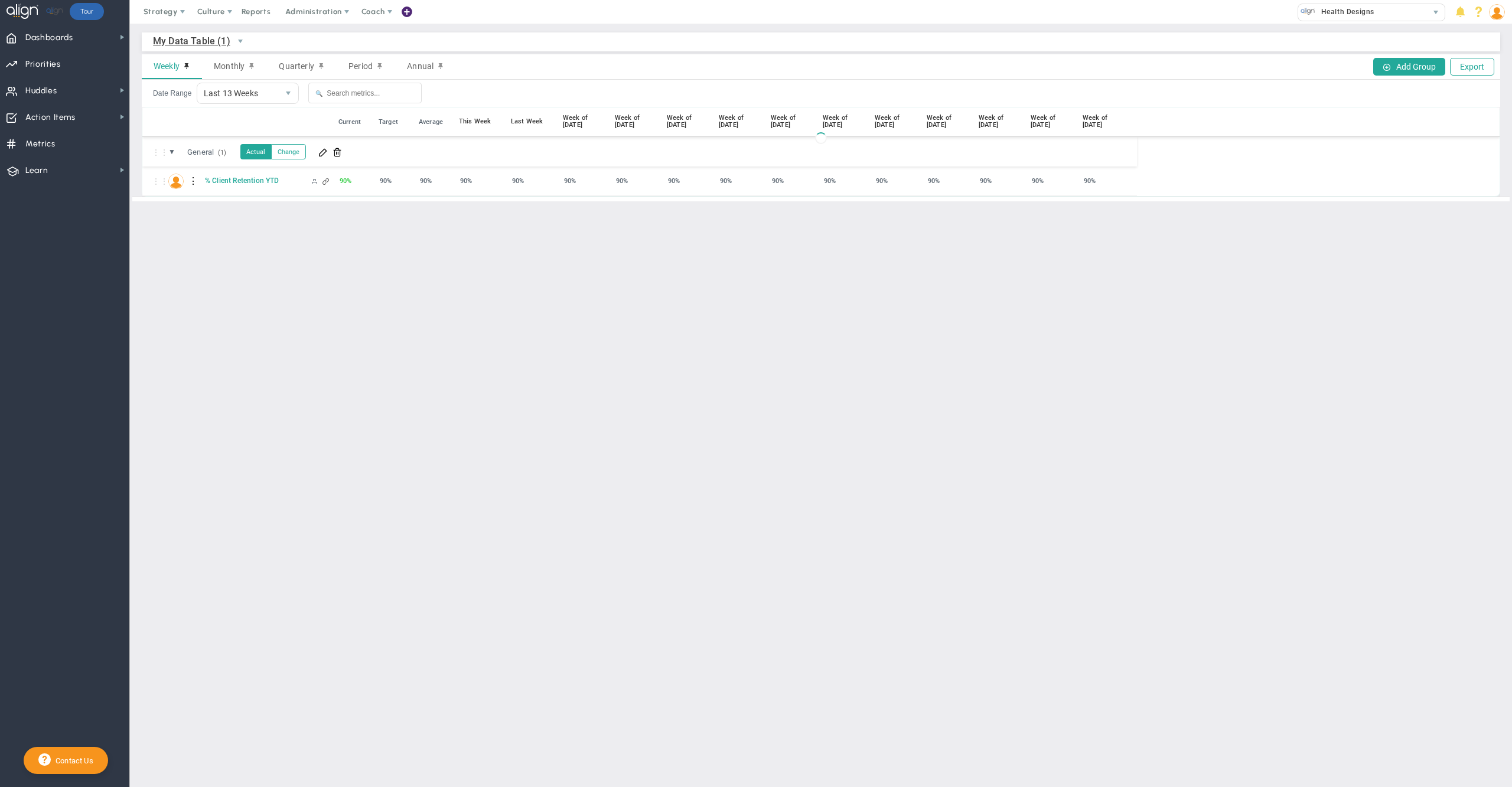
click at [412, 288] on main "My Data Table (1) My Data Table → My Data Table Weekly Monthly Quarterly Period…" at bounding box center [822, 405] width 1383 height 764
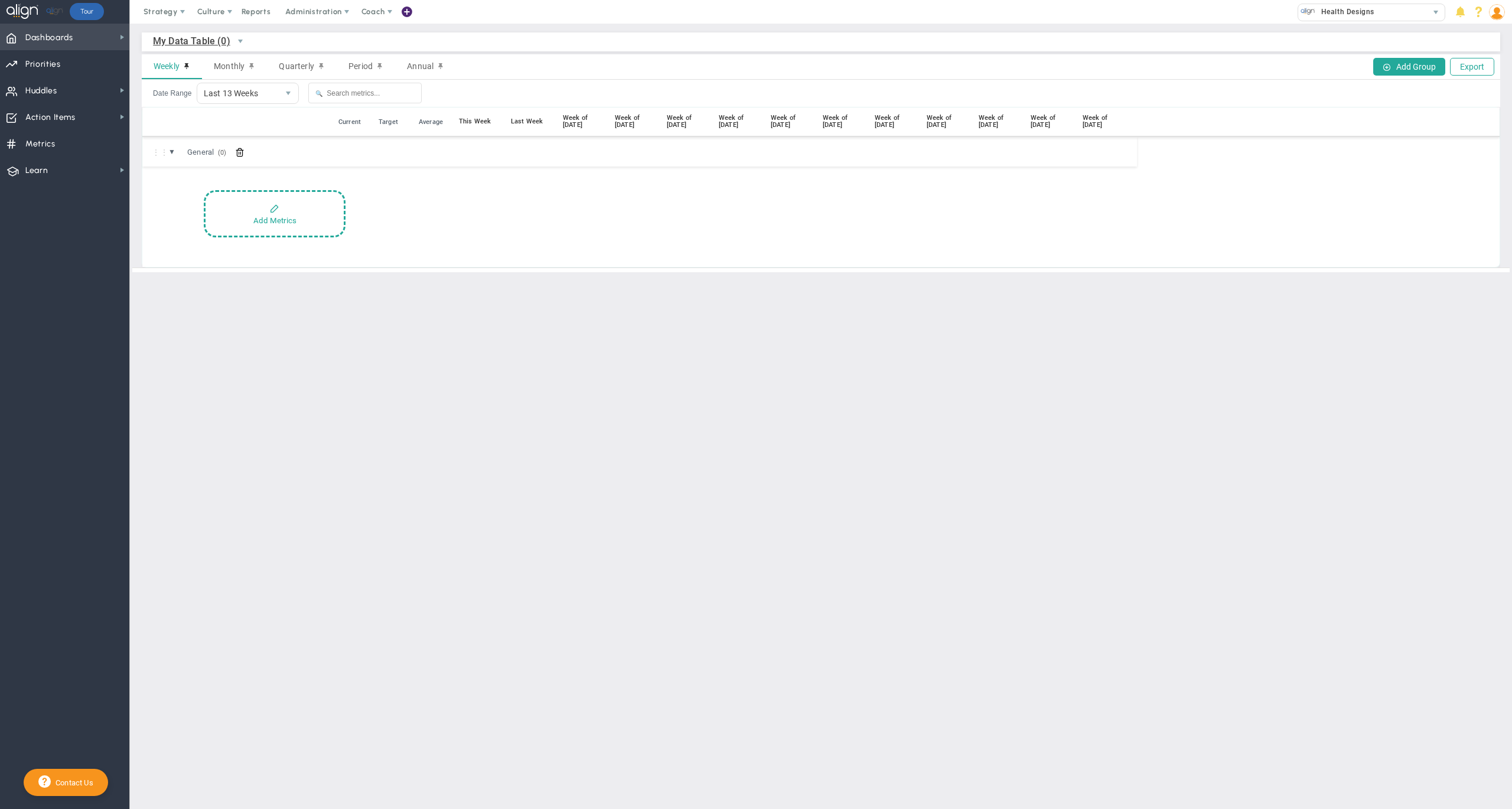
click at [74, 42] on span "Dashboards" at bounding box center [48, 38] width 48 height 25
click at [147, 37] on div "My Dashboard" at bounding box center [189, 35] width 119 height 23
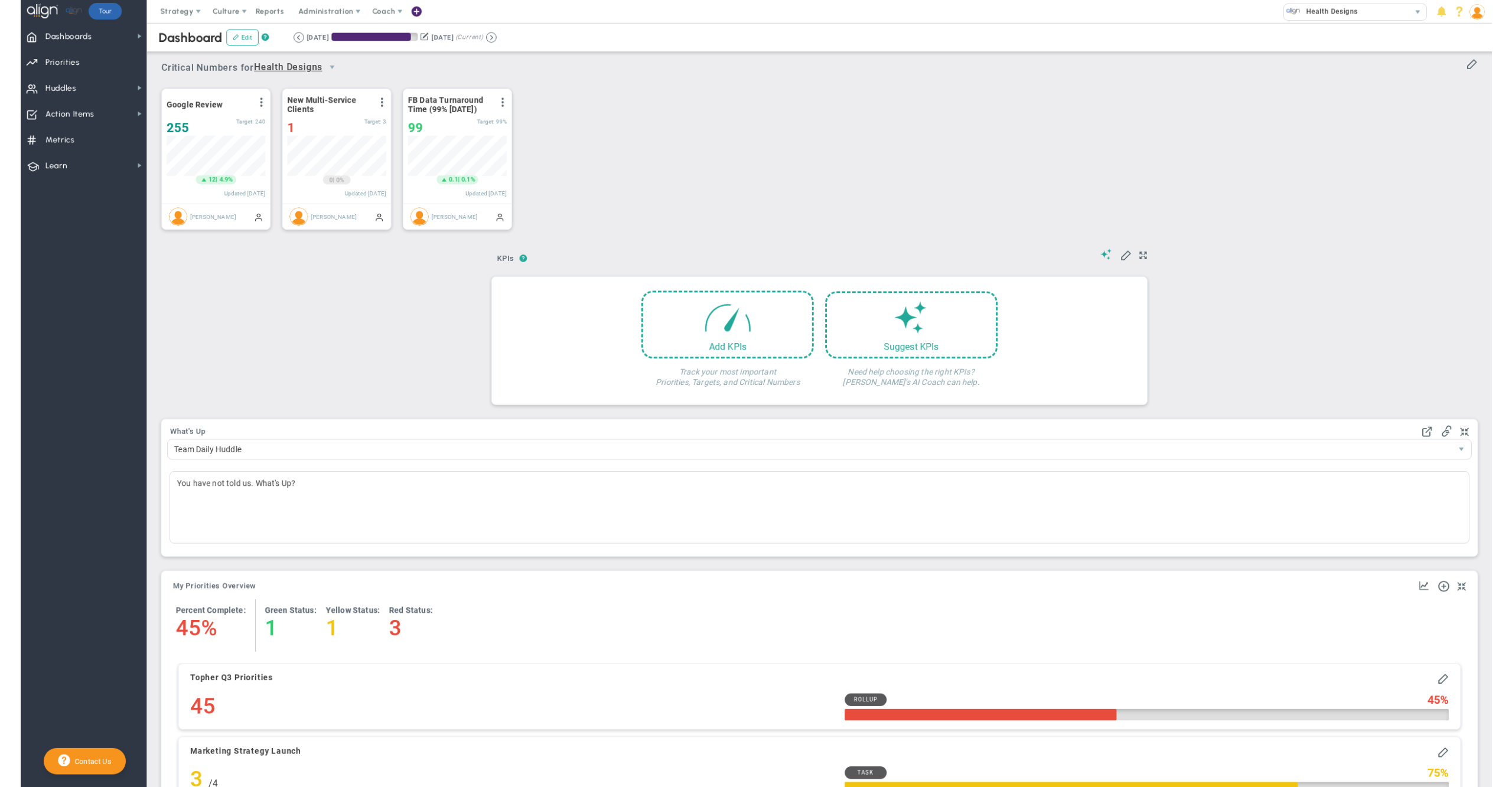
scroll to position [40, 101]
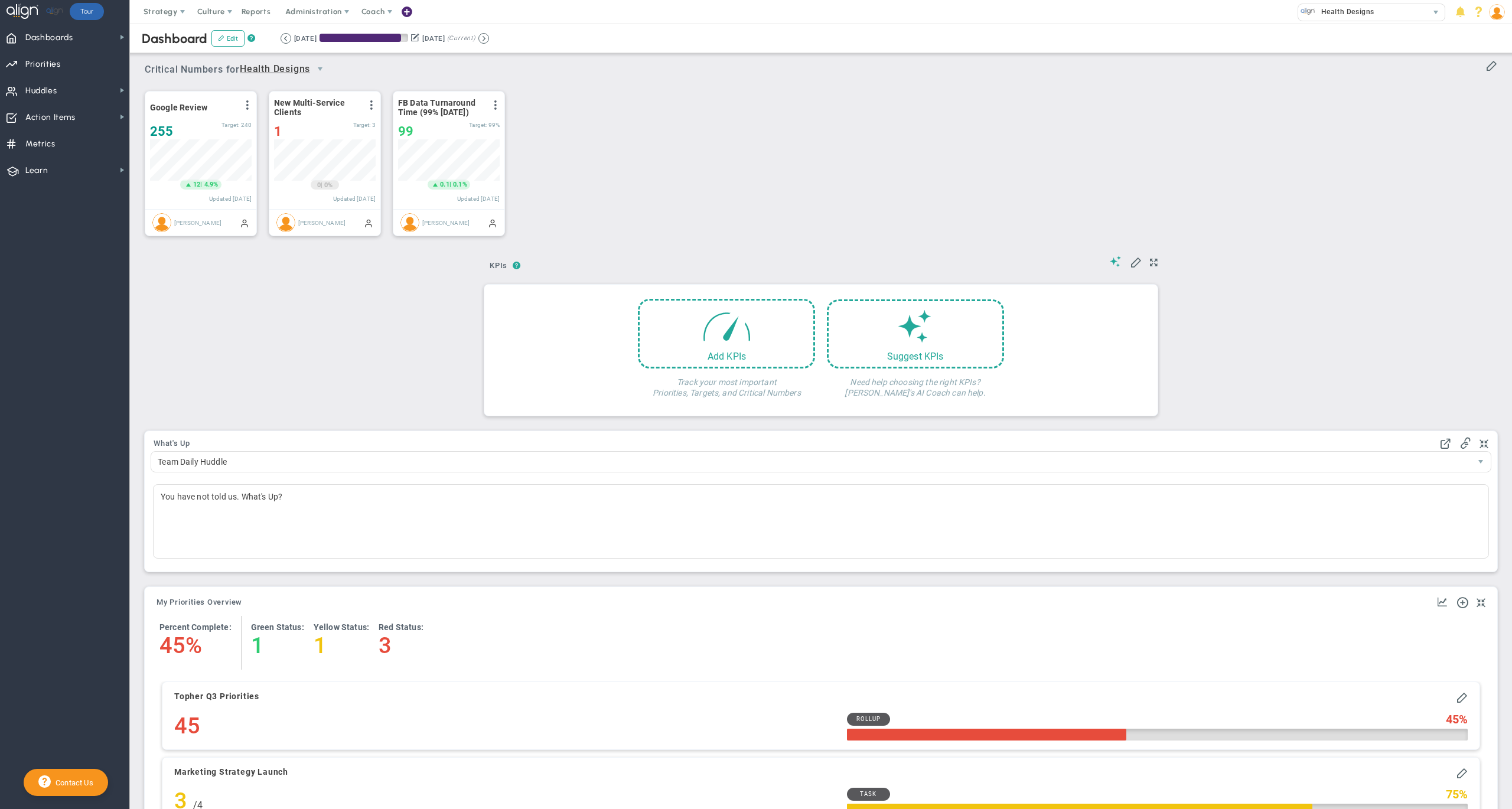
click at [1499, 16] on img at bounding box center [1498, 13] width 16 height 16
click at [980, 121] on div "Google Review View Historical Graph Edit Make "No Change" Update Add Past Updat…" at bounding box center [816, 163] width 1367 height 166
click at [68, 298] on nav "Dashboards Dashboards My Dashboard Company Dashboard" at bounding box center [65, 416] width 130 height 786
click at [80, 169] on span "Learn Learn" at bounding box center [65, 170] width 129 height 27
click at [167, 186] on span "Align Academy" at bounding box center [181, 190] width 55 height 12
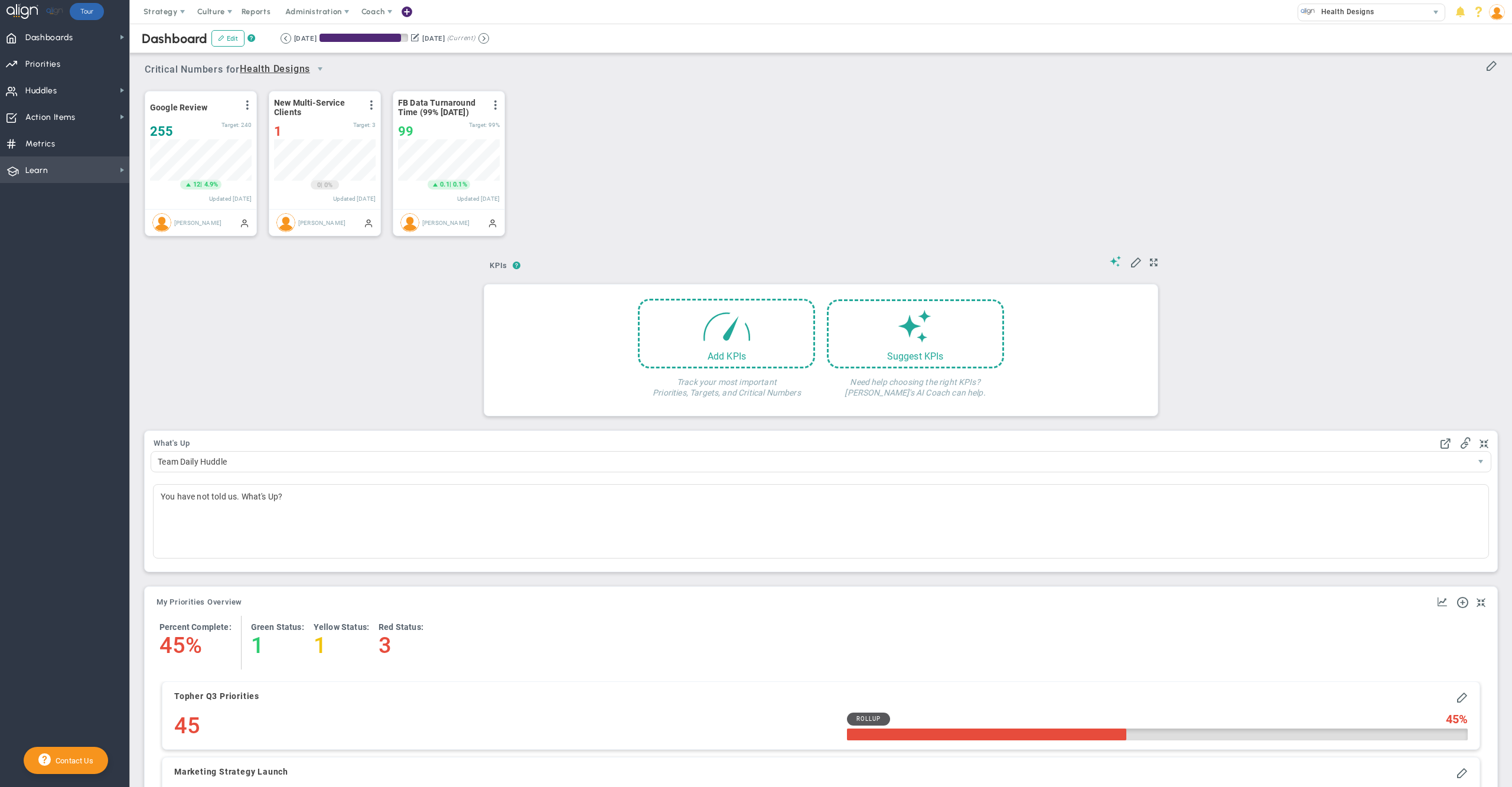
click at [61, 169] on span "Learn Learn" at bounding box center [65, 170] width 129 height 27
click at [1497, 12] on img at bounding box center [1498, 13] width 16 height 16
click at [1500, 17] on img at bounding box center [1498, 13] width 16 height 16
click at [1485, 41] on span "Profile" at bounding box center [1461, 35] width 96 height 23
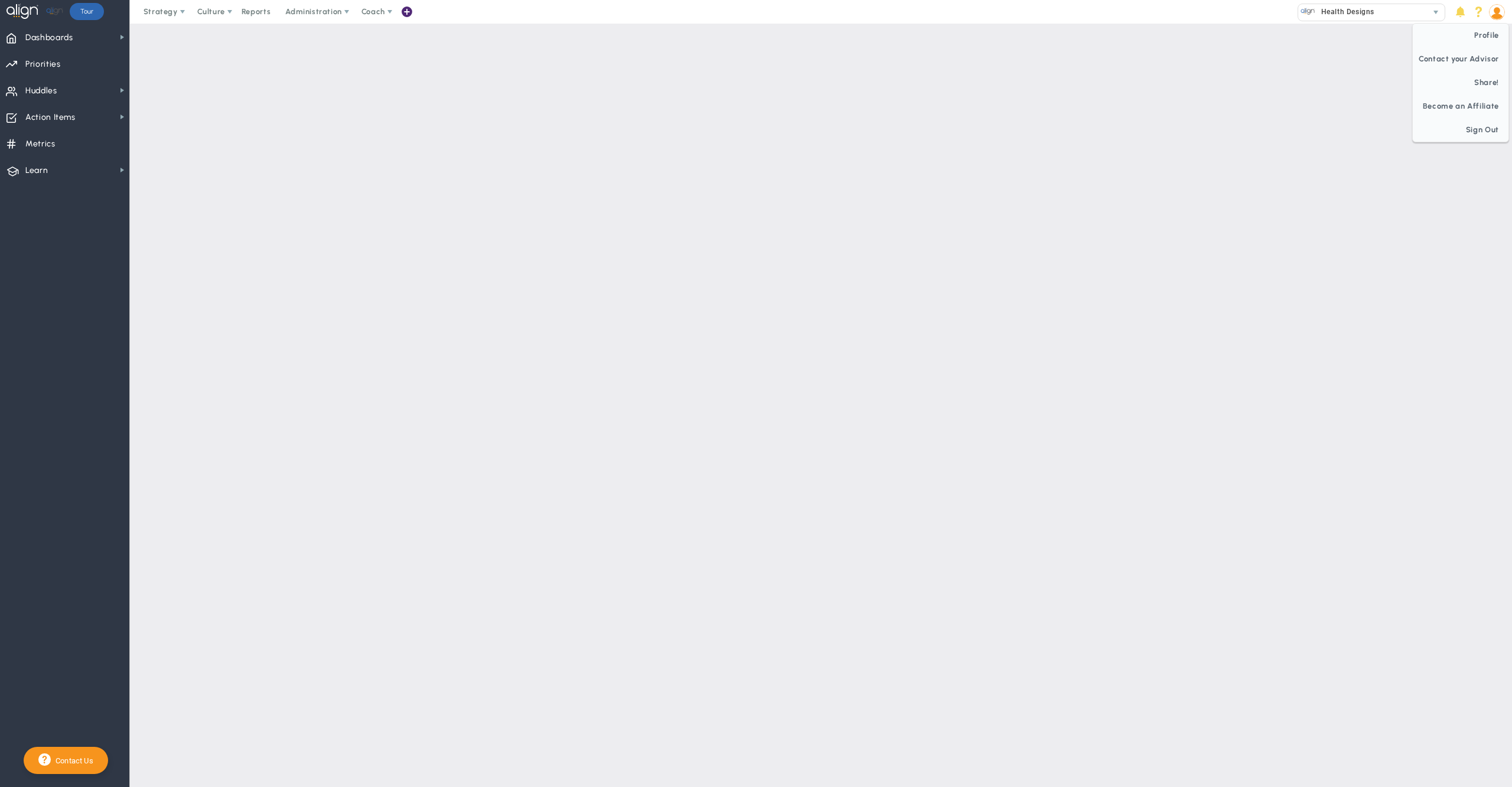
checkbox input "false"
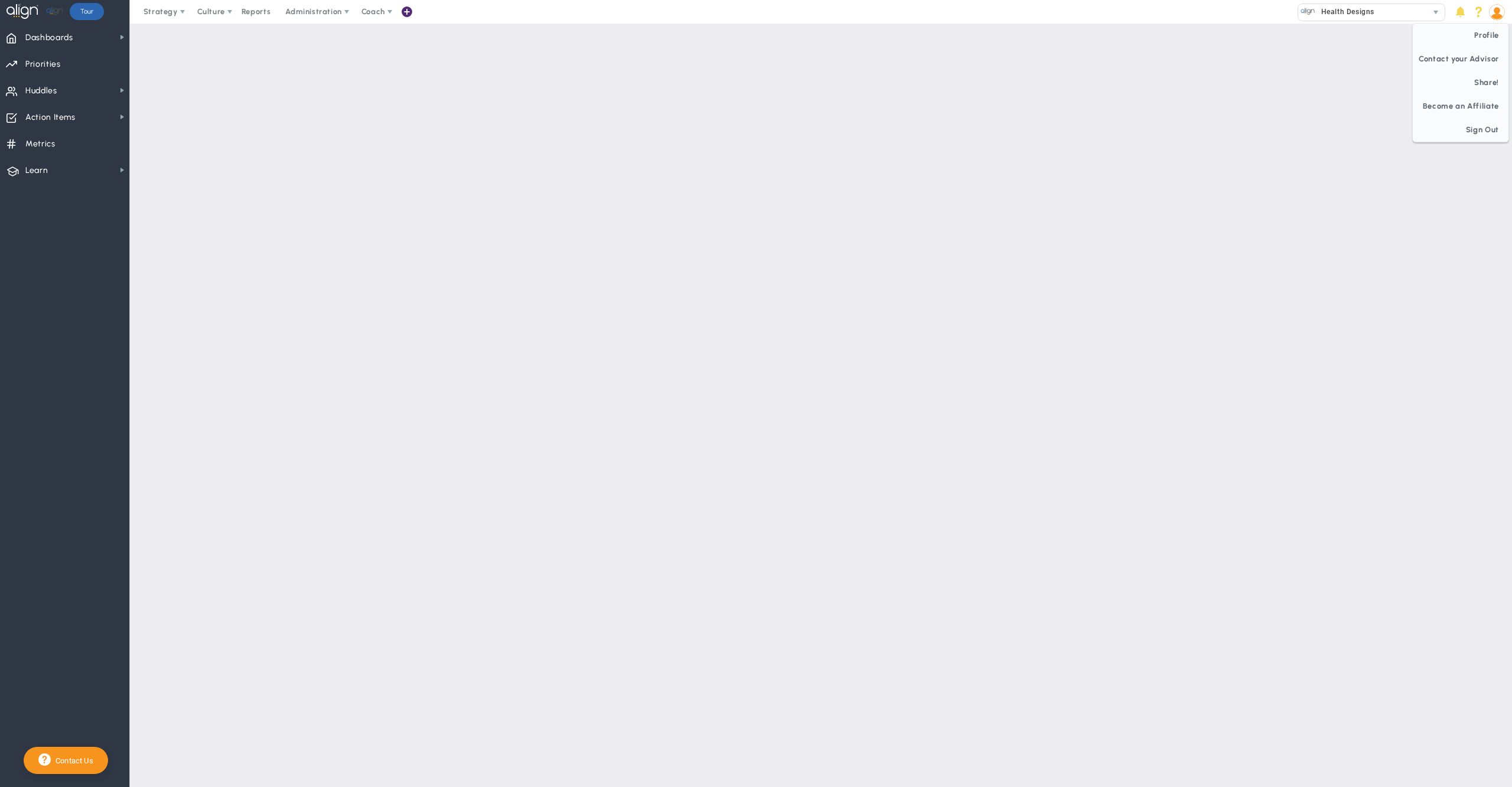
checkbox input "false"
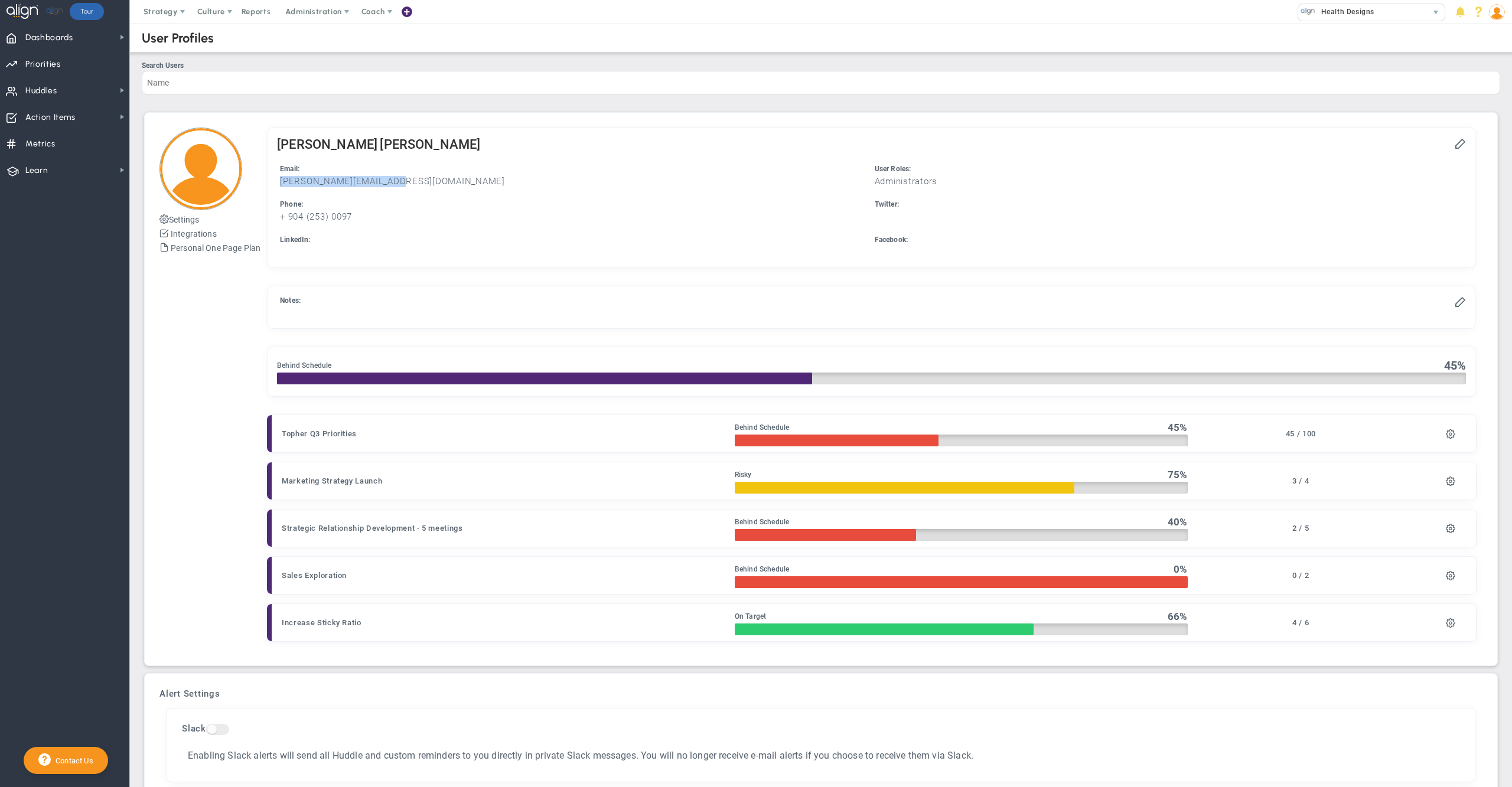
drag, startPoint x: 400, startPoint y: 180, endPoint x: 284, endPoint y: 186, distance: 116.2
click at [284, 186] on li "Email: [PERSON_NAME][EMAIL_ADDRESS][DOMAIN_NAME]" at bounding box center [575, 175] width 594 height 23
copy h3 "[PERSON_NAME][EMAIL_ADDRESS][DOMAIN_NAME]"
click at [737, 193] on ul "Email: [PERSON_NAME][EMAIL_ADDRESS][DOMAIN_NAME] User Roles: Administrators + 9…" at bounding box center [872, 211] width 1190 height 95
